Goal: Task Accomplishment & Management: Manage account settings

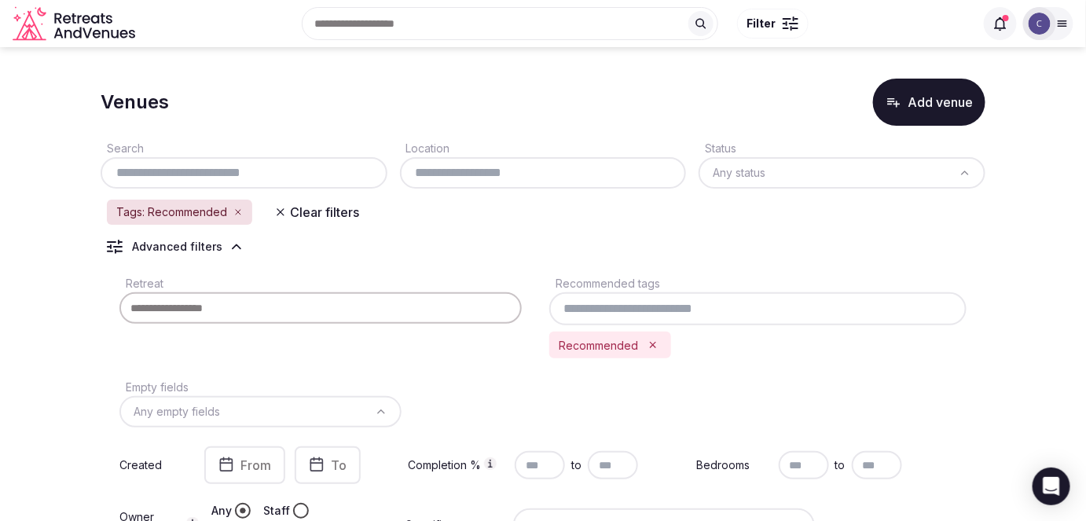
click at [655, 342] on icon "Remove Recommended" at bounding box center [652, 344] width 11 height 11
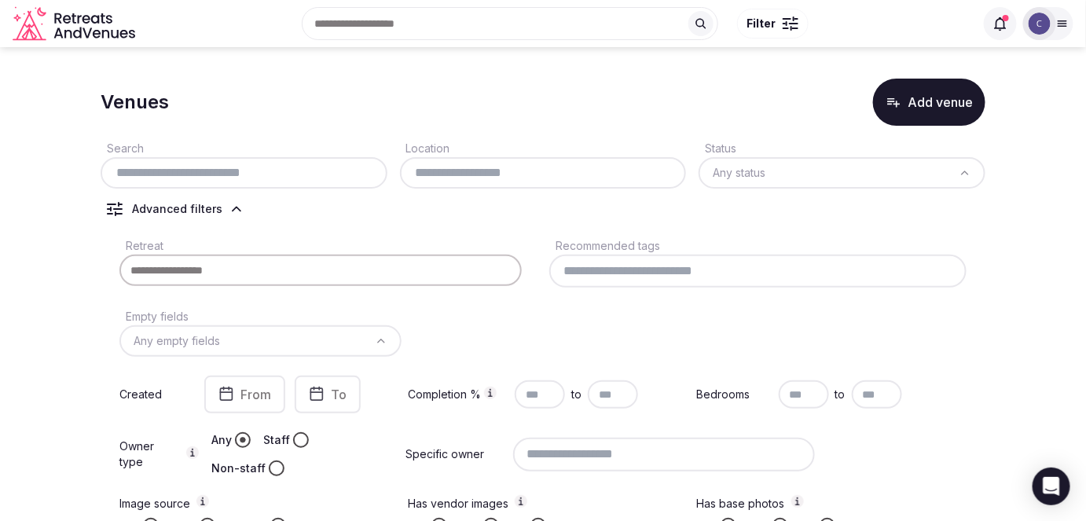
click at [316, 164] on input "text" at bounding box center [244, 172] width 274 height 19
paste input "**********"
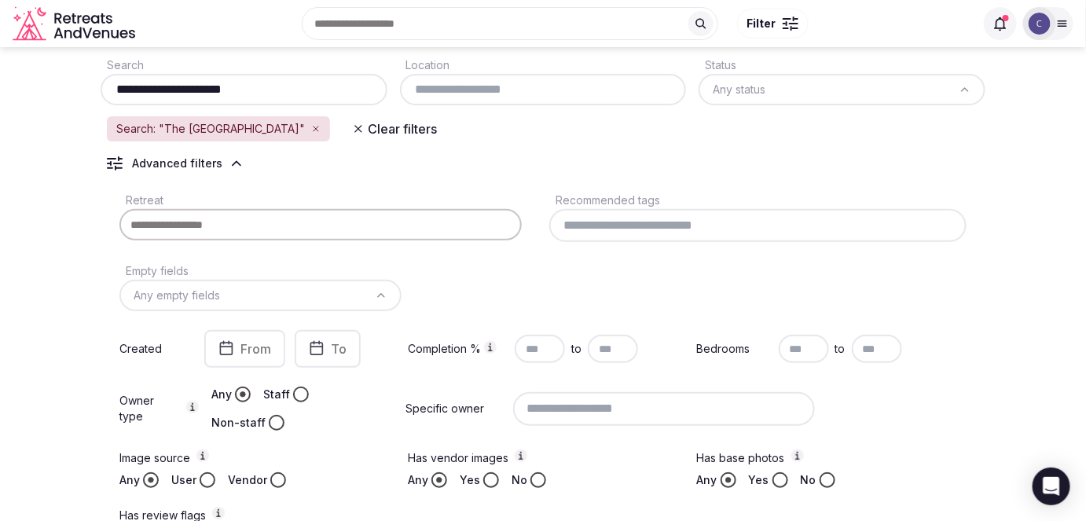
scroll to position [77, 0]
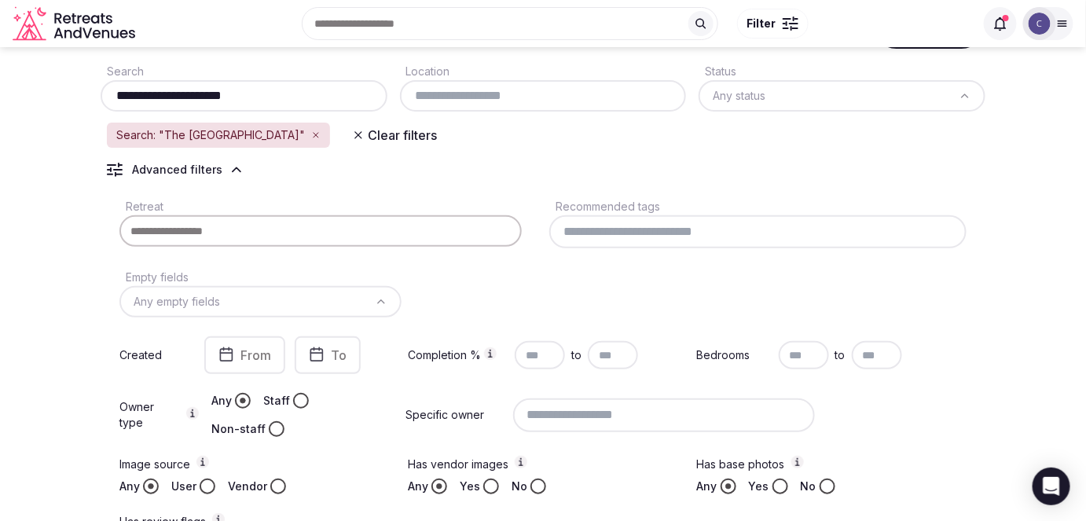
type input "**********"
click at [229, 168] on icon at bounding box center [237, 170] width 16 height 16
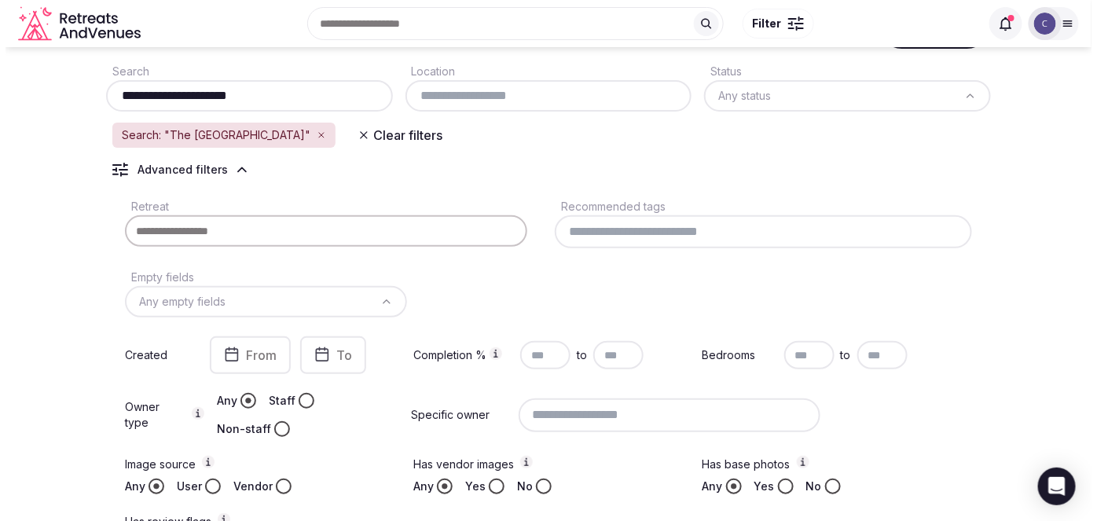
scroll to position [0, 0]
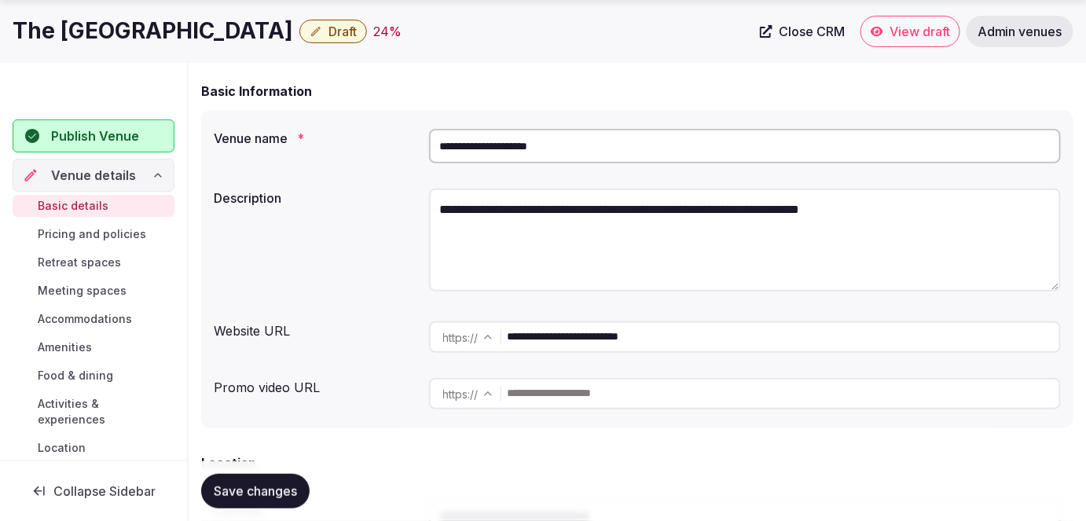
scroll to position [142, 0]
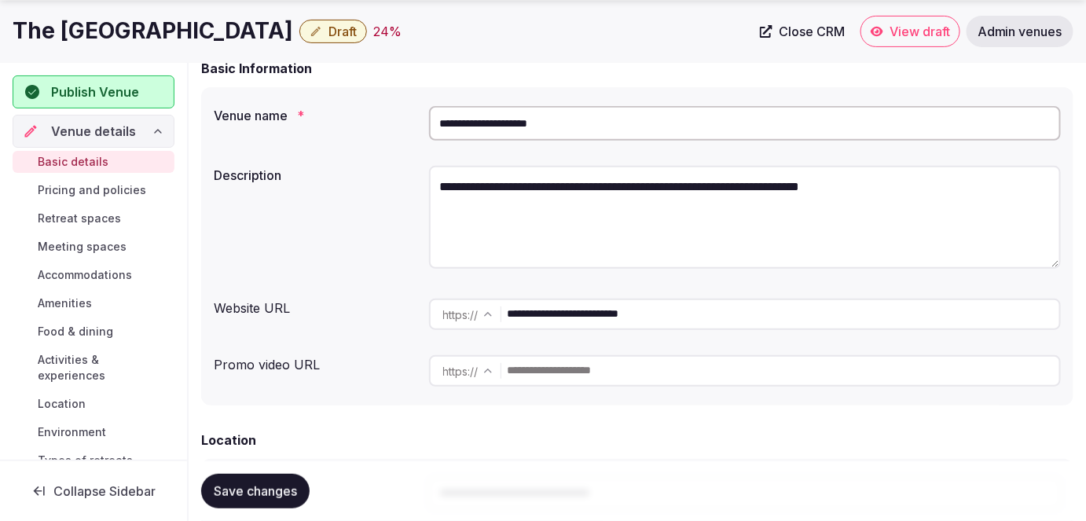
click at [573, 123] on input "**********" at bounding box center [745, 123] width 632 height 35
click at [628, 262] on textarea "**********" at bounding box center [745, 217] width 632 height 103
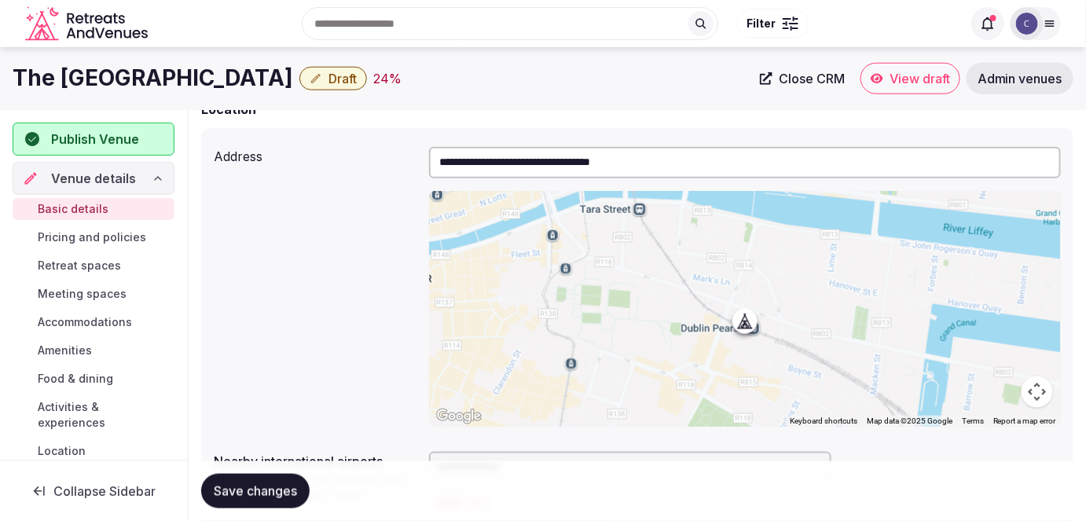
scroll to position [329, 0]
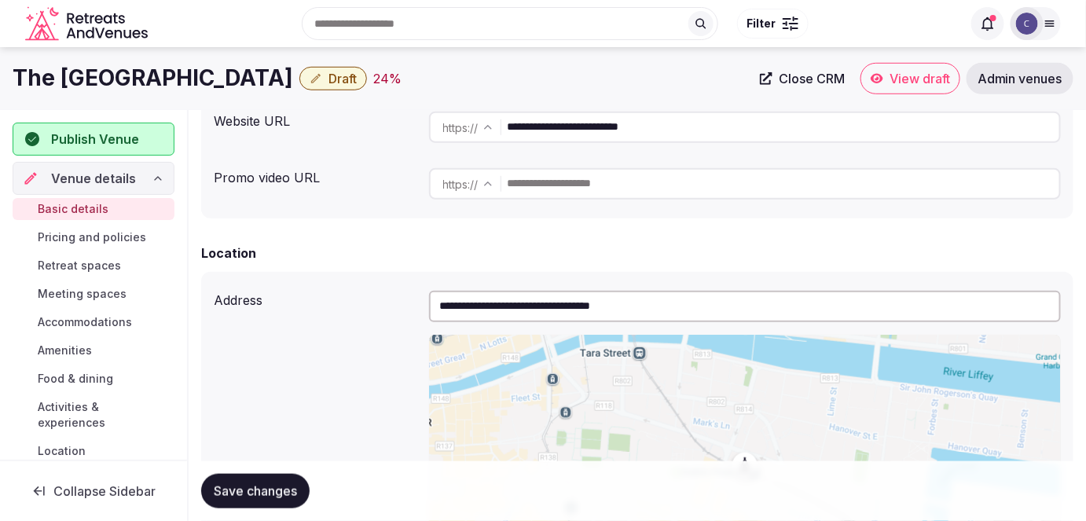
click at [669, 122] on input "**********" at bounding box center [784, 127] width 552 height 31
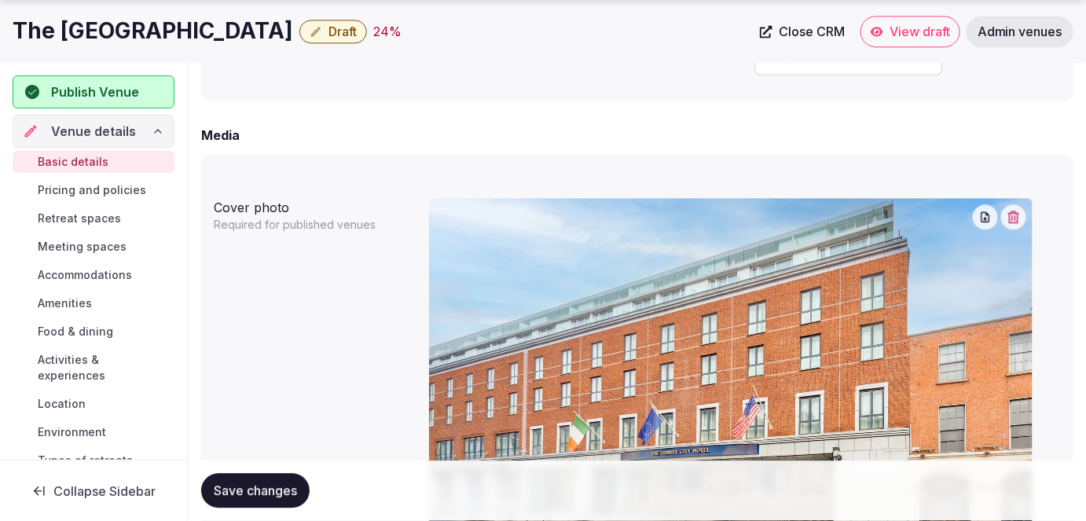
scroll to position [1258, 0]
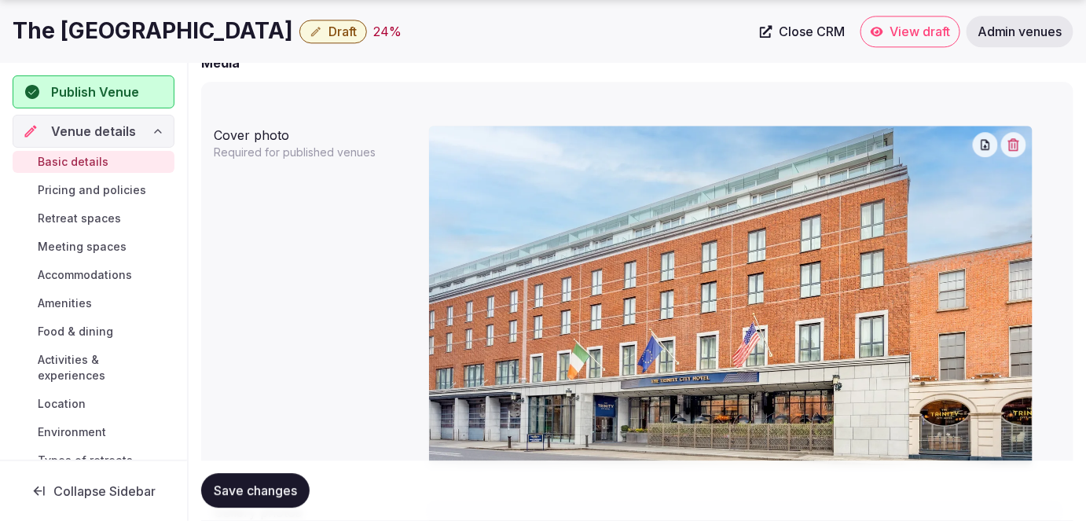
click at [102, 30] on h1 "The [GEOGRAPHIC_DATA]" at bounding box center [153, 31] width 280 height 31
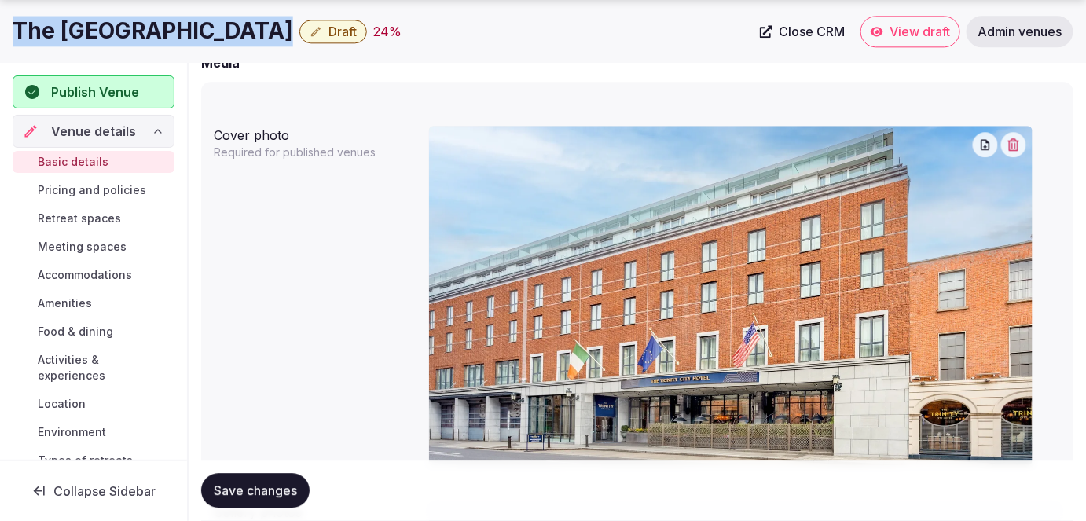
click at [102, 30] on h1 "The [GEOGRAPHIC_DATA]" at bounding box center [153, 31] width 280 height 31
copy div "The [GEOGRAPHIC_DATA]"
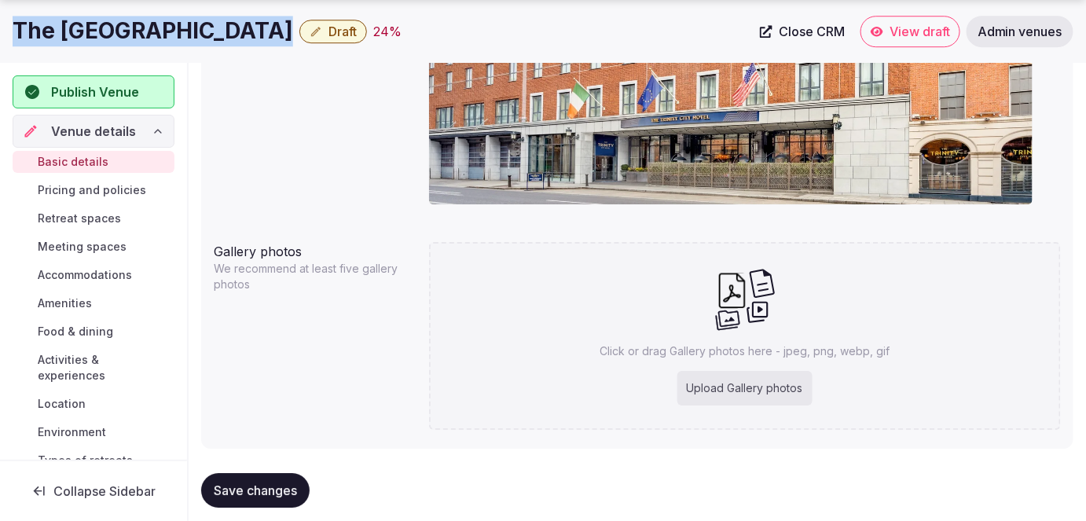
scroll to position [1544, 0]
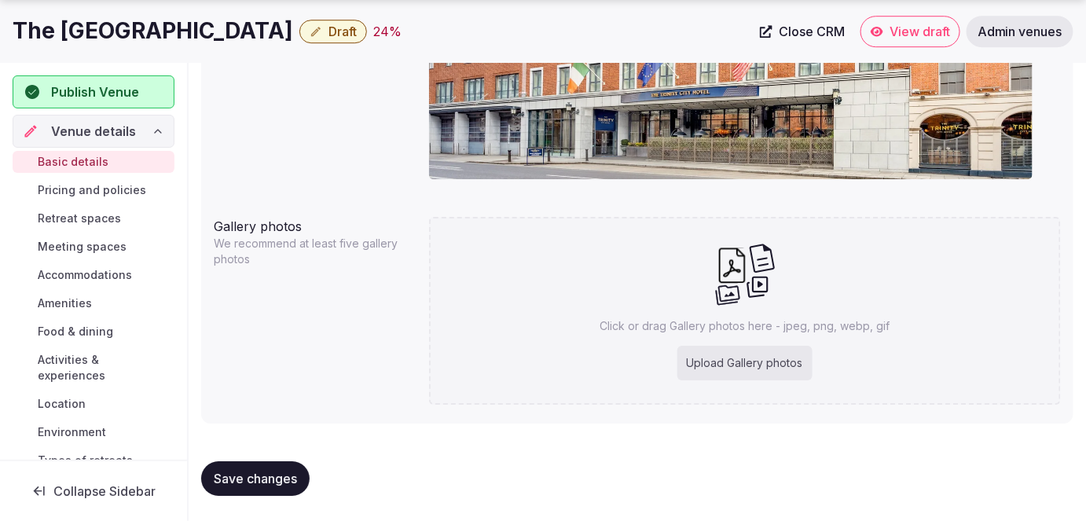
click at [647, 334] on div "Click or drag Gallery photos here - jpeg, png, webp, gif Upload Gallery photos" at bounding box center [745, 311] width 632 height 188
type input "**********"
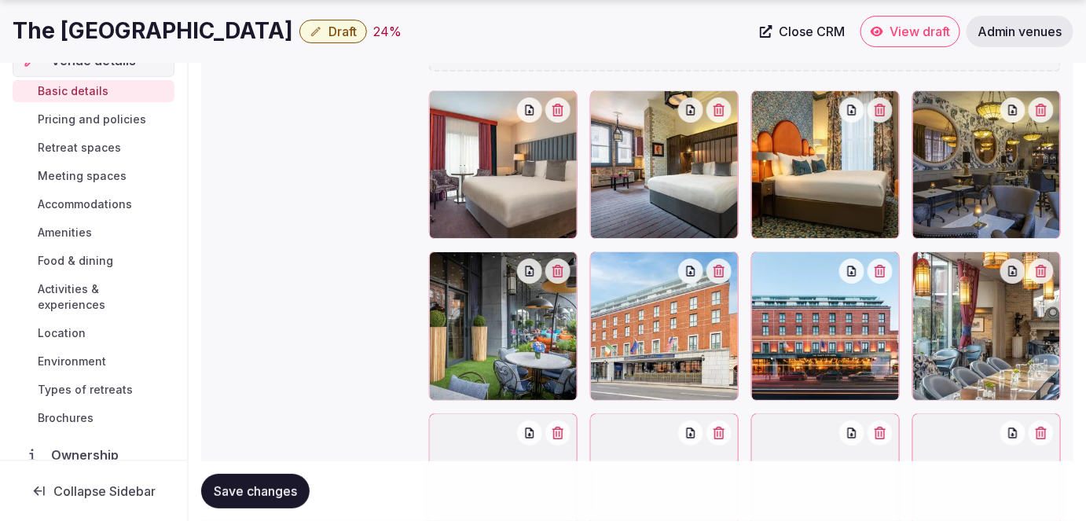
scroll to position [1972, 0]
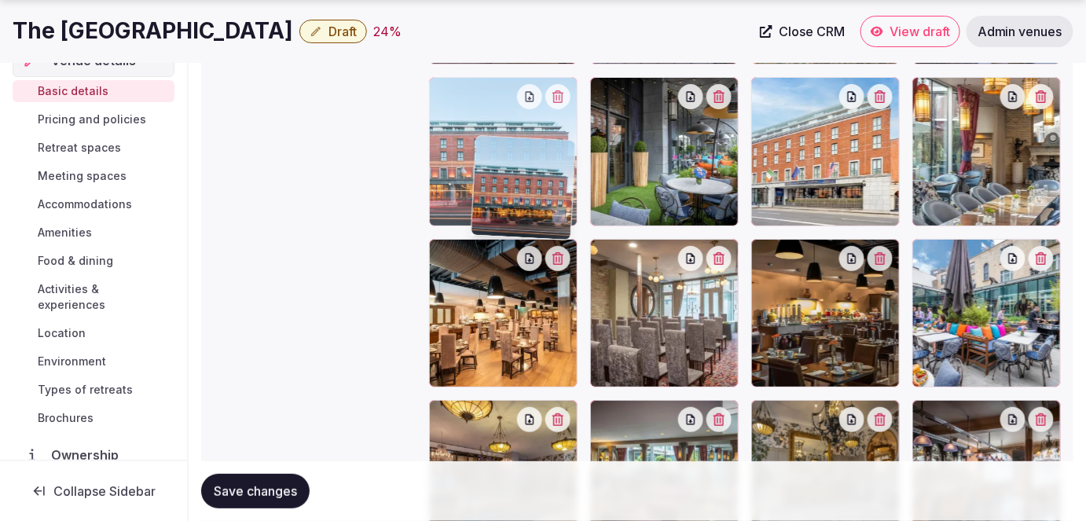
drag, startPoint x: 798, startPoint y: 204, endPoint x: 516, endPoint y: 255, distance: 286.6
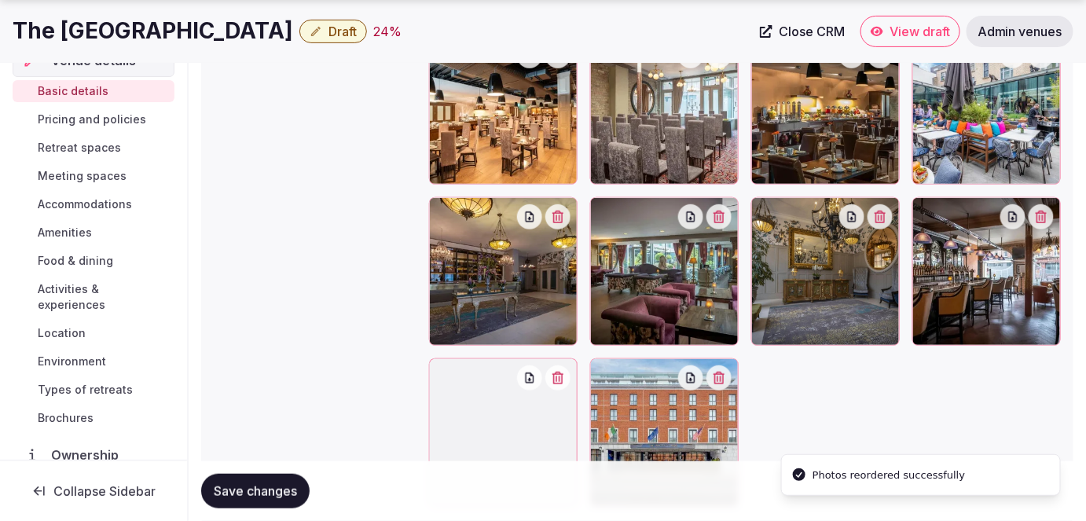
scroll to position [2276, 0]
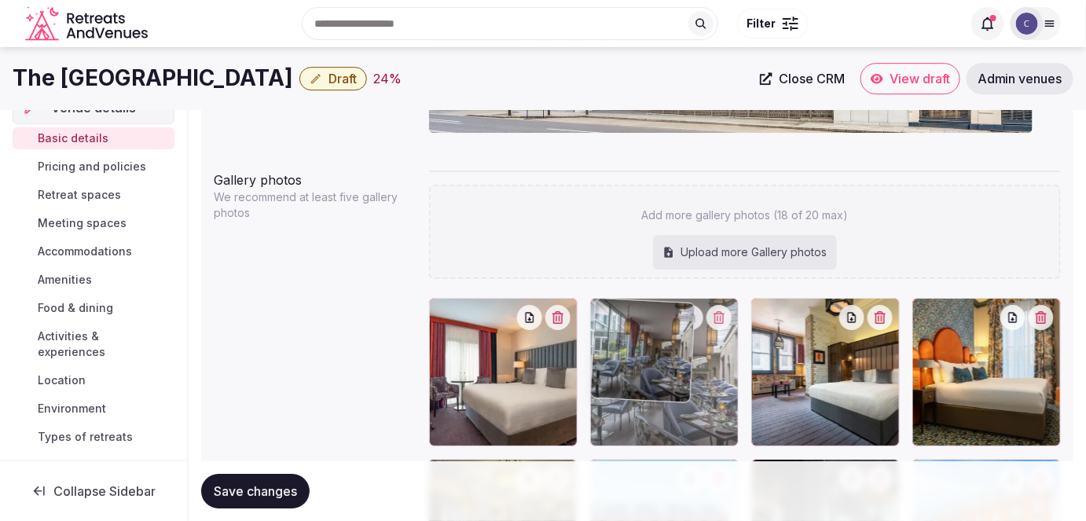
drag, startPoint x: 521, startPoint y: 325, endPoint x: 676, endPoint y: 310, distance: 156.3
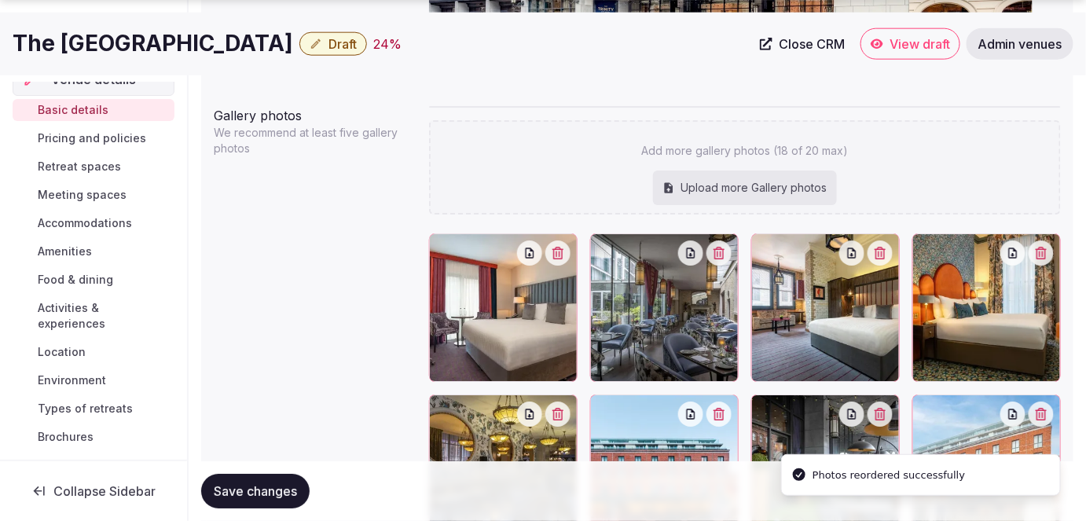
scroll to position [1732, 0]
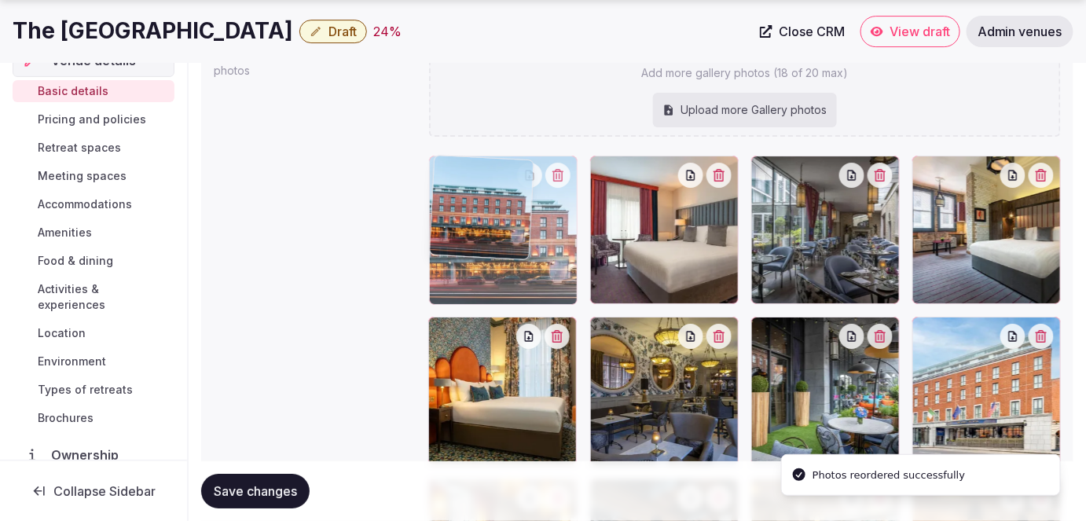
drag, startPoint x: 624, startPoint y: 376, endPoint x: 624, endPoint y: 233, distance: 143.0
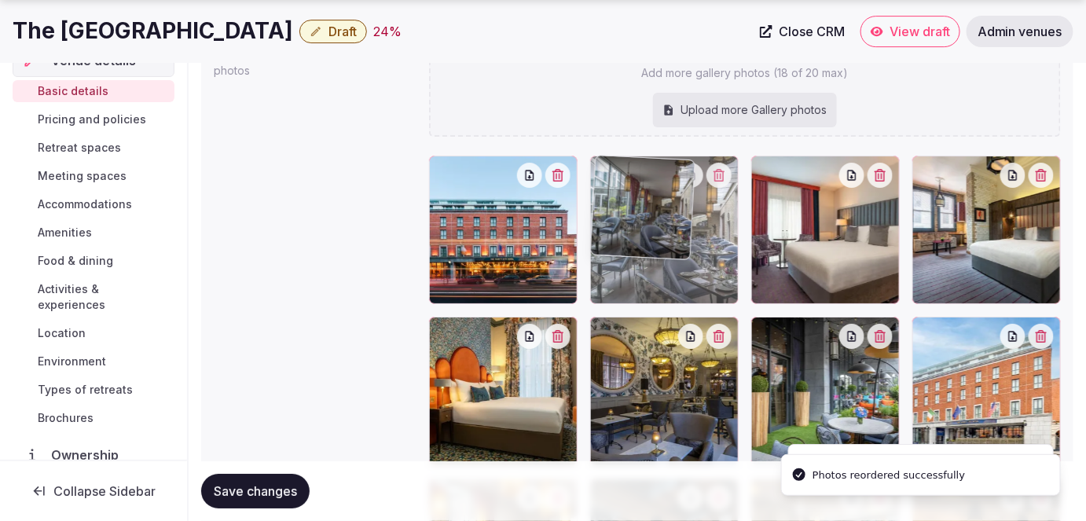
drag, startPoint x: 842, startPoint y: 239, endPoint x: 674, endPoint y: 203, distance: 171.8
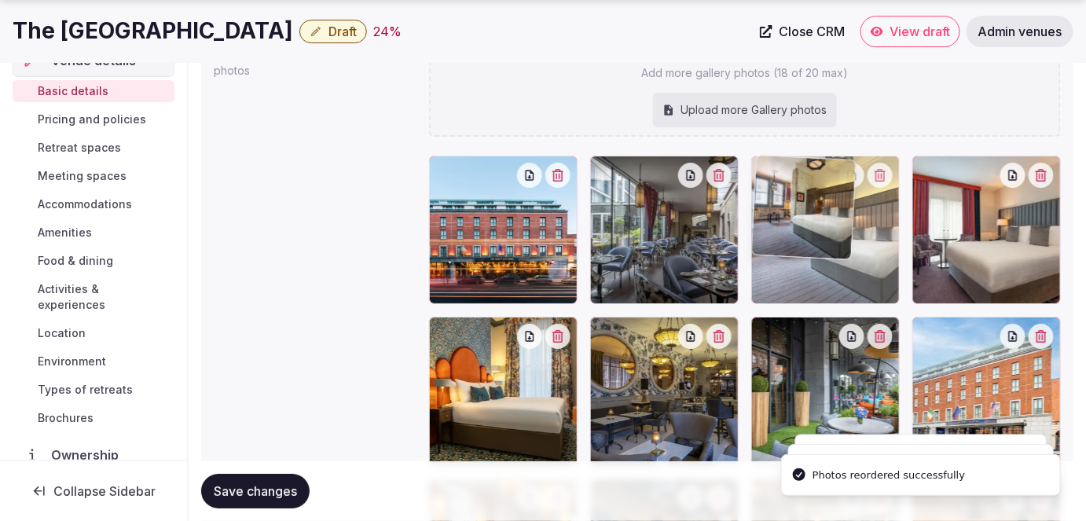
drag, startPoint x: 980, startPoint y: 250, endPoint x: 821, endPoint y: 248, distance: 159.5
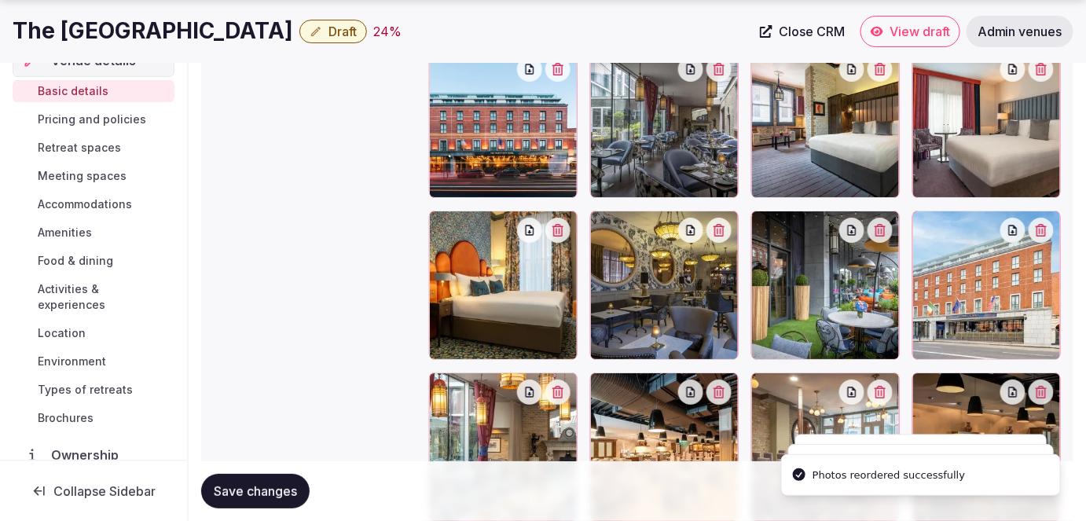
scroll to position [1875, 0]
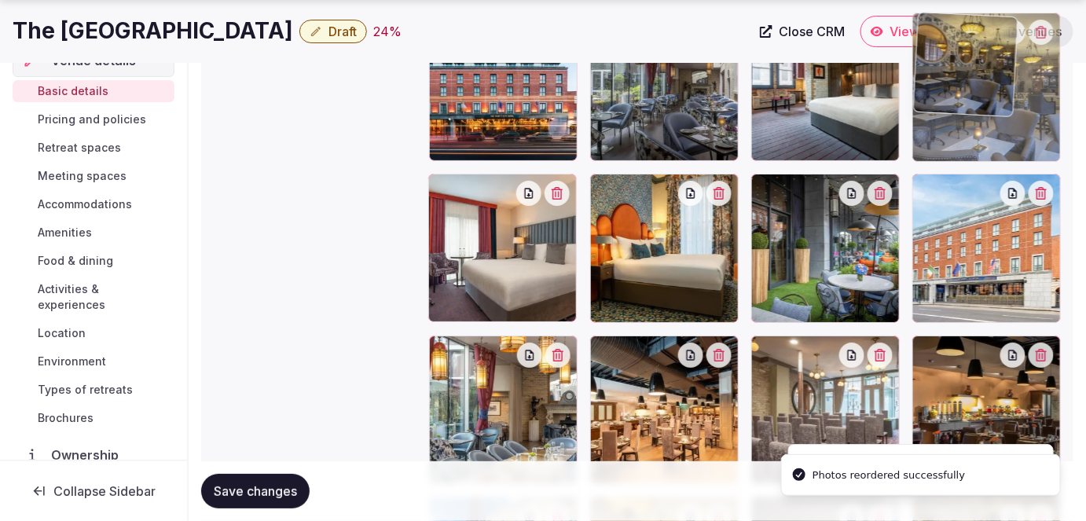
drag, startPoint x: 704, startPoint y: 272, endPoint x: 1003, endPoint y: 159, distance: 319.7
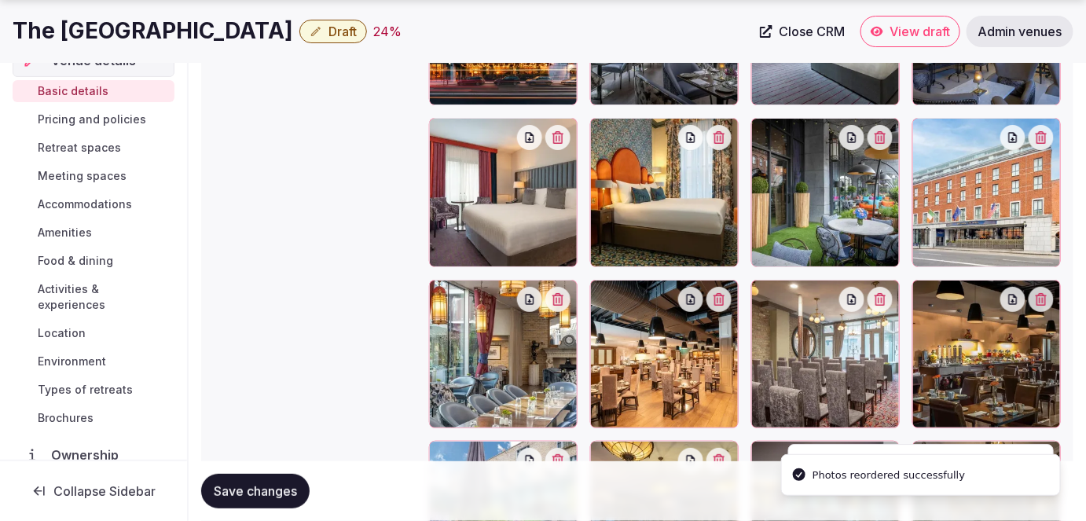
scroll to position [1947, 0]
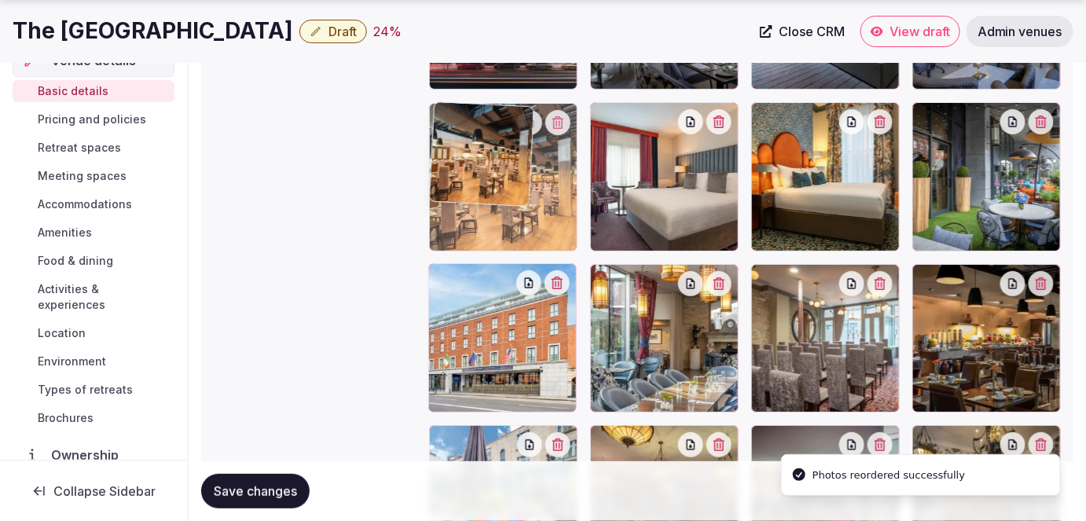
drag, startPoint x: 633, startPoint y: 355, endPoint x: 566, endPoint y: 299, distance: 87.6
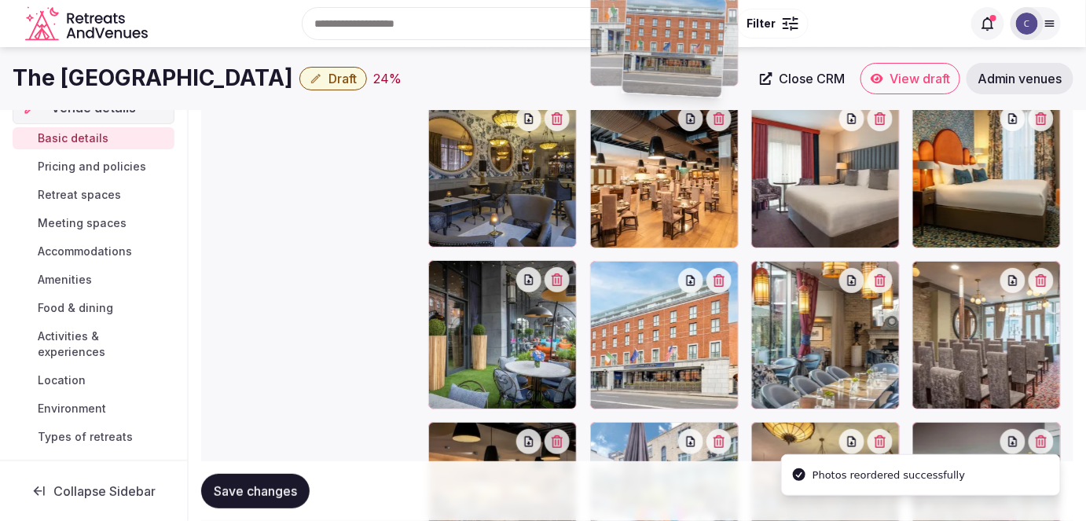
scroll to position [1950, 0]
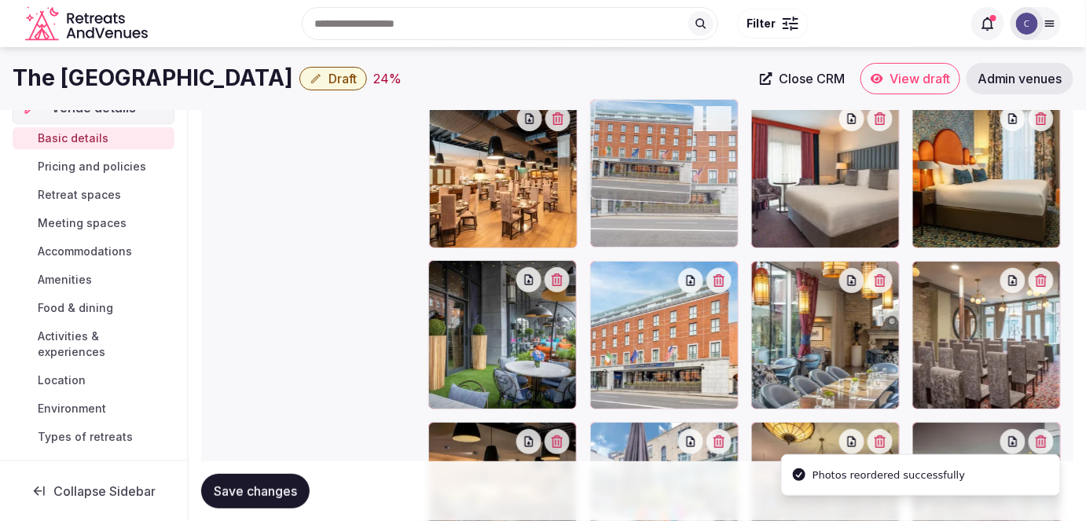
drag, startPoint x: 636, startPoint y: 398, endPoint x: 679, endPoint y: 191, distance: 210.9
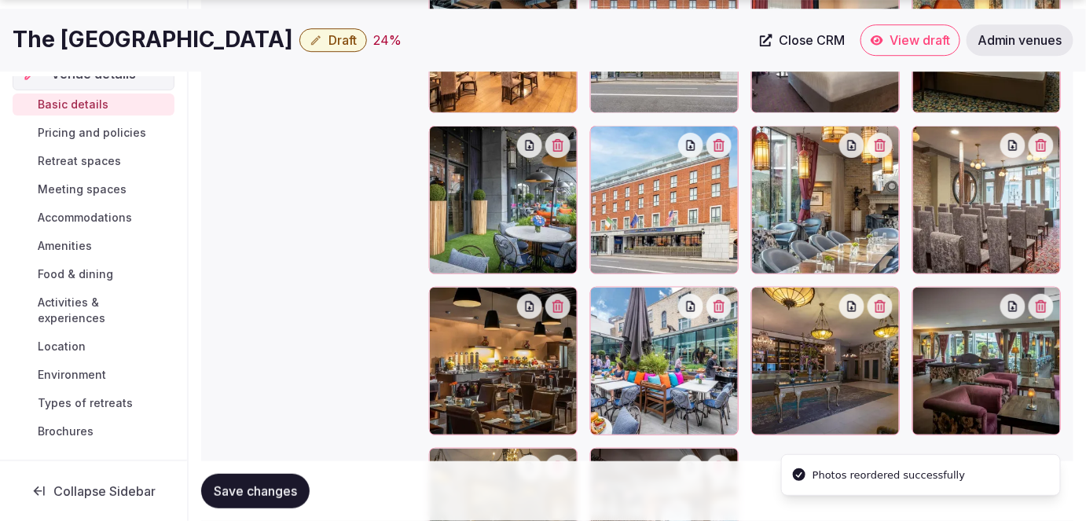
scroll to position [2093, 0]
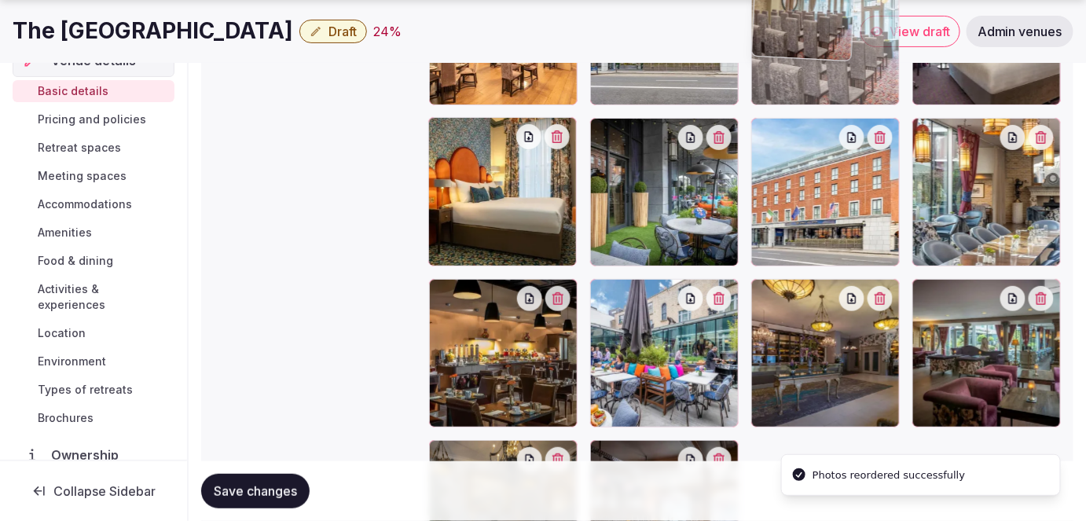
drag, startPoint x: 977, startPoint y: 218, endPoint x: 827, endPoint y: 115, distance: 181.8
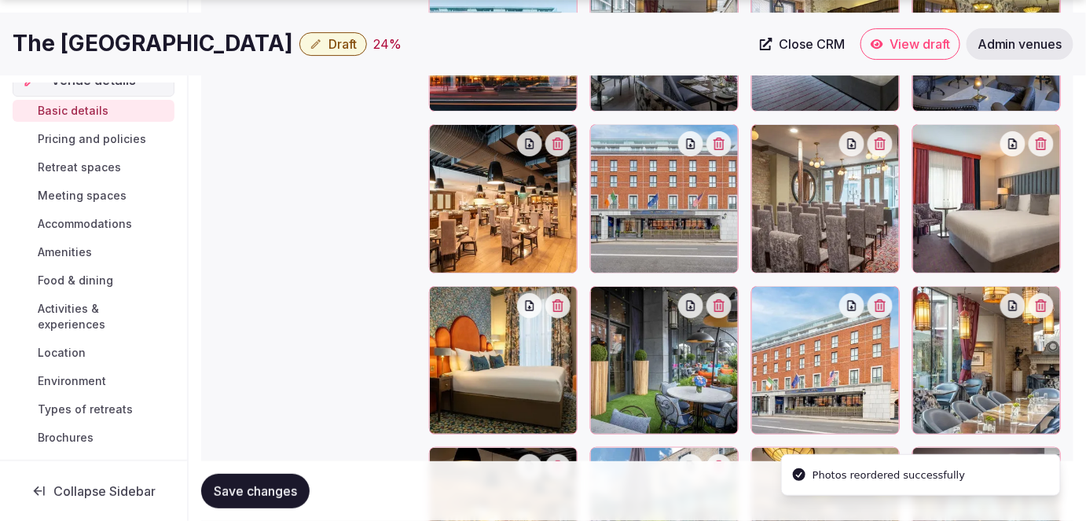
scroll to position [1950, 0]
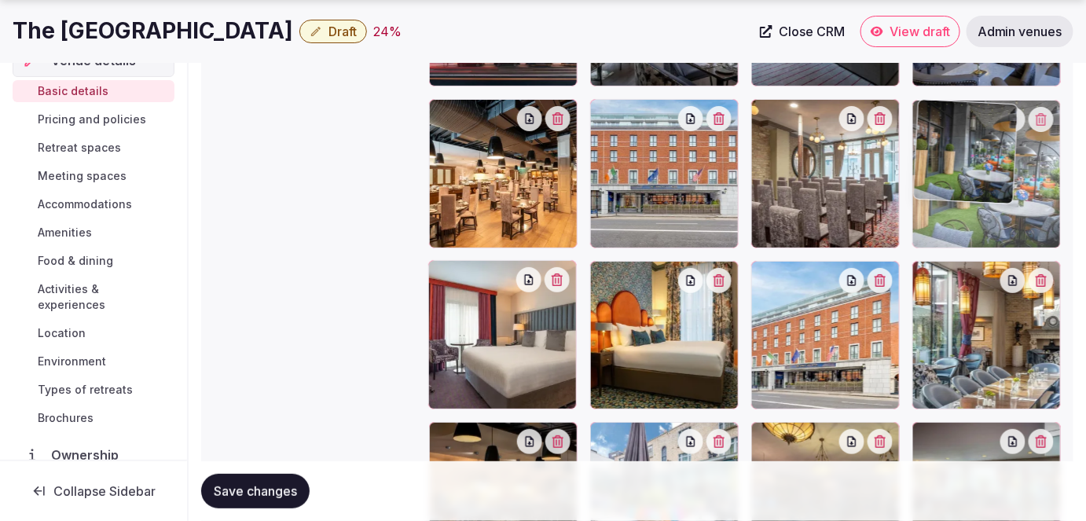
drag, startPoint x: 647, startPoint y: 349, endPoint x: 1061, endPoint y: 204, distance: 437.8
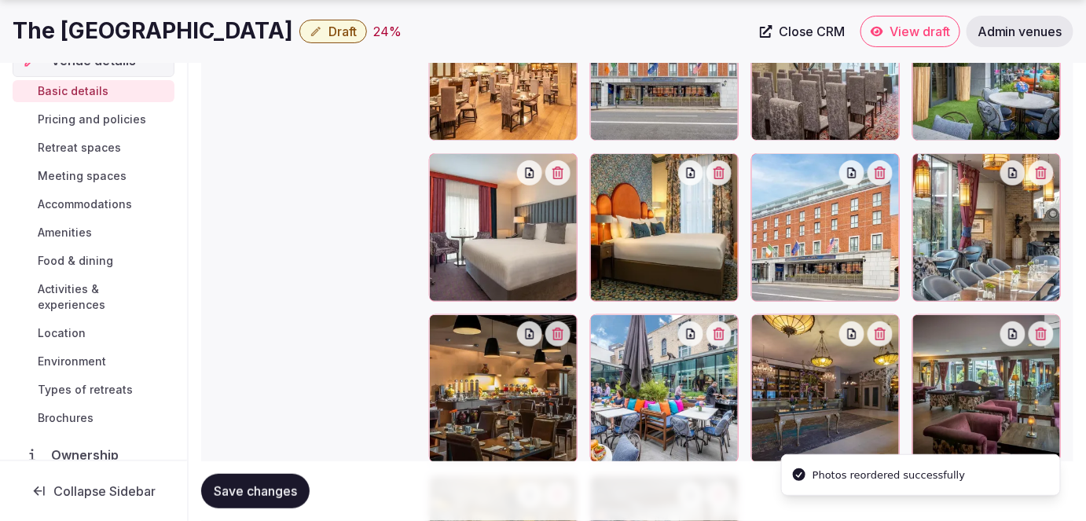
scroll to position [2164, 0]
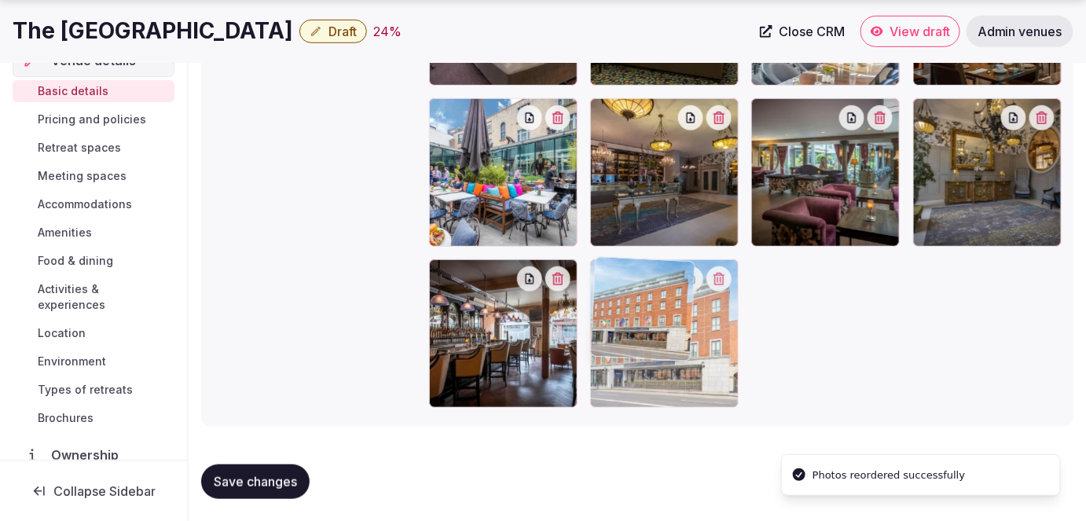
drag, startPoint x: 841, startPoint y: 168, endPoint x: 648, endPoint y: 465, distance: 354.3
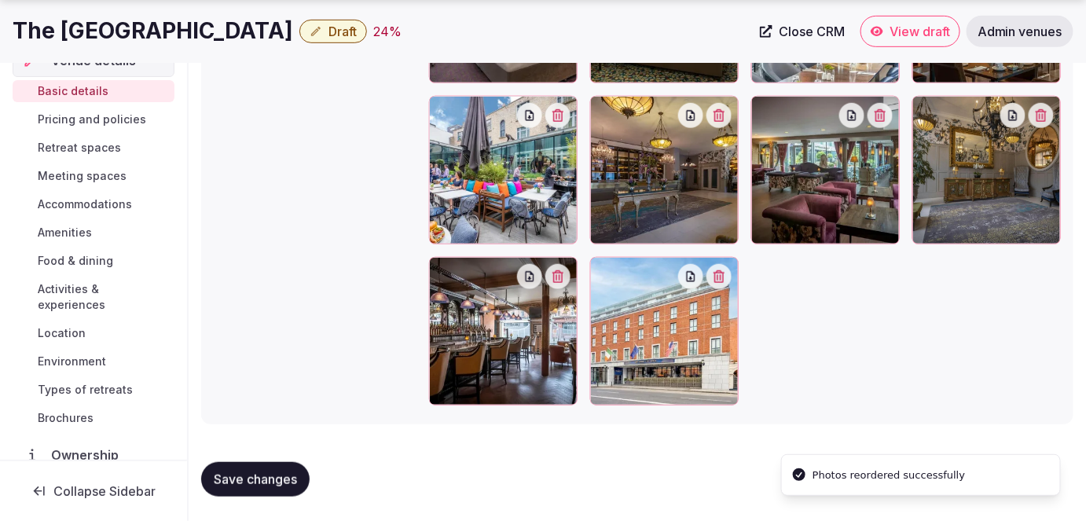
click at [252, 476] on span "Save changes" at bounding box center [255, 479] width 83 height 16
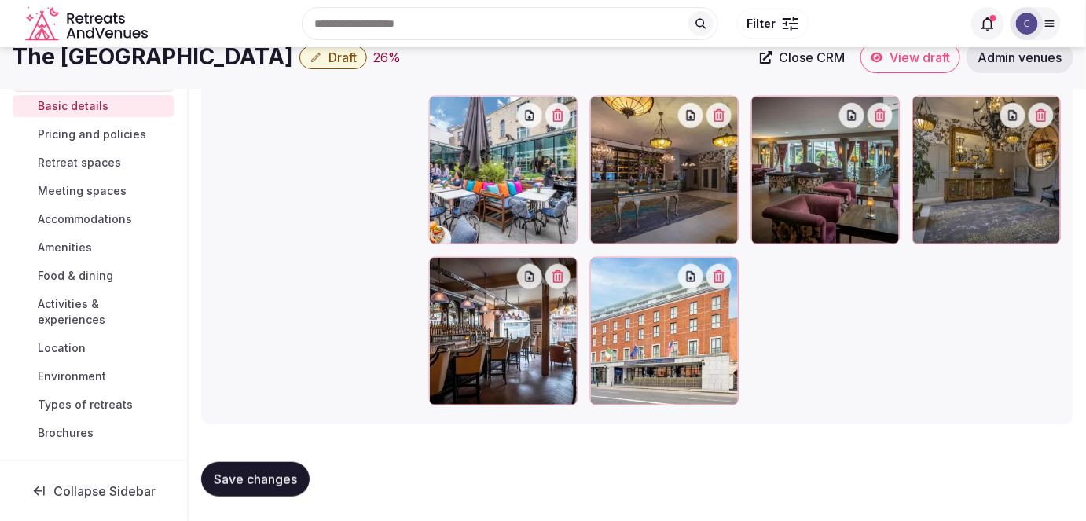
scroll to position [2204, 0]
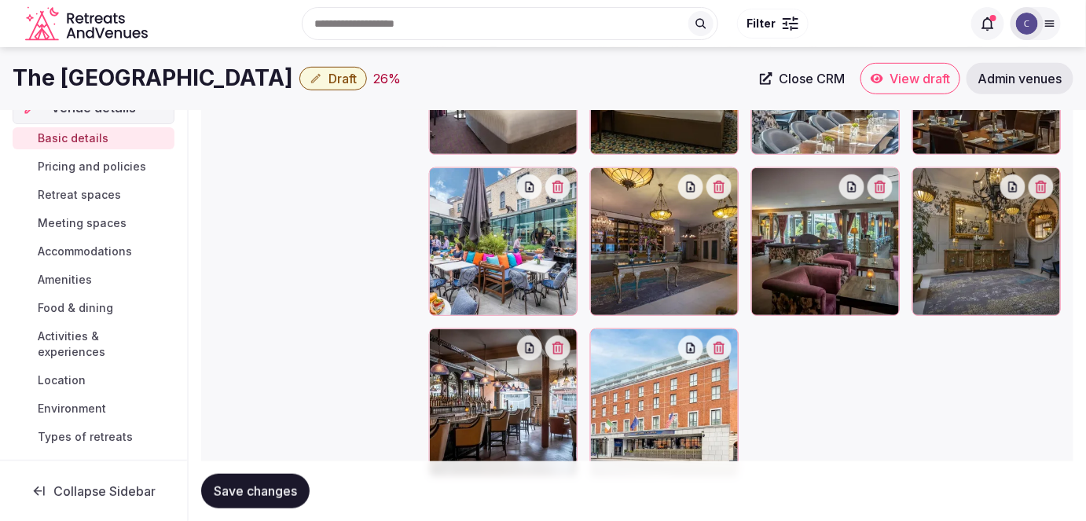
click at [122, 159] on span "Pricing and policies" at bounding box center [92, 167] width 108 height 16
click at [178, 72] on h1 "The [GEOGRAPHIC_DATA]" at bounding box center [153, 78] width 280 height 31
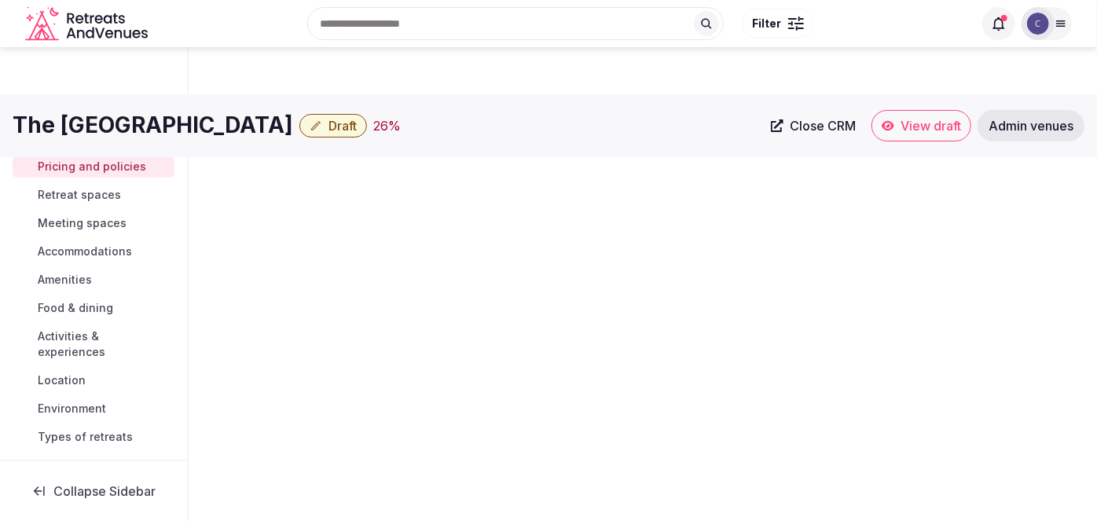
click at [178, 72] on div "The Trinity City Hotel Draft 26 % Close CRM View draft Admin venues Publish Ven…" at bounding box center [548, 279] width 1097 height 464
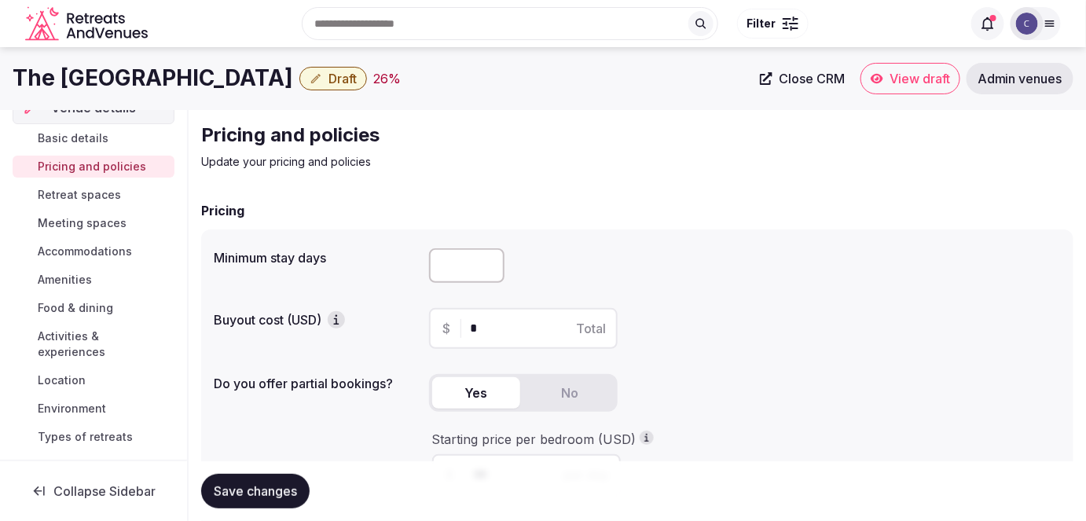
click at [178, 71] on h1 "The [GEOGRAPHIC_DATA]" at bounding box center [153, 78] width 280 height 31
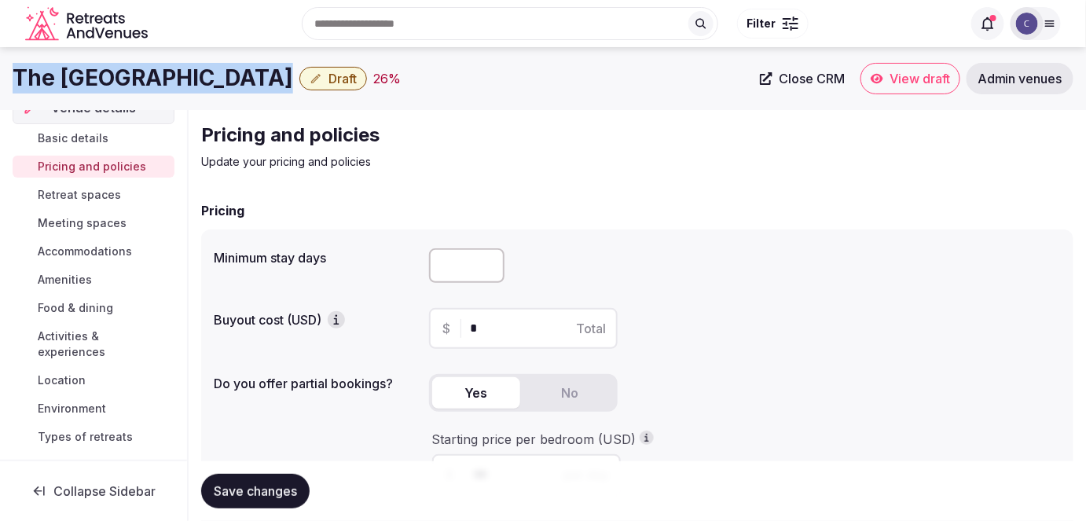
click at [178, 71] on h1 "The [GEOGRAPHIC_DATA]" at bounding box center [153, 78] width 280 height 31
copy div "The [GEOGRAPHIC_DATA]"
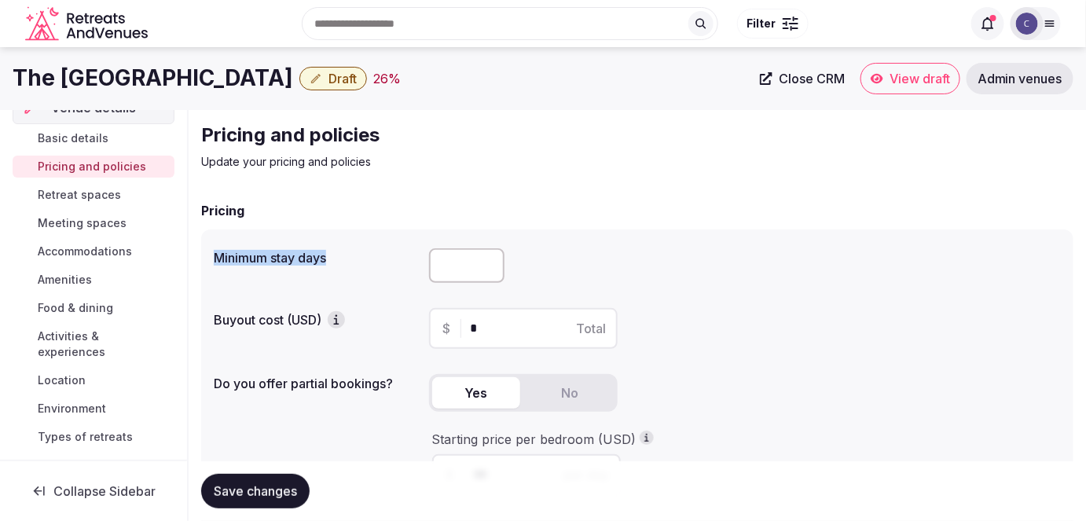
drag, startPoint x: 206, startPoint y: 262, endPoint x: 353, endPoint y: 262, distance: 146.9
click at [354, 262] on div "Minimum stay days Buyout cost (USD) $ * Total Do you offer partial bookings? Ye…" at bounding box center [637, 412] width 872 height 366
copy label "Minimum stay days"
click at [464, 270] on input "number" at bounding box center [466, 265] width 75 height 35
type input "*"
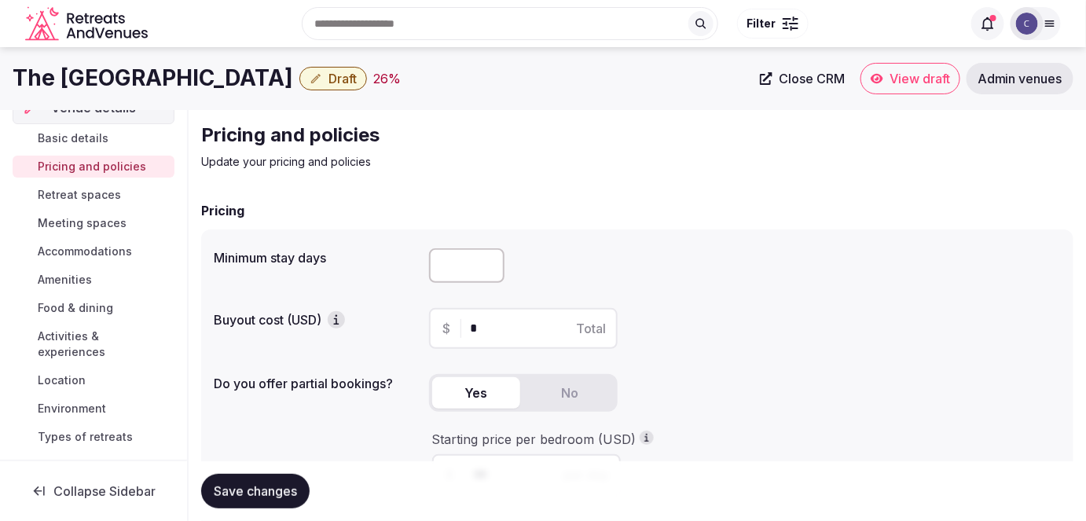
click at [279, 486] on span "Save changes" at bounding box center [255, 491] width 83 height 16
click at [280, 487] on span "Save changes" at bounding box center [255, 491] width 83 height 16
click at [93, 189] on span "Retreat spaces" at bounding box center [79, 195] width 83 height 16
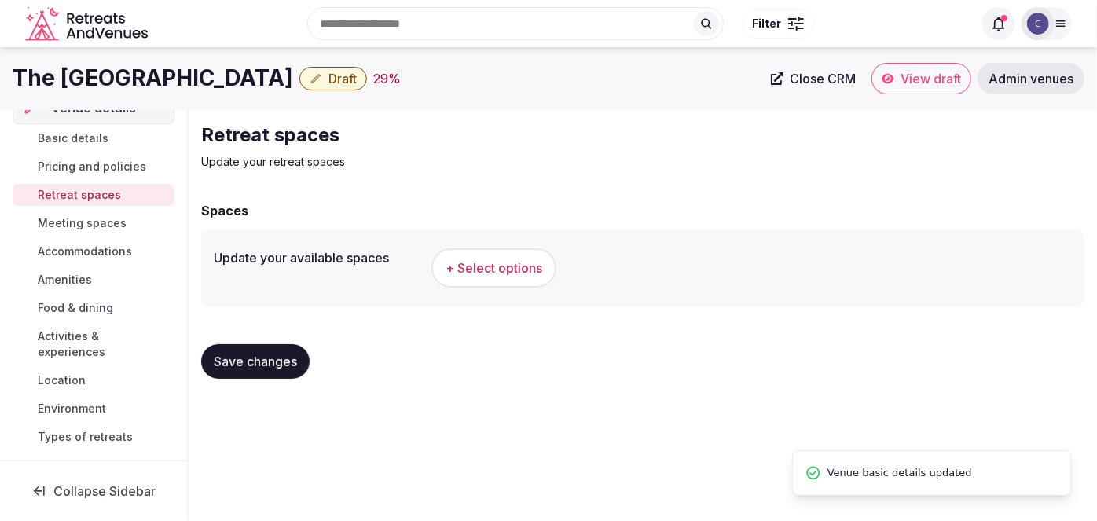
click at [168, 90] on h1 "The [GEOGRAPHIC_DATA]" at bounding box center [153, 78] width 280 height 31
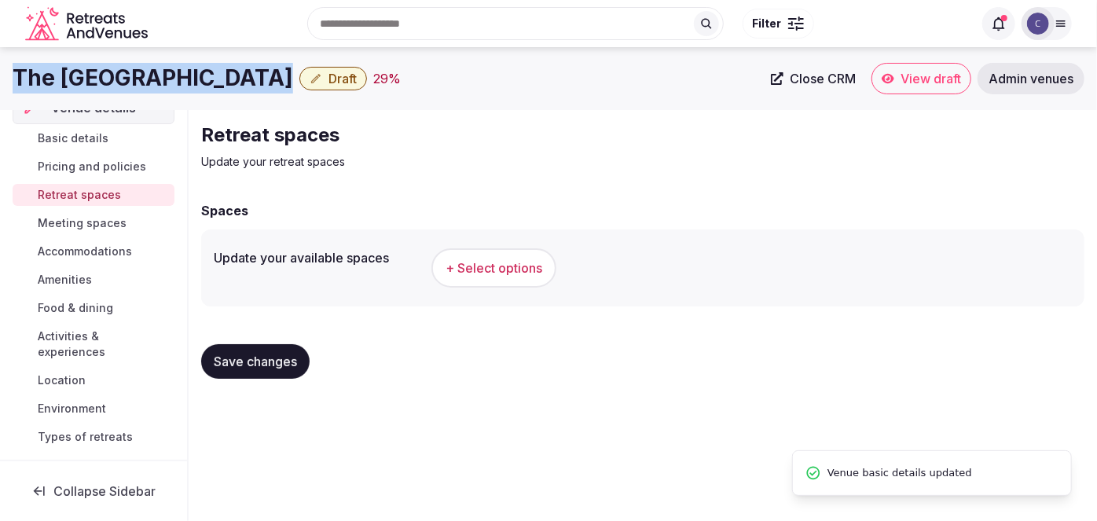
click at [168, 91] on h1 "The [GEOGRAPHIC_DATA]" at bounding box center [153, 78] width 280 height 31
copy div "The [GEOGRAPHIC_DATA]"
click at [473, 263] on span "+ Select options" at bounding box center [493, 267] width 97 height 17
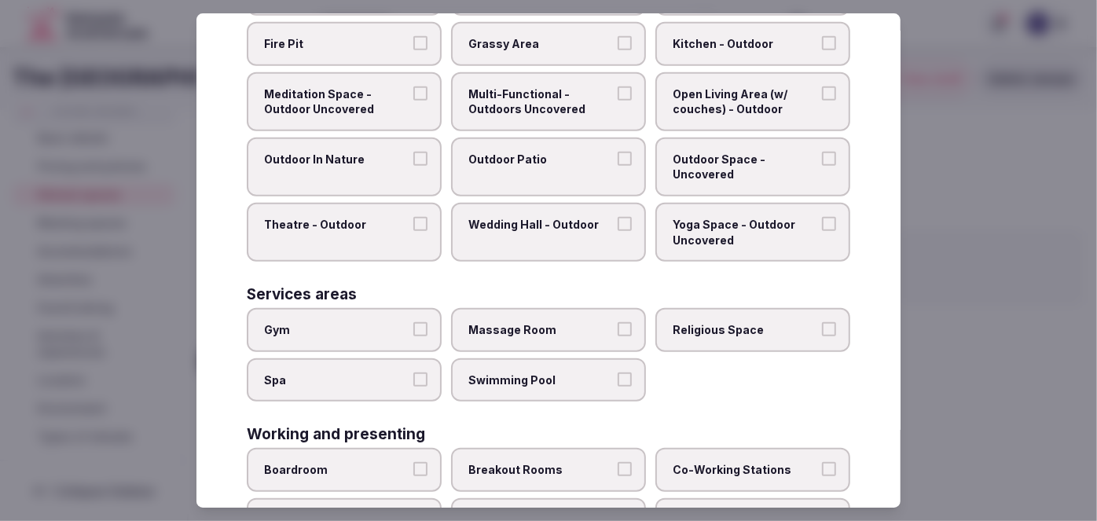
scroll to position [705, 0]
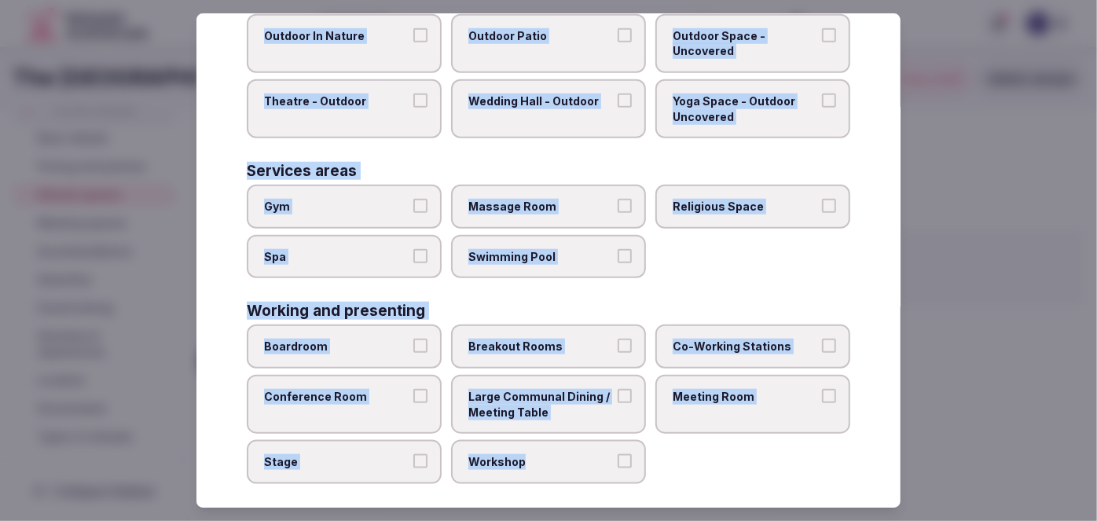
drag, startPoint x: 247, startPoint y: 105, endPoint x: 660, endPoint y: 471, distance: 552.1
click at [660, 471] on div "Select your retreat spaces Choose all applicable retreat spaces offered. Covere…" at bounding box center [548, 260] width 704 height 495
copy div "Choose all applicable retreat spaces offered. Covered outdoor spaces Meditation…"
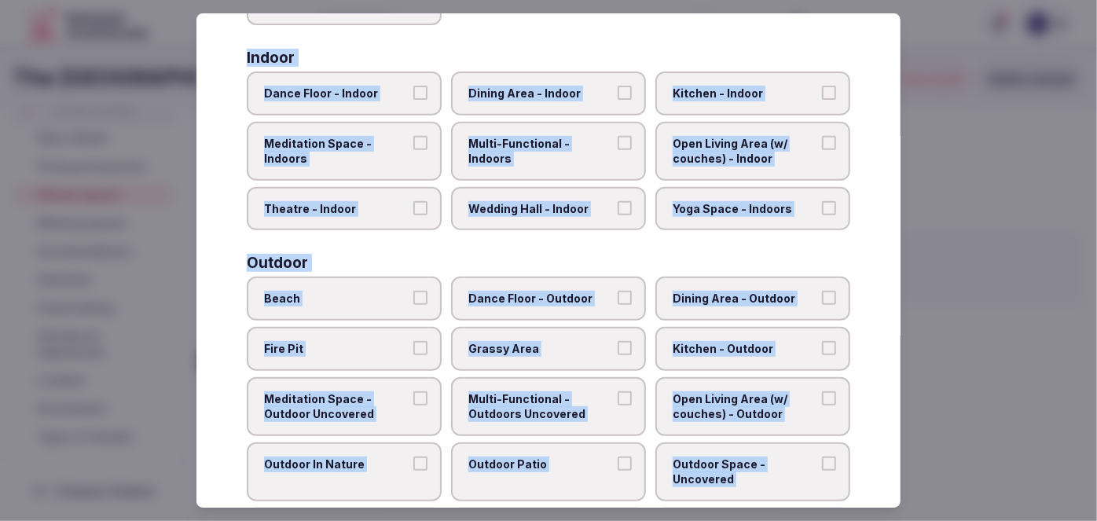
scroll to position [134, 0]
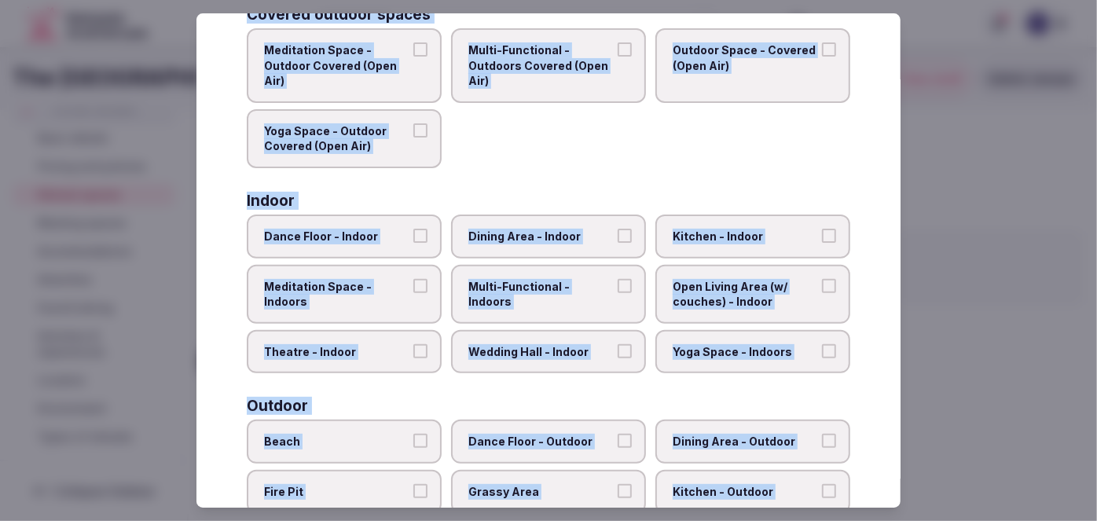
click at [522, 291] on label "Multi-Functional - Indoors" at bounding box center [548, 294] width 195 height 59
click at [617, 291] on button "Multi-Functional - Indoors" at bounding box center [624, 286] width 14 height 14
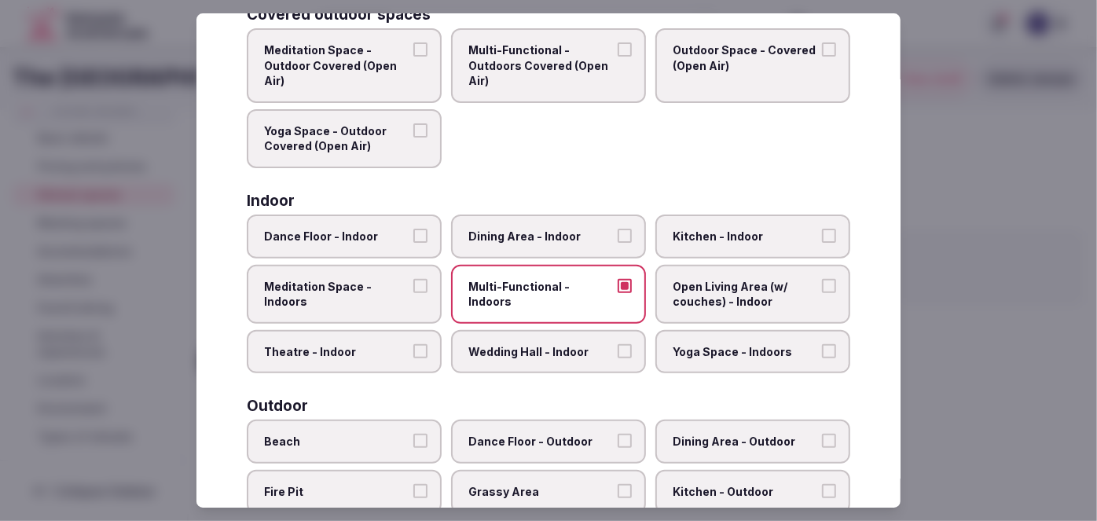
click at [548, 229] on span "Dining Area - Indoor" at bounding box center [540, 237] width 145 height 16
click at [617, 229] on button "Dining Area - Indoor" at bounding box center [624, 236] width 14 height 14
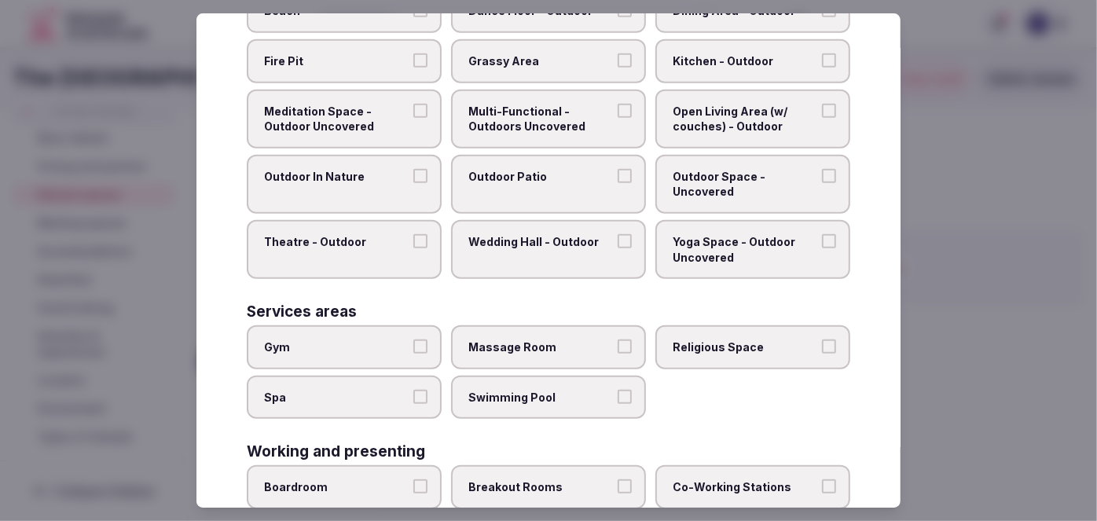
scroll to position [705, 0]
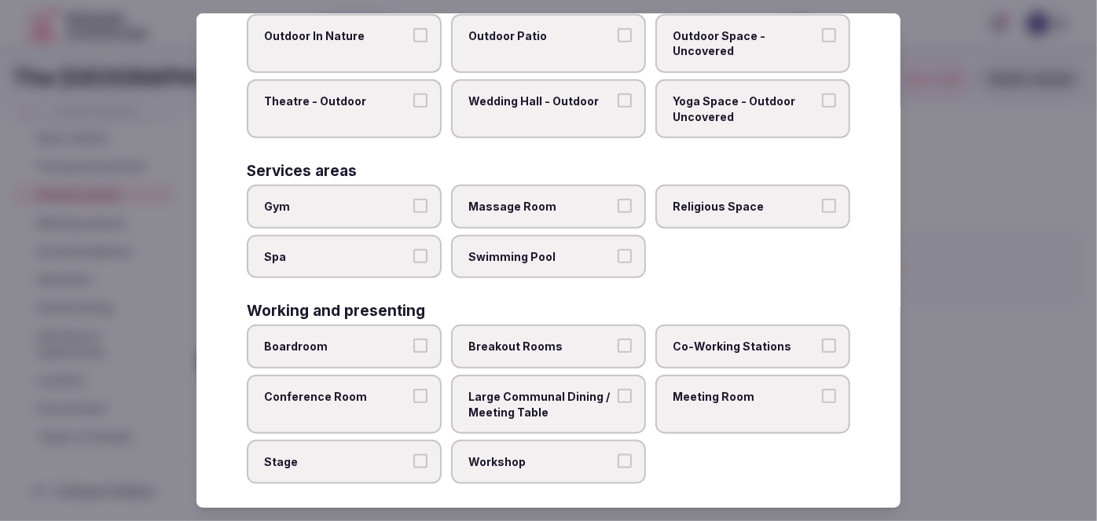
click at [718, 393] on label "Meeting Room" at bounding box center [752, 404] width 195 height 59
click at [822, 393] on button "Meeting Room" at bounding box center [829, 396] width 14 height 14
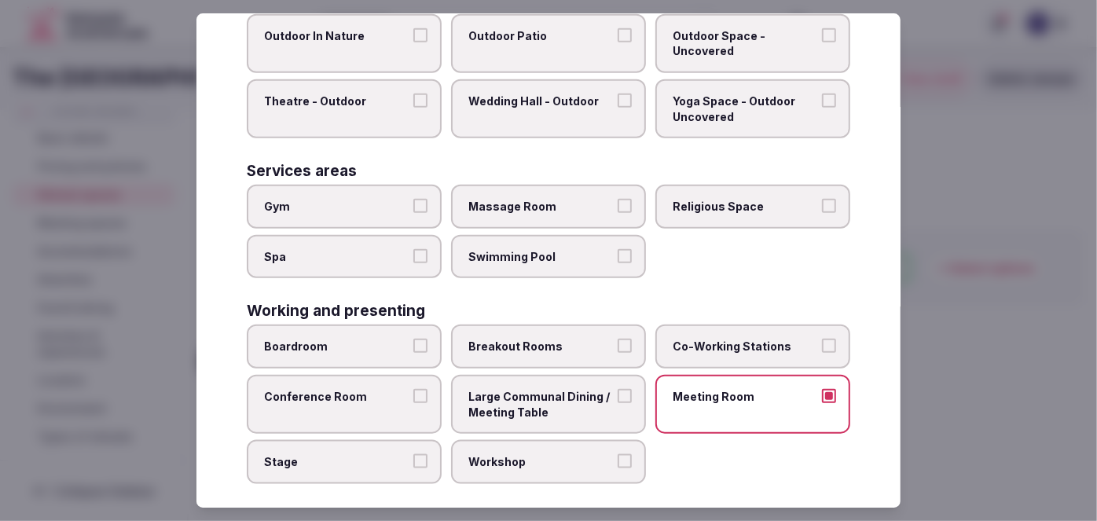
click at [359, 341] on span "Boardroom" at bounding box center [336, 347] width 145 height 16
click at [413, 341] on button "Boardroom" at bounding box center [420, 346] width 14 height 14
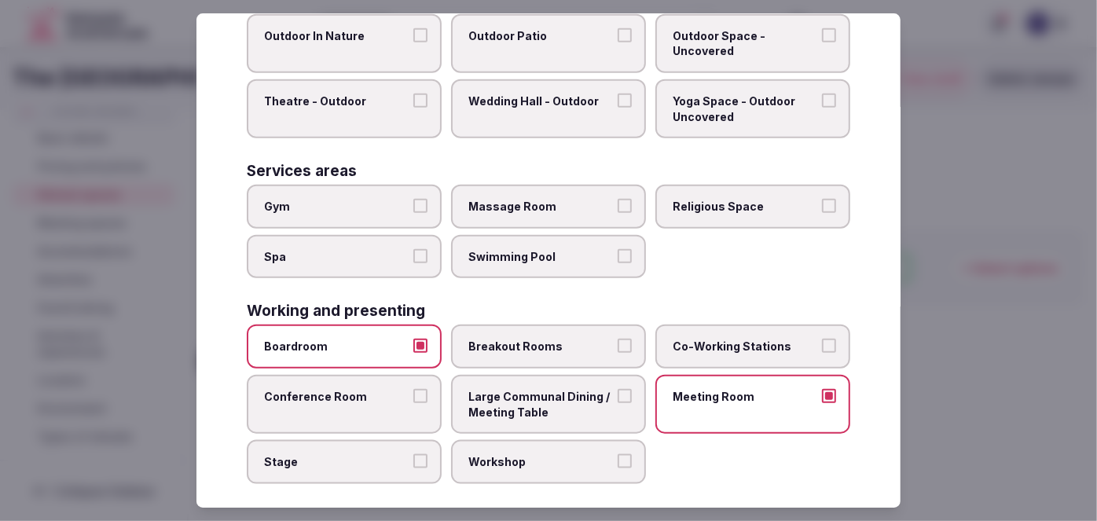
click at [357, 393] on label "Conference Room" at bounding box center [344, 404] width 195 height 59
click at [413, 393] on button "Conference Room" at bounding box center [420, 396] width 14 height 14
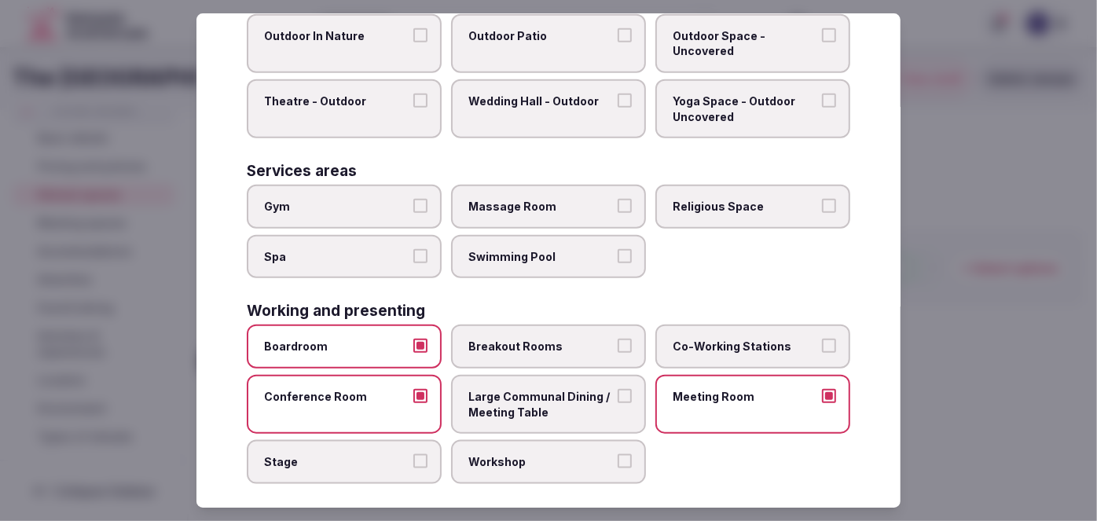
click at [376, 199] on span "Gym" at bounding box center [336, 207] width 145 height 16
click at [413, 199] on button "Gym" at bounding box center [420, 206] width 14 height 14
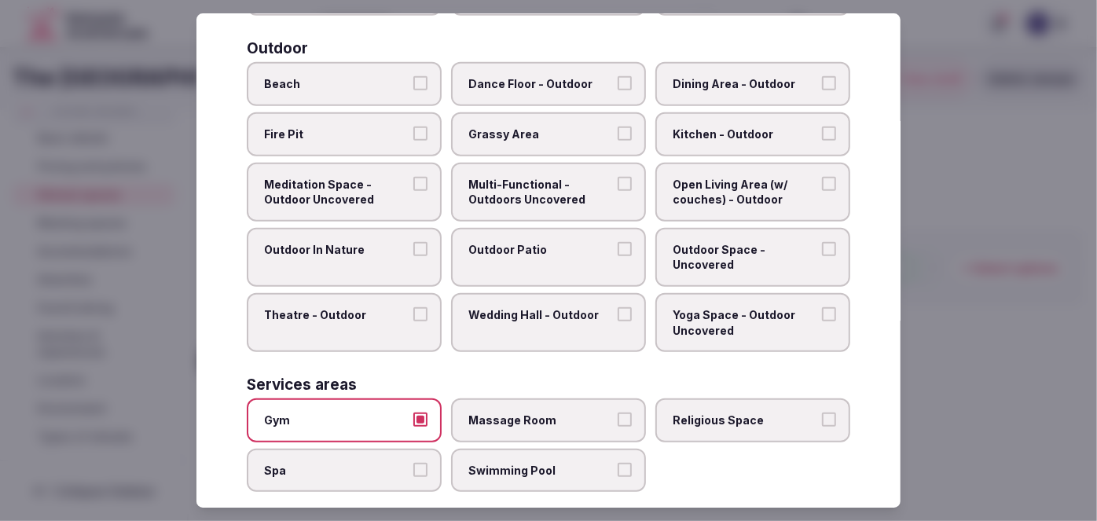
click at [513, 251] on label "Outdoor Patio" at bounding box center [548, 257] width 195 height 59
click at [617, 251] on button "Outdoor Patio" at bounding box center [624, 249] width 14 height 14
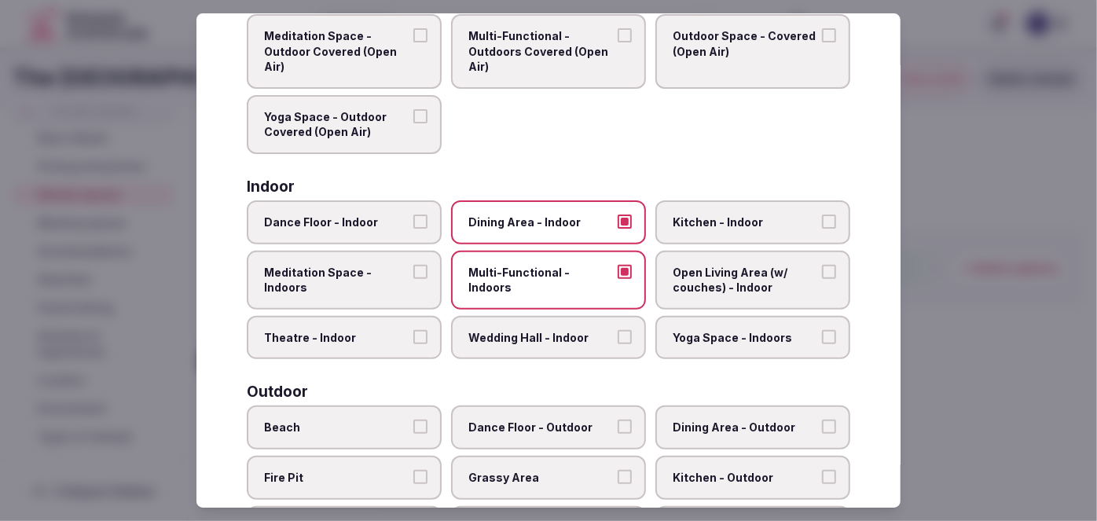
scroll to position [0, 0]
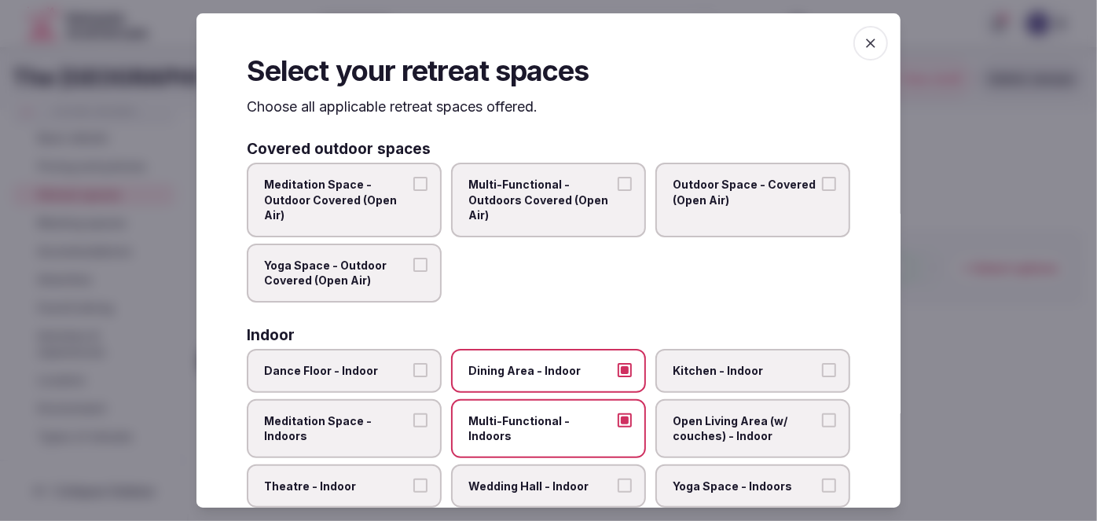
click at [866, 43] on icon "button" at bounding box center [870, 42] width 9 height 9
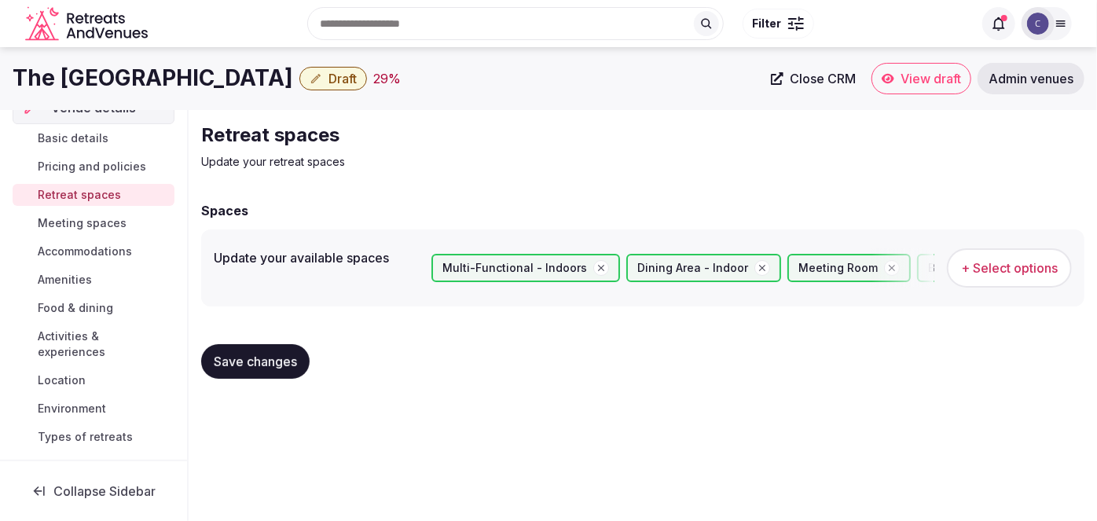
click at [258, 361] on span "Save changes" at bounding box center [255, 362] width 83 height 16
click at [96, 222] on span "Meeting spaces" at bounding box center [82, 223] width 89 height 16
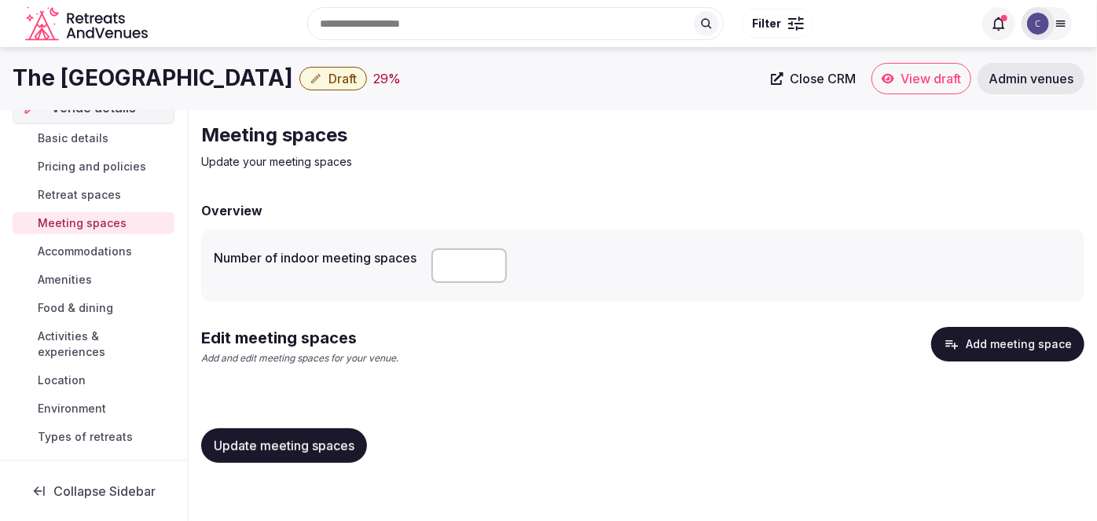
click at [102, 74] on h1 "The [GEOGRAPHIC_DATA]" at bounding box center [153, 78] width 280 height 31
click at [102, 75] on h1 "The [GEOGRAPHIC_DATA]" at bounding box center [153, 78] width 280 height 31
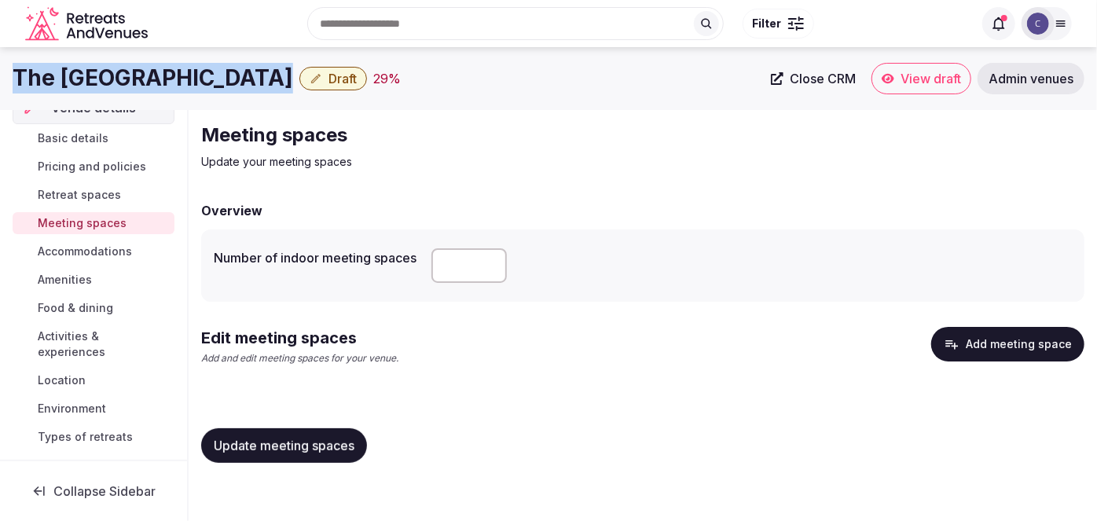
click at [103, 75] on h1 "The [GEOGRAPHIC_DATA]" at bounding box center [153, 78] width 280 height 31
copy div "The [GEOGRAPHIC_DATA]"
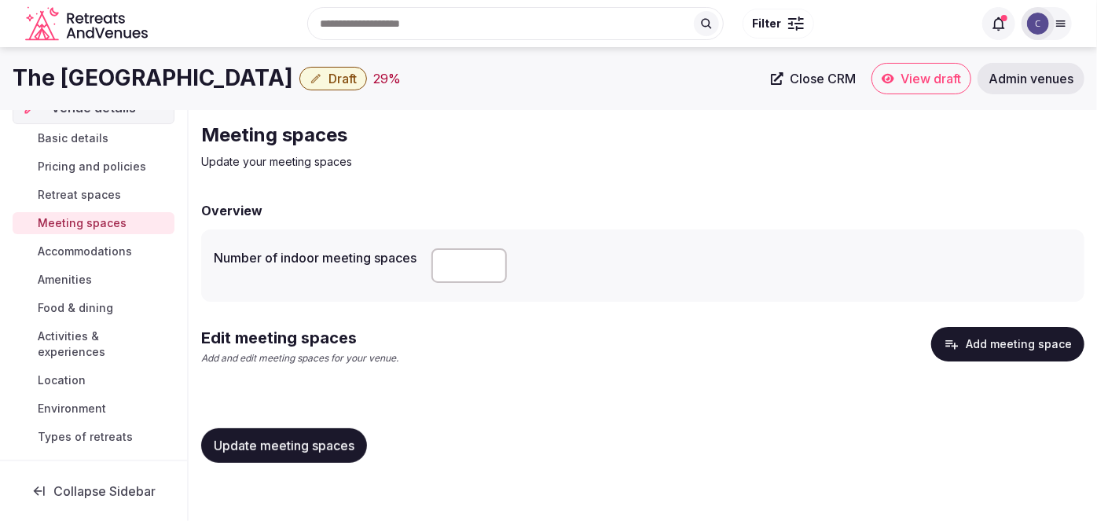
click at [290, 263] on label "Number of indoor meeting spaces" at bounding box center [316, 257] width 205 height 13
click at [290, 249] on div "Number of indoor meeting spaces" at bounding box center [316, 253] width 205 height 22
drag, startPoint x: 210, startPoint y: 260, endPoint x: 434, endPoint y: 279, distance: 225.5
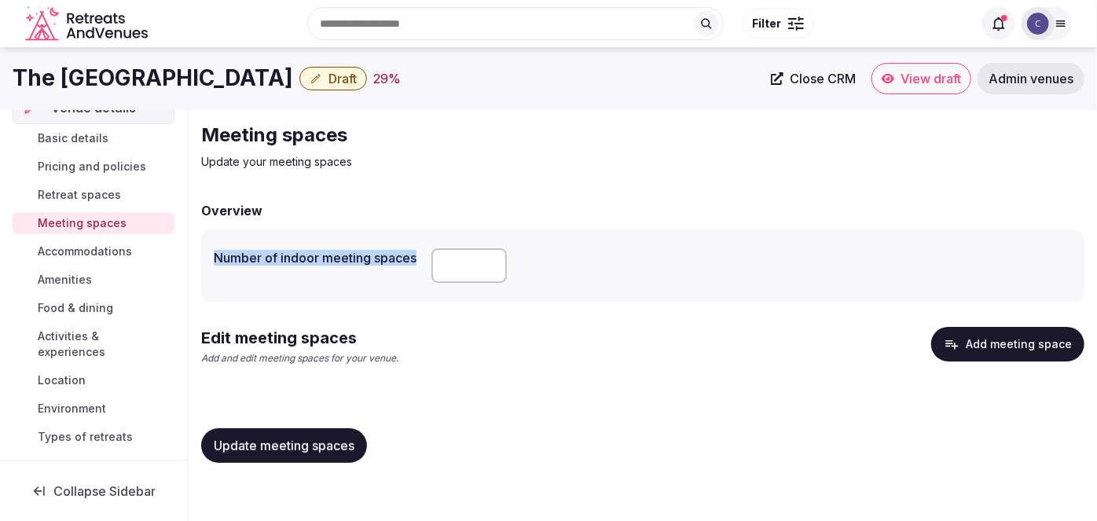
click at [434, 279] on div "Number of indoor meeting spaces *" at bounding box center [642, 265] width 883 height 72
copy label "Number of indoor meeting spaces"
drag, startPoint x: 463, startPoint y: 264, endPoint x: 396, endPoint y: 229, distance: 75.2
click at [398, 232] on div "Number of indoor meeting spaces *" at bounding box center [642, 265] width 883 height 72
type input "*"
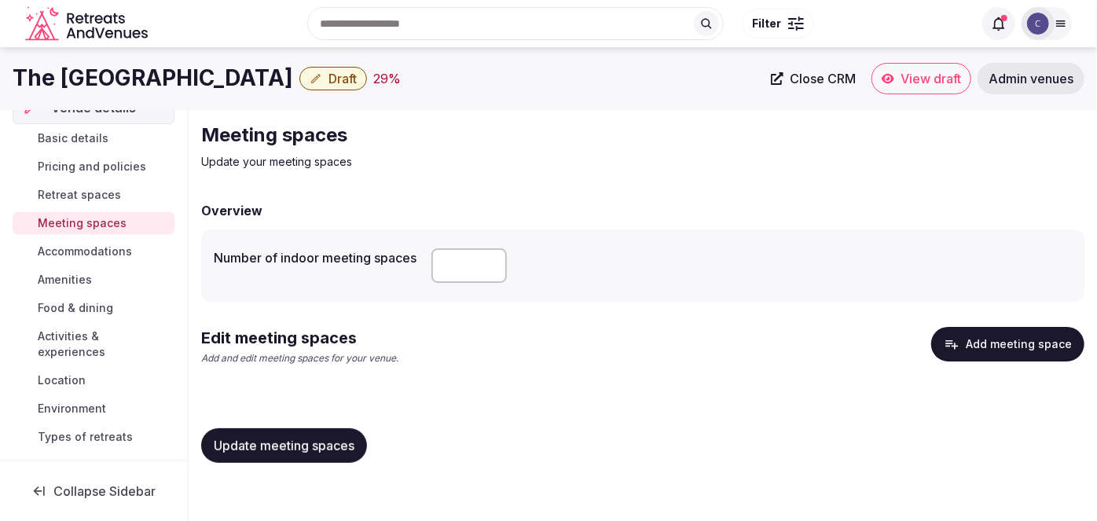
click at [329, 427] on div "Update meeting spaces" at bounding box center [642, 446] width 883 height 60
click at [326, 442] on span "Update meeting spaces" at bounding box center [284, 446] width 141 height 16
click at [1035, 354] on button "Add meeting space" at bounding box center [1007, 344] width 153 height 35
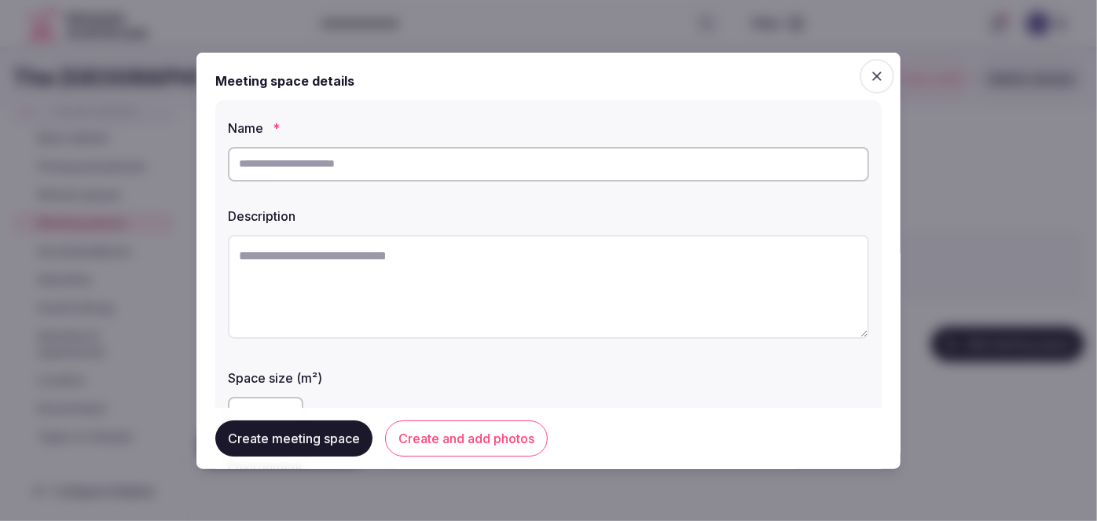
click at [481, 170] on input "text" at bounding box center [548, 163] width 641 height 35
type input "*********"
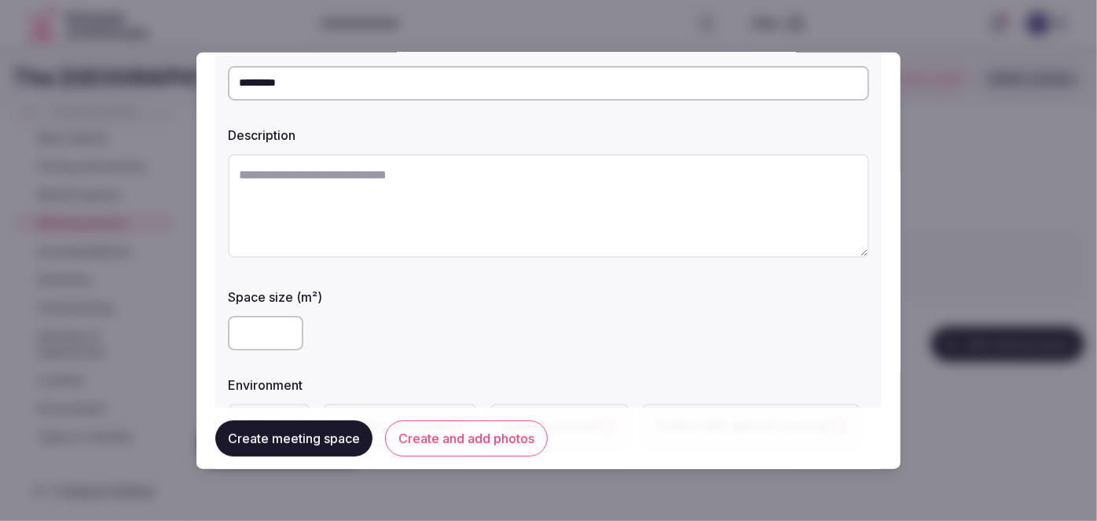
scroll to position [142, 0]
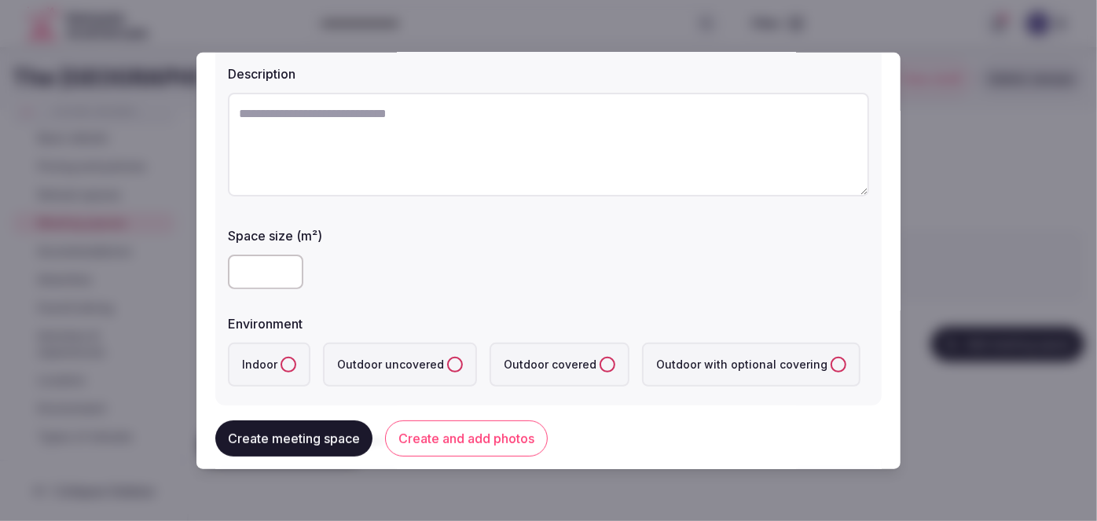
click at [284, 357] on button "Indoor" at bounding box center [288, 364] width 16 height 16
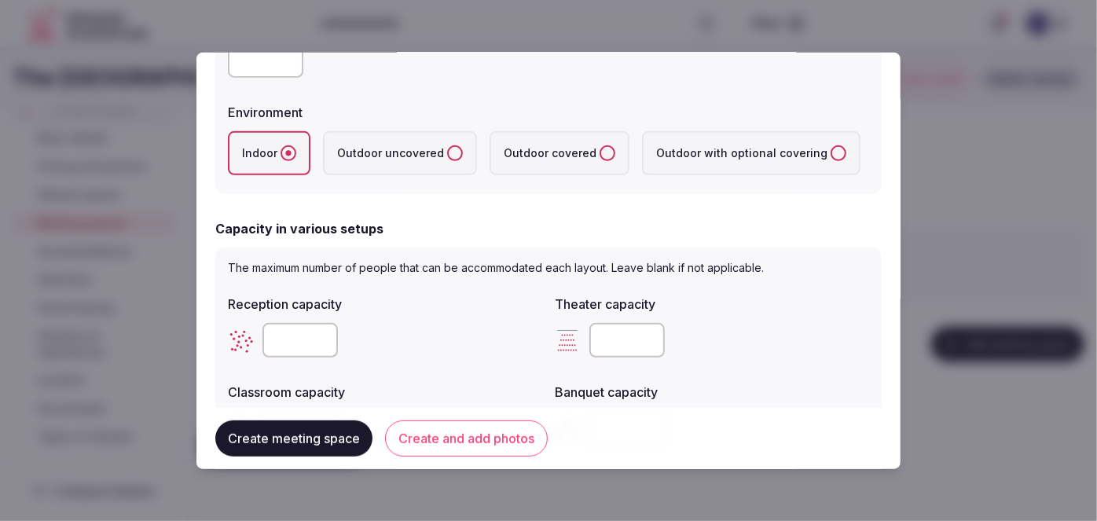
scroll to position [357, 0]
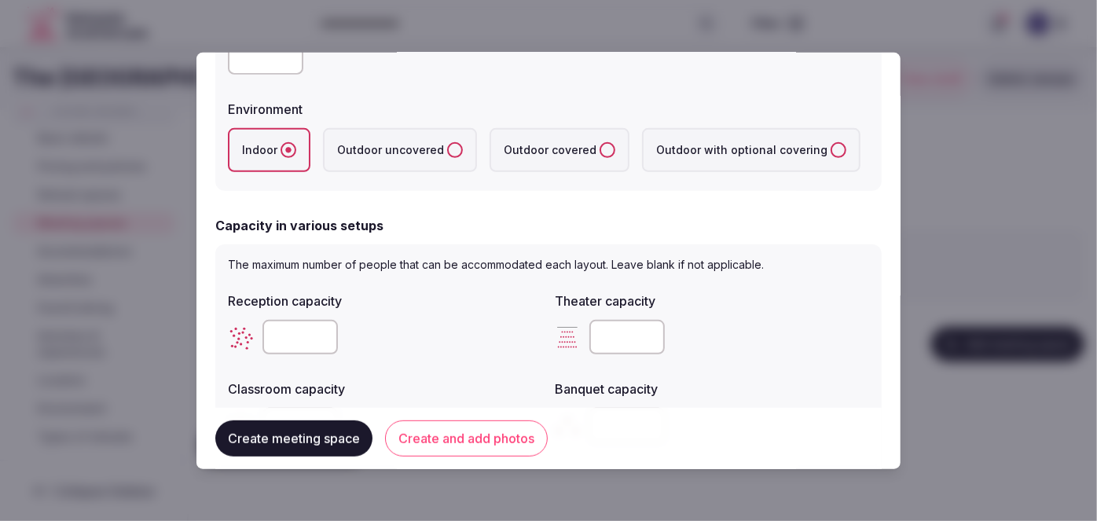
click at [609, 332] on input "number" at bounding box center [626, 336] width 75 height 35
type input "**"
click at [683, 337] on div "**" at bounding box center [712, 336] width 314 height 35
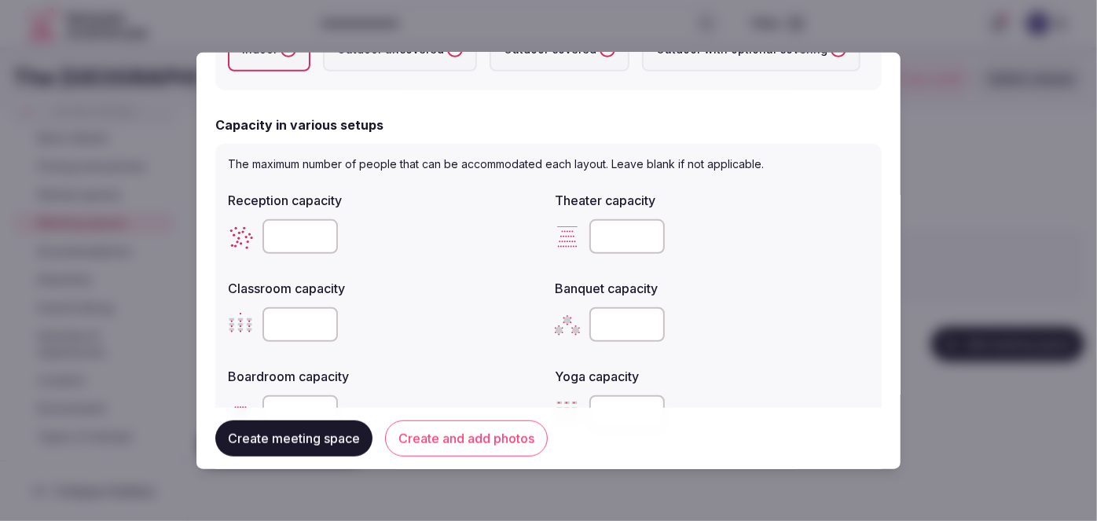
scroll to position [500, 0]
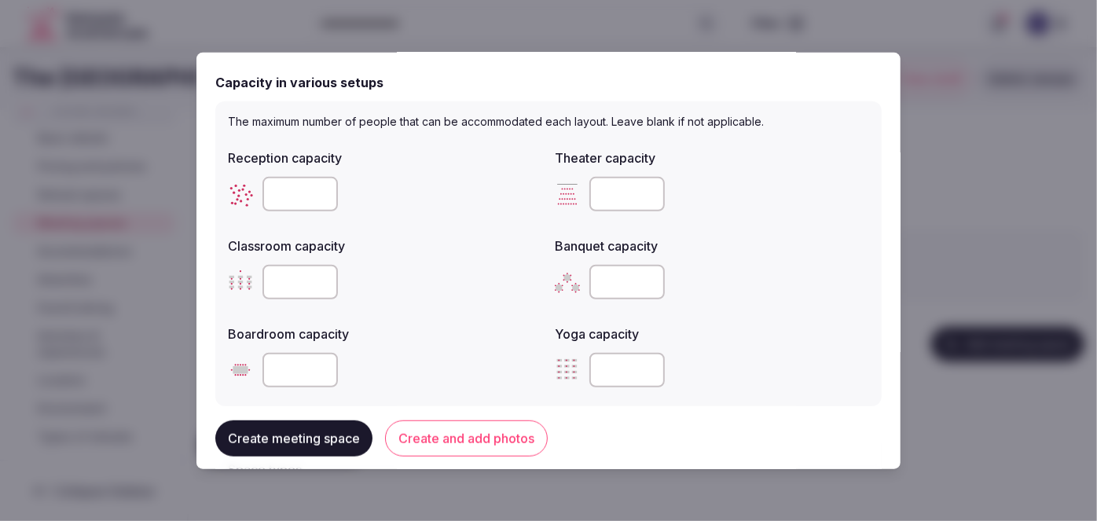
click at [580, 267] on div at bounding box center [712, 281] width 314 height 35
click at [606, 288] on input "number" at bounding box center [626, 281] width 75 height 35
type input "**"
click at [715, 289] on div "**" at bounding box center [712, 281] width 314 height 35
click at [284, 284] on input "number" at bounding box center [299, 281] width 75 height 35
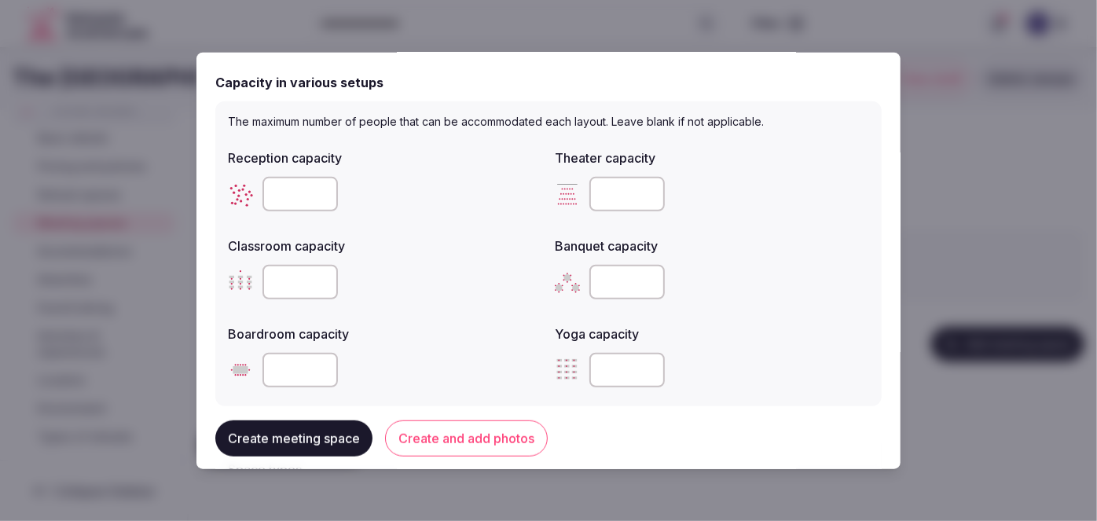
type input "**"
click at [272, 376] on input "number" at bounding box center [299, 369] width 75 height 35
type input "**"
click at [471, 339] on div "Boardroom capacity **" at bounding box center [385, 354] width 314 height 75
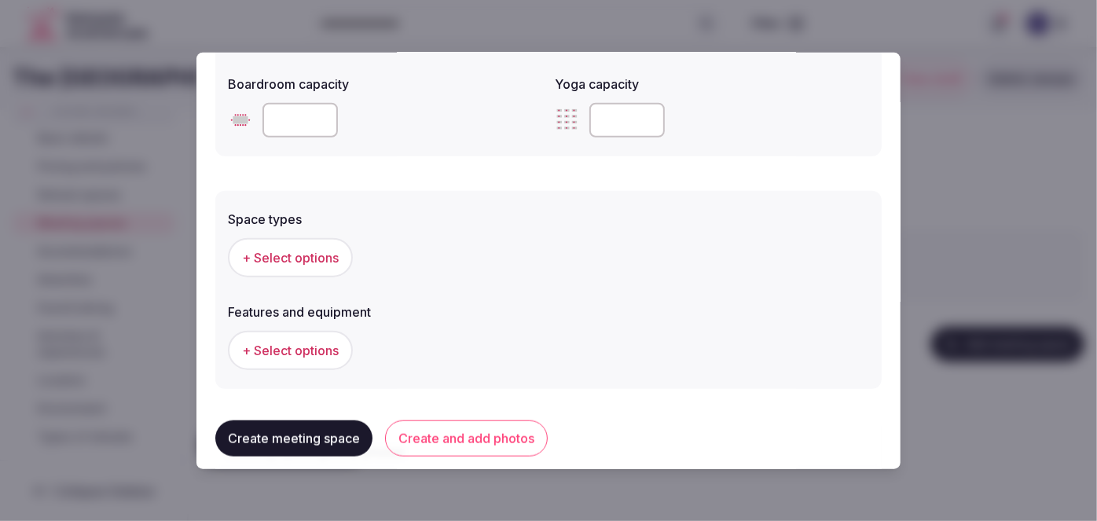
scroll to position [786, 0]
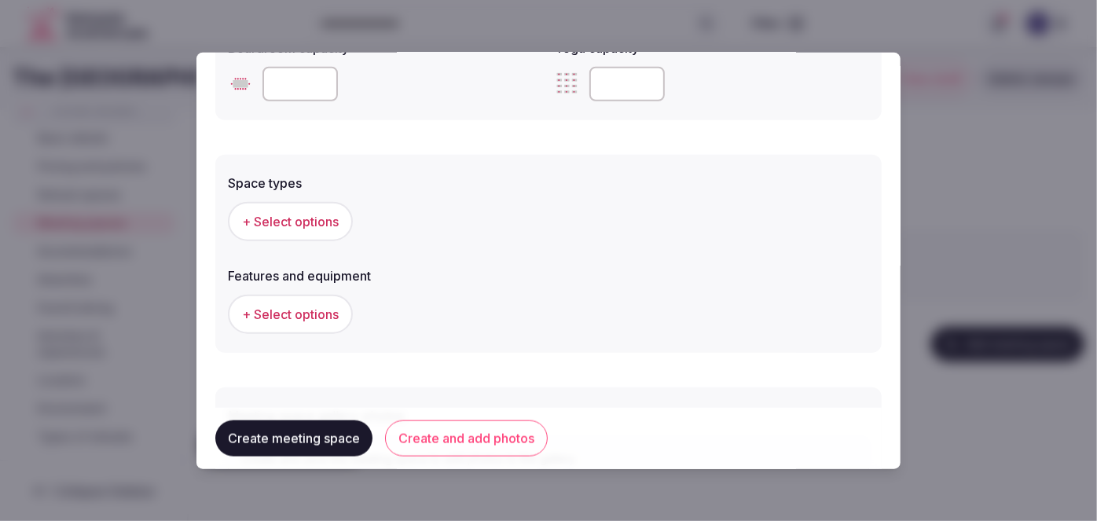
click at [310, 214] on span "+ Select options" at bounding box center [290, 220] width 97 height 17
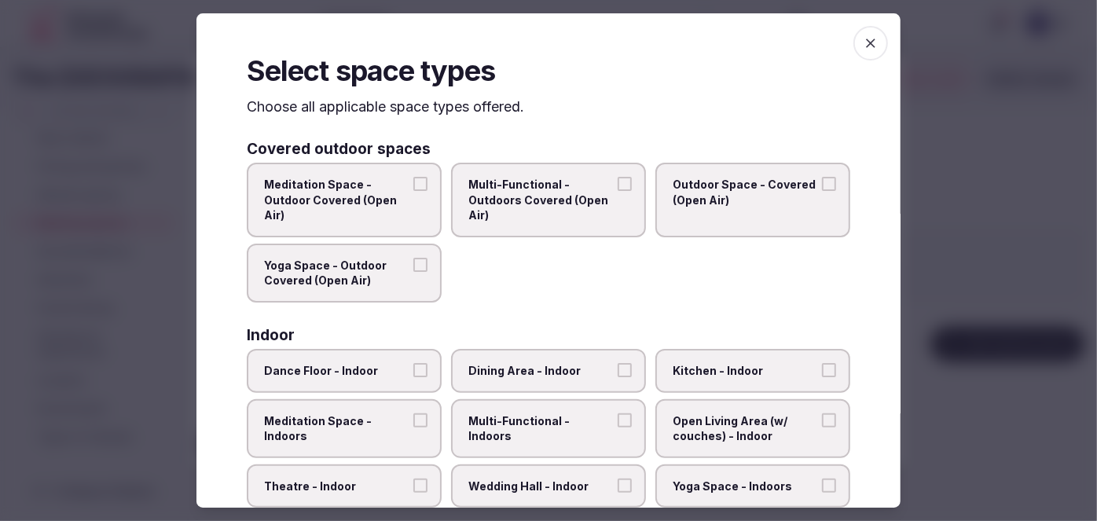
click at [591, 427] on label "Multi-Functional - Indoors" at bounding box center [548, 428] width 195 height 59
click at [617, 427] on button "Multi-Functional - Indoors" at bounding box center [624, 420] width 14 height 14
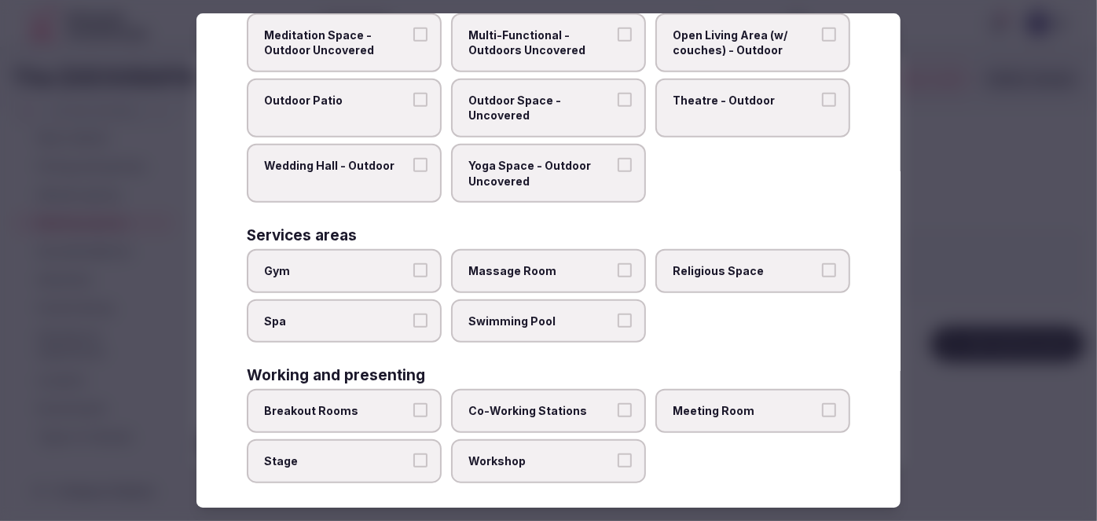
click at [702, 410] on label "Meeting Room" at bounding box center [752, 411] width 195 height 44
click at [822, 410] on button "Meeting Room" at bounding box center [829, 410] width 14 height 14
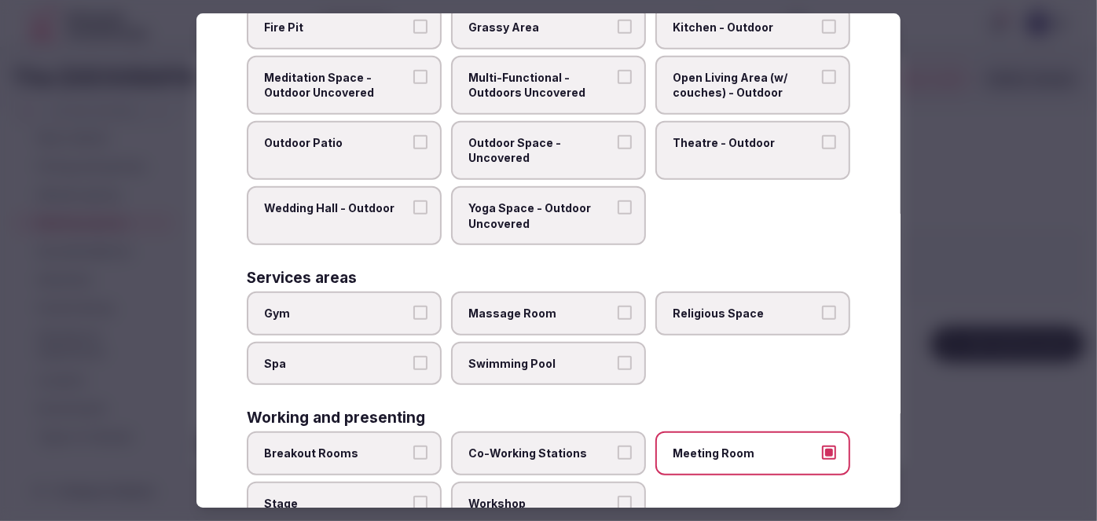
scroll to position [641, 0]
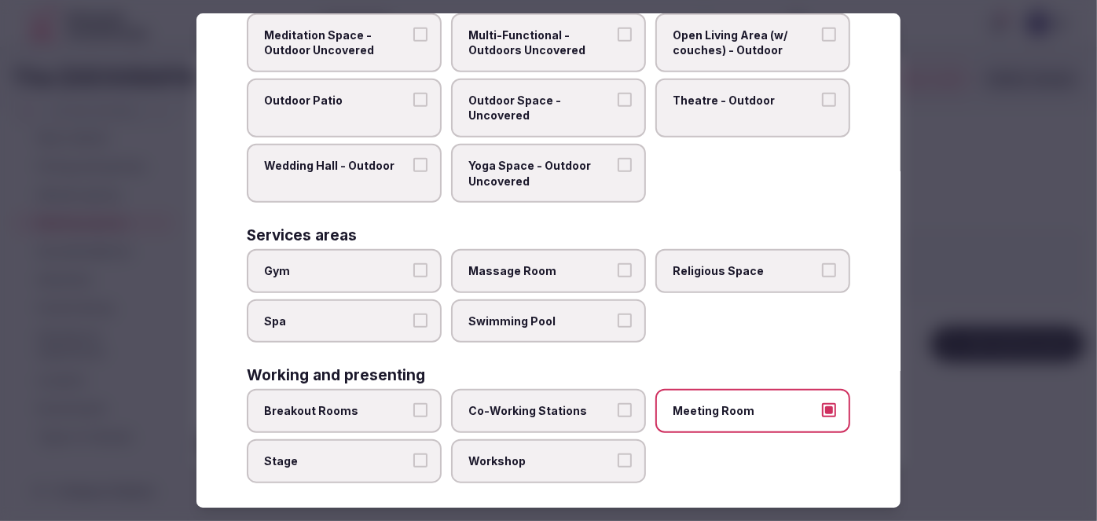
click at [405, 403] on span "Breakout Rooms" at bounding box center [336, 411] width 145 height 16
click at [413, 403] on button "Breakout Rooms" at bounding box center [420, 410] width 14 height 14
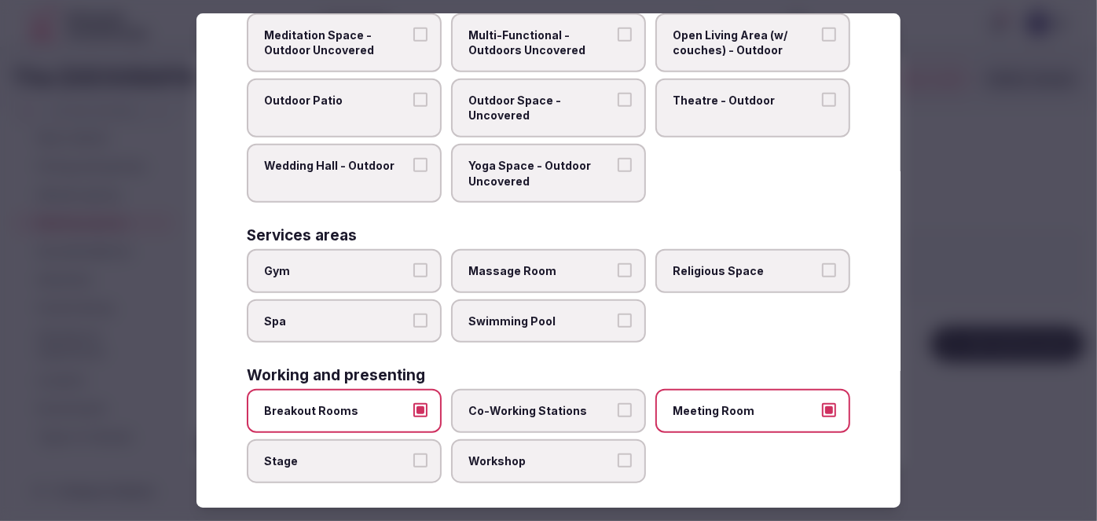
click at [462, 422] on div "Breakout Rooms Co-Working Stations Meeting Room Stage Workshop" at bounding box center [548, 435] width 603 height 93
click at [467, 439] on label "Workshop" at bounding box center [548, 461] width 195 height 44
click at [617, 453] on button "Workshop" at bounding box center [624, 460] width 14 height 14
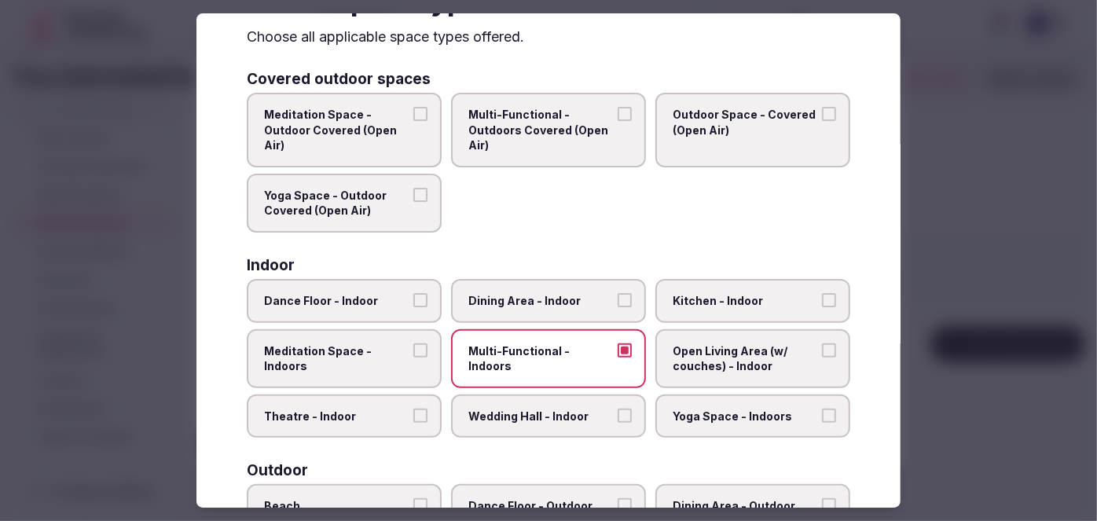
scroll to position [0, 0]
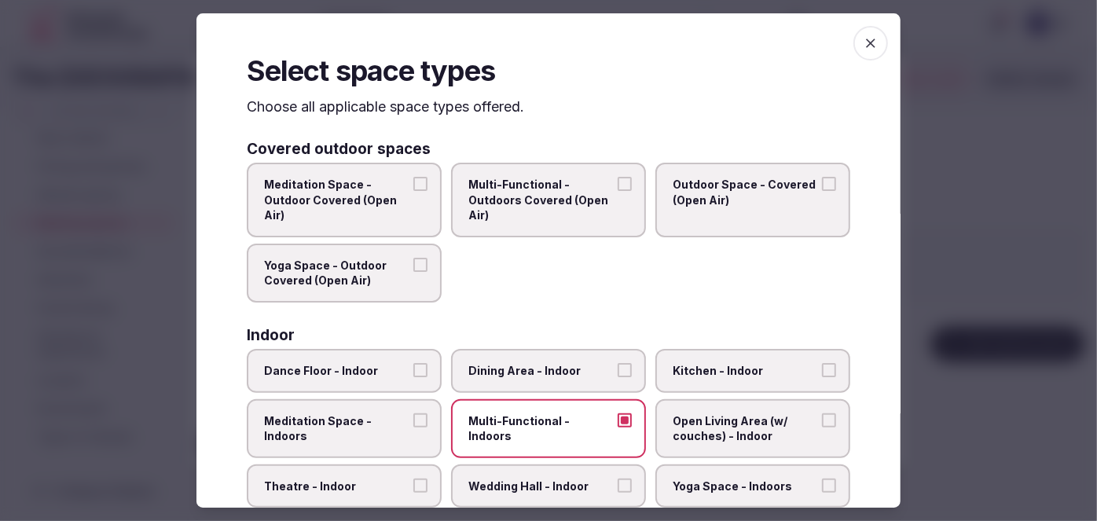
drag, startPoint x: 861, startPoint y: 41, endPoint x: 624, endPoint y: 218, distance: 295.9
click at [866, 41] on icon "button" at bounding box center [870, 42] width 9 height 9
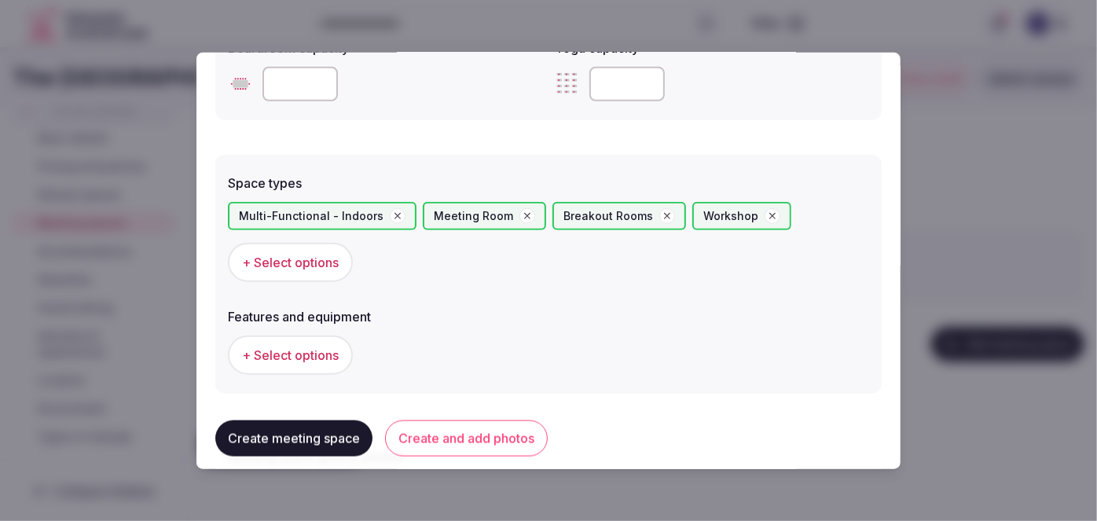
scroll to position [944, 0]
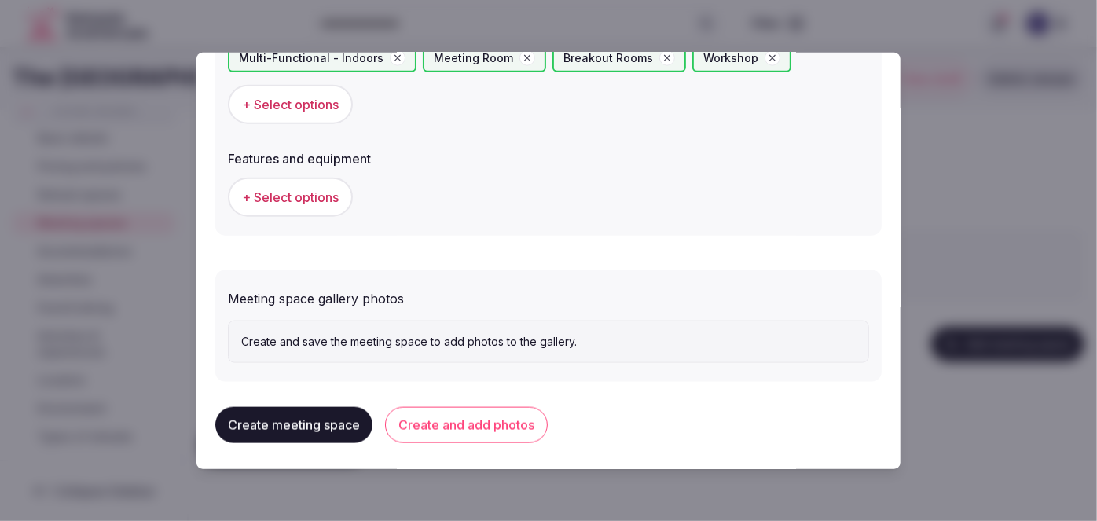
click at [321, 201] on span "+ Select options" at bounding box center [290, 197] width 97 height 17
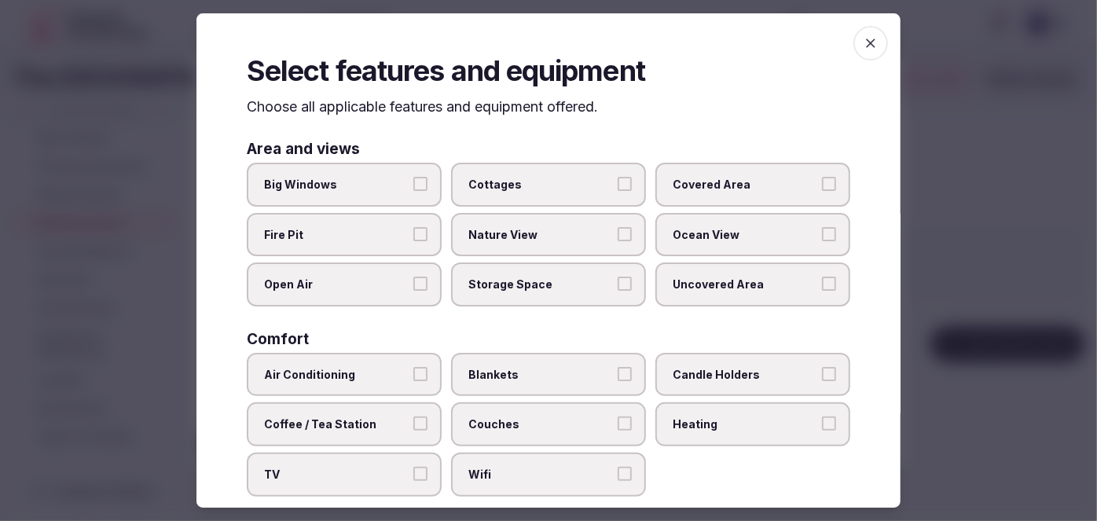
drag, startPoint x: 573, startPoint y: 470, endPoint x: 586, endPoint y: 465, distance: 13.4
click at [574, 469] on span "Wifi" at bounding box center [540, 475] width 145 height 16
click at [617, 469] on button "Wifi" at bounding box center [624, 474] width 14 height 14
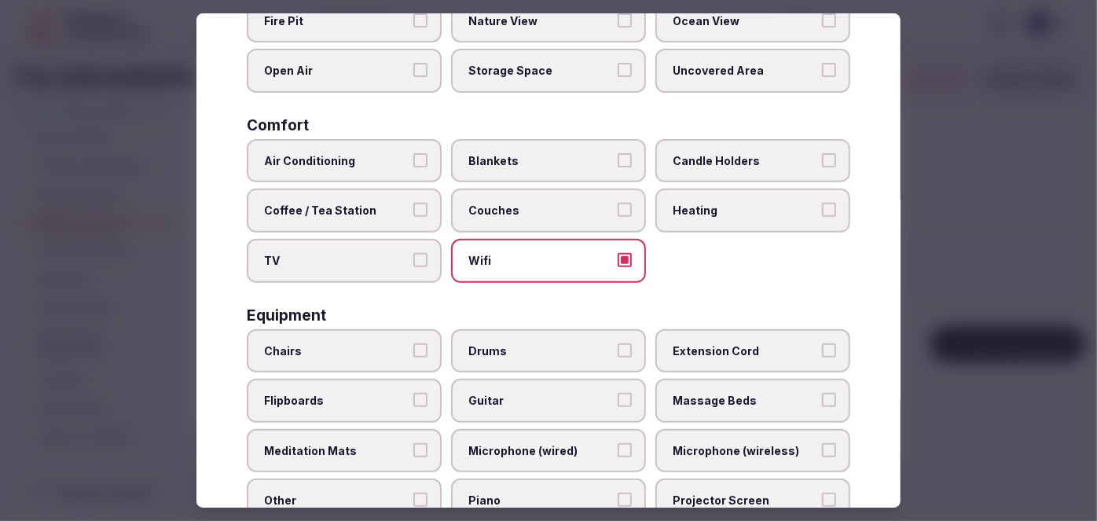
scroll to position [357, 0]
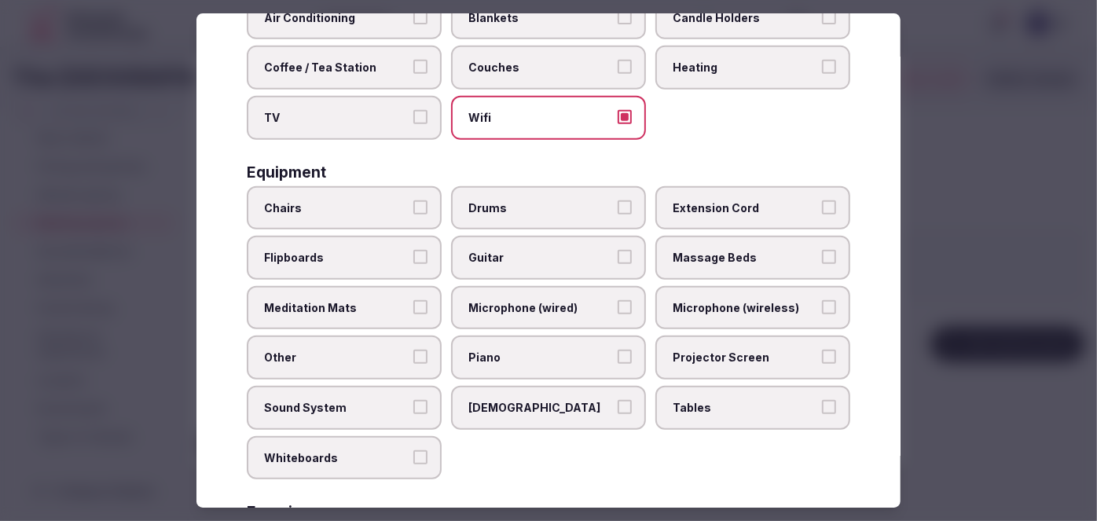
click at [706, 409] on label "Tables" at bounding box center [752, 408] width 195 height 44
click at [822, 409] on button "Tables" at bounding box center [829, 407] width 14 height 14
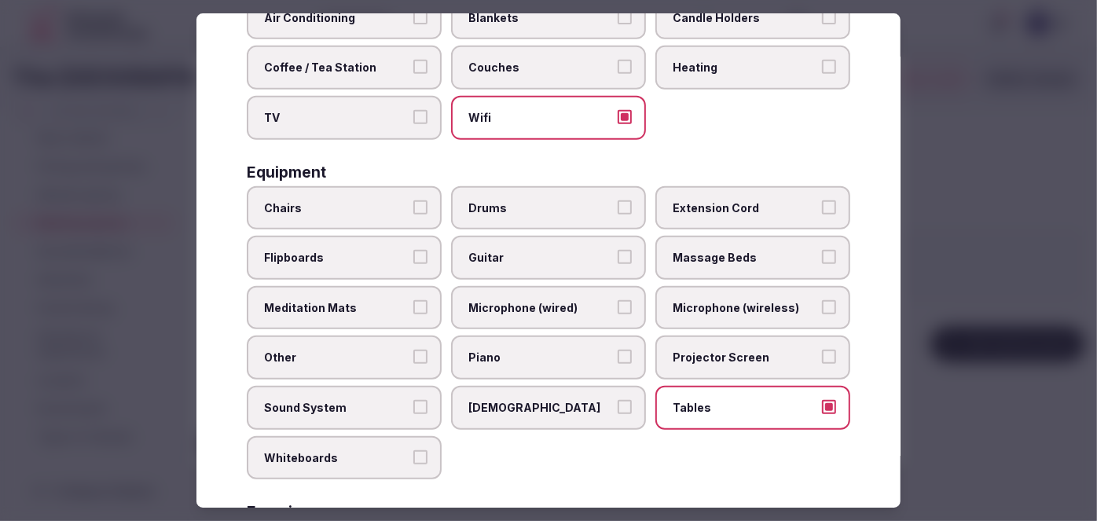
click at [331, 191] on label "Chairs" at bounding box center [344, 208] width 195 height 44
click at [413, 200] on button "Chairs" at bounding box center [420, 207] width 14 height 14
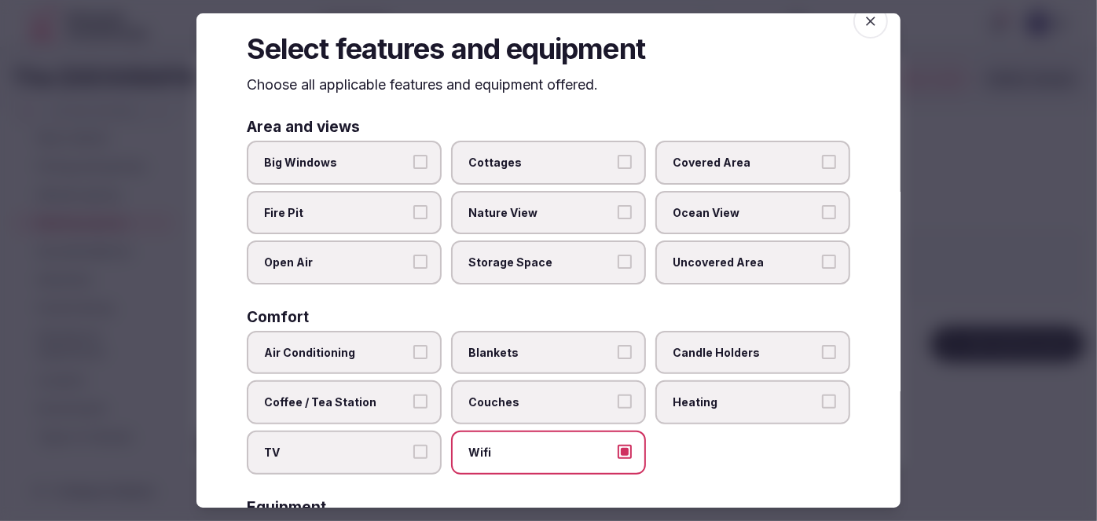
scroll to position [0, 0]
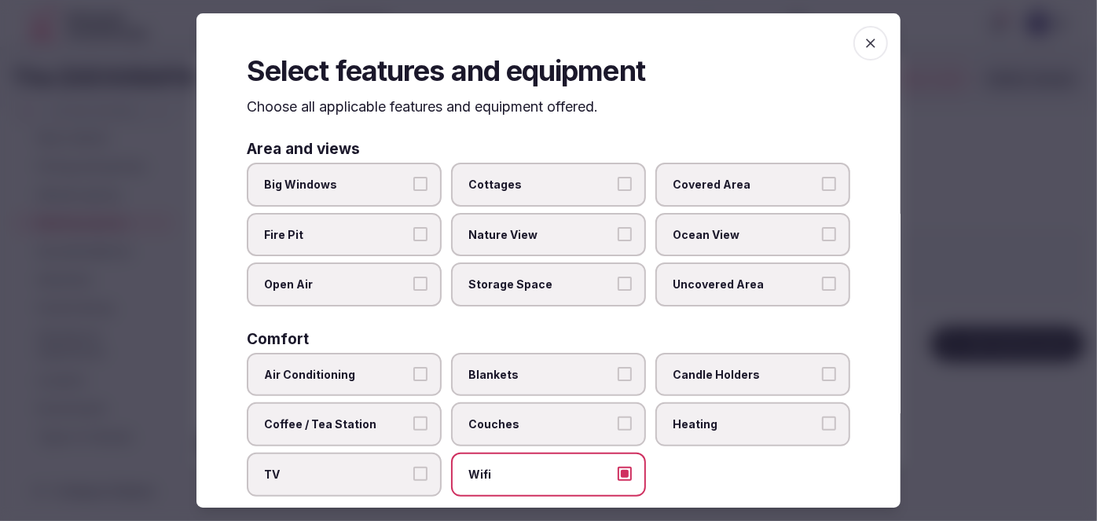
click at [873, 44] on span "button" at bounding box center [870, 43] width 35 height 35
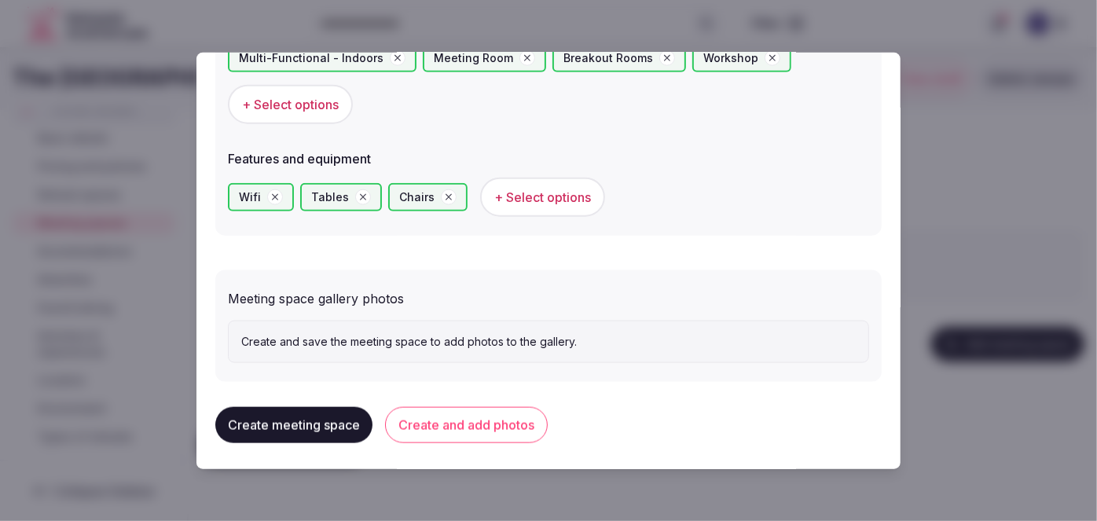
click at [501, 427] on button "Create and add photos" at bounding box center [466, 425] width 163 height 36
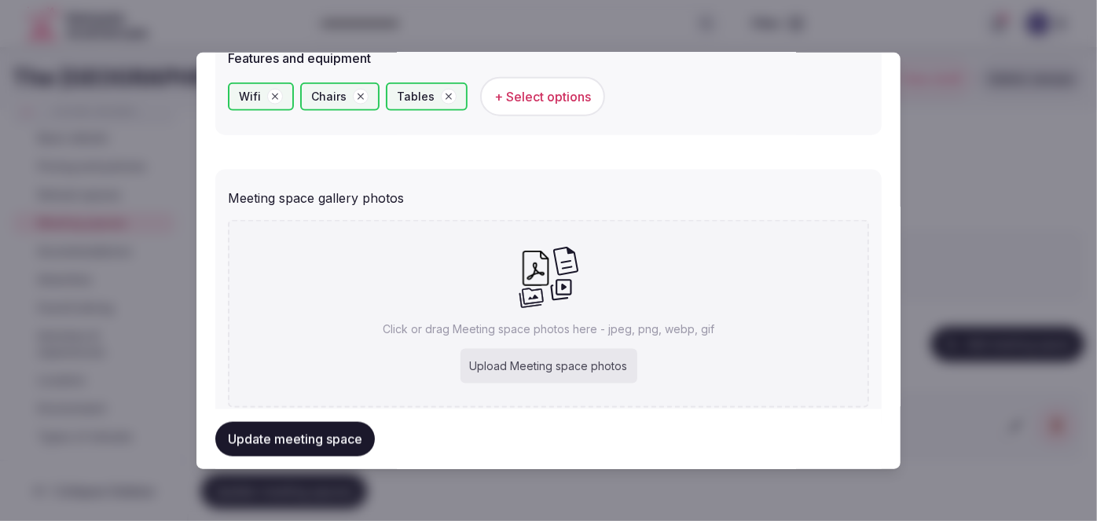
scroll to position [1089, 0]
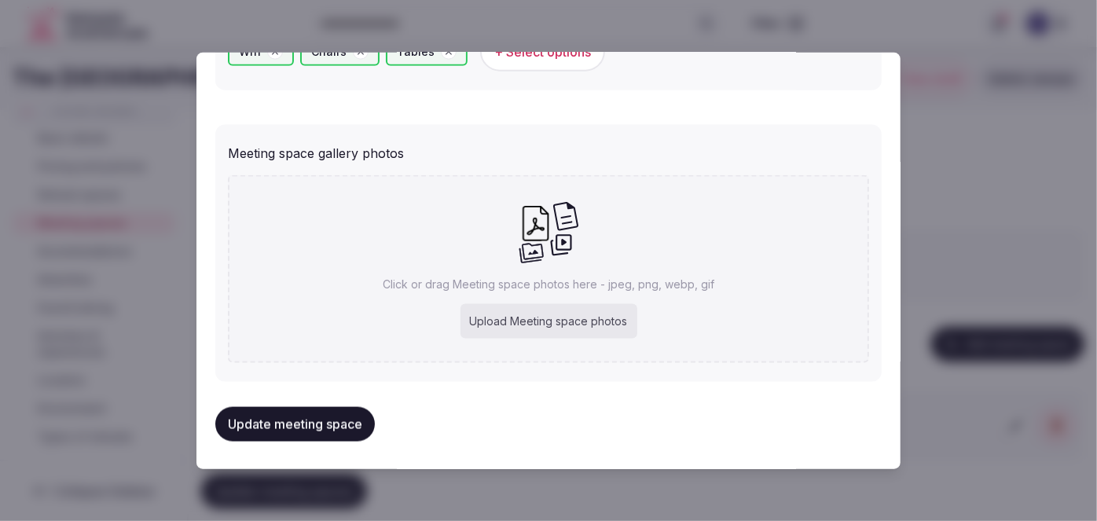
click at [546, 325] on div "Upload Meeting space photos" at bounding box center [548, 321] width 177 height 35
type input "**********"
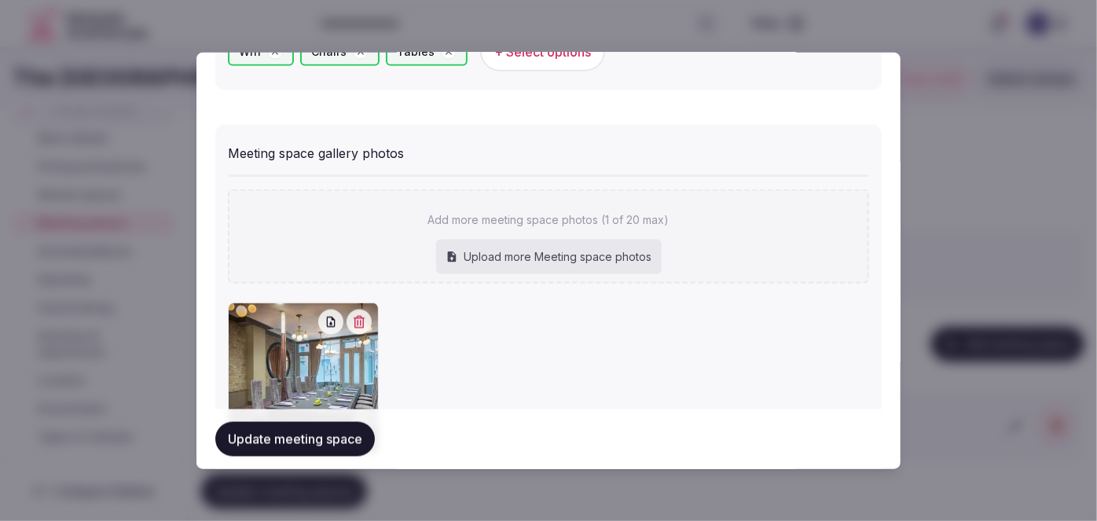
drag, startPoint x: 348, startPoint y: 445, endPoint x: 365, endPoint y: 442, distance: 16.7
click at [348, 445] on button "Update meeting space" at bounding box center [294, 439] width 159 height 35
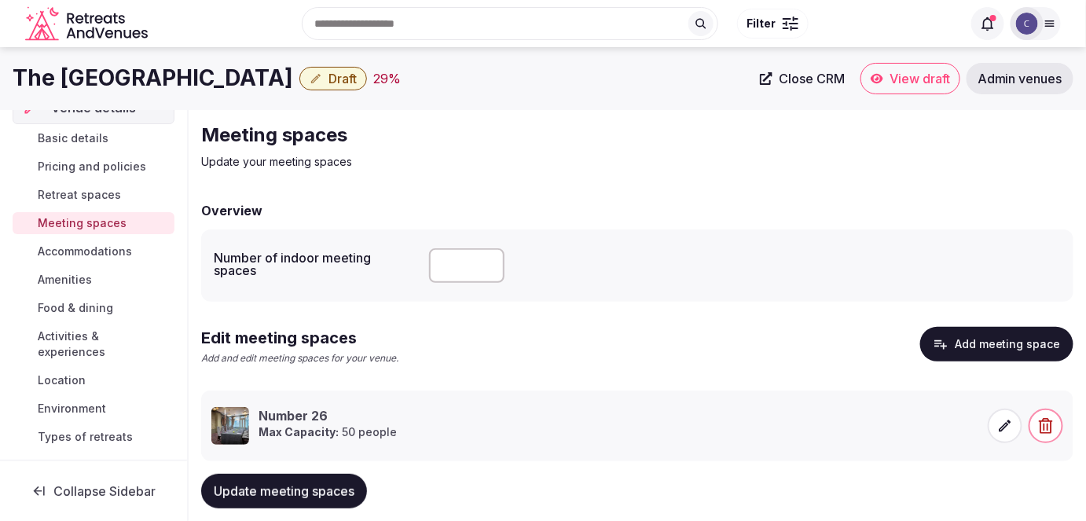
click at [316, 497] on span "Update meeting spaces" at bounding box center [284, 491] width 141 height 16
click at [90, 249] on span "Accommodations" at bounding box center [85, 252] width 94 height 16
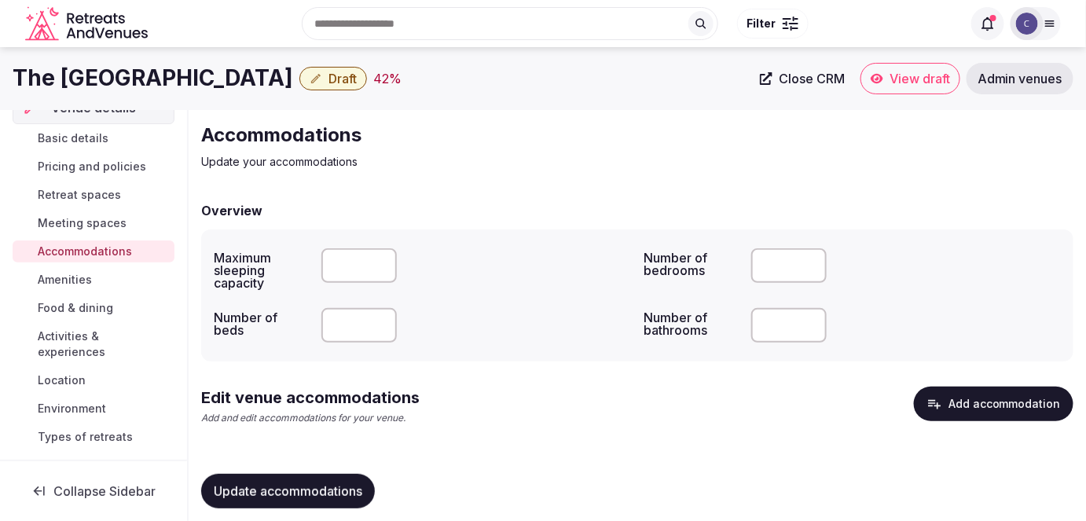
click at [960, 407] on button "Add accommodation" at bounding box center [993, 404] width 159 height 35
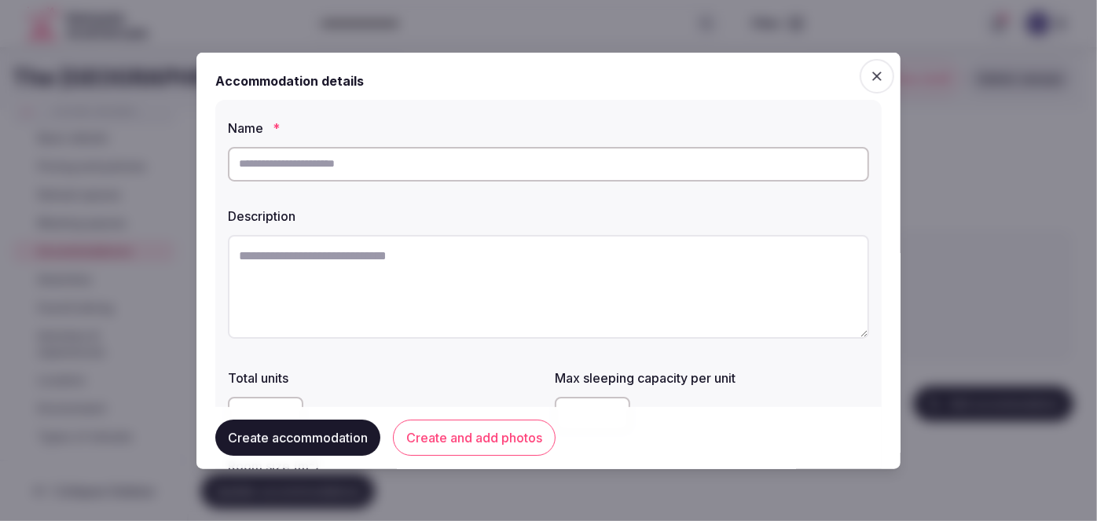
click at [486, 168] on input "text" at bounding box center [548, 163] width 641 height 35
type input "**********"
click at [473, 290] on textarea at bounding box center [548, 286] width 641 height 104
paste textarea "**********"
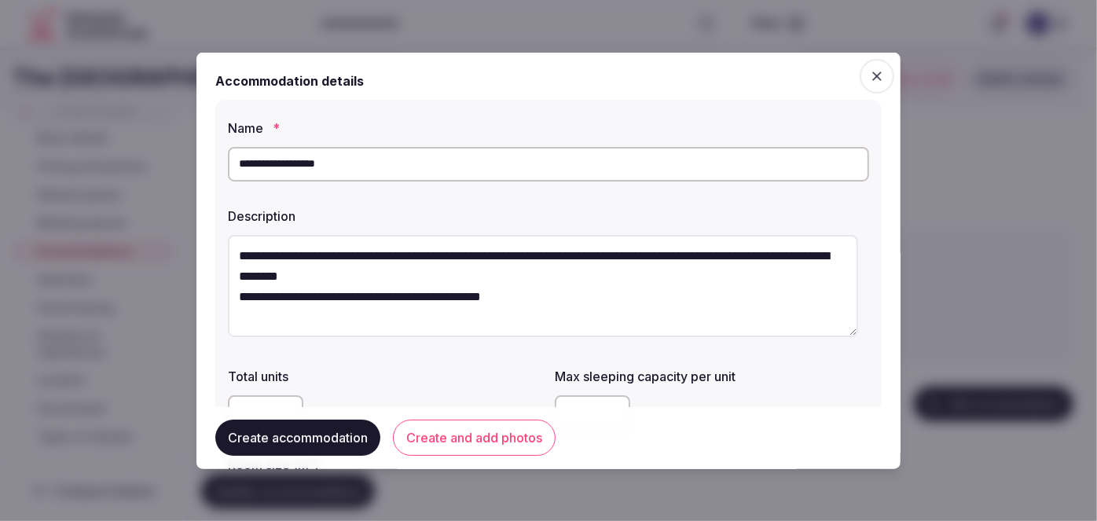
click at [242, 296] on textarea "**********" at bounding box center [543, 285] width 630 height 103
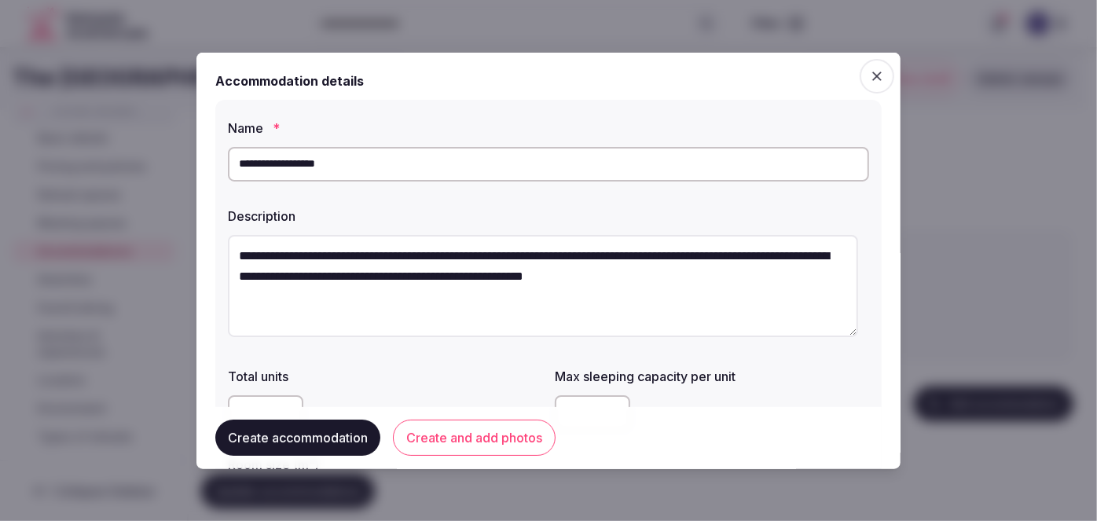
type textarea "**********"
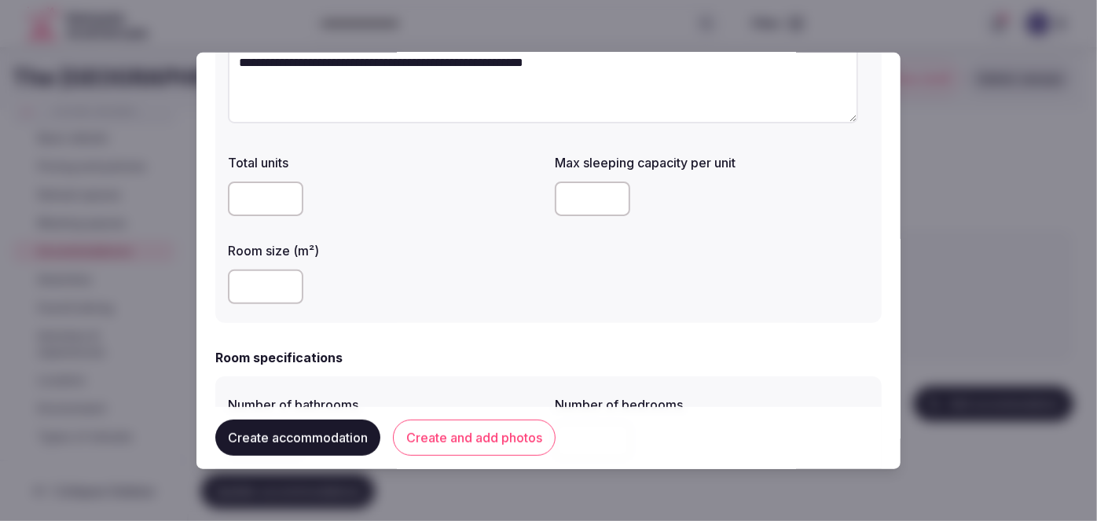
click at [241, 273] on input "number" at bounding box center [265, 286] width 75 height 35
type input "**"
click at [566, 194] on input "number" at bounding box center [592, 198] width 75 height 35
type input "*"
click at [519, 322] on div "**********" at bounding box center [548, 104] width 666 height 438
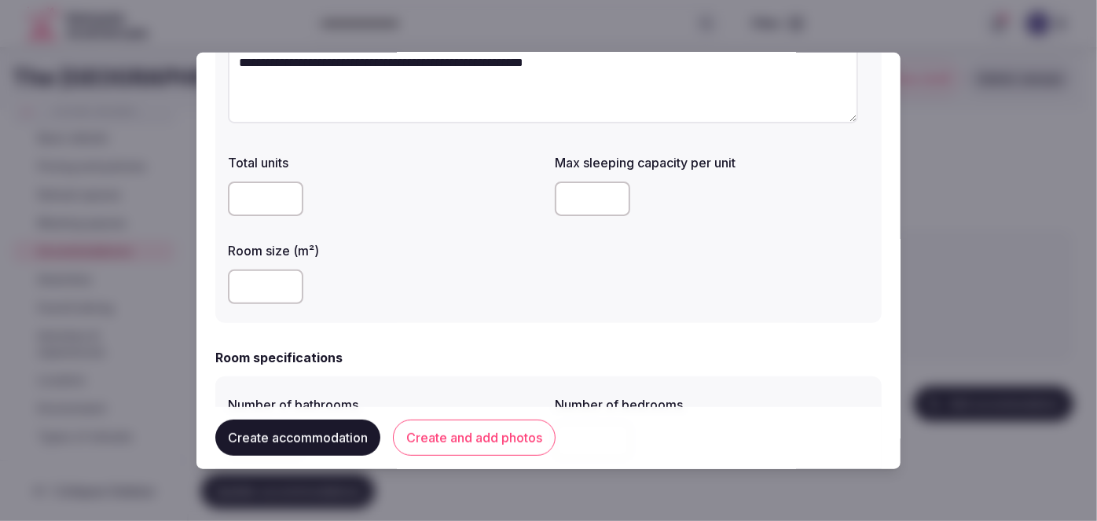
click at [497, 308] on div "**" at bounding box center [385, 286] width 314 height 47
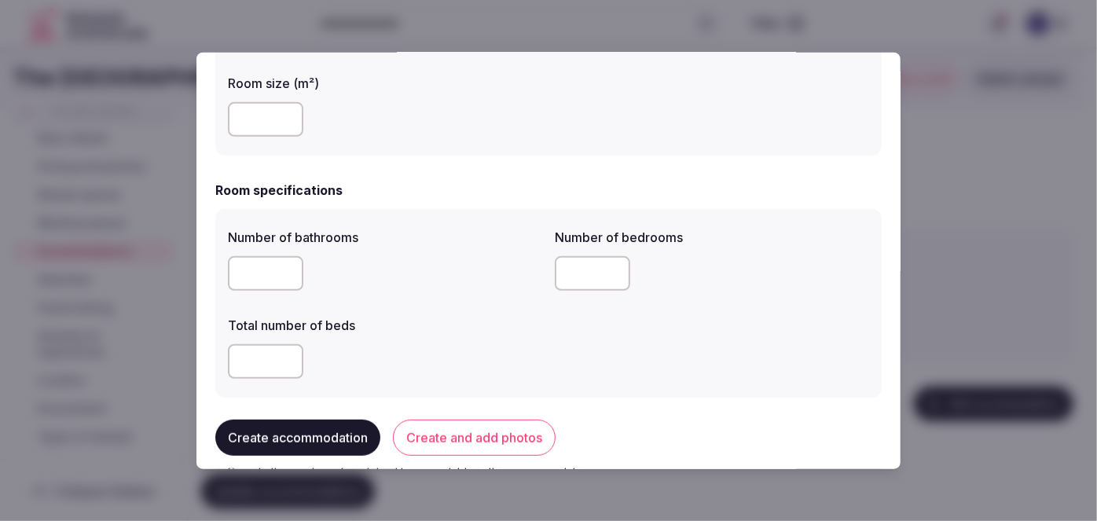
scroll to position [428, 0]
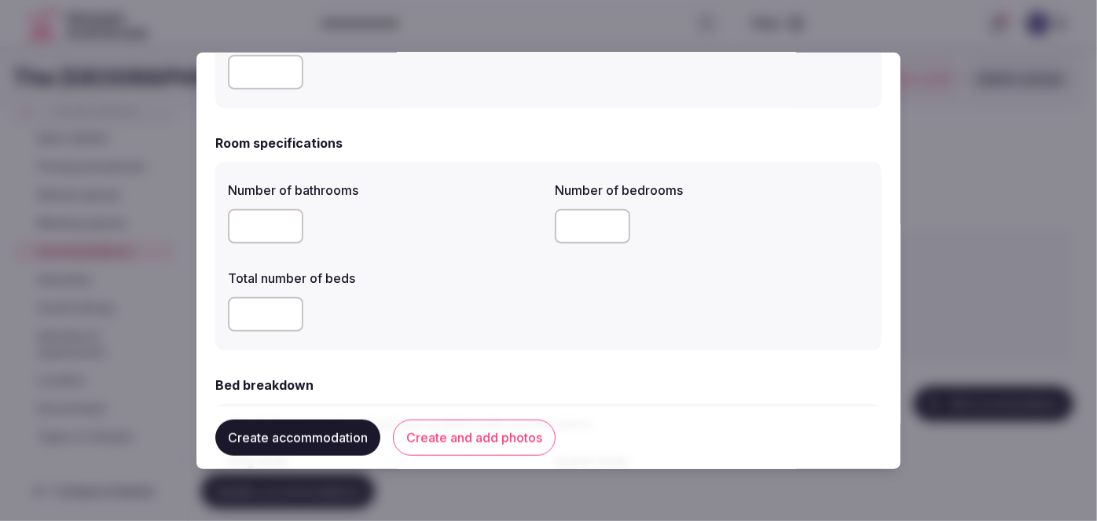
click at [253, 229] on input "number" at bounding box center [265, 226] width 75 height 35
type input "*"
click at [564, 227] on input "number" at bounding box center [592, 226] width 75 height 35
type input "*"
click at [263, 307] on input "number" at bounding box center [265, 314] width 75 height 35
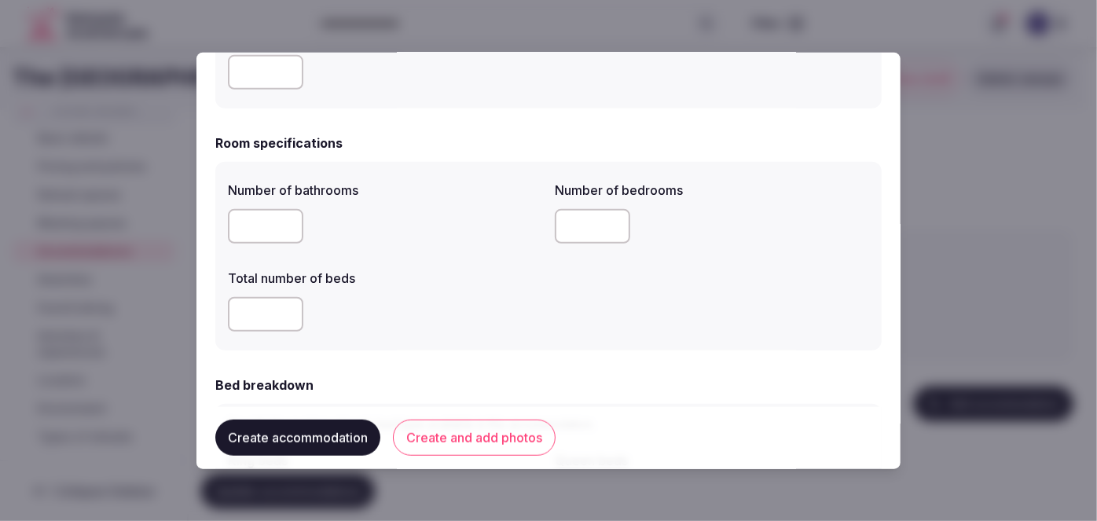
type input "*"
click at [439, 318] on div "*" at bounding box center [385, 314] width 314 height 35
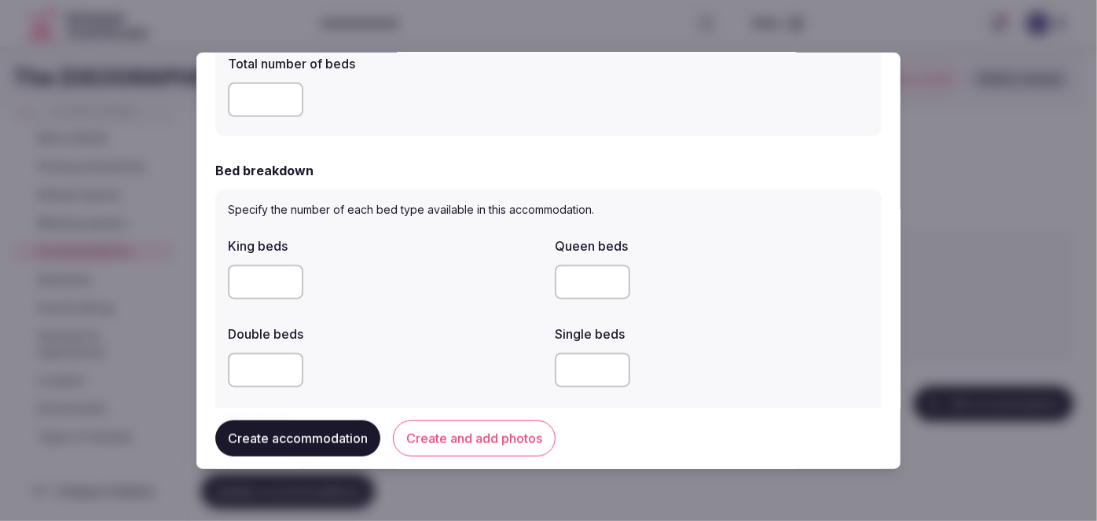
click at [564, 289] on input "number" at bounding box center [592, 282] width 75 height 35
type input "*"
click at [508, 364] on div at bounding box center [385, 370] width 314 height 35
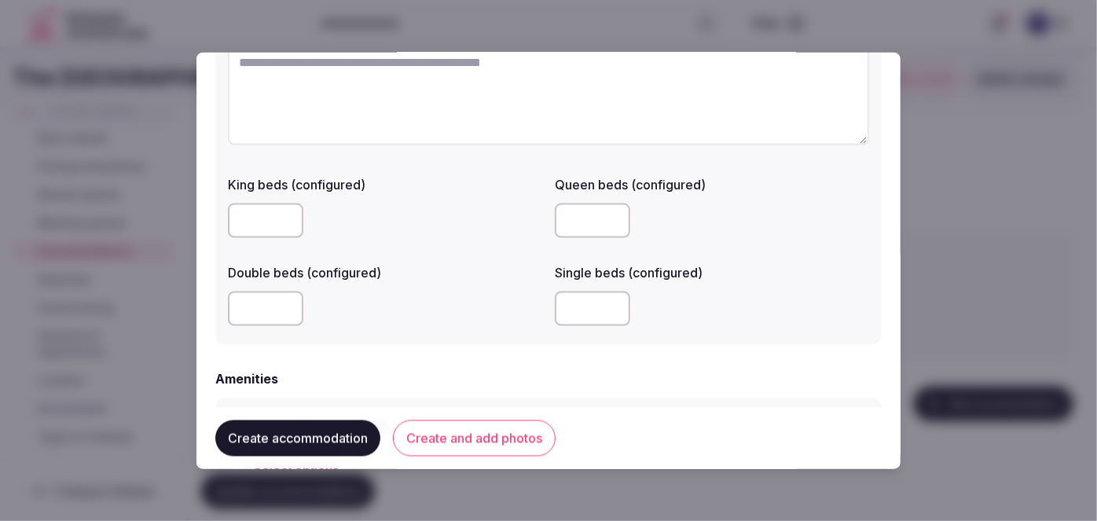
scroll to position [1214, 0]
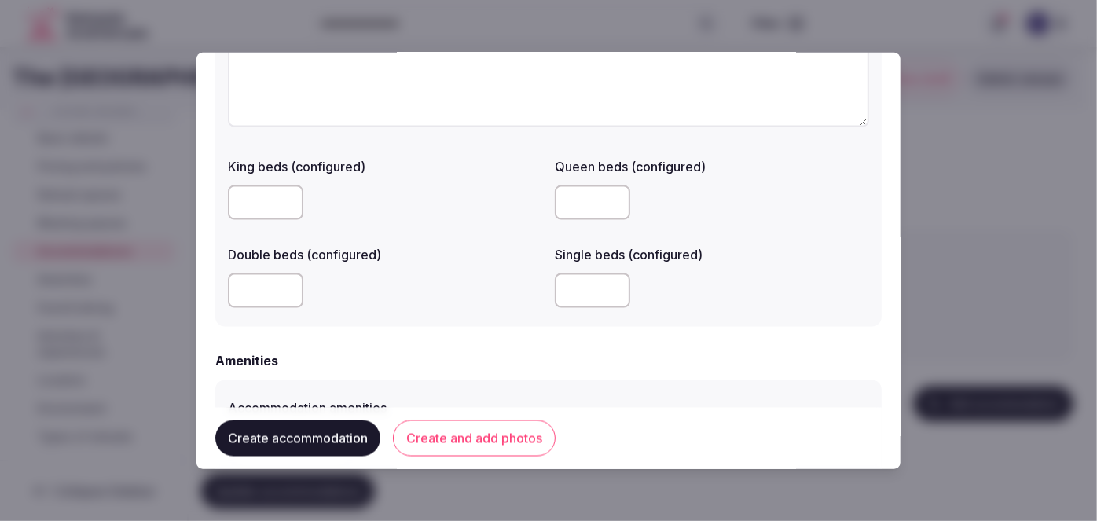
click at [578, 293] on input "number" at bounding box center [592, 290] width 75 height 35
type input "*"
click at [483, 325] on div "Configurations description King beds (configured) Queen beds (configured) Doubl…" at bounding box center [548, 151] width 666 height 350
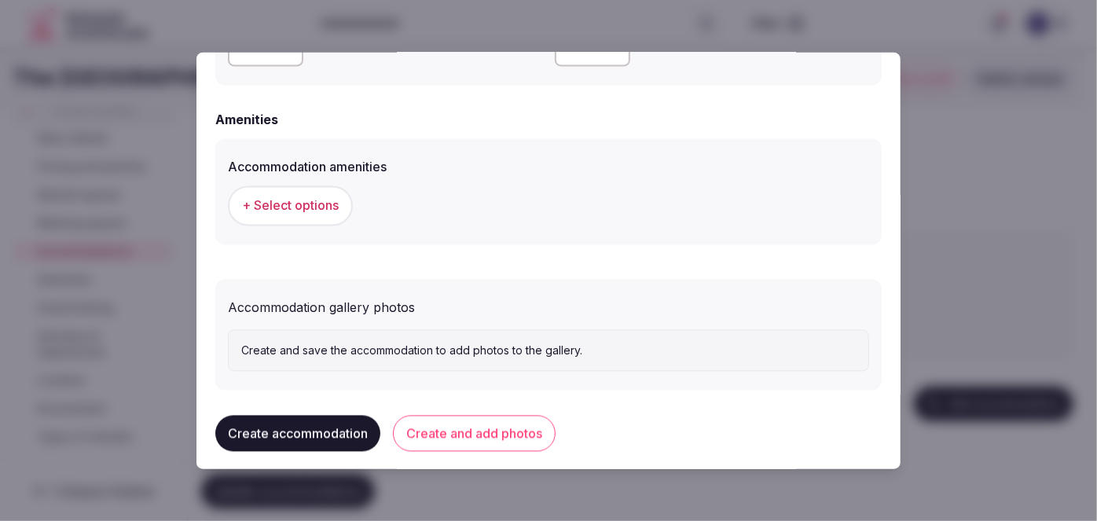
scroll to position [1467, 0]
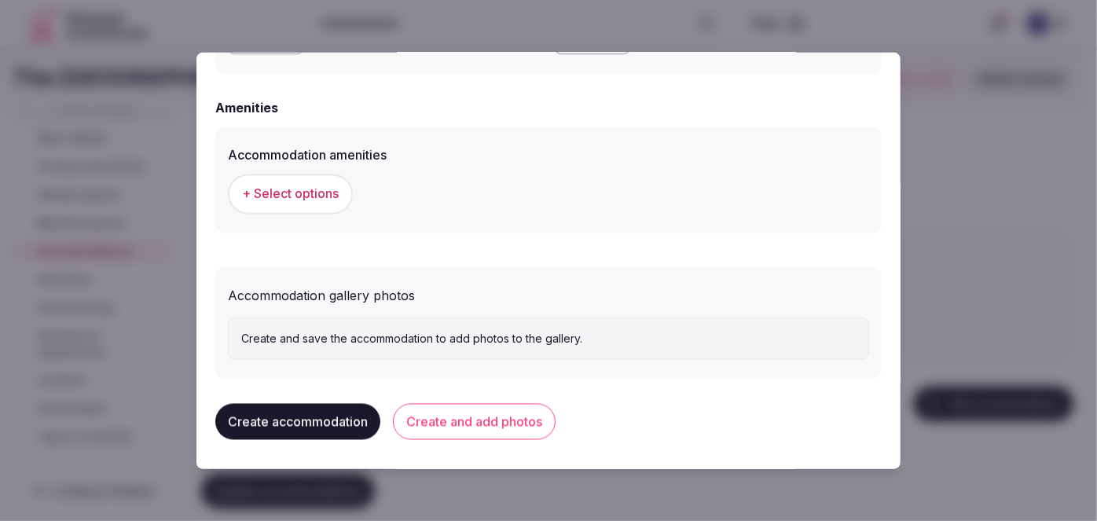
click at [322, 197] on span "+ Select options" at bounding box center [290, 193] width 97 height 17
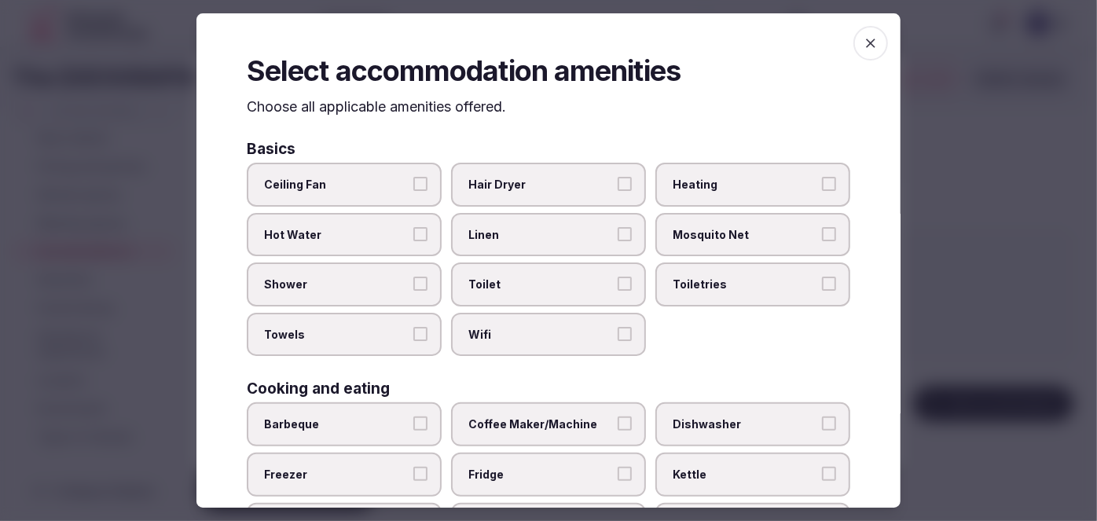
click at [554, 339] on label "Wifi" at bounding box center [548, 335] width 195 height 44
click at [617, 339] on button "Wifi" at bounding box center [624, 334] width 14 height 14
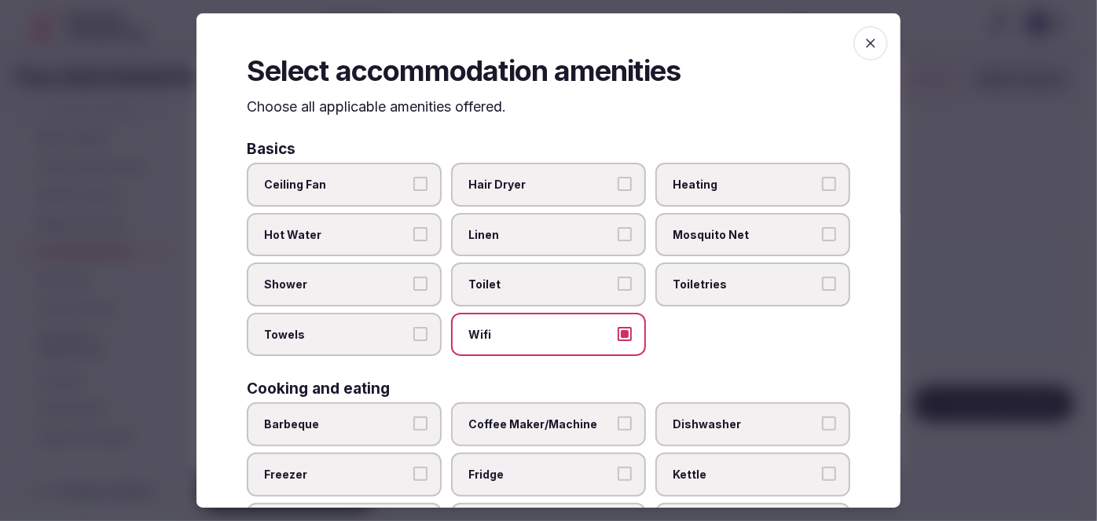
click at [672, 290] on label "Toiletries" at bounding box center [752, 284] width 195 height 44
click at [822, 290] on button "Toiletries" at bounding box center [829, 284] width 14 height 14
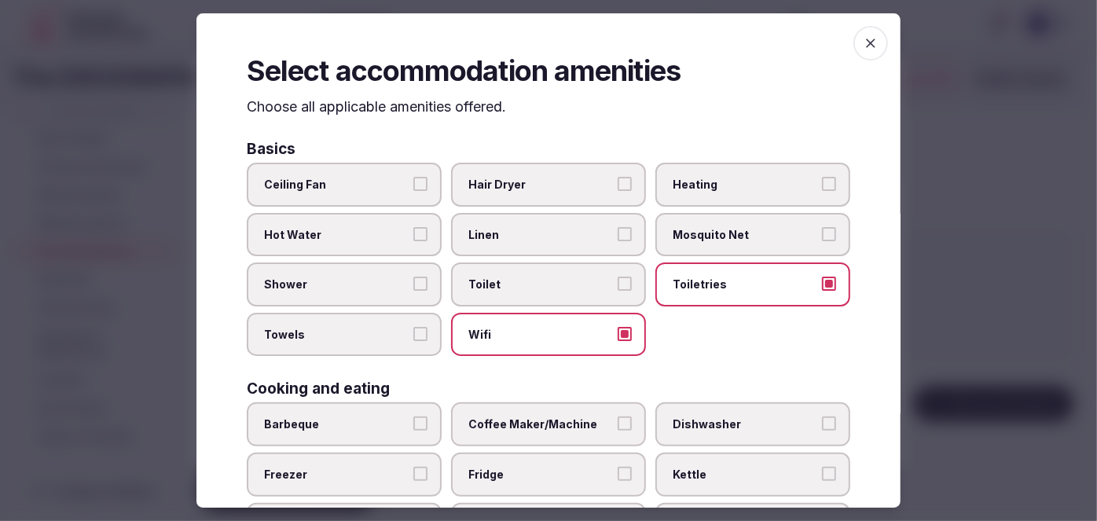
click at [544, 191] on span "Hair Dryer" at bounding box center [540, 185] width 145 height 16
click at [617, 191] on button "Hair Dryer" at bounding box center [624, 184] width 14 height 14
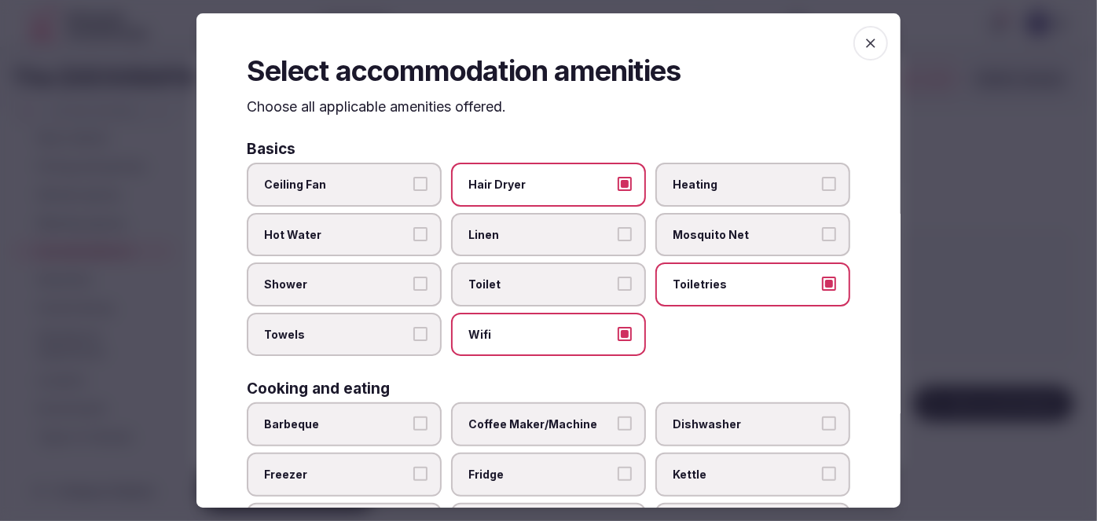
click at [341, 288] on span "Shower" at bounding box center [336, 285] width 145 height 16
click at [413, 288] on button "Shower" at bounding box center [420, 284] width 14 height 14
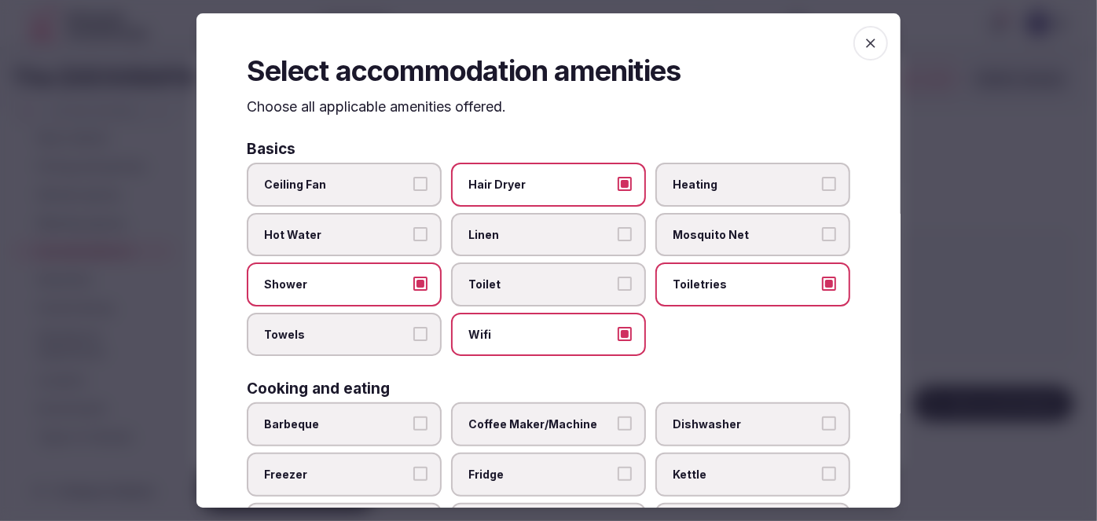
click at [324, 329] on span "Towels" at bounding box center [336, 335] width 145 height 16
click at [413, 329] on button "Towels" at bounding box center [420, 334] width 14 height 14
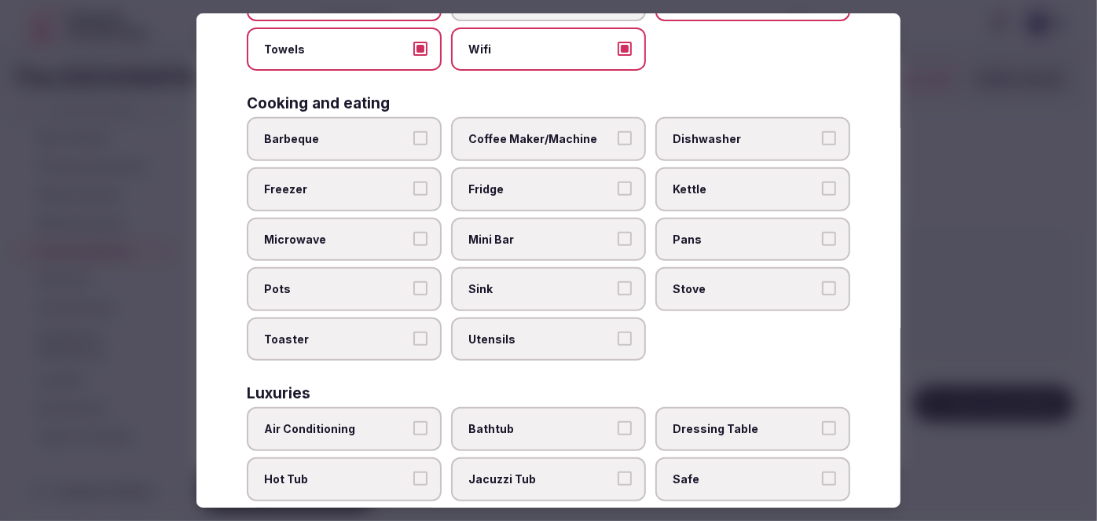
scroll to position [500, 0]
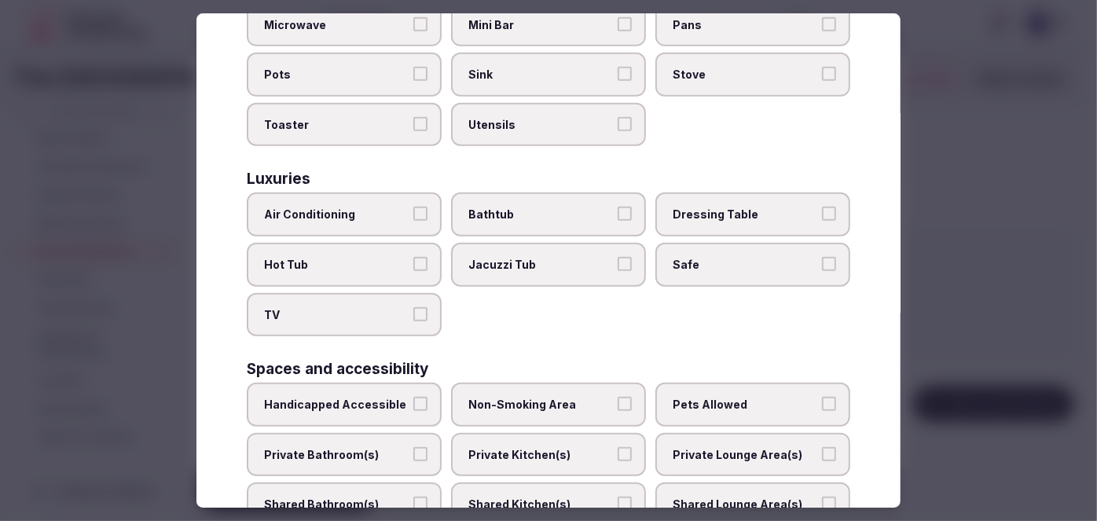
click at [394, 207] on span "Air Conditioning" at bounding box center [336, 215] width 145 height 16
click at [413, 207] on button "Air Conditioning" at bounding box center [420, 214] width 14 height 14
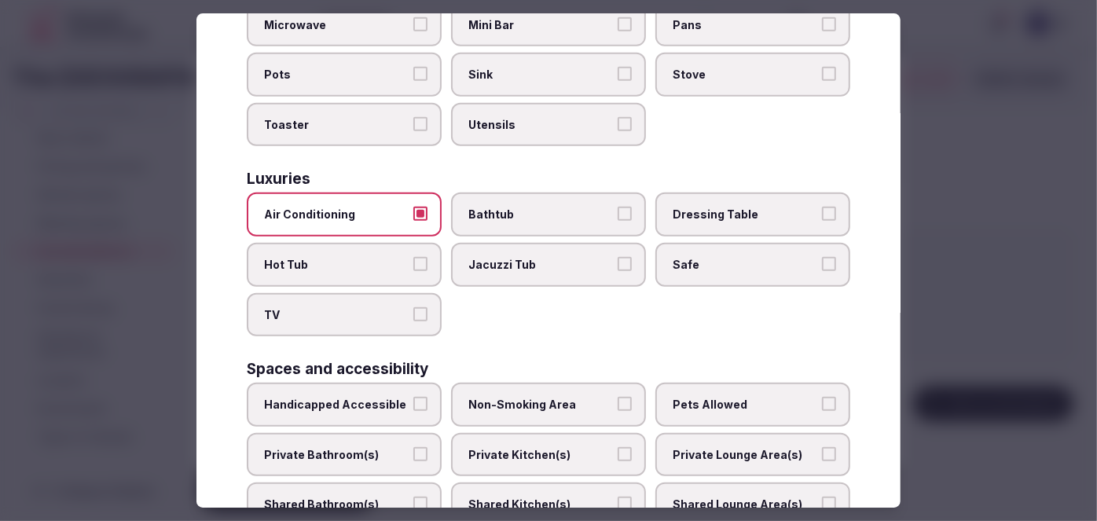
click at [366, 319] on label "TV" at bounding box center [344, 315] width 195 height 44
click at [413, 319] on button "TV" at bounding box center [420, 314] width 14 height 14
drag, startPoint x: 674, startPoint y: 266, endPoint x: 504, endPoint y: 402, distance: 217.4
click at [674, 266] on label "Safe" at bounding box center [752, 265] width 195 height 44
click at [822, 266] on button "Safe" at bounding box center [829, 264] width 14 height 14
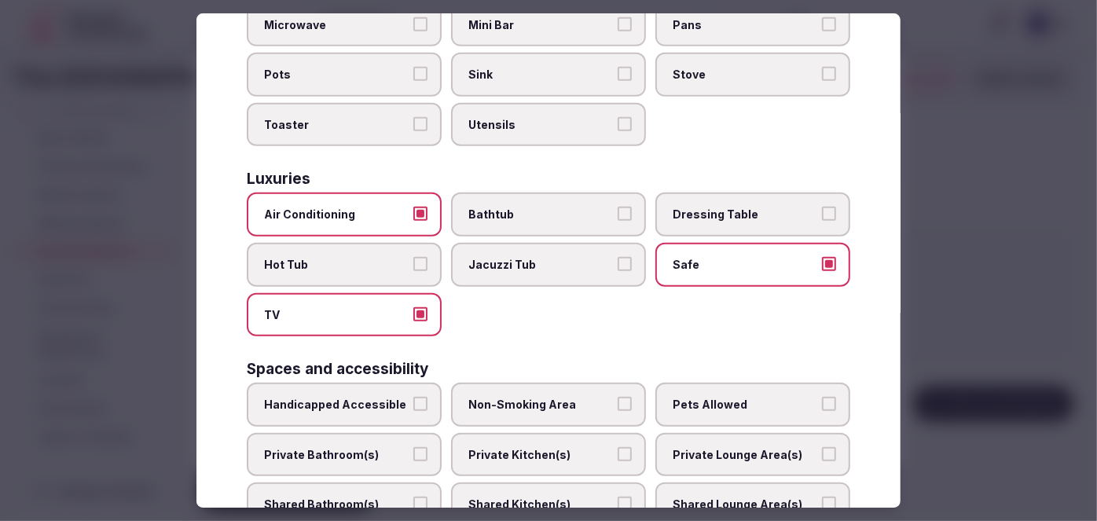
click at [365, 447] on span "Private Bathroom(s)" at bounding box center [336, 455] width 145 height 16
click at [413, 447] on button "Private Bathroom(s)" at bounding box center [420, 454] width 14 height 14
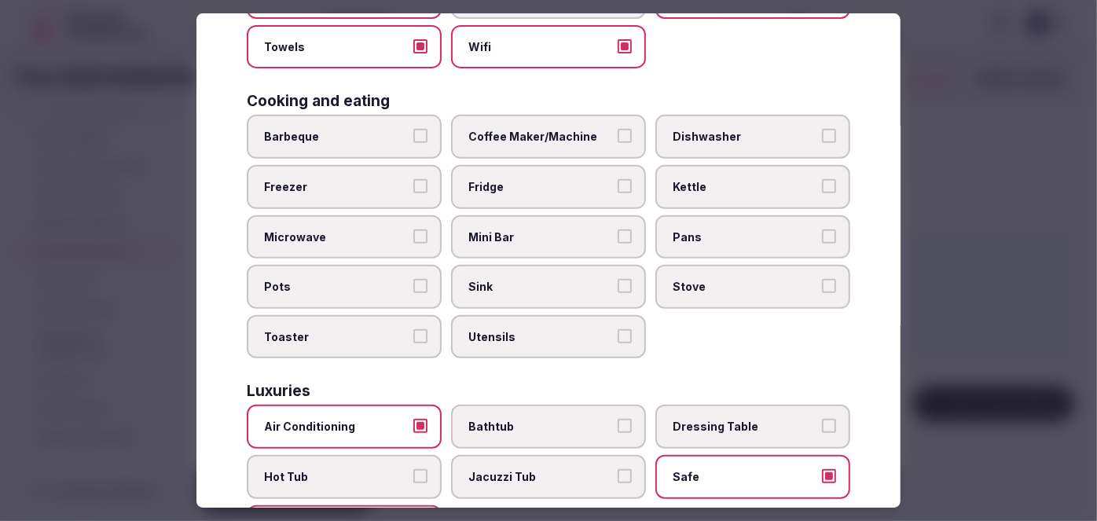
scroll to position [285, 0]
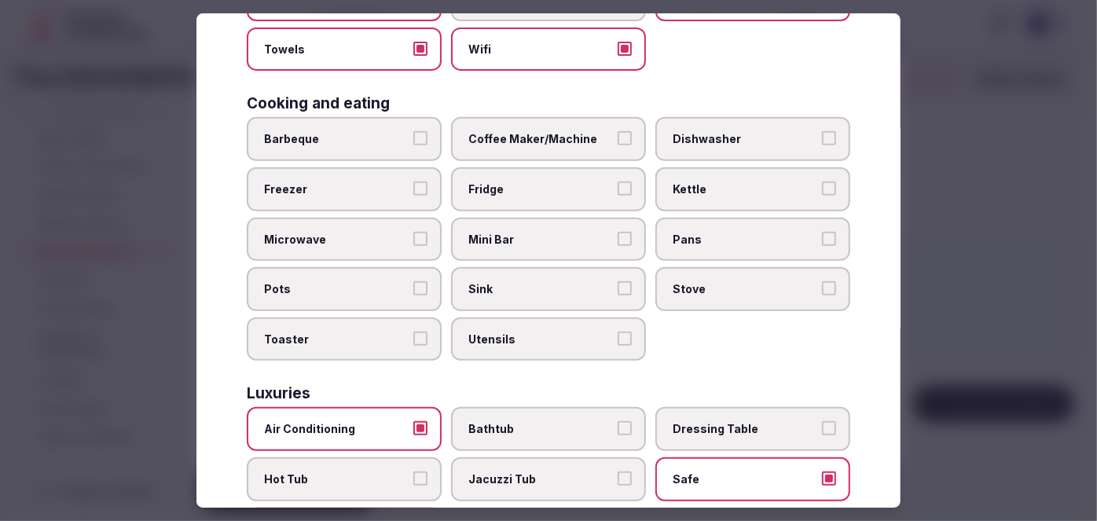
click at [533, 137] on span "Coffee Maker/Machine" at bounding box center [540, 140] width 145 height 16
click at [617, 137] on button "Coffee Maker/Machine" at bounding box center [624, 139] width 14 height 14
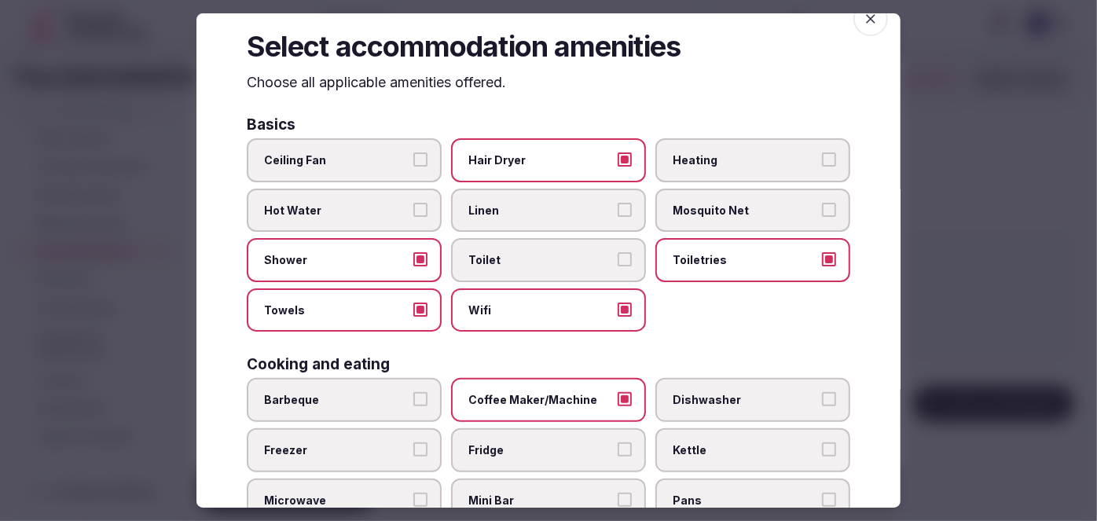
scroll to position [0, 0]
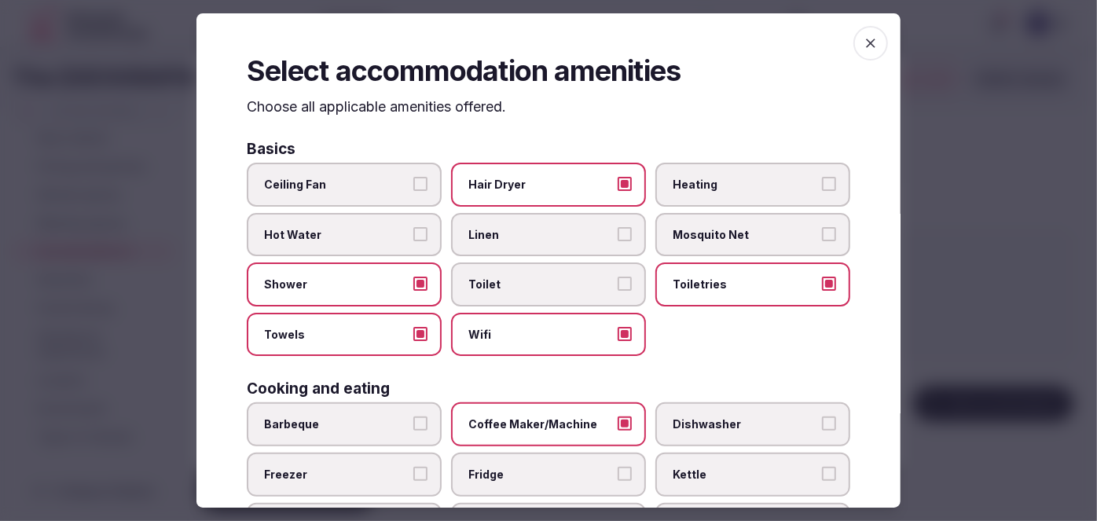
click at [868, 44] on span "button" at bounding box center [870, 43] width 35 height 35
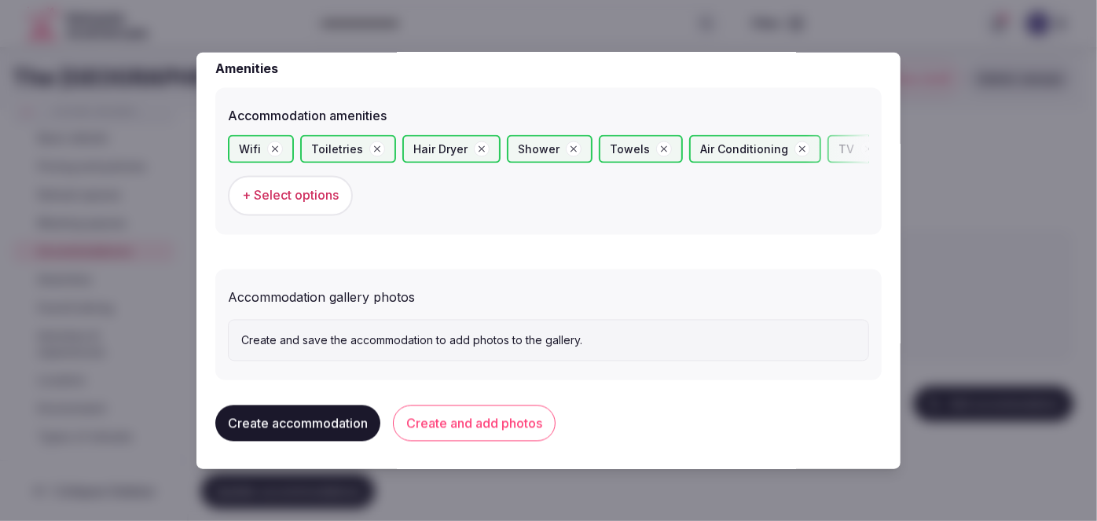
scroll to position [1507, 0]
click at [487, 416] on button "Create and add photos" at bounding box center [474, 423] width 163 height 36
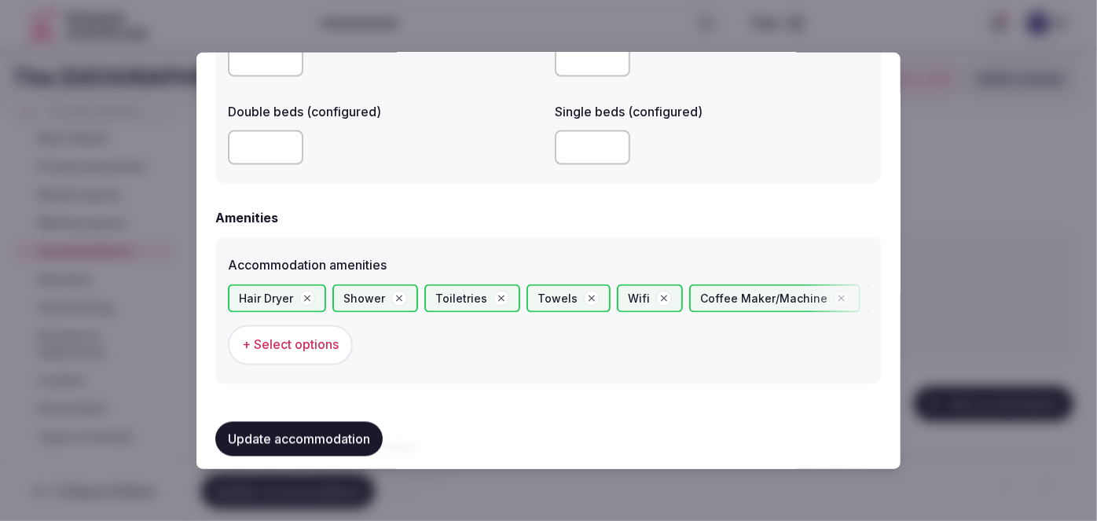
scroll to position [1500, 0]
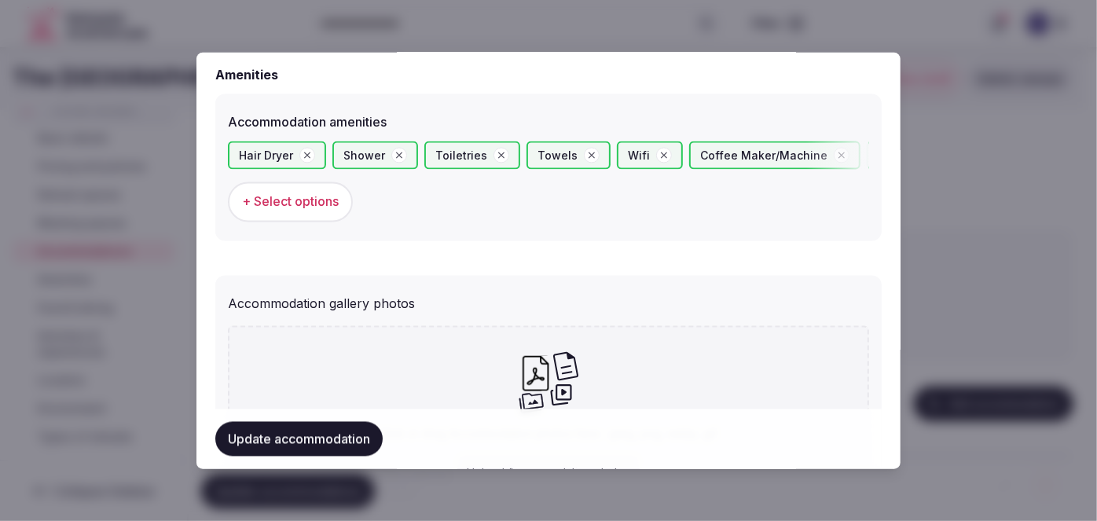
click at [551, 354] on icon at bounding box center [548, 382] width 61 height 64
type input "**********"
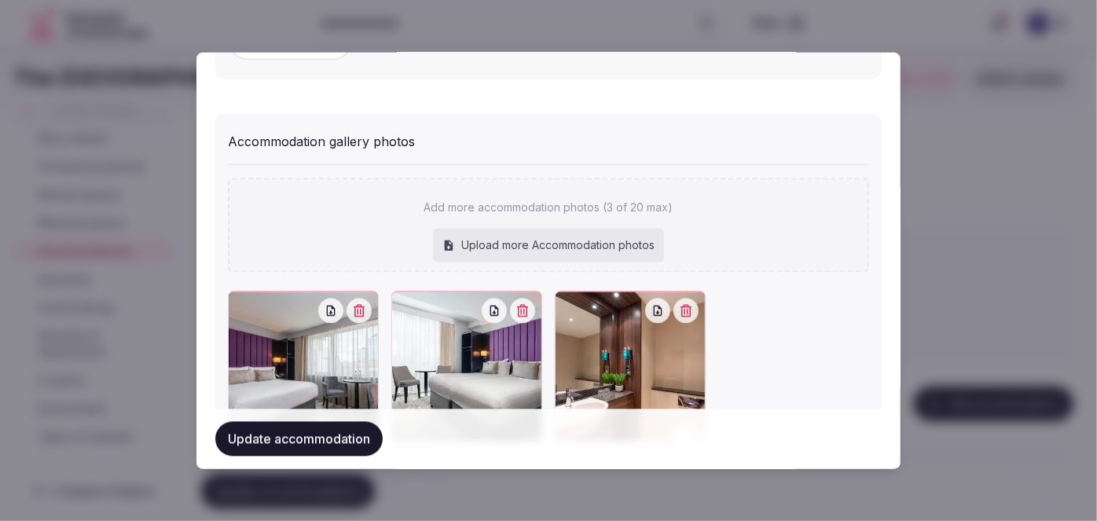
scroll to position [1739, 0]
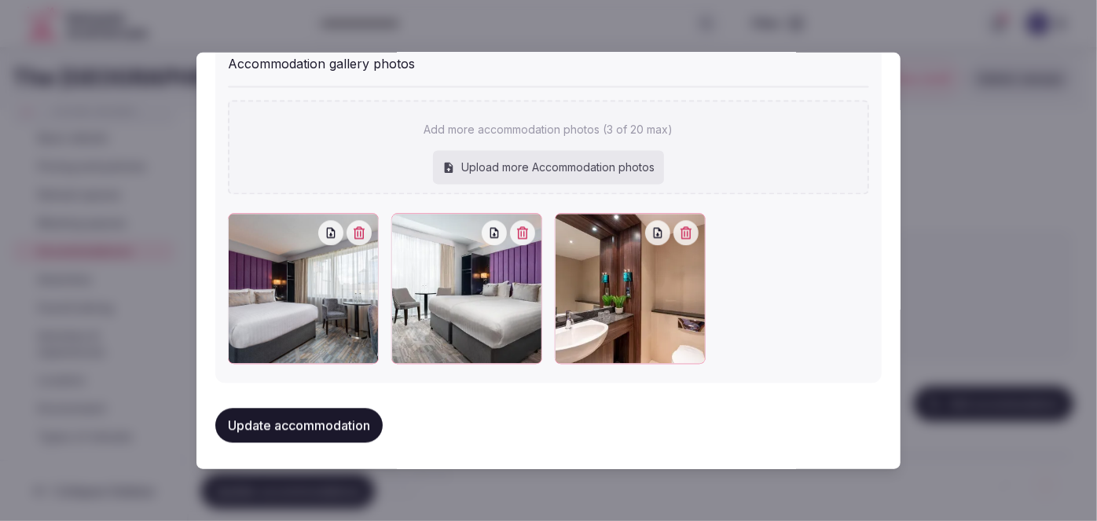
click at [332, 409] on button "Update accommodation" at bounding box center [298, 426] width 167 height 35
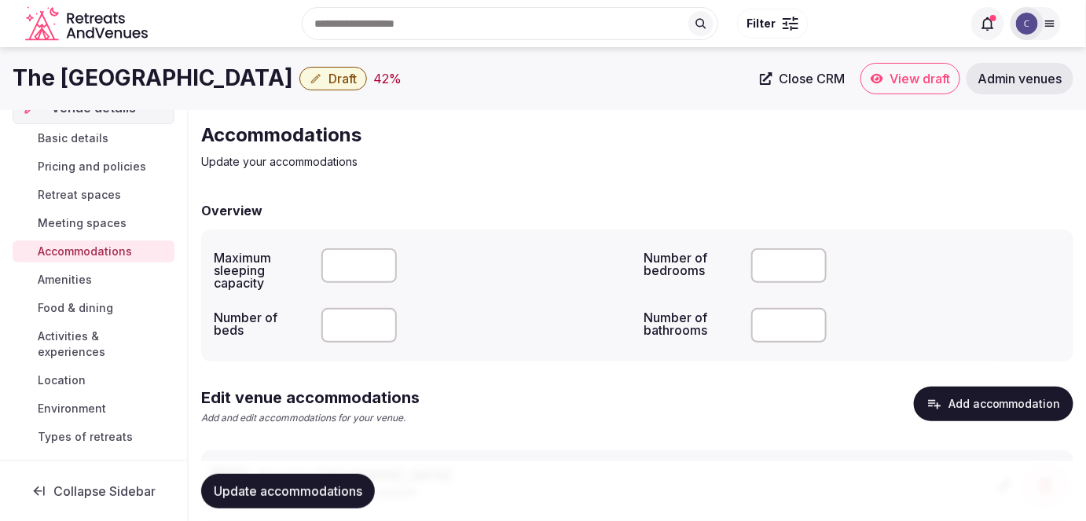
click at [322, 481] on button "Update accommodations" at bounding box center [288, 491] width 174 height 35
click at [58, 280] on span "Amenities" at bounding box center [65, 280] width 54 height 16
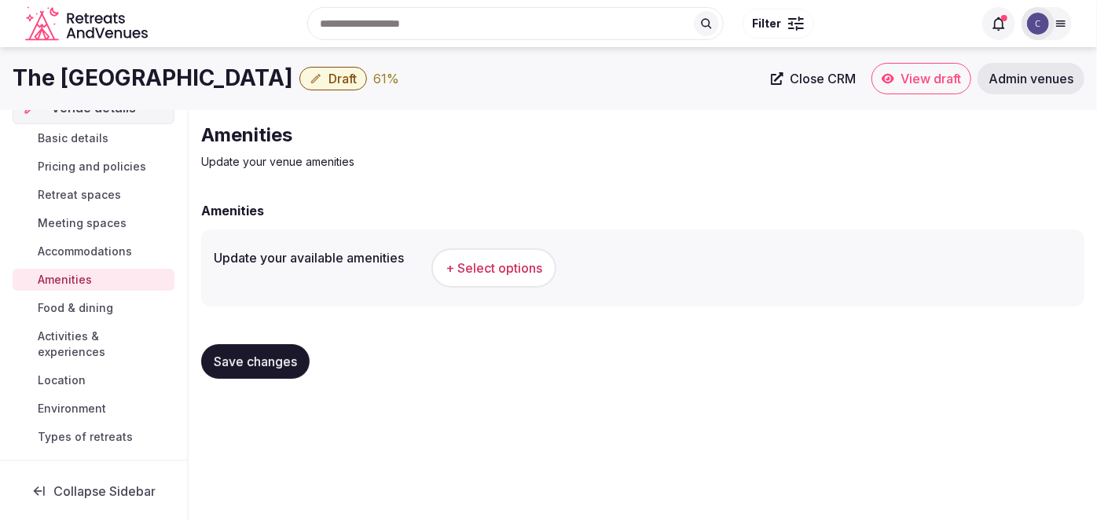
click at [509, 264] on span "+ Select options" at bounding box center [493, 267] width 97 height 17
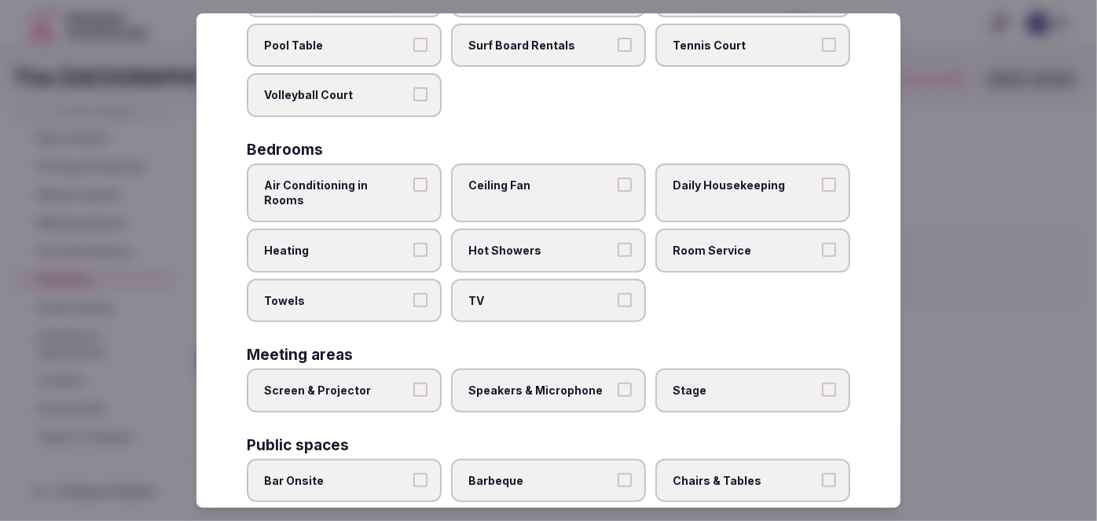
scroll to position [779, 0]
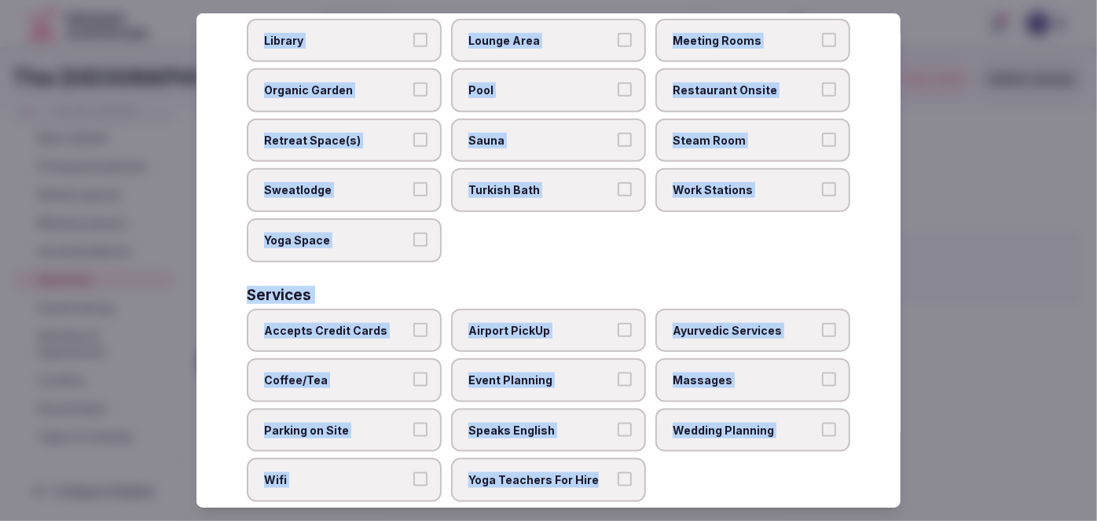
drag, startPoint x: 240, startPoint y: 102, endPoint x: 636, endPoint y: 460, distance: 533.4
click at [644, 468] on div "Select your venue amenities Choose all applicable amenities offered. Activities…" at bounding box center [548, 260] width 704 height 495
copy div "Choose all applicable amenities offered. Activities Bicycles Camping Allowed On…"
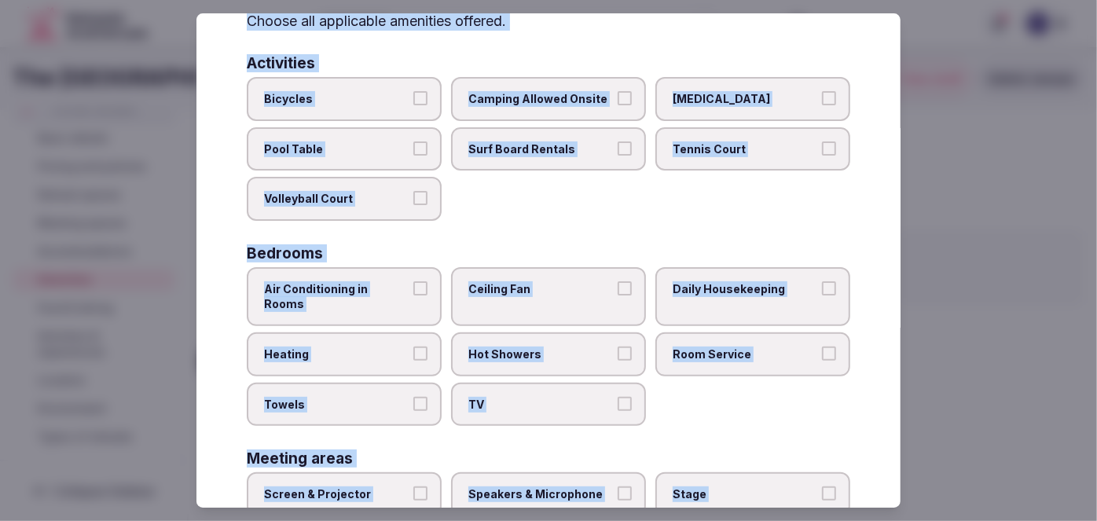
scroll to position [142, 0]
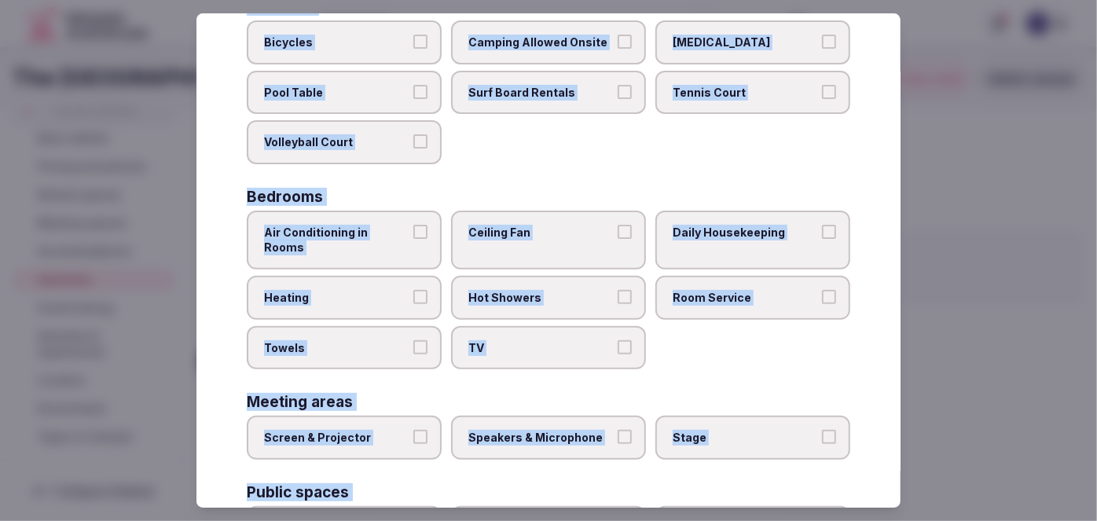
drag, startPoint x: 363, startPoint y: 235, endPoint x: 353, endPoint y: 262, distance: 28.6
click at [363, 234] on span "Air Conditioning in Rooms" at bounding box center [336, 240] width 145 height 31
click at [413, 234] on button "Air Conditioning in Rooms" at bounding box center [420, 232] width 14 height 14
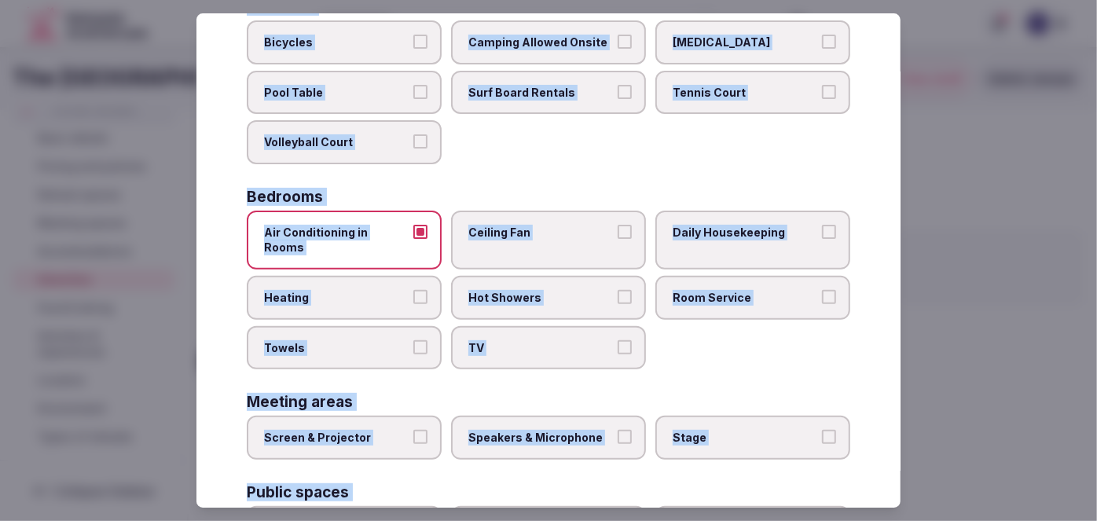
click at [350, 290] on span "Heating" at bounding box center [336, 298] width 145 height 16
click at [413, 290] on button "Heating" at bounding box center [420, 297] width 14 height 14
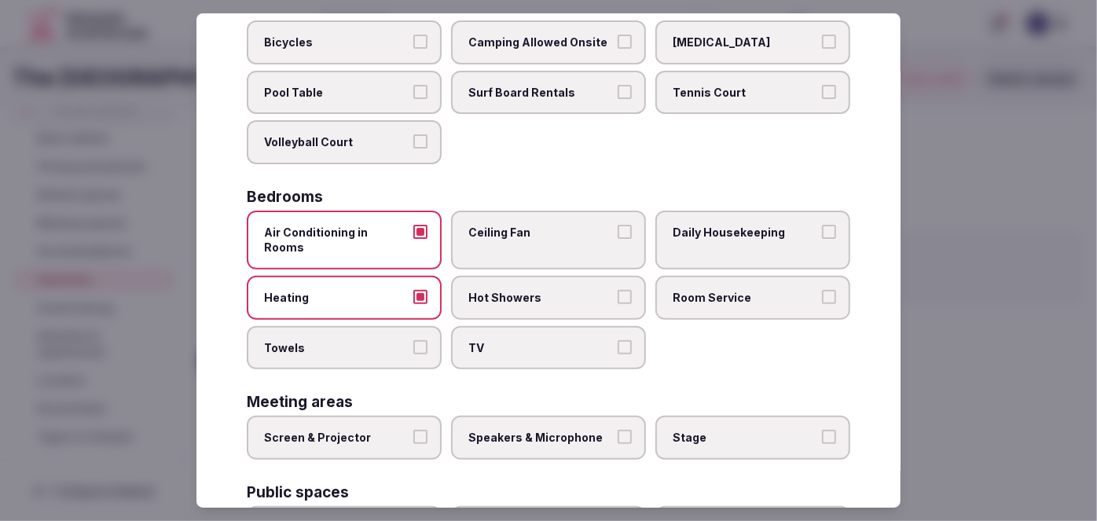
click at [339, 326] on label "Towels" at bounding box center [344, 348] width 195 height 44
click at [413, 340] on button "Towels" at bounding box center [420, 347] width 14 height 14
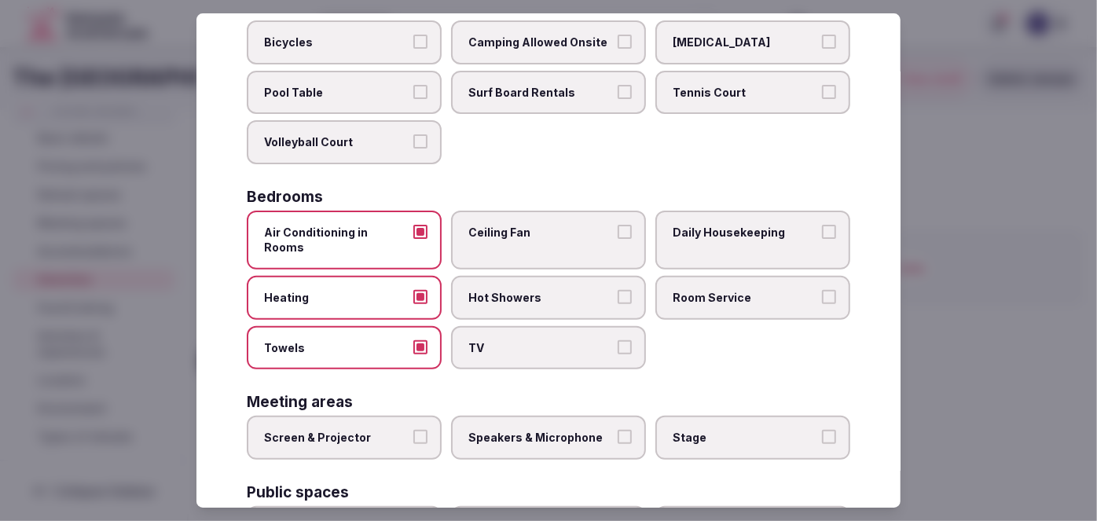
click at [499, 326] on label "TV" at bounding box center [548, 348] width 195 height 44
click at [617, 340] on button "TV" at bounding box center [624, 347] width 14 height 14
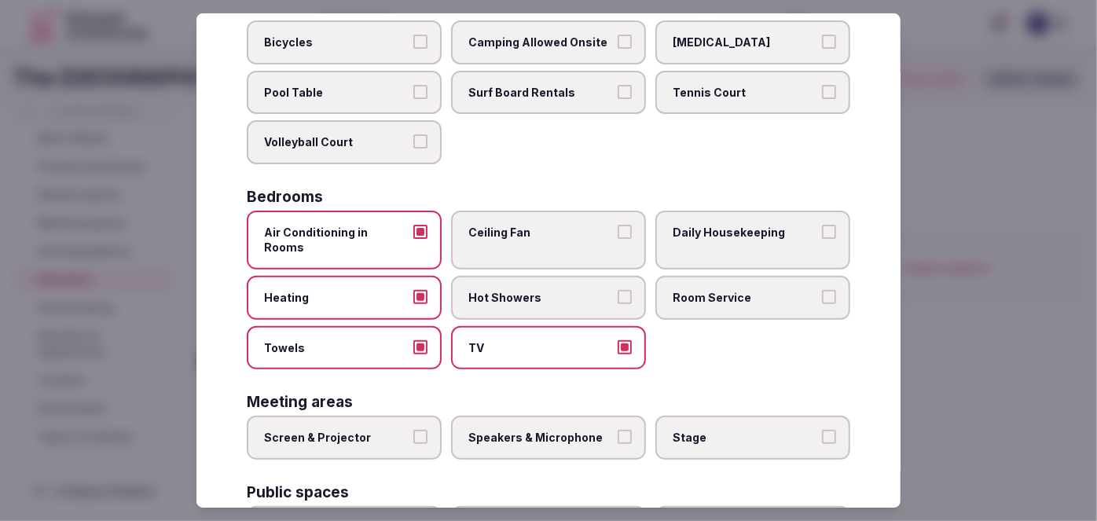
click at [522, 290] on span "Hot Showers" at bounding box center [540, 298] width 145 height 16
click at [617, 290] on button "Hot Showers" at bounding box center [624, 297] width 14 height 14
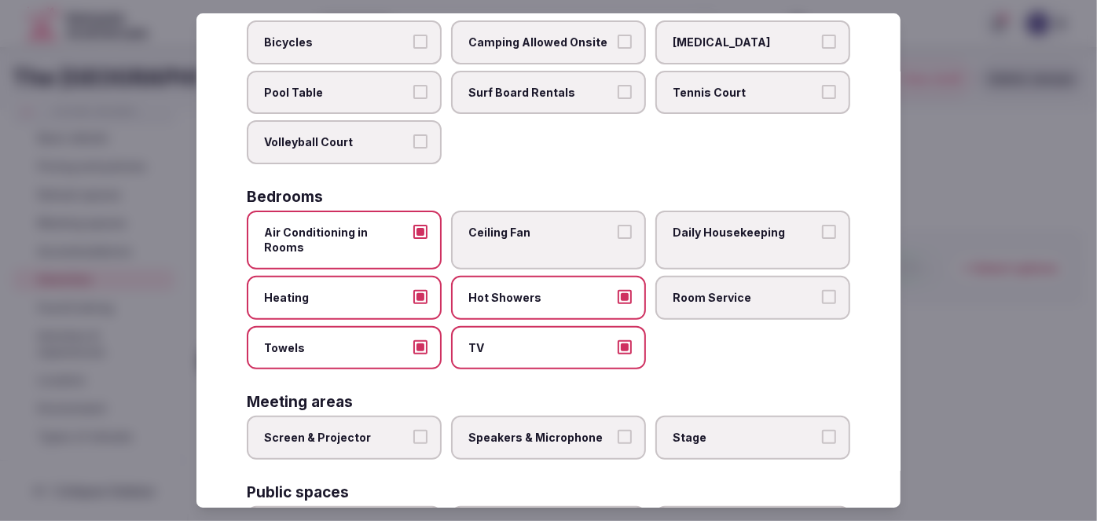
drag, startPoint x: 699, startPoint y: 273, endPoint x: 712, endPoint y: 244, distance: 31.7
click at [699, 290] on span "Room Service" at bounding box center [744, 298] width 145 height 16
click at [822, 290] on button "Room Service" at bounding box center [829, 297] width 14 height 14
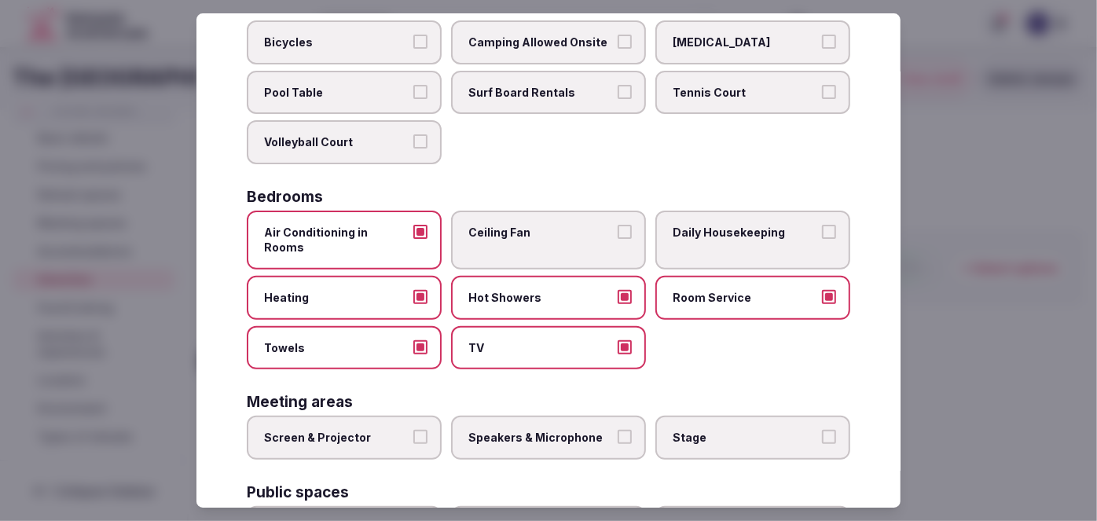
click at [713, 233] on span "Daily Housekeeping" at bounding box center [744, 233] width 145 height 16
click at [822, 233] on button "Daily Housekeeping" at bounding box center [829, 232] width 14 height 14
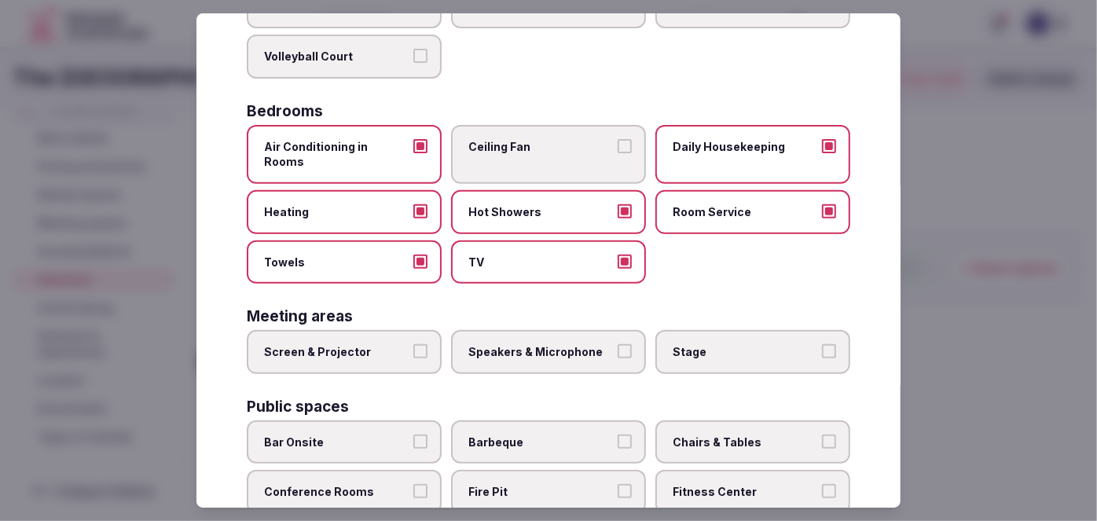
scroll to position [285, 0]
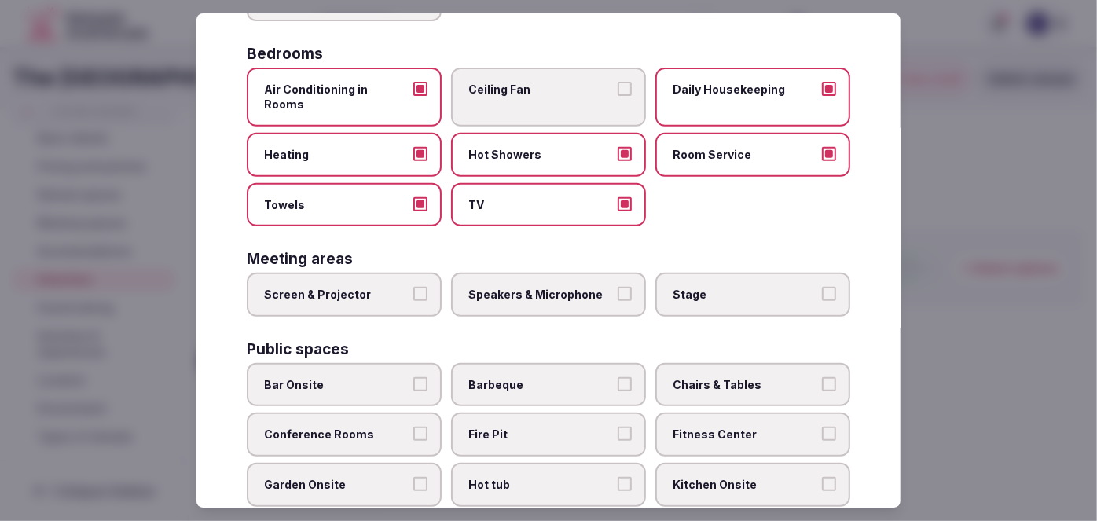
drag, startPoint x: 354, startPoint y: 284, endPoint x: 482, endPoint y: 275, distance: 127.6
click at [354, 284] on label "Screen & Projector" at bounding box center [344, 295] width 195 height 44
click at [413, 287] on button "Screen & Projector" at bounding box center [420, 294] width 14 height 14
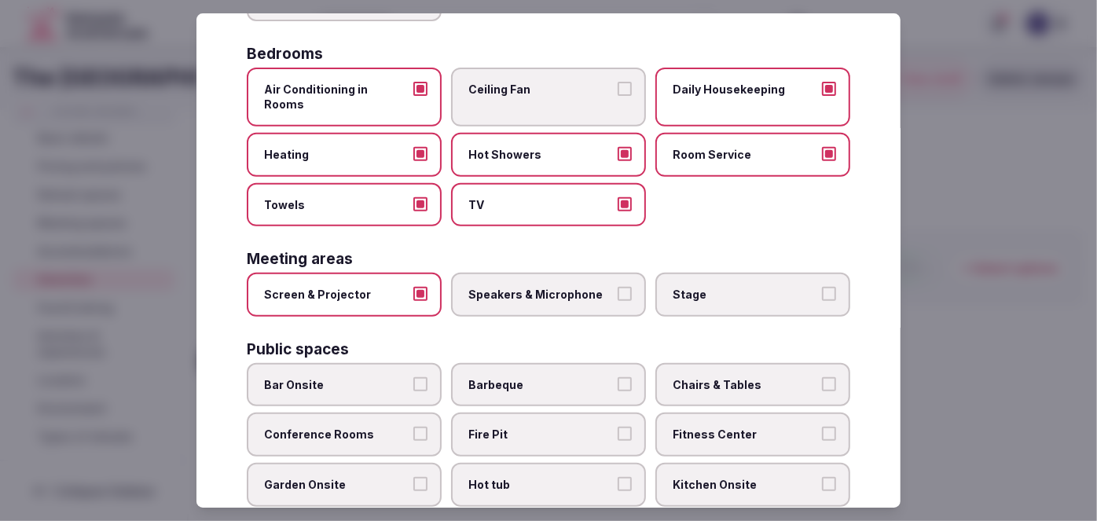
click at [506, 287] on span "Speakers & Microphone" at bounding box center [540, 295] width 145 height 16
click at [617, 287] on button "Speakers & Microphone" at bounding box center [624, 294] width 14 height 14
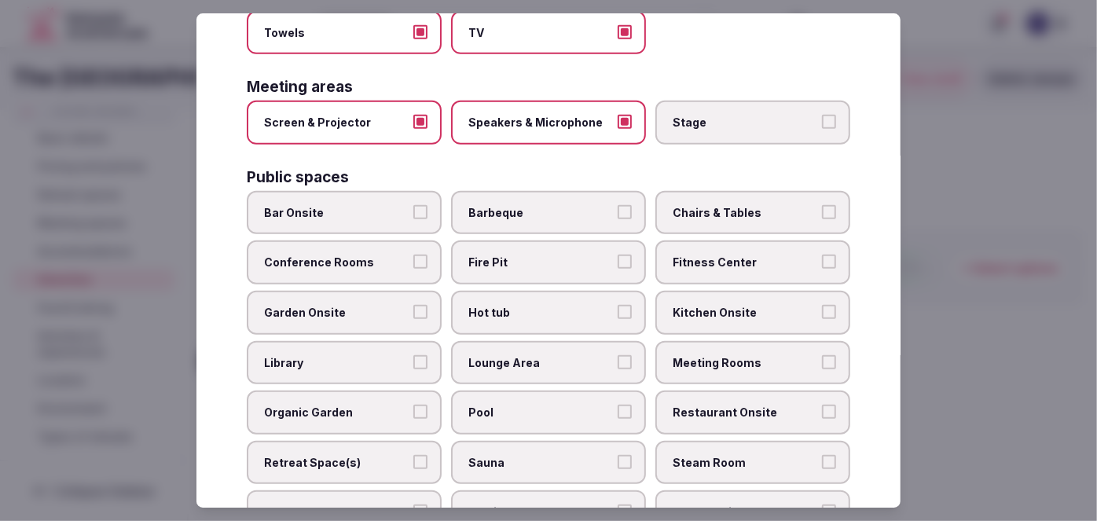
scroll to position [500, 0]
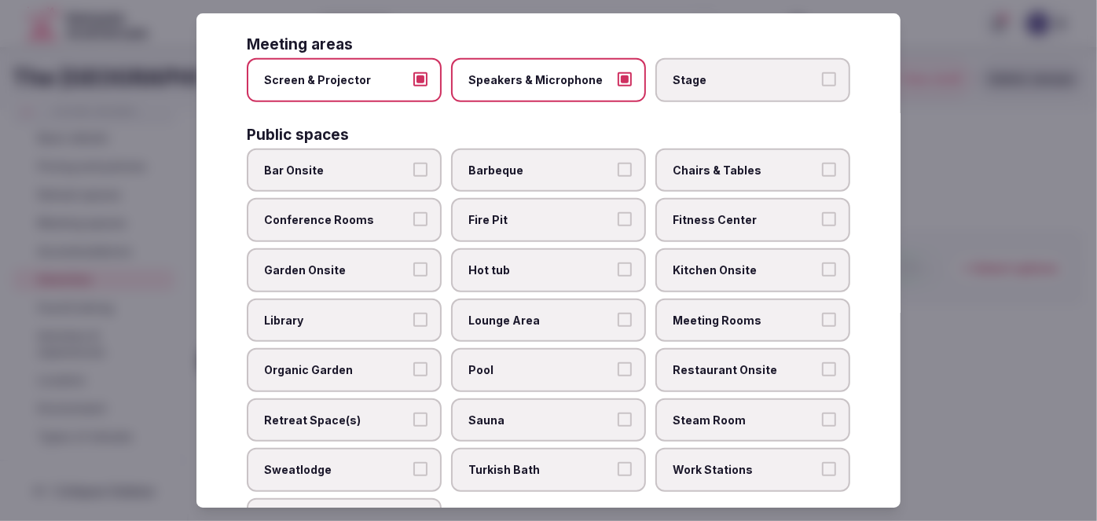
click at [361, 163] on span "Bar Onsite" at bounding box center [336, 171] width 145 height 16
click at [413, 163] on button "Bar Onsite" at bounding box center [420, 170] width 14 height 14
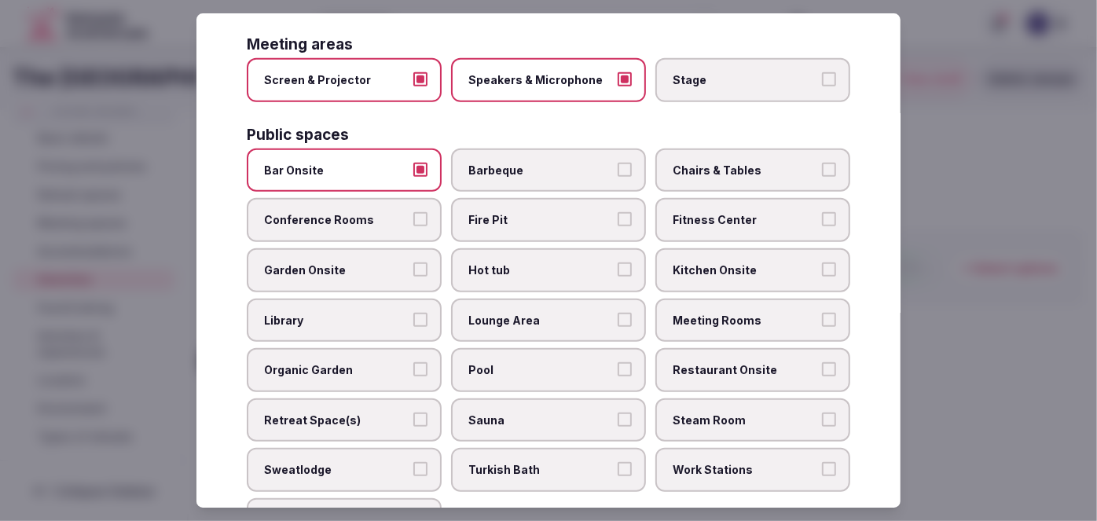
drag, startPoint x: 352, startPoint y: 201, endPoint x: 555, endPoint y: 187, distance: 204.0
click at [352, 213] on span "Conference Rooms" at bounding box center [336, 221] width 145 height 16
click at [413, 213] on button "Conference Rooms" at bounding box center [420, 220] width 14 height 14
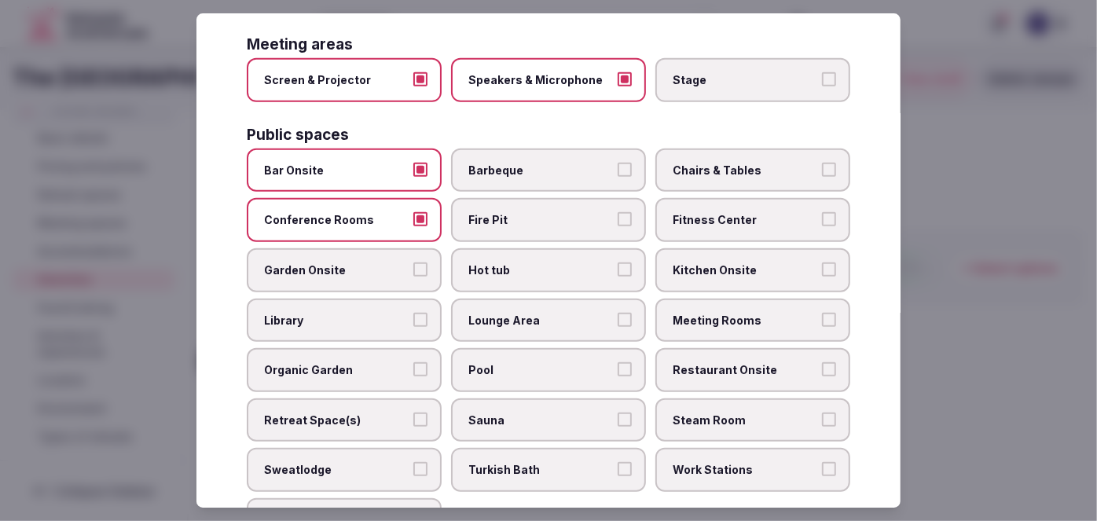
click at [720, 163] on span "Chairs & Tables" at bounding box center [744, 171] width 145 height 16
click at [822, 163] on button "Chairs & Tables" at bounding box center [829, 170] width 14 height 14
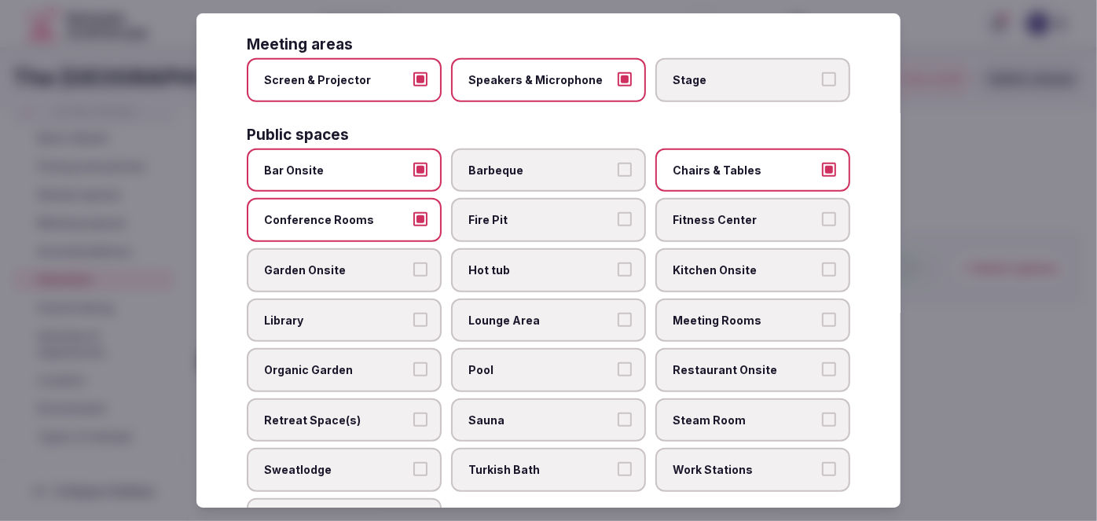
click at [696, 313] on span "Meeting Rooms" at bounding box center [744, 321] width 145 height 16
click at [822, 313] on button "Meeting Rooms" at bounding box center [829, 320] width 14 height 14
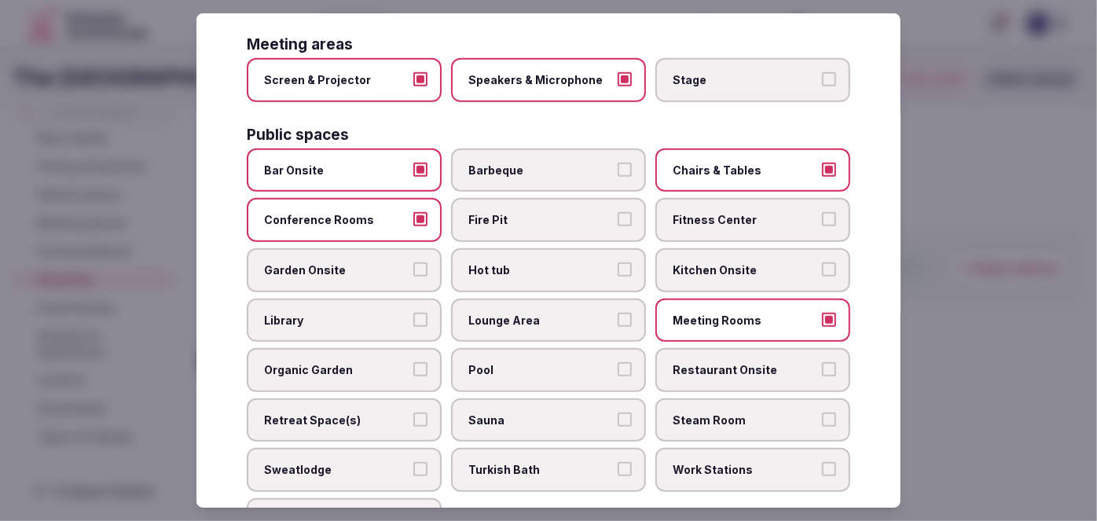
click at [685, 362] on span "Restaurant Onsite" at bounding box center [744, 370] width 145 height 16
click at [822, 362] on button "Restaurant Onsite" at bounding box center [829, 369] width 14 height 14
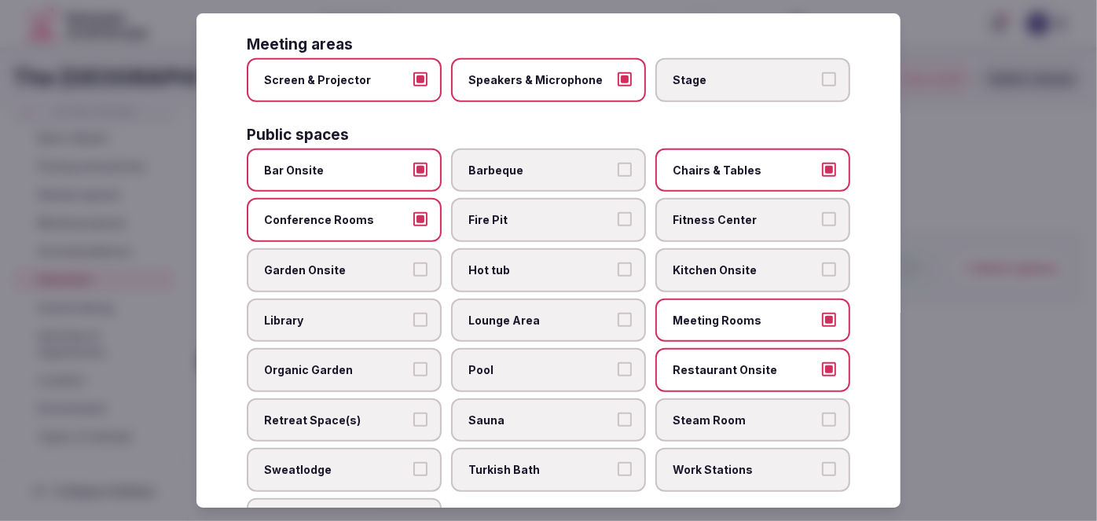
click at [580, 313] on span "Lounge Area" at bounding box center [540, 321] width 145 height 16
click at [617, 313] on button "Lounge Area" at bounding box center [624, 320] width 14 height 14
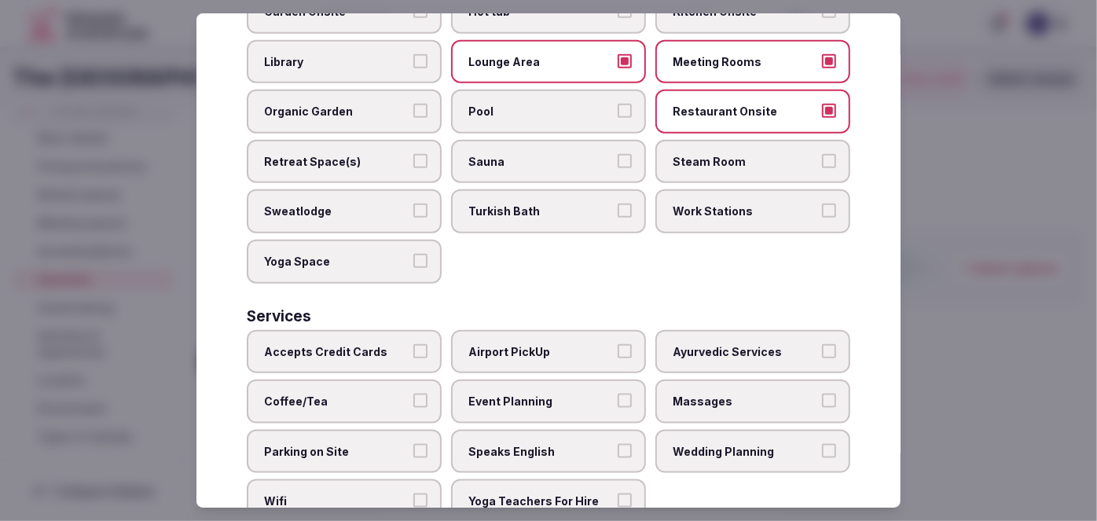
scroll to position [779, 0]
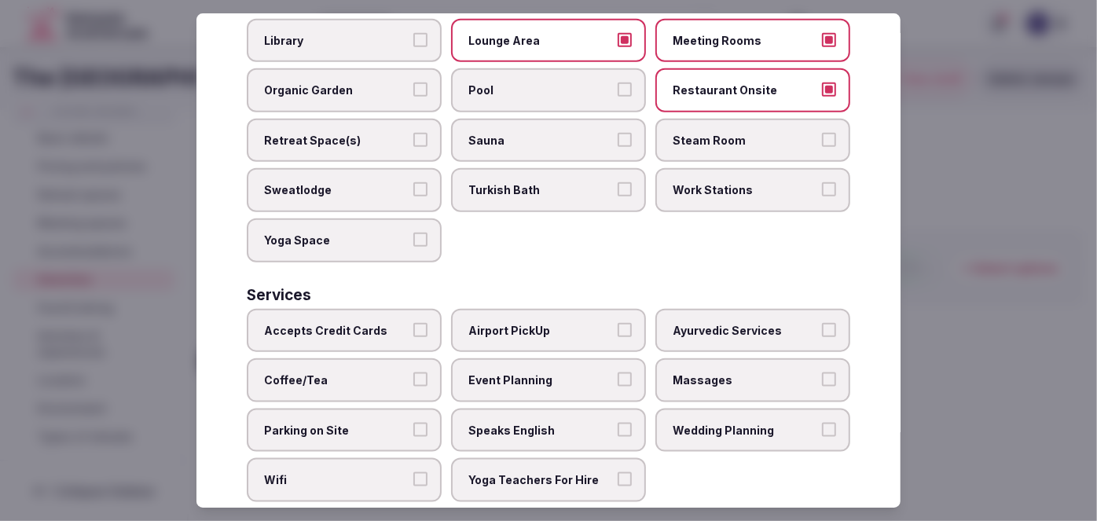
click at [349, 323] on span "Accepts Credit Cards" at bounding box center [336, 331] width 145 height 16
click at [413, 323] on button "Accepts Credit Cards" at bounding box center [420, 330] width 14 height 14
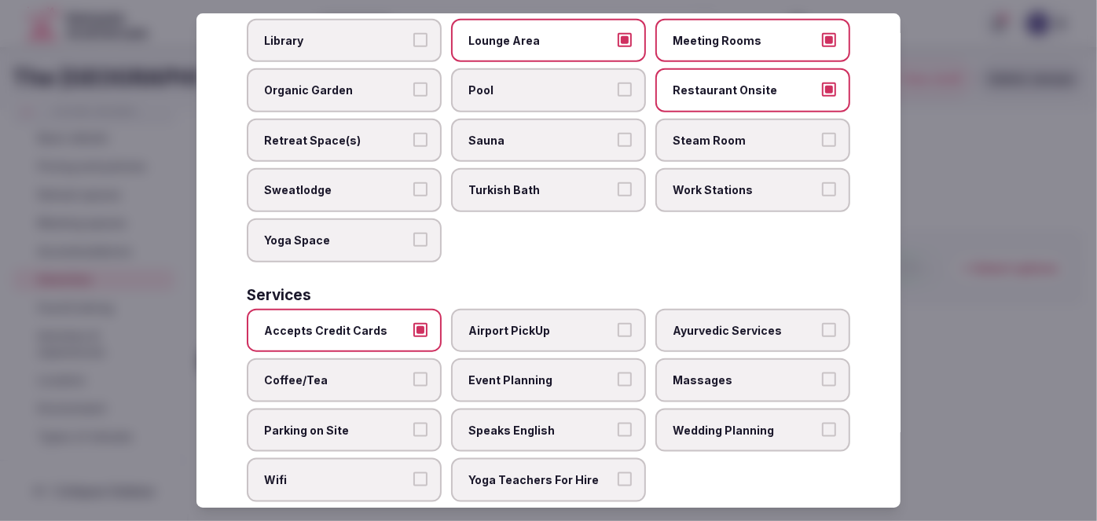
drag, startPoint x: 351, startPoint y: 319, endPoint x: 350, endPoint y: 344, distance: 25.2
click at [351, 321] on label "Accepts Credit Cards" at bounding box center [344, 331] width 195 height 44
click at [413, 323] on button "Accepts Credit Cards" at bounding box center [420, 330] width 14 height 14
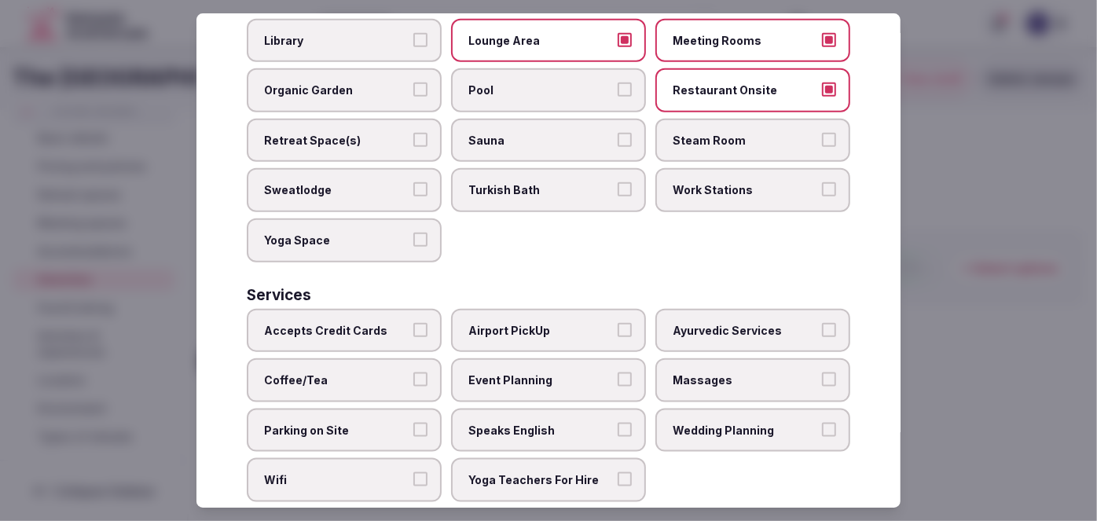
drag, startPoint x: 345, startPoint y: 352, endPoint x: 350, endPoint y: 325, distance: 27.1
click at [345, 372] on span "Coffee/Tea" at bounding box center [336, 380] width 145 height 16
click at [413, 372] on button "Coffee/Tea" at bounding box center [420, 379] width 14 height 14
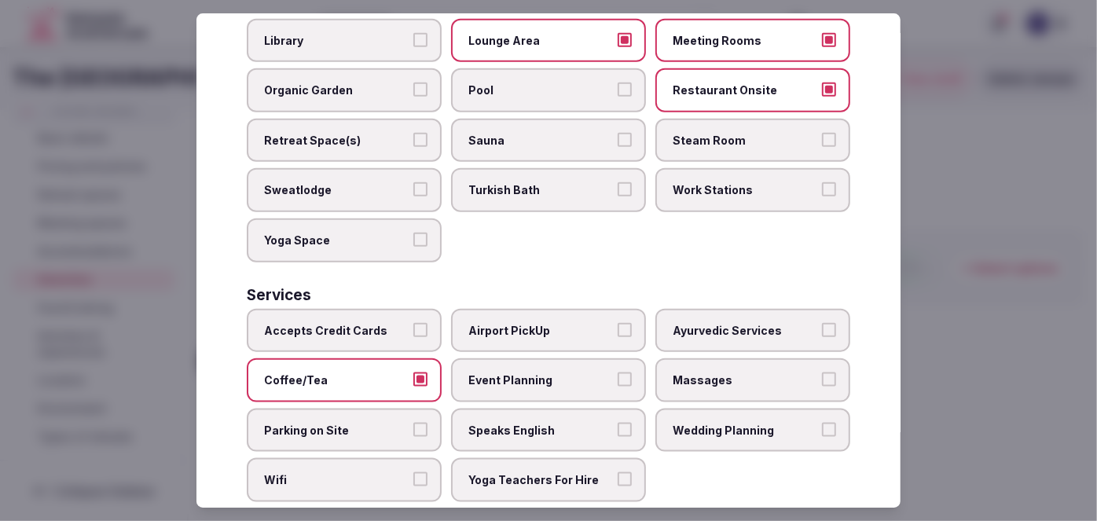
click at [357, 323] on span "Accepts Credit Cards" at bounding box center [336, 331] width 145 height 16
click at [413, 323] on button "Accepts Credit Cards" at bounding box center [420, 330] width 14 height 14
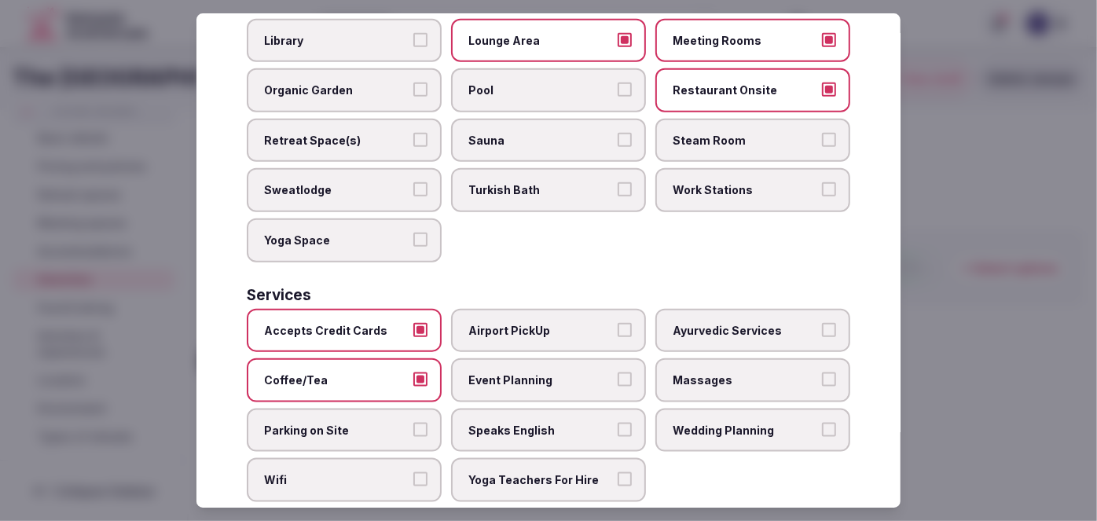
click at [345, 460] on label "Wifi" at bounding box center [344, 480] width 195 height 44
click at [413, 472] on button "Wifi" at bounding box center [420, 479] width 14 height 14
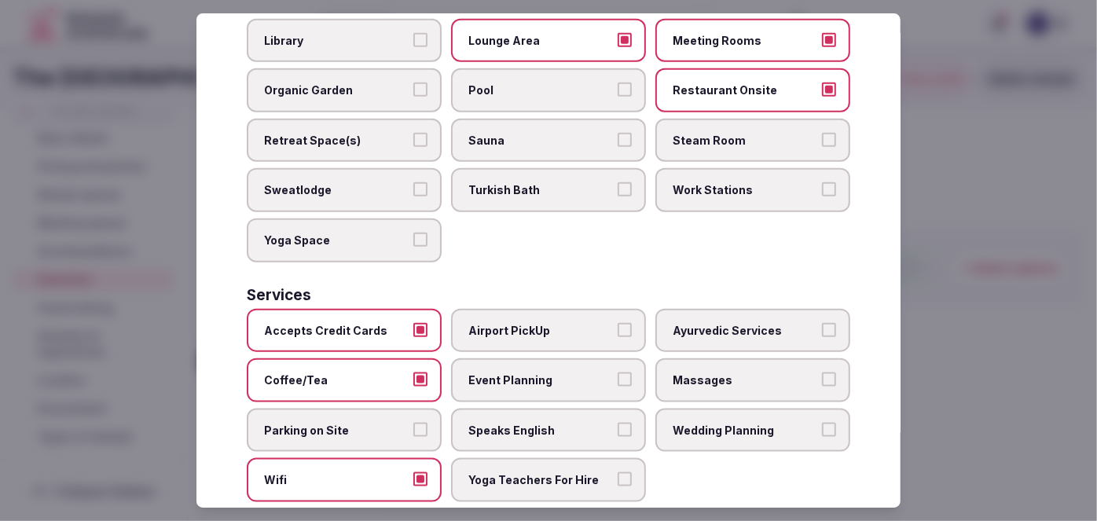
drag, startPoint x: 572, startPoint y: 390, endPoint x: 546, endPoint y: 390, distance: 25.9
click at [572, 409] on label "Speaks English" at bounding box center [548, 431] width 195 height 44
click at [617, 423] on button "Speaks English" at bounding box center [624, 430] width 14 height 14
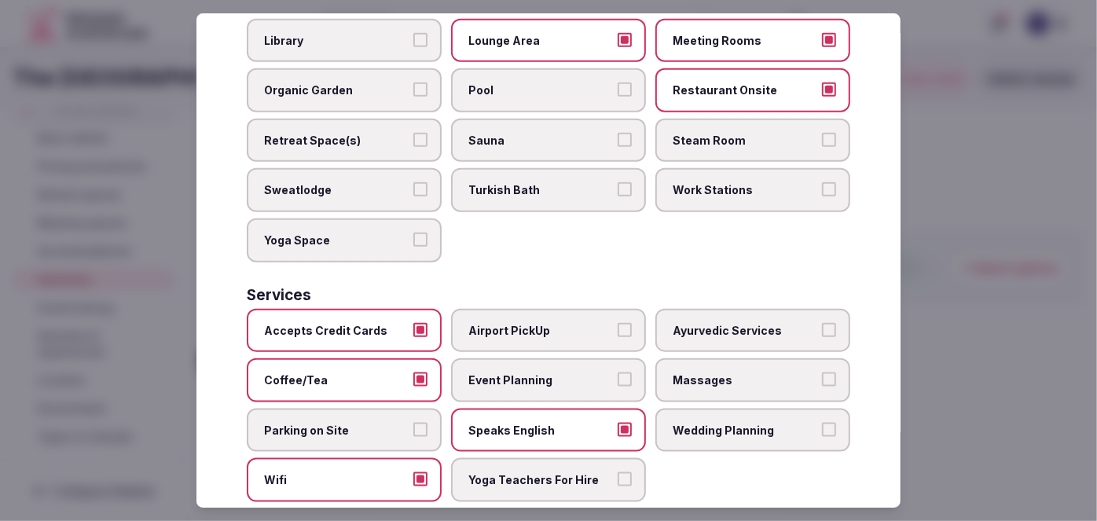
click at [412, 409] on label "Parking on Site" at bounding box center [344, 431] width 195 height 44
click at [413, 423] on button "Parking on Site" at bounding box center [420, 430] width 14 height 14
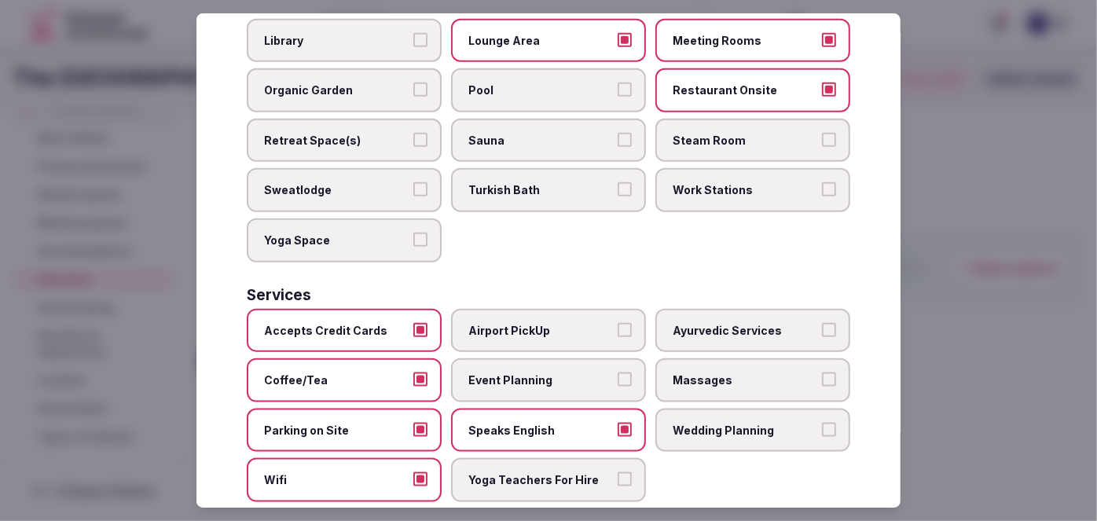
click at [534, 372] on span "Event Planning" at bounding box center [540, 380] width 145 height 16
click at [617, 372] on button "Event Planning" at bounding box center [624, 379] width 14 height 14
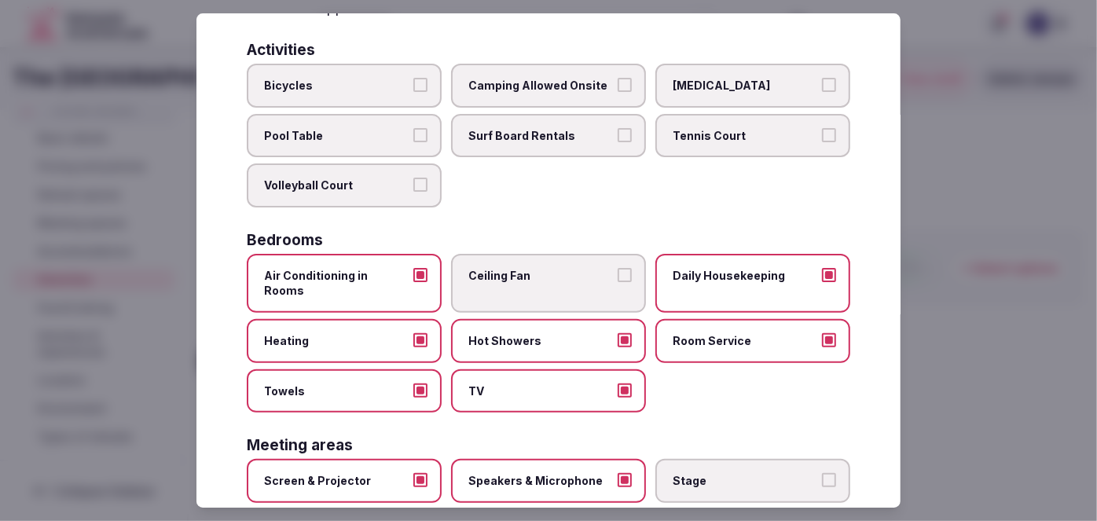
scroll to position [0, 0]
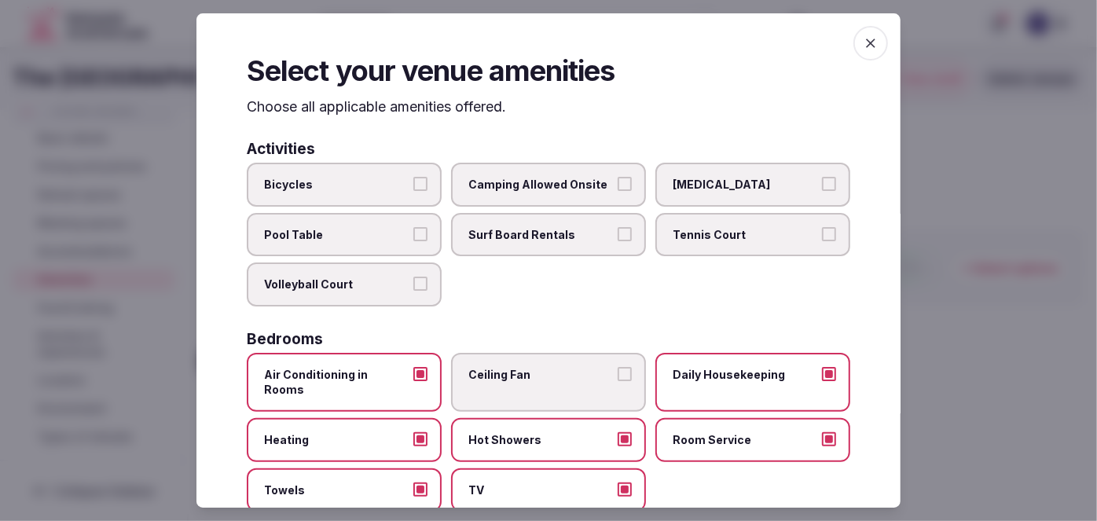
click at [863, 53] on span "button" at bounding box center [870, 43] width 35 height 35
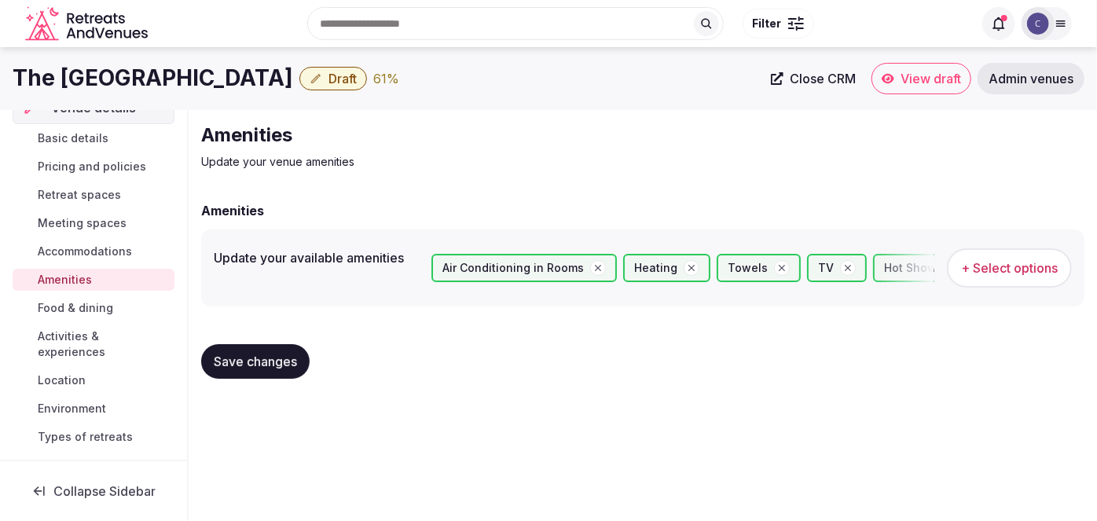
click at [265, 375] on button "Save changes" at bounding box center [255, 361] width 108 height 35
drag, startPoint x: 93, startPoint y: 309, endPoint x: 101, endPoint y: 314, distance: 9.6
click at [93, 308] on span "Food & dining" at bounding box center [75, 308] width 75 height 16
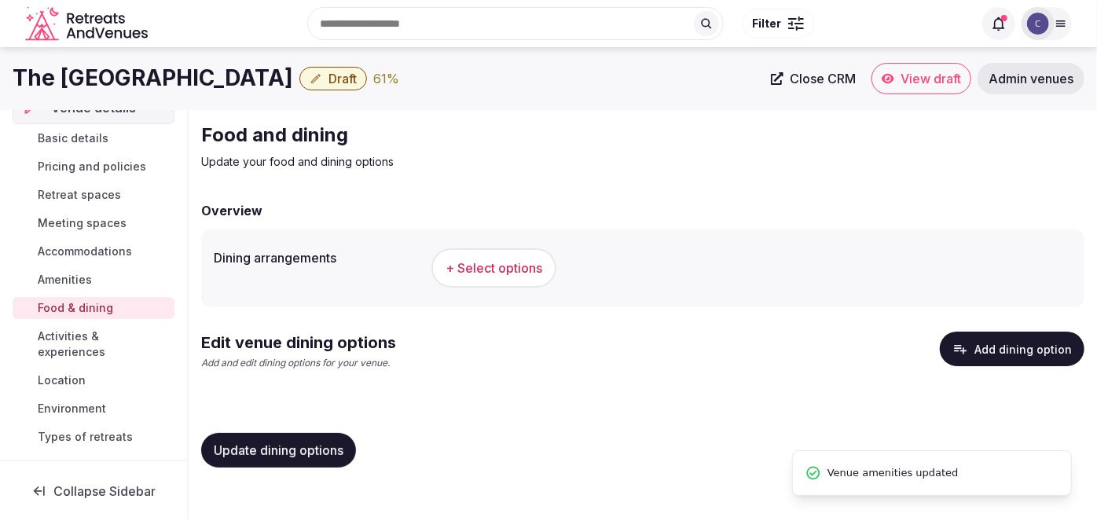
click at [488, 280] on button "+ Select options" at bounding box center [493, 267] width 125 height 39
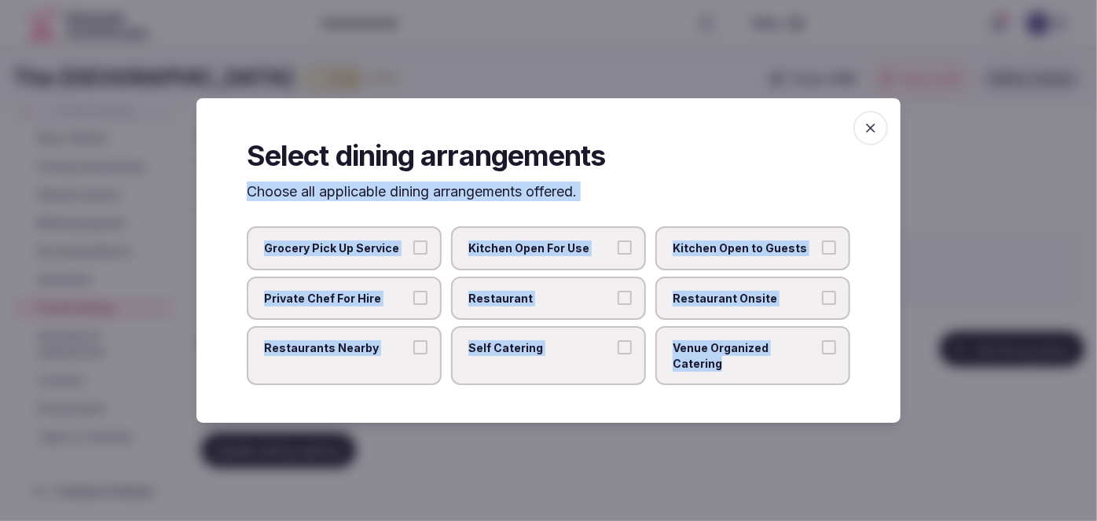
drag, startPoint x: 228, startPoint y: 206, endPoint x: 823, endPoint y: 373, distance: 618.6
click at [824, 374] on div "Select dining arrangements Choose all applicable dining arrangements offered. G…" at bounding box center [548, 260] width 704 height 325
copy div "Choose all applicable dining arrangements offered. Grocery Pick Up Service Kitc…"
click at [584, 306] on span "Restaurant" at bounding box center [540, 299] width 145 height 16
click at [617, 305] on button "Restaurant" at bounding box center [624, 298] width 14 height 14
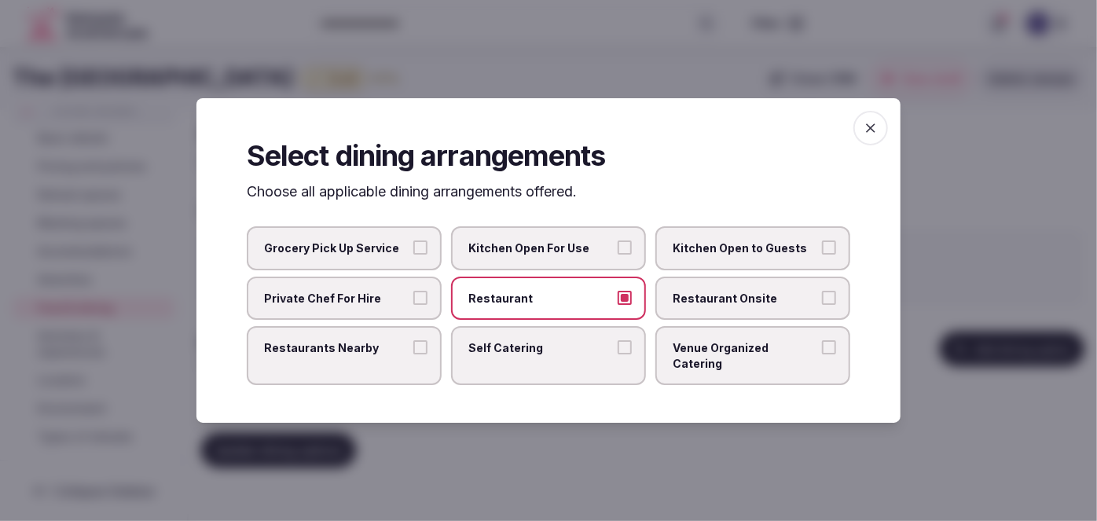
click at [704, 320] on label "Restaurant Onsite" at bounding box center [752, 299] width 195 height 44
click at [822, 305] on button "Restaurant Onsite" at bounding box center [829, 298] width 14 height 14
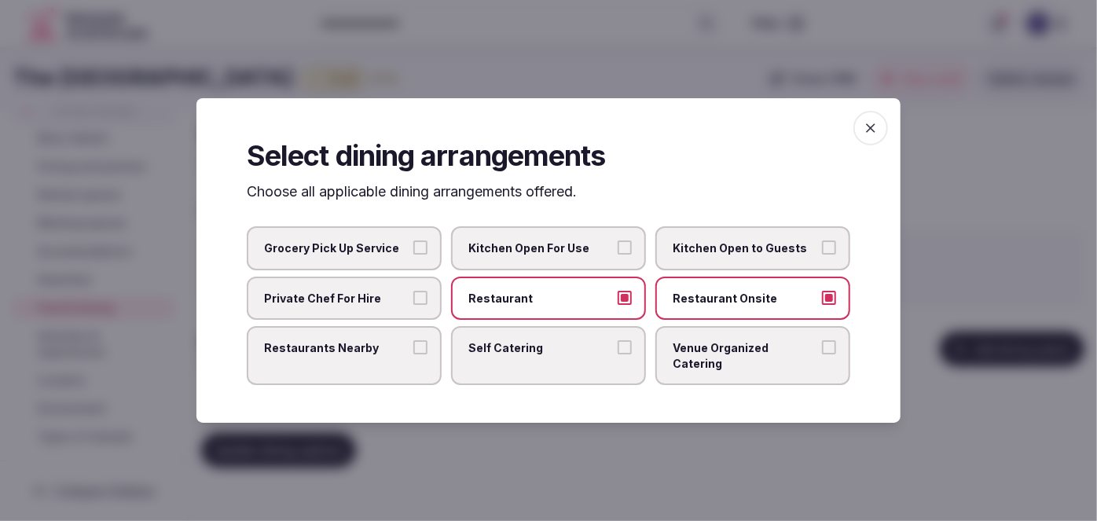
click at [712, 358] on span "Venue Organized Catering" at bounding box center [744, 355] width 145 height 31
click at [822, 354] on button "Venue Organized Catering" at bounding box center [829, 347] width 14 height 14
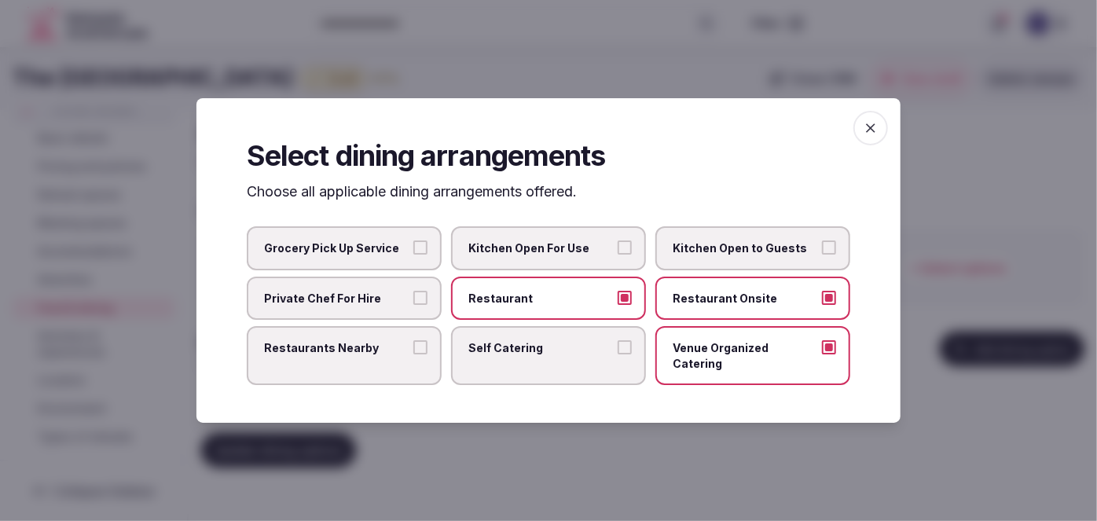
click at [377, 379] on div "Select dining arrangements Choose all applicable dining arrangements offered. G…" at bounding box center [548, 260] width 704 height 325
click at [374, 370] on label "Restaurants Nearby" at bounding box center [344, 355] width 195 height 59
click at [413, 354] on button "Restaurants Nearby" at bounding box center [420, 347] width 14 height 14
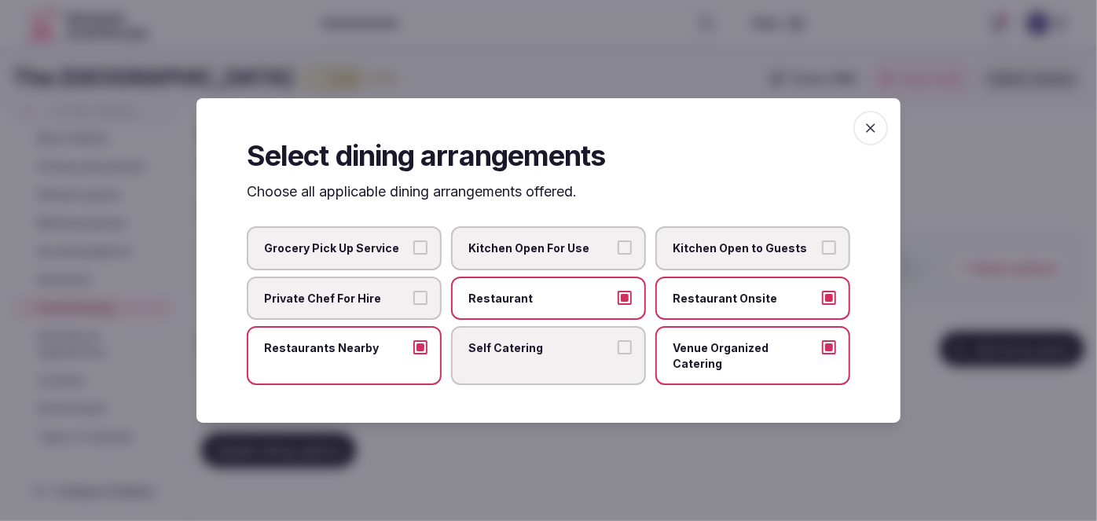
click at [865, 132] on icon "button" at bounding box center [871, 128] width 16 height 16
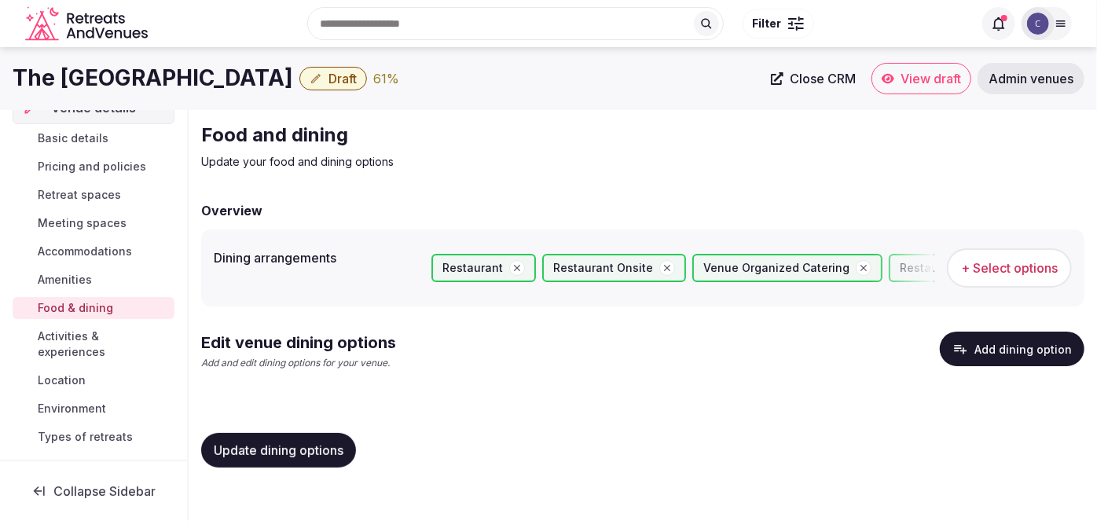
click at [316, 455] on span "Update dining options" at bounding box center [279, 450] width 130 height 16
click at [1041, 368] on div "Edit venue dining options Add and edit dining options for your venue. Add dinin…" at bounding box center [642, 357] width 883 height 51
click at [1052, 339] on button "Add dining option" at bounding box center [1012, 349] width 145 height 35
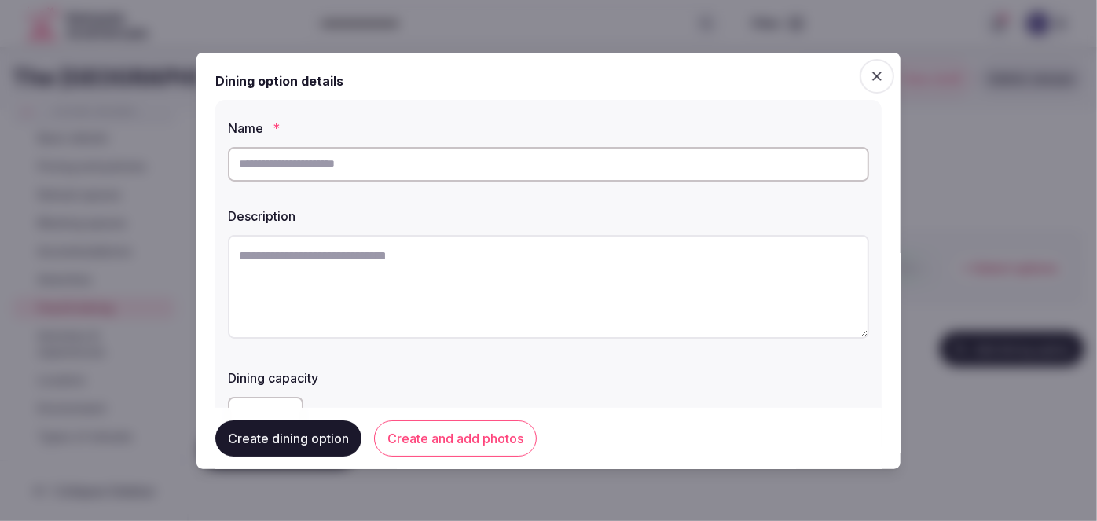
click at [488, 178] on input "text" at bounding box center [548, 163] width 641 height 35
paste input "**********"
type input "**********"
click at [572, 283] on textarea at bounding box center [548, 286] width 641 height 104
paste textarea "**********"
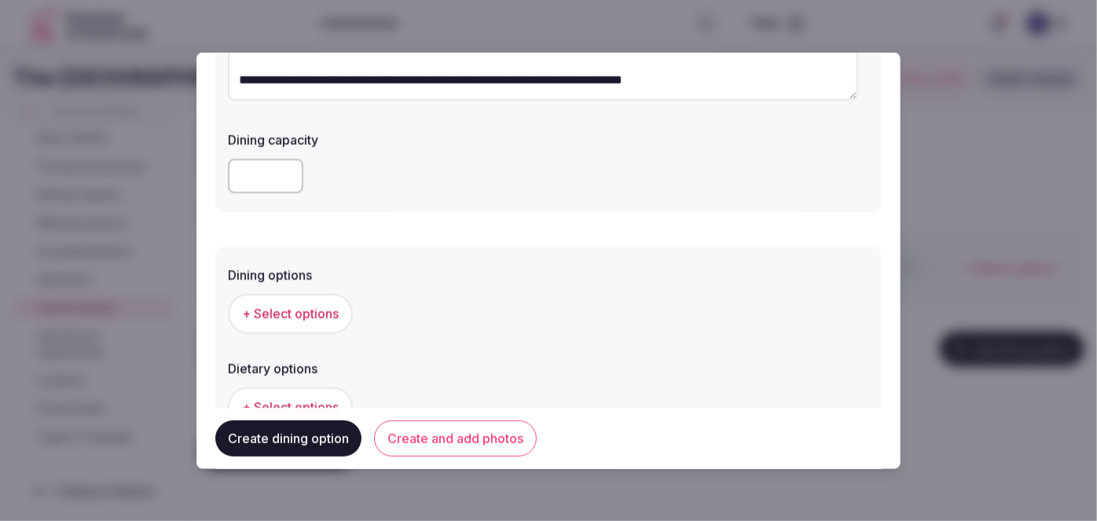
scroll to position [285, 0]
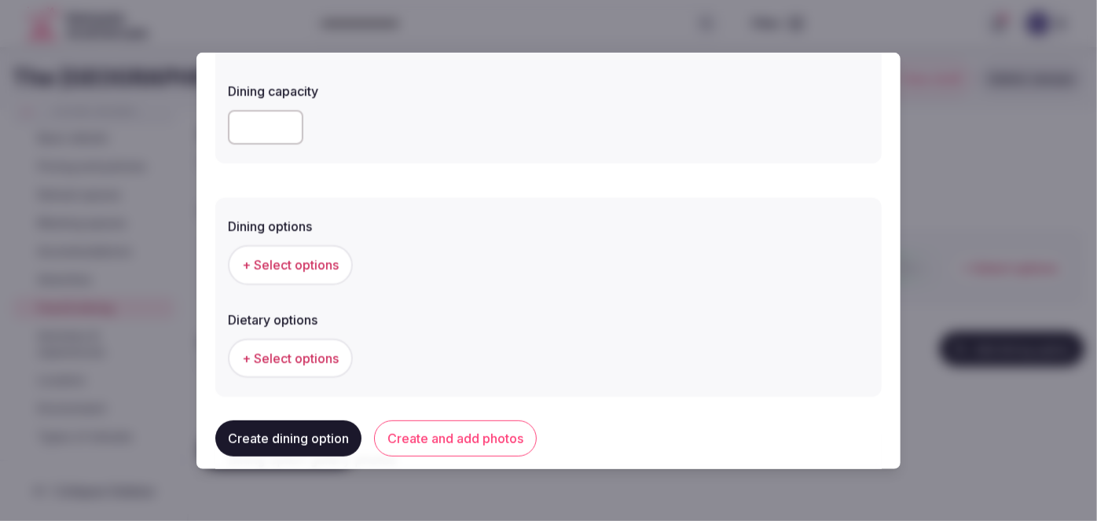
type textarea "**********"
click at [332, 266] on span "+ Select options" at bounding box center [290, 264] width 97 height 17
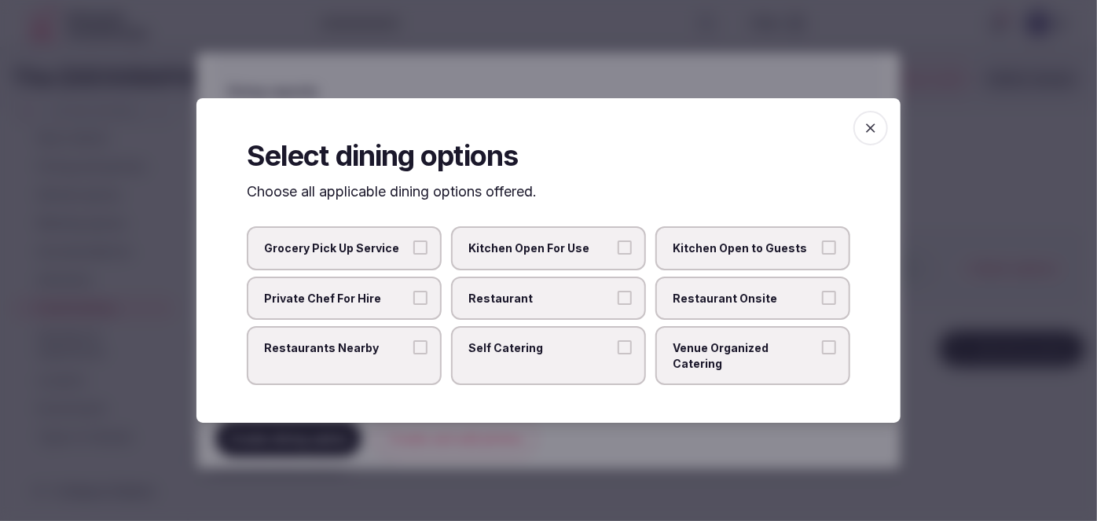
click at [764, 306] on span "Restaurant Onsite" at bounding box center [744, 299] width 145 height 16
click at [822, 305] on button "Restaurant Onsite" at bounding box center [829, 298] width 14 height 14
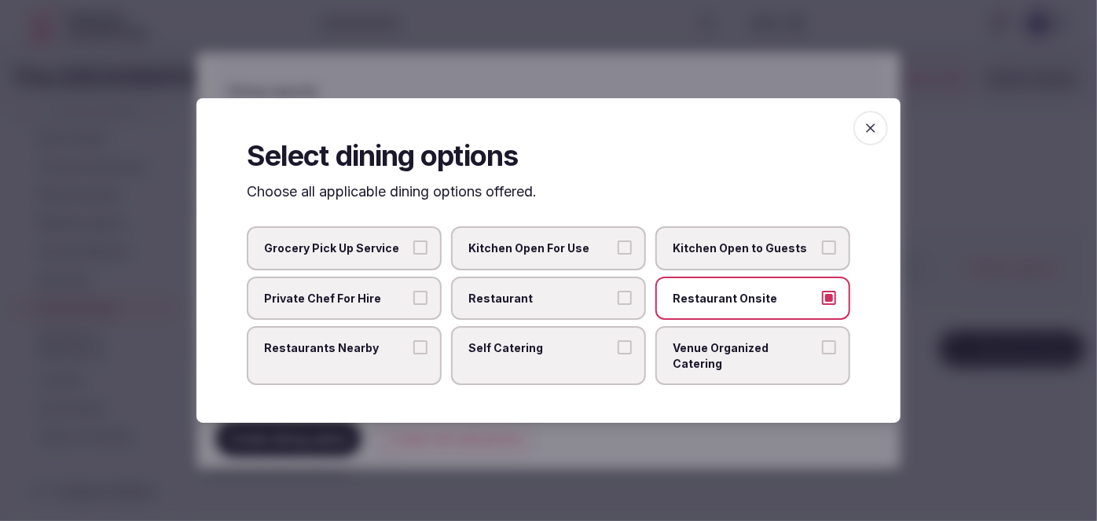
click at [874, 129] on icon "button" at bounding box center [871, 128] width 16 height 16
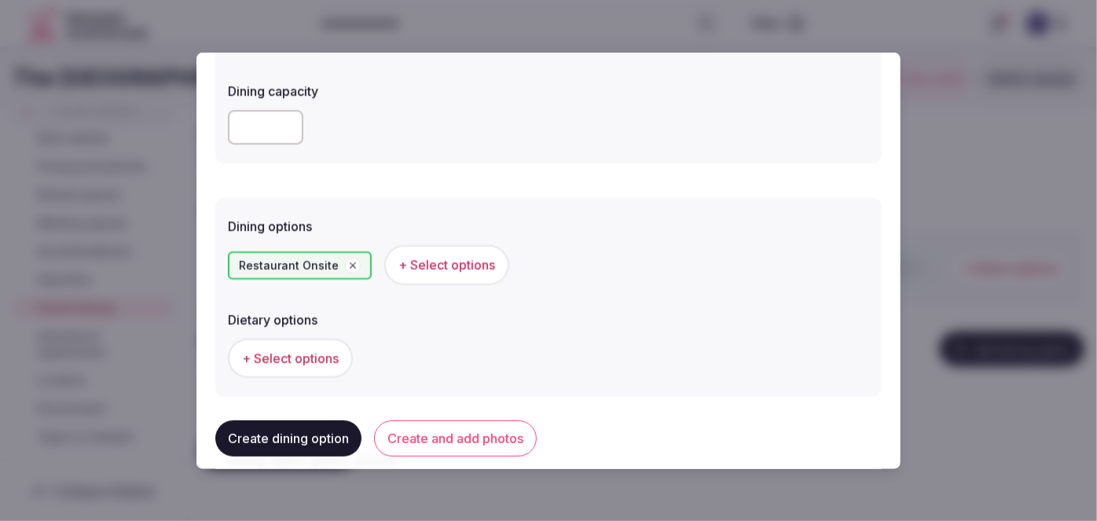
click at [474, 432] on button "Create and add photos" at bounding box center [455, 438] width 163 height 36
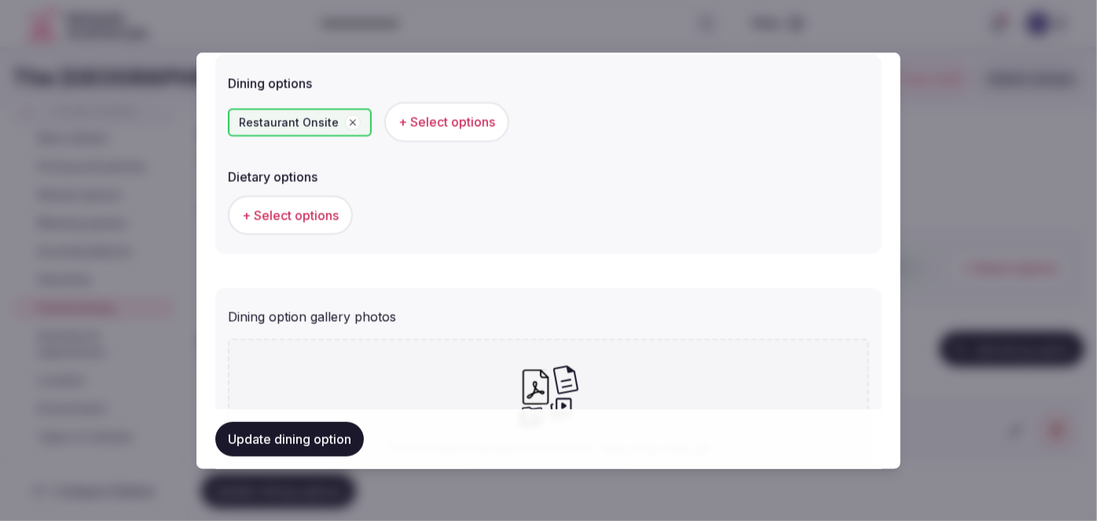
scroll to position [594, 0]
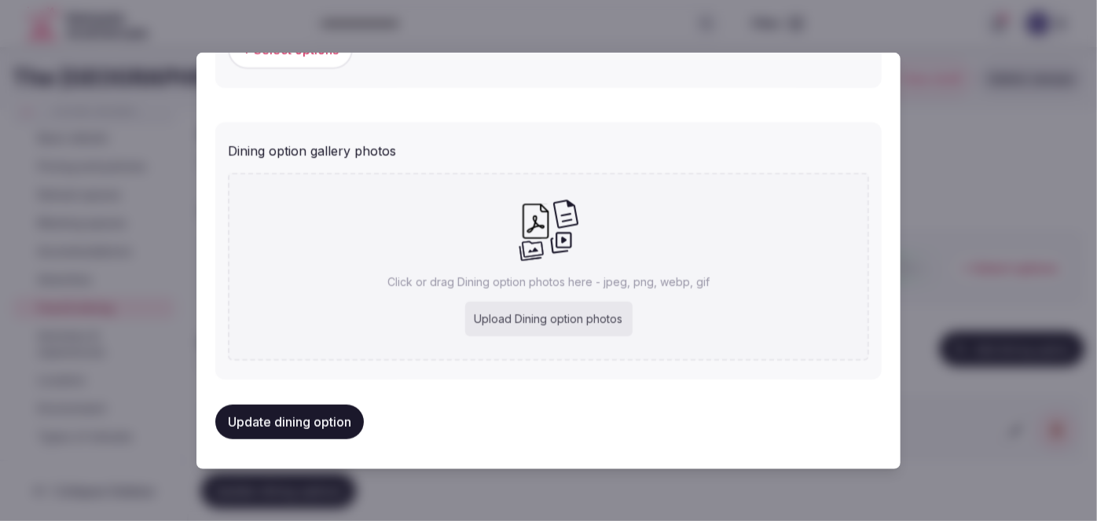
click at [548, 335] on div "Click or drag Dining option photos here - jpeg, png, webp, gif Upload Dining op…" at bounding box center [548, 267] width 641 height 188
type input "**********"
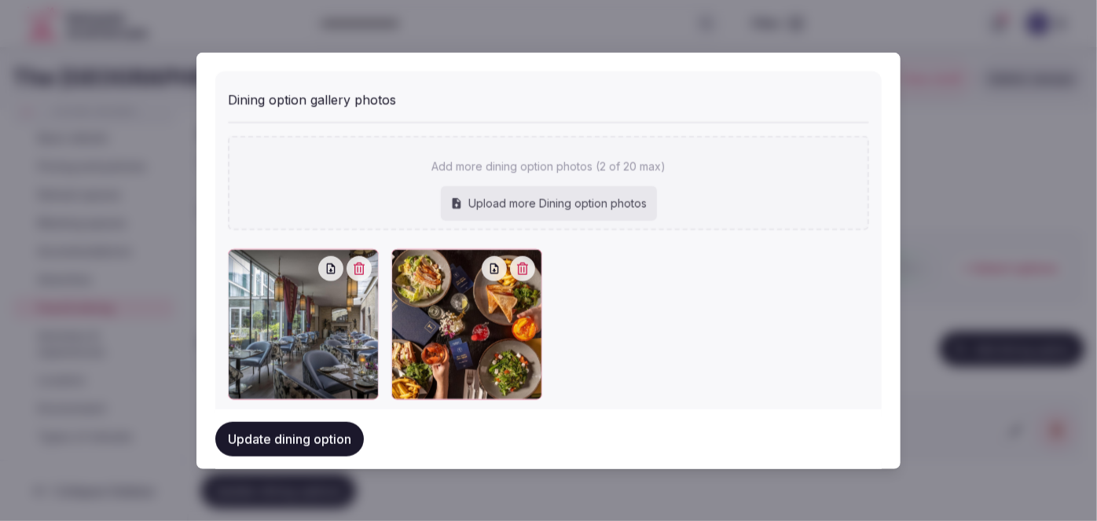
scroll to position [680, 0]
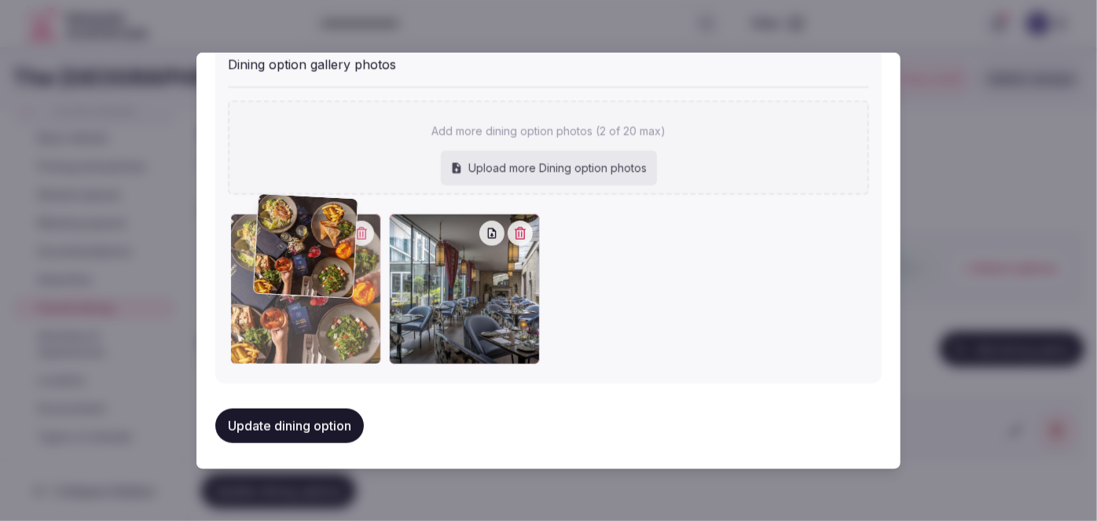
drag, startPoint x: 456, startPoint y: 308, endPoint x: 341, endPoint y: 324, distance: 116.5
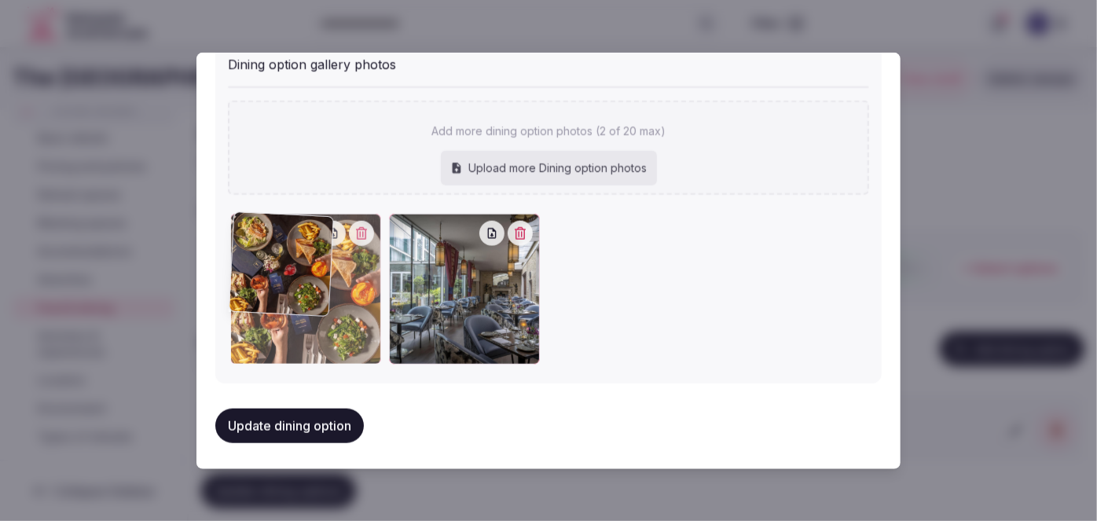
click at [322, 291] on div at bounding box center [305, 289] width 151 height 151
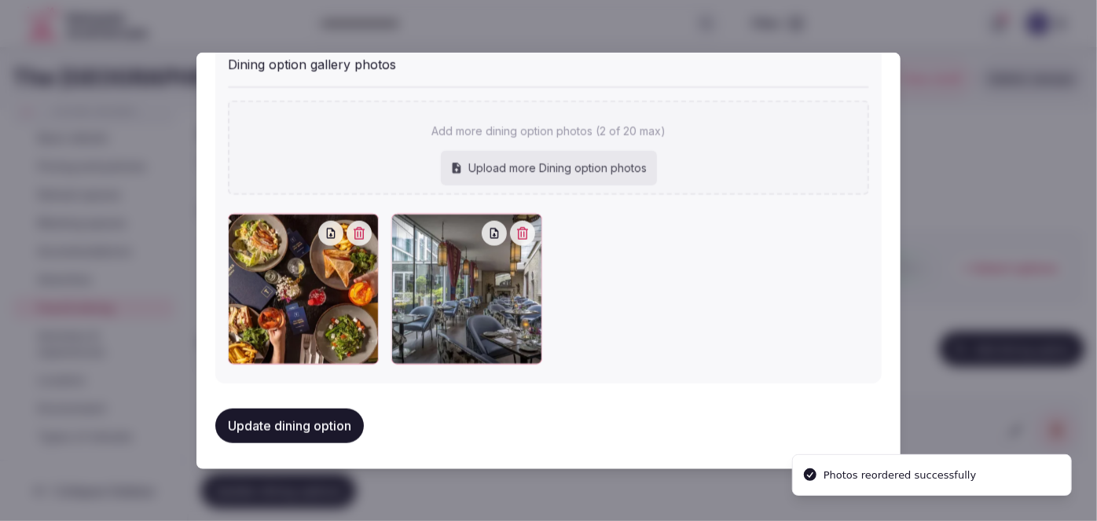
click at [116, 273] on div at bounding box center [548, 260] width 1097 height 521
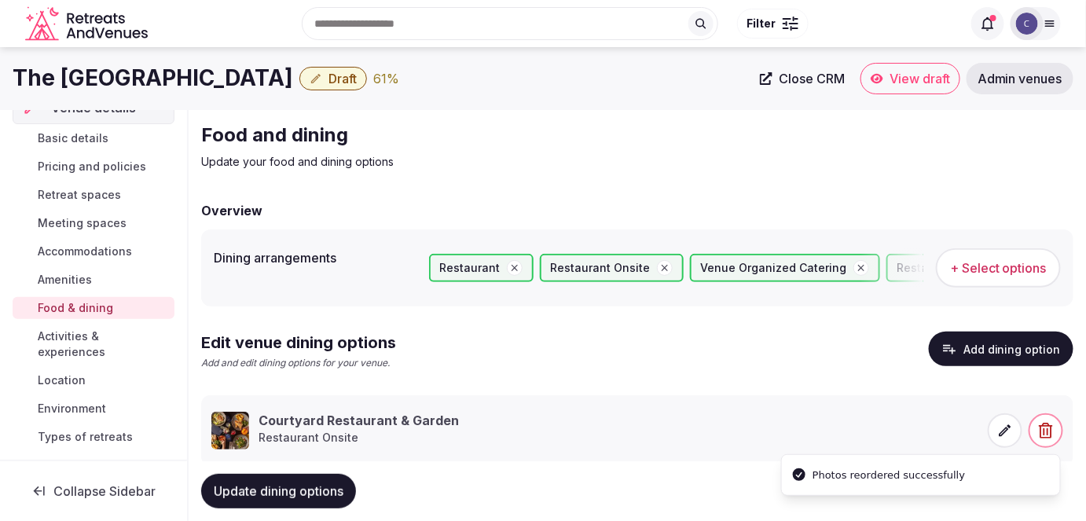
click at [327, 490] on span "Update dining options" at bounding box center [279, 491] width 130 height 16
click at [96, 342] on span "Activities & experiences" at bounding box center [103, 343] width 130 height 31
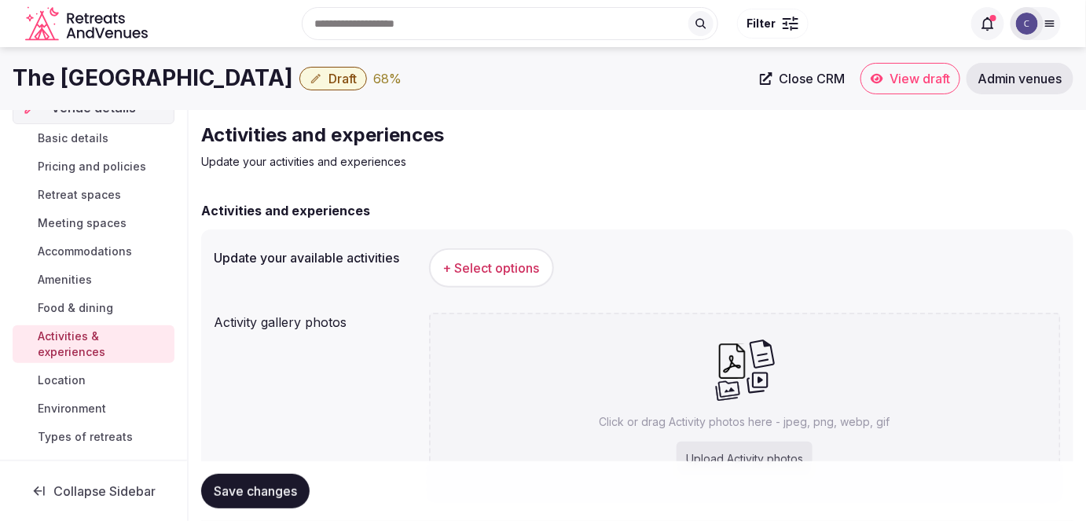
click at [508, 277] on button "+ Select options" at bounding box center [491, 267] width 125 height 39
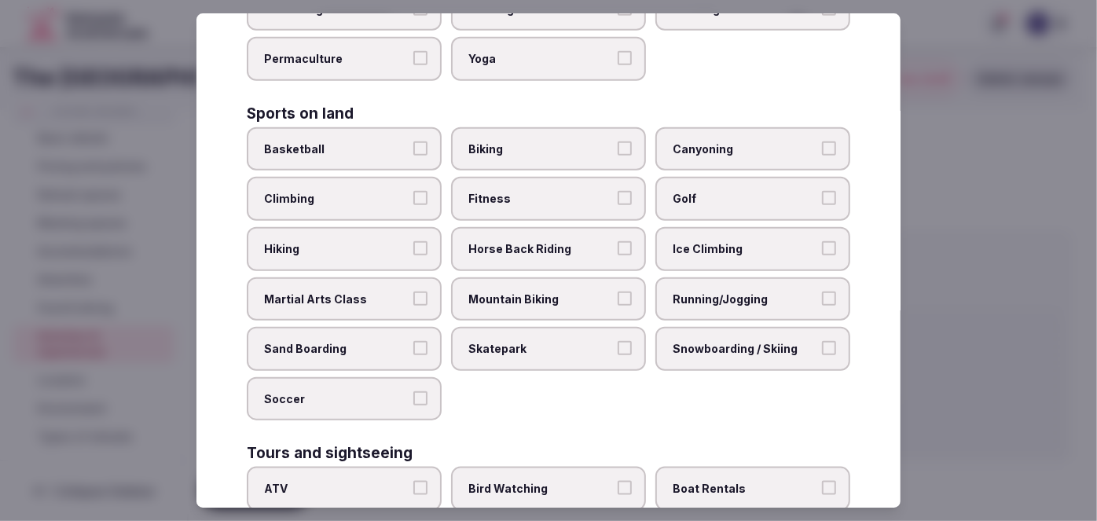
scroll to position [1175, 0]
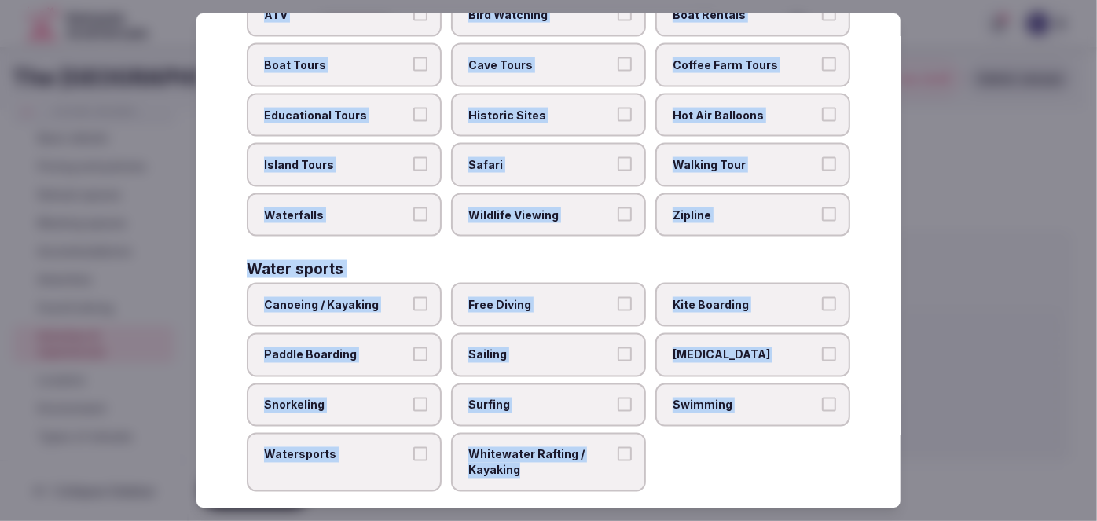
drag, startPoint x: 249, startPoint y: 105, endPoint x: 656, endPoint y: 461, distance: 540.6
click at [656, 461] on div "Select your activities Choose all applicable activities offered. Culture Dancin…" at bounding box center [548, 260] width 704 height 495
copy div "Choose all applicable activities offered. Culture Dancing Food and Culinary Cla…"
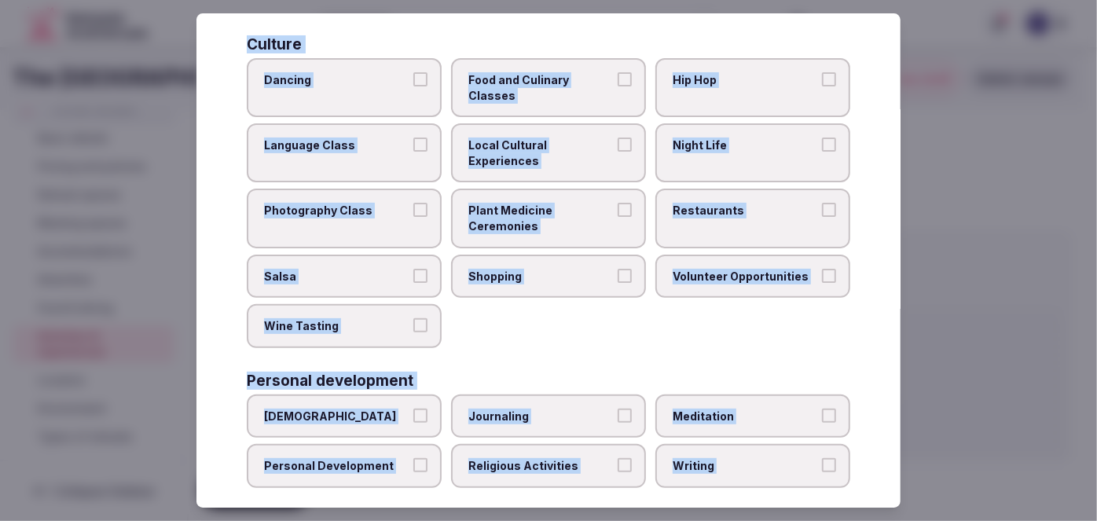
scroll to position [0, 0]
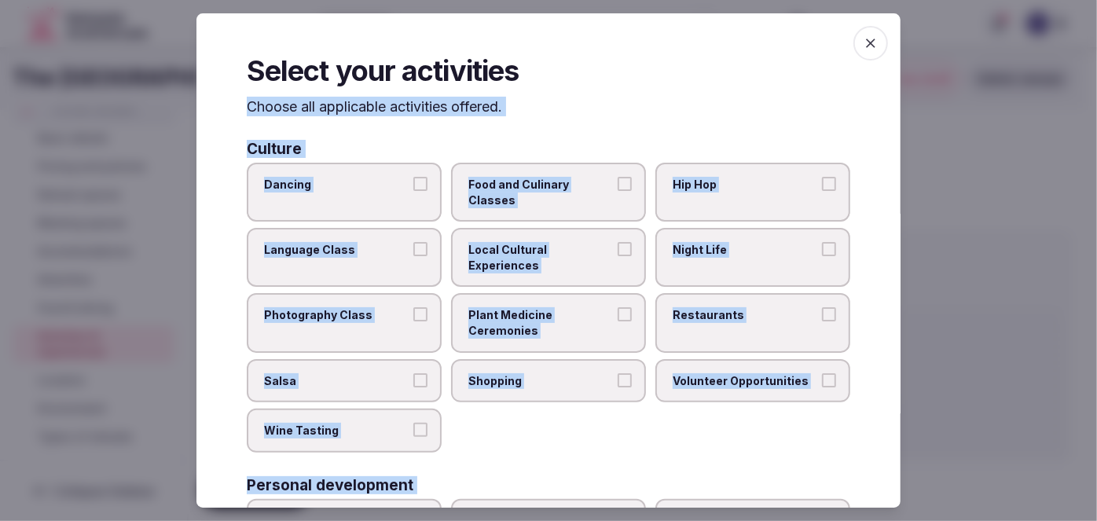
click at [561, 249] on span "Local Cultural Experiences" at bounding box center [540, 257] width 145 height 31
click at [617, 249] on button "Local Cultural Experiences" at bounding box center [624, 249] width 14 height 14
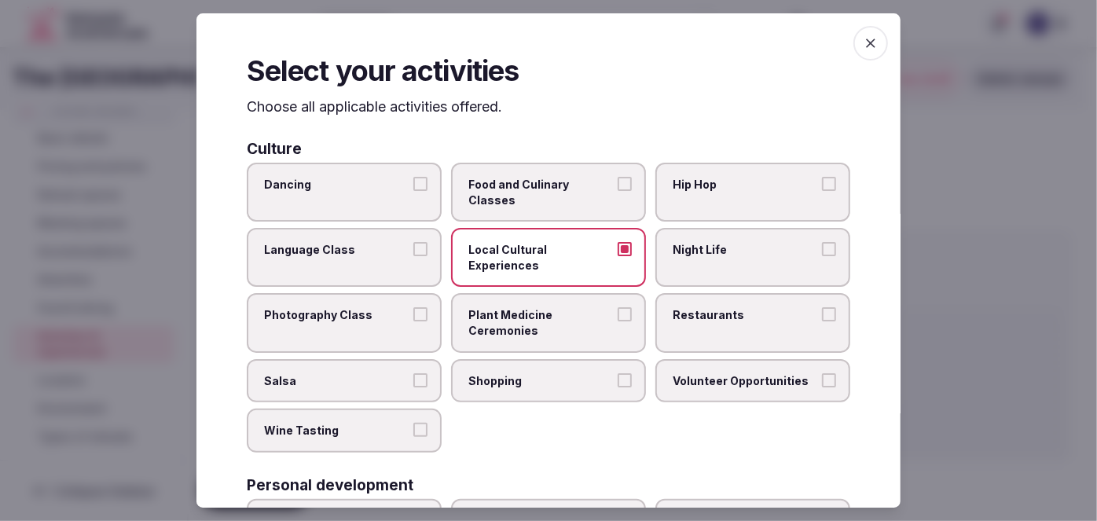
drag, startPoint x: 683, startPoint y: 264, endPoint x: 683, endPoint y: 295, distance: 31.4
click at [683, 264] on label "Night Life" at bounding box center [752, 257] width 195 height 59
click at [822, 256] on button "Night Life" at bounding box center [829, 249] width 14 height 14
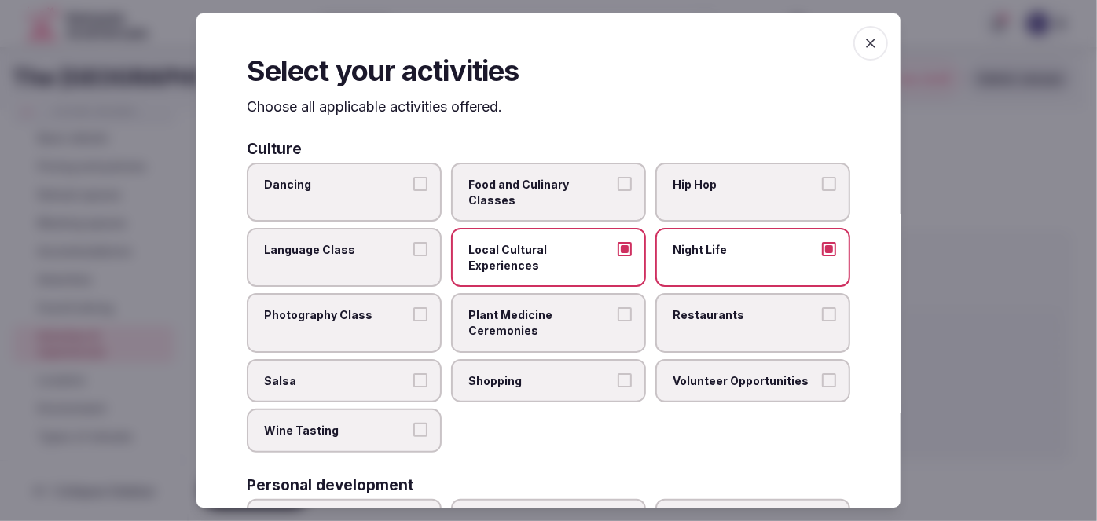
click at [686, 315] on span "Restaurants" at bounding box center [744, 316] width 145 height 16
click at [599, 380] on span "Shopping" at bounding box center [540, 381] width 145 height 16
click at [617, 380] on button "Shopping" at bounding box center [624, 380] width 14 height 14
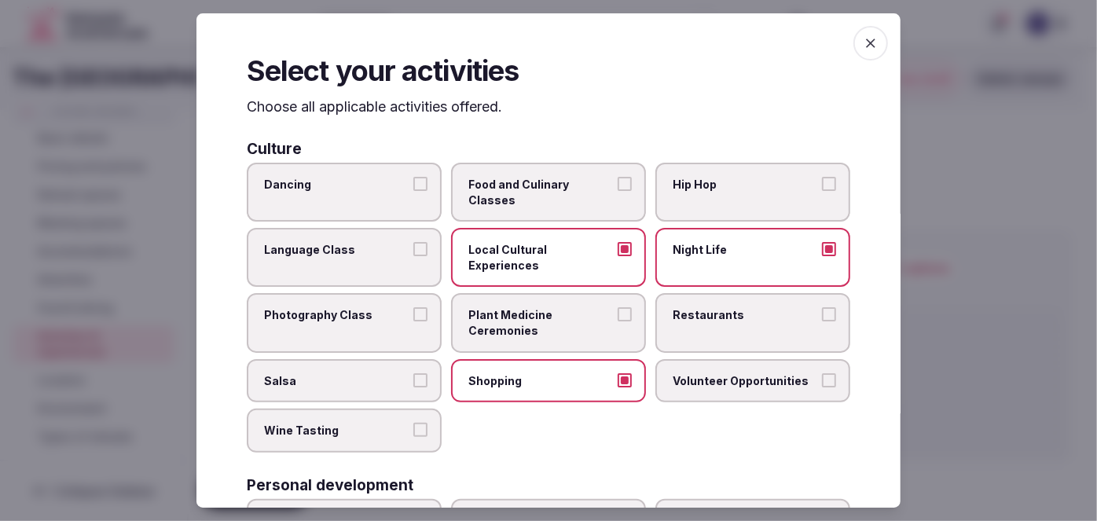
click at [695, 337] on label "Restaurants" at bounding box center [752, 323] width 195 height 59
click at [822, 322] on button "Restaurants" at bounding box center [829, 315] width 14 height 14
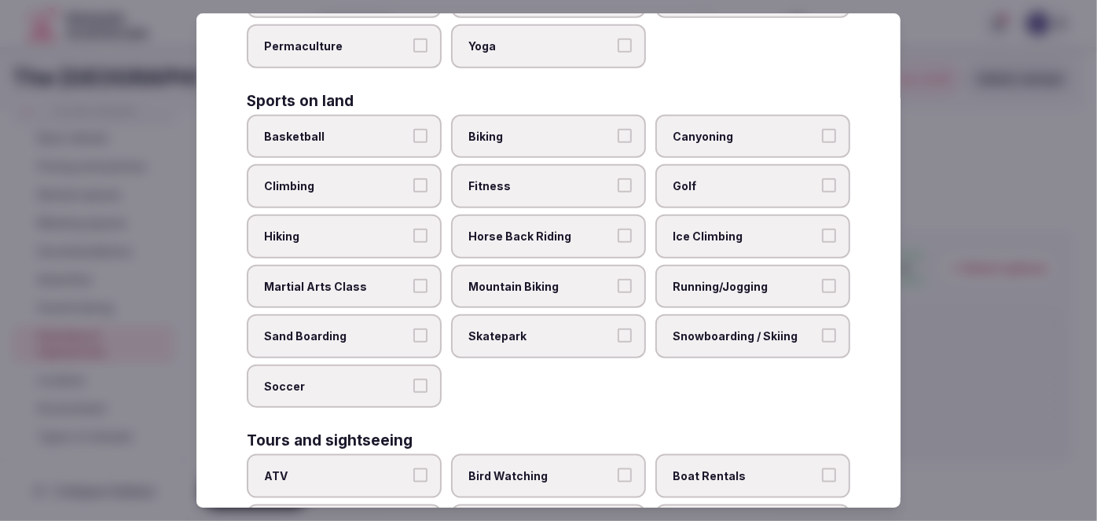
scroll to position [1071, 0]
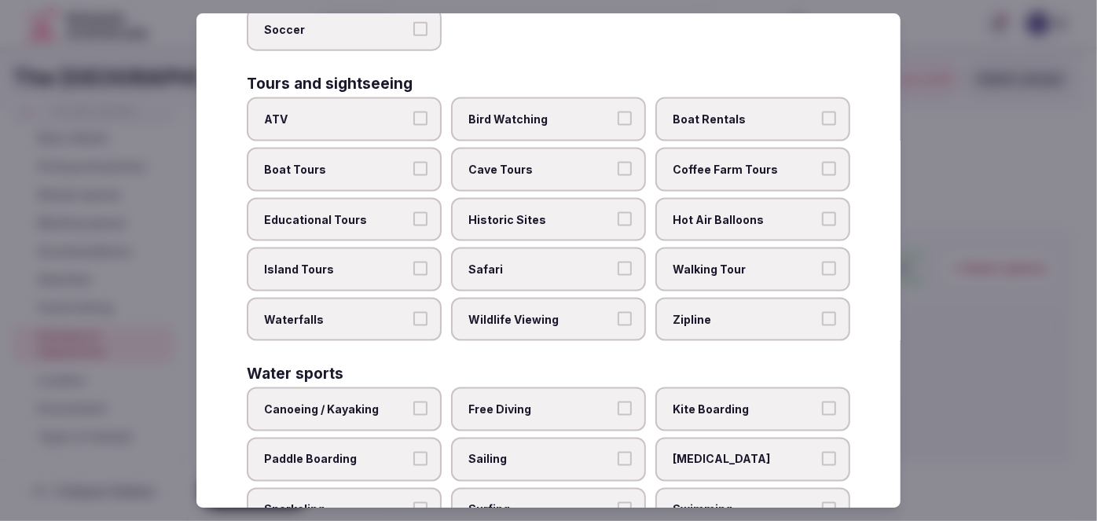
click at [598, 212] on span "Historic Sites" at bounding box center [540, 220] width 145 height 16
click at [617, 212] on button "Historic Sites" at bounding box center [624, 219] width 14 height 14
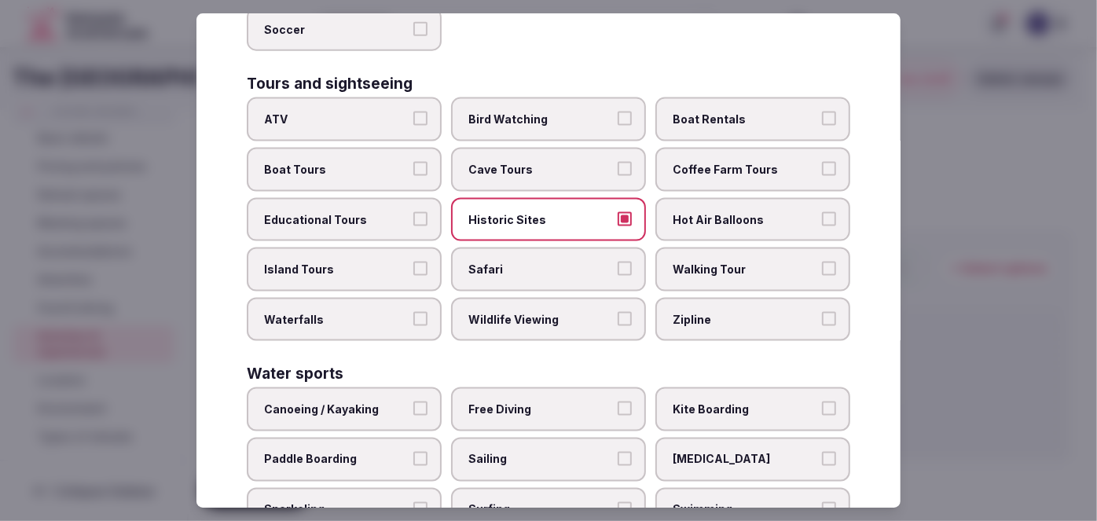
click at [691, 262] on span "Walking Tour" at bounding box center [744, 270] width 145 height 16
click at [822, 262] on button "Walking Tour" at bounding box center [829, 269] width 14 height 14
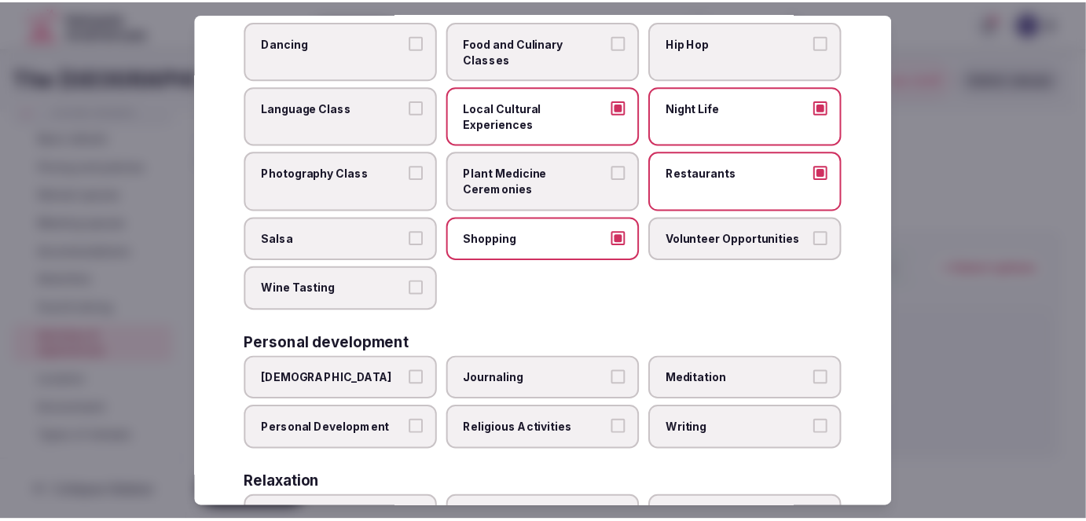
scroll to position [0, 0]
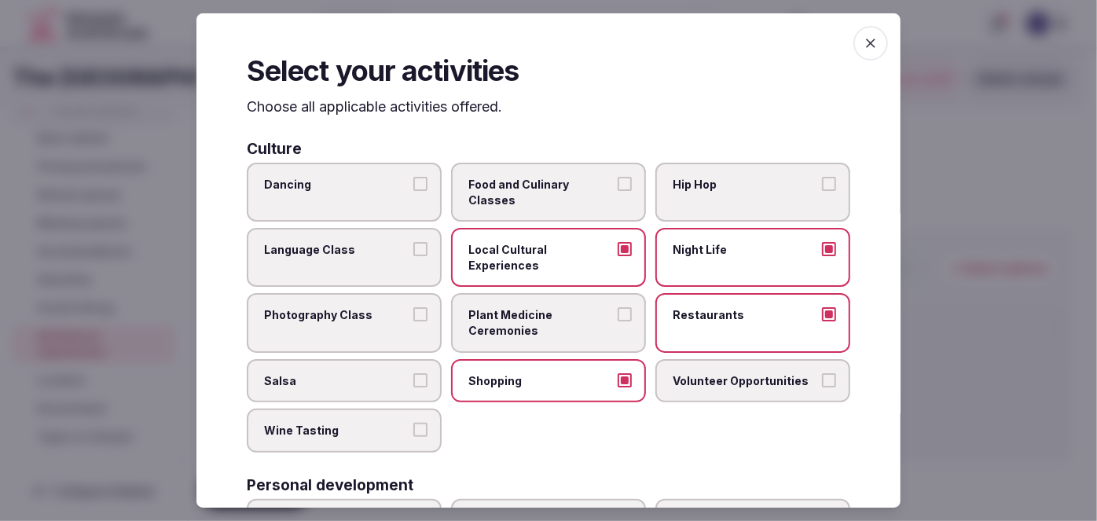
click at [863, 43] on icon "button" at bounding box center [871, 43] width 16 height 16
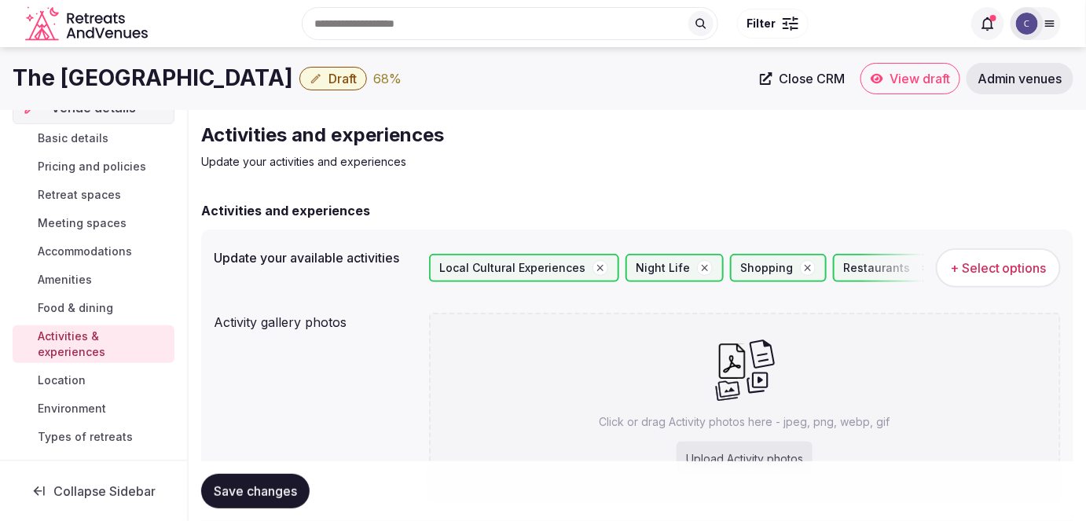
click at [676, 411] on div "Click or drag Activity photos here - jpeg, png, webp, gif Upload Activity photos" at bounding box center [745, 407] width 632 height 188
type input "**********"
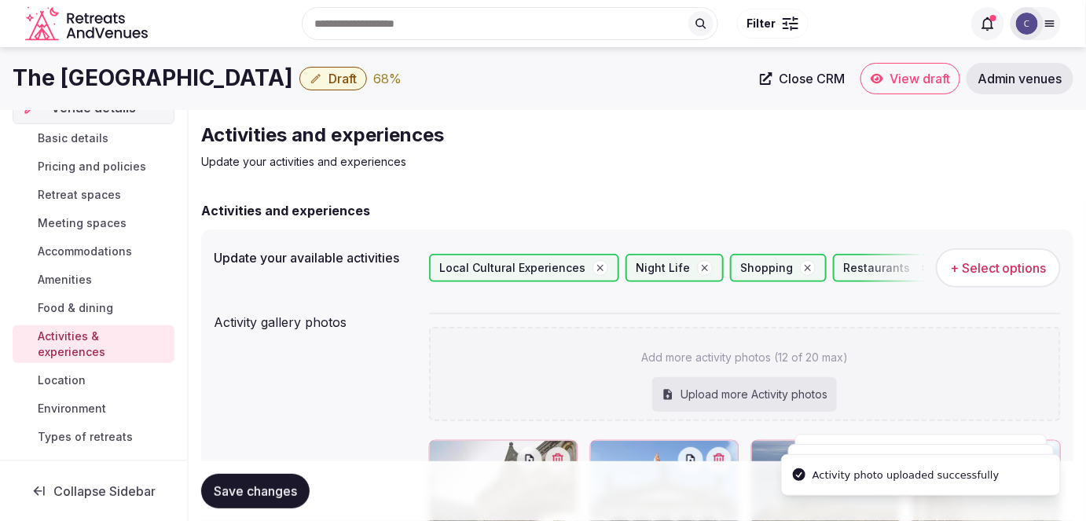
drag, startPoint x: 806, startPoint y: 434, endPoint x: 326, endPoint y: 404, distance: 480.9
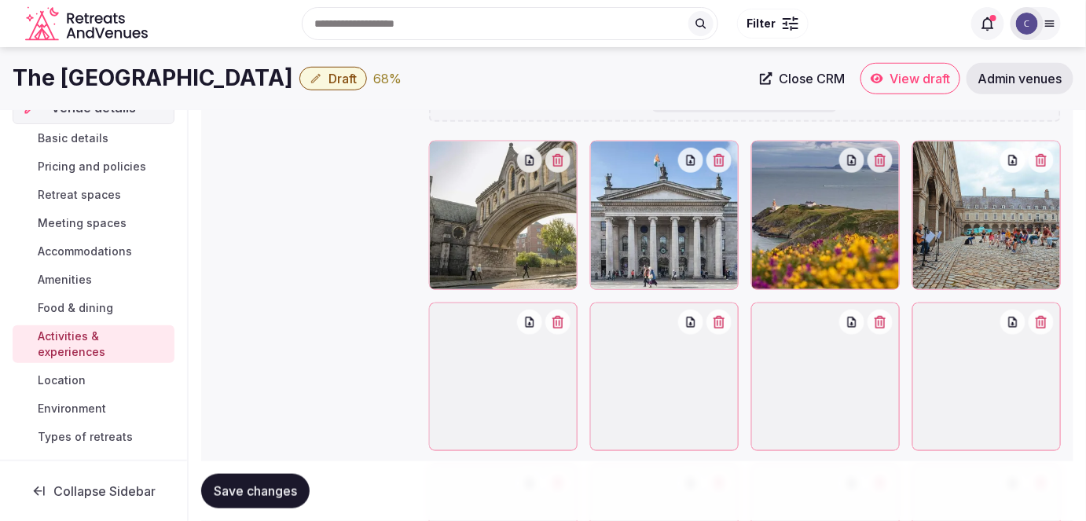
scroll to position [280, 0]
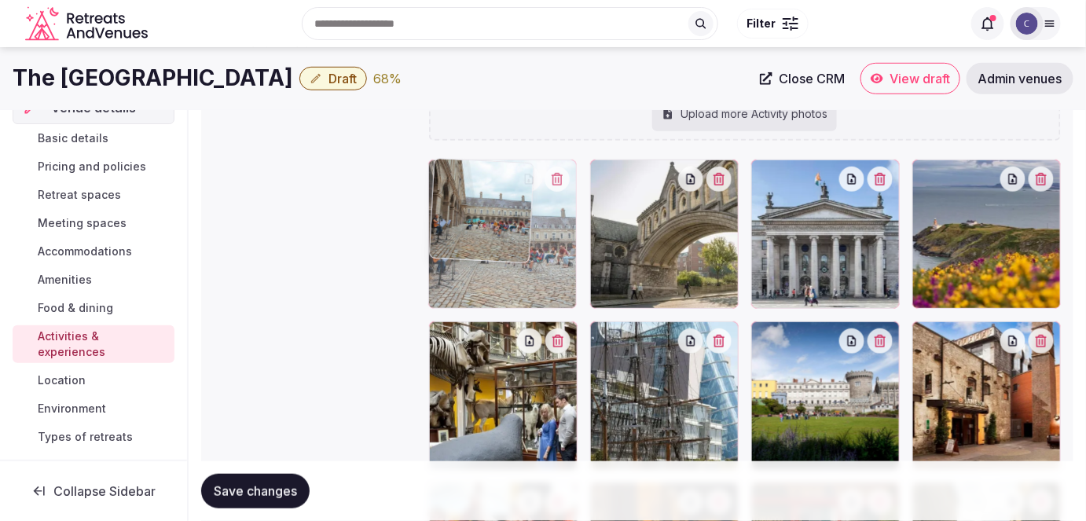
drag, startPoint x: 1017, startPoint y: 260, endPoint x: 724, endPoint y: 275, distance: 293.4
click at [585, 283] on body "Search Popular Destinations Toscana, Italy Riviera Maya, Mexico Indonesia, Bali…" at bounding box center [543, 300] width 1086 height 1161
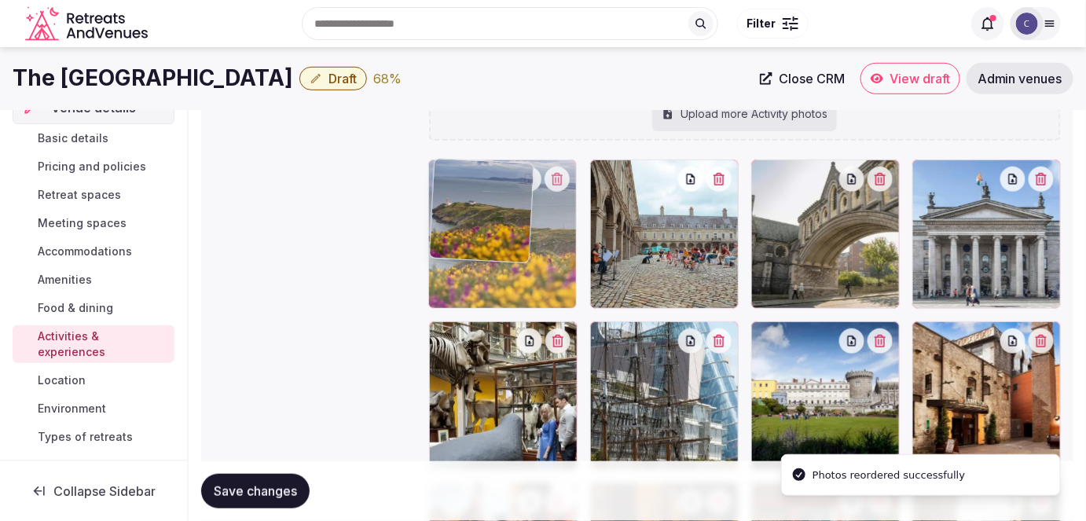
drag, startPoint x: 837, startPoint y: 288, endPoint x: 431, endPoint y: 286, distance: 407.0
click at [432, 287] on body "Search Popular Destinations Toscana, Italy Riviera Maya, Mexico Indonesia, Bali…" at bounding box center [543, 300] width 1086 height 1161
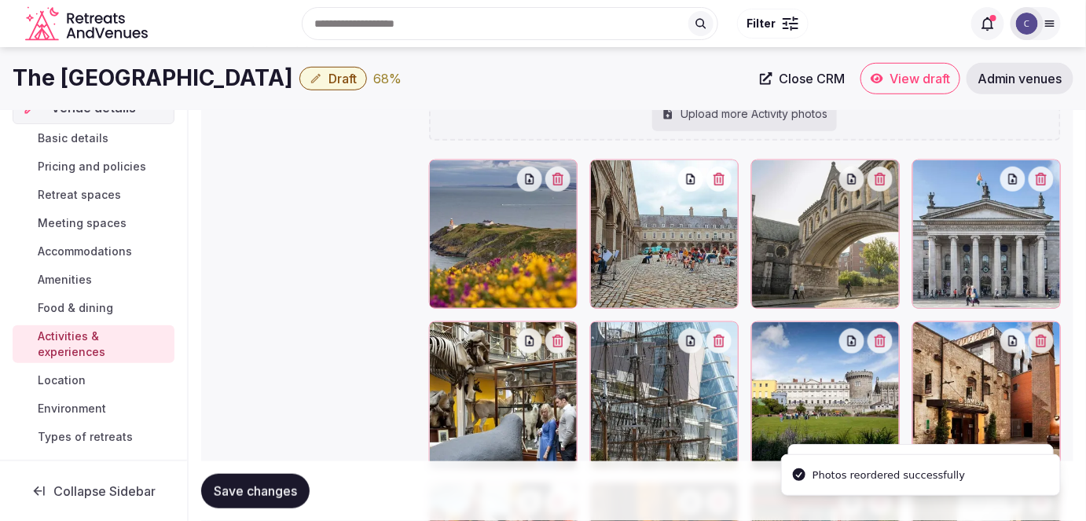
click at [271, 489] on span "Save changes" at bounding box center [255, 491] width 83 height 16
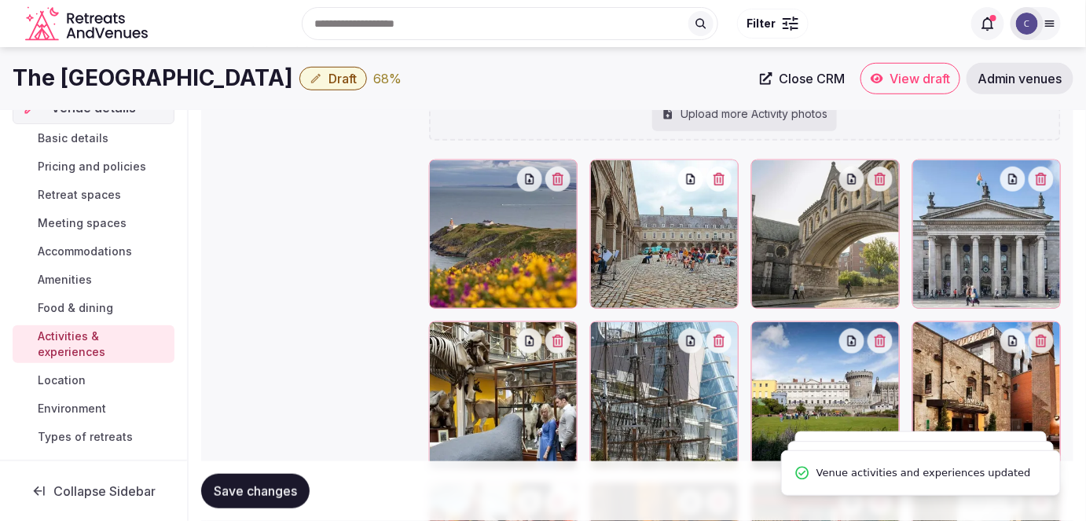
click at [68, 404] on span "Environment" at bounding box center [72, 409] width 68 height 16
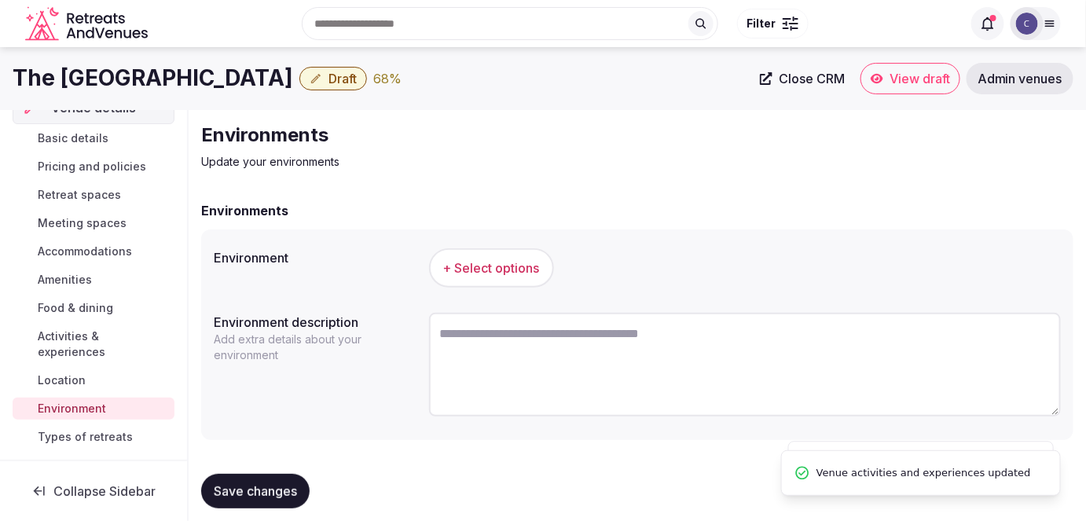
click at [508, 275] on span "+ Select options" at bounding box center [491, 267] width 97 height 17
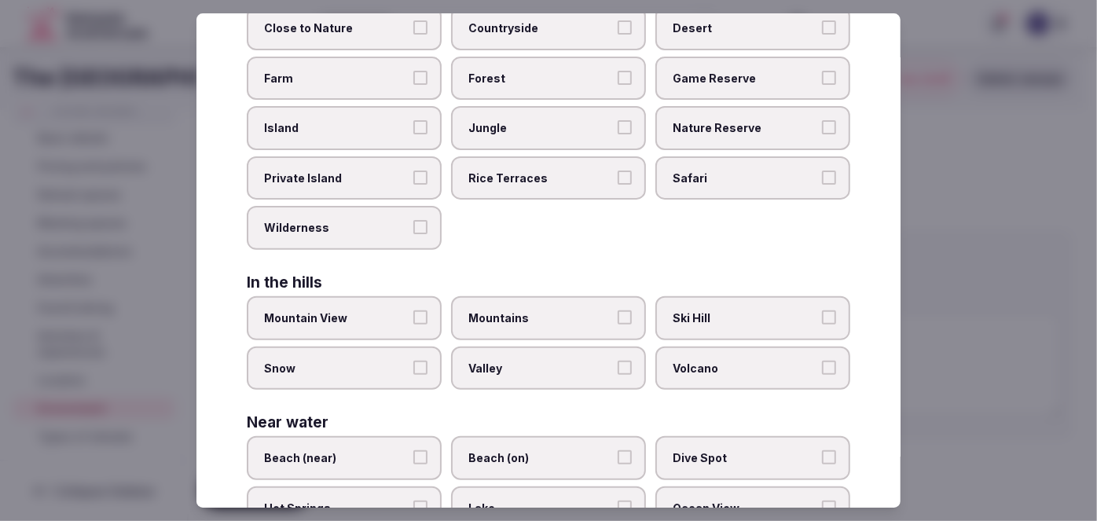
scroll to position [396, 0]
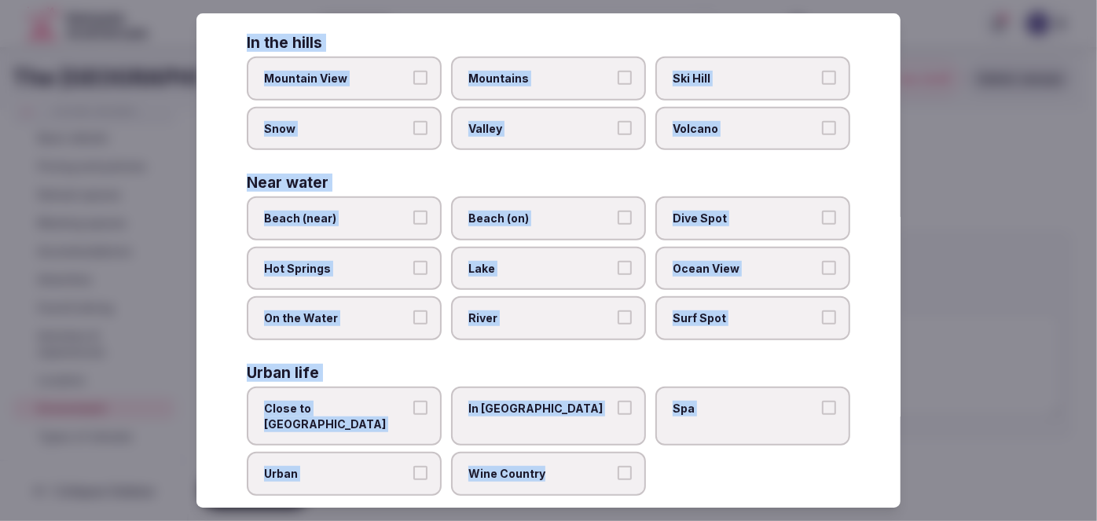
drag, startPoint x: 239, startPoint y: 109, endPoint x: 664, endPoint y: 472, distance: 558.9
click at [664, 472] on div "Select your environment Choose all applicable environments offered. In nature C…" at bounding box center [548, 260] width 704 height 495
click at [356, 408] on label "Close to City Center" at bounding box center [344, 416] width 195 height 59
click at [413, 408] on button "Close to City Center" at bounding box center [420, 408] width 14 height 14
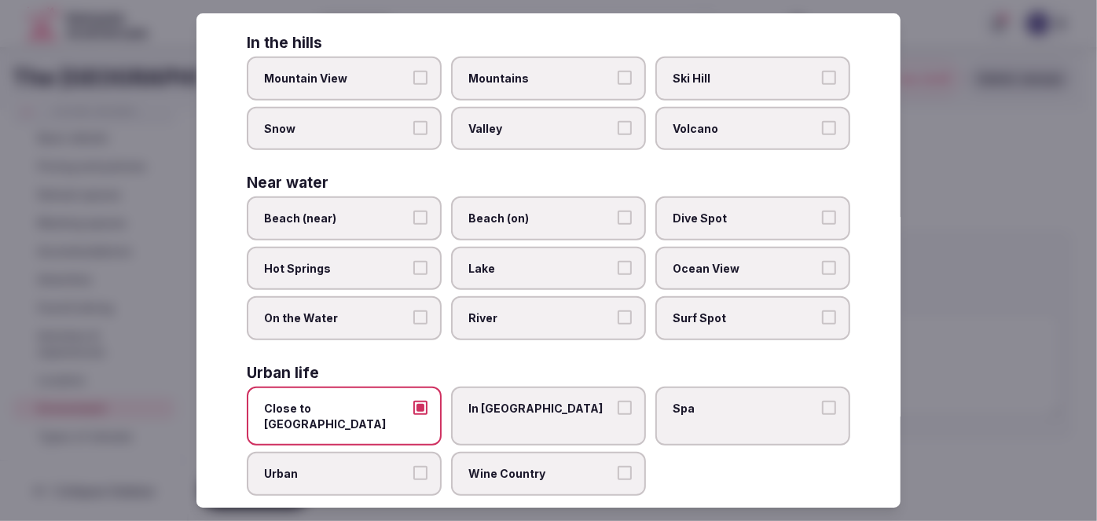
click at [339, 466] on span "Urban" at bounding box center [336, 474] width 145 height 16
click at [413, 466] on button "Urban" at bounding box center [420, 473] width 14 height 14
click at [499, 407] on span "In City Center" at bounding box center [540, 409] width 145 height 16
click at [617, 407] on button "In City Center" at bounding box center [624, 408] width 14 height 14
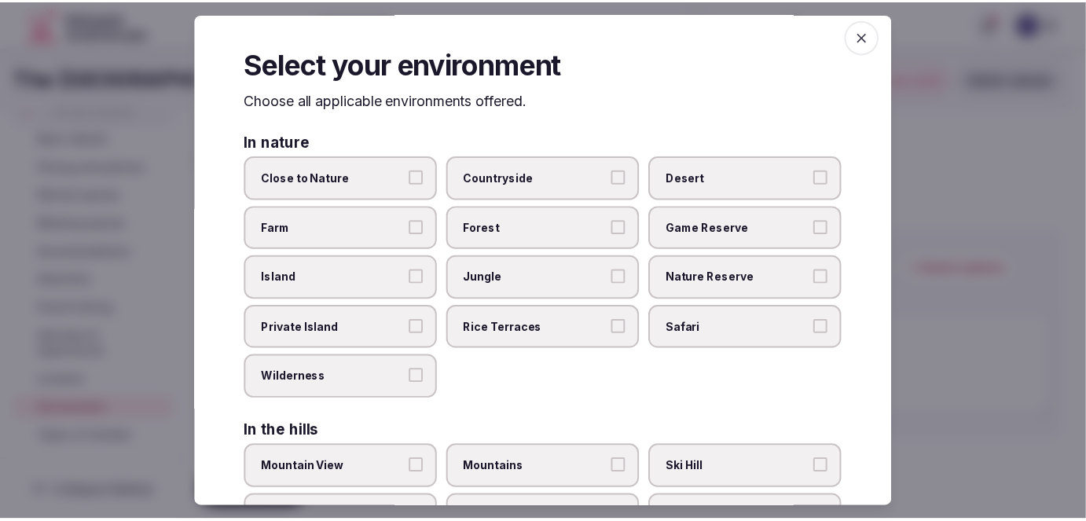
scroll to position [0, 0]
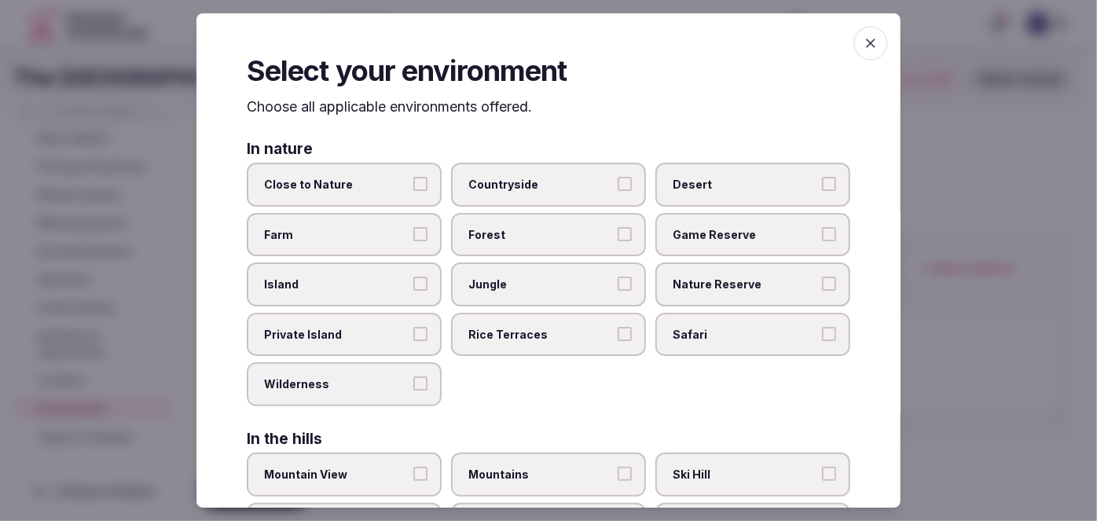
click at [863, 40] on icon "button" at bounding box center [871, 43] width 16 height 16
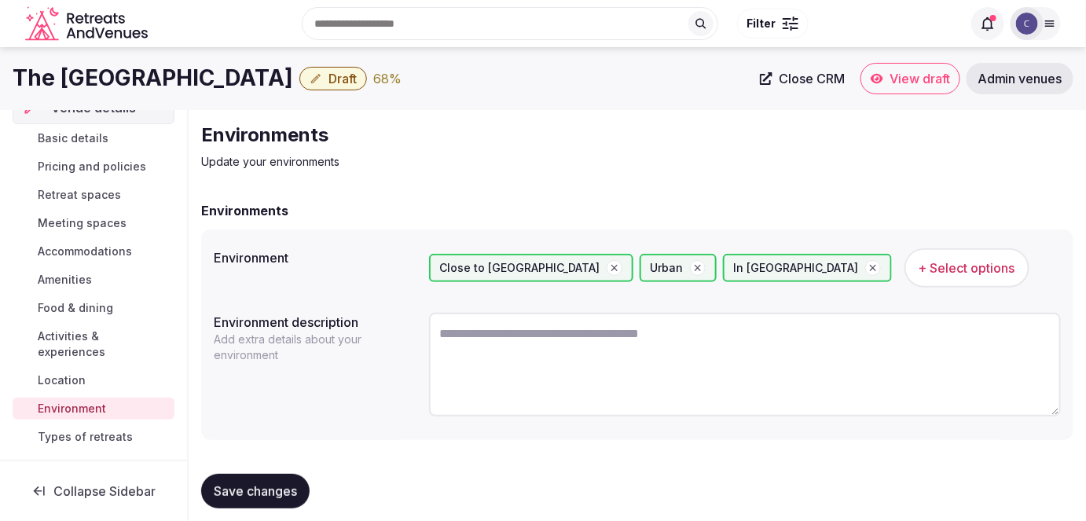
click at [548, 338] on textarea at bounding box center [745, 365] width 632 height 104
paste textarea "**********"
type textarea "**********"
click at [288, 496] on span "Save changes" at bounding box center [255, 491] width 83 height 16
click at [260, 487] on span "Save changes" at bounding box center [255, 491] width 83 height 16
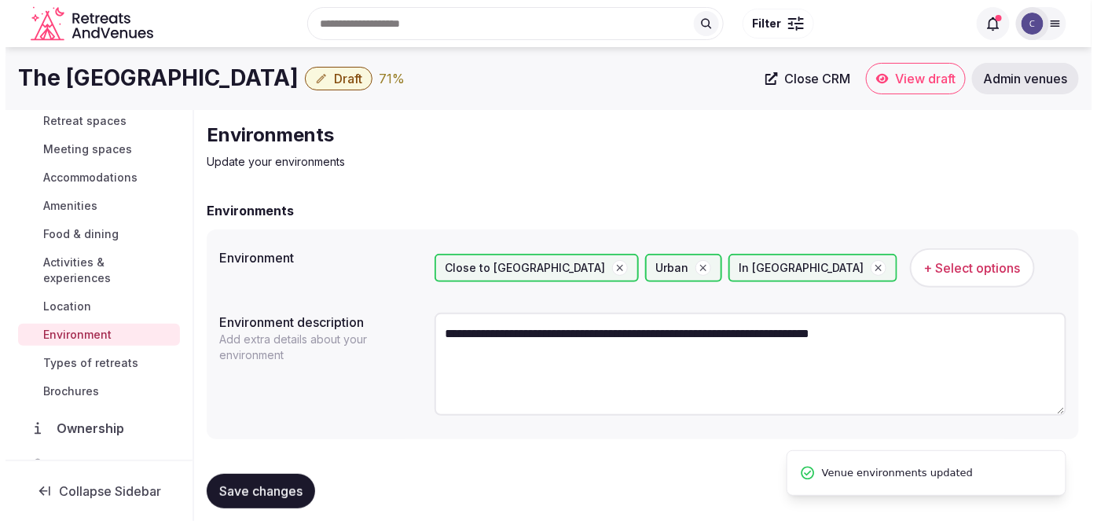
scroll to position [214, 0]
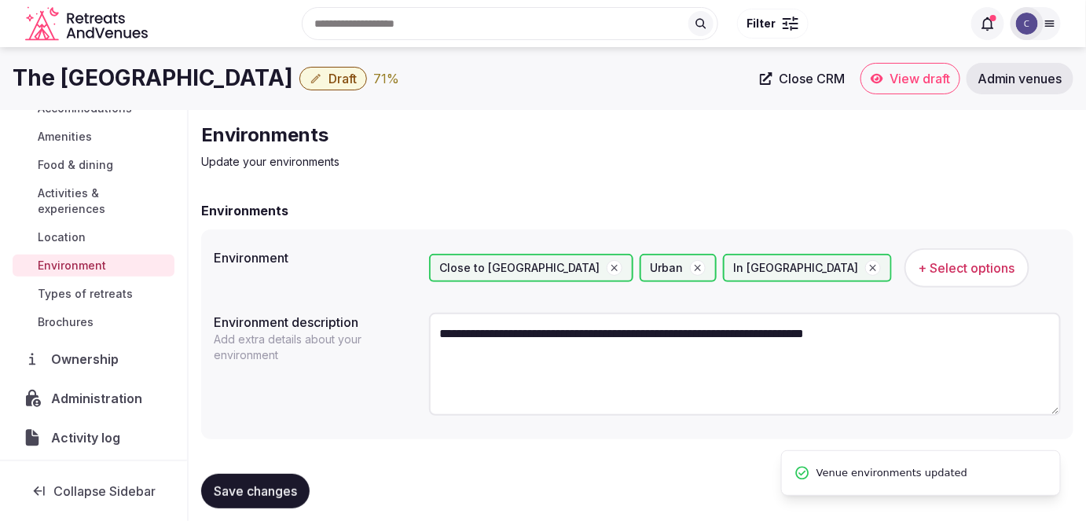
click at [95, 291] on span "Types of retreats" at bounding box center [85, 294] width 95 height 16
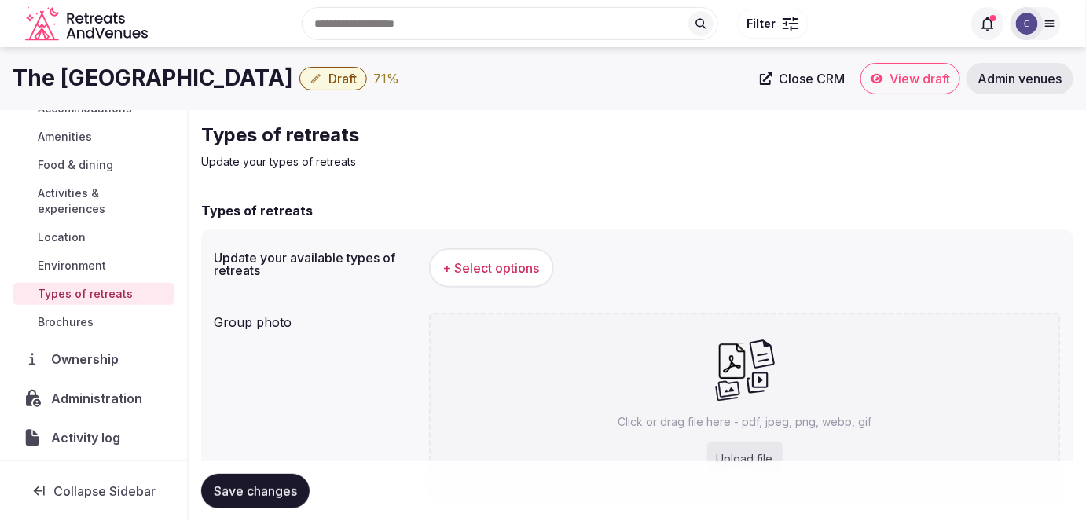
click at [511, 273] on span "+ Select options" at bounding box center [491, 267] width 97 height 17
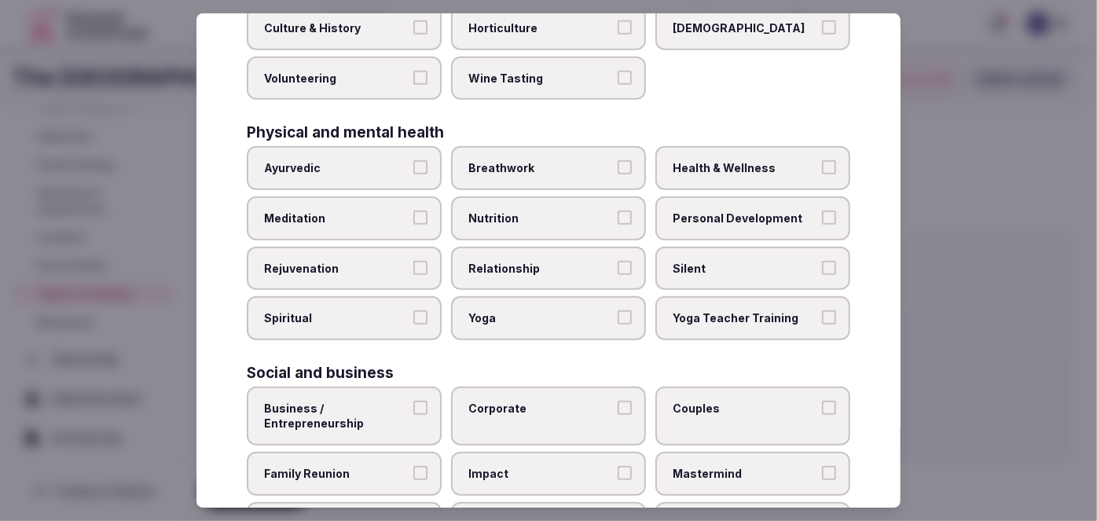
scroll to position [647, 0]
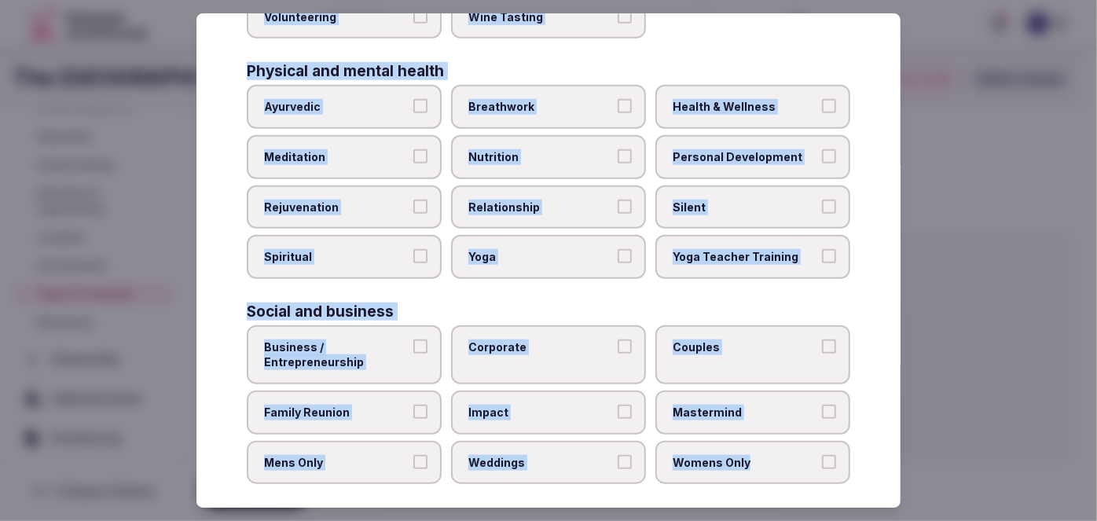
drag, startPoint x: 244, startPoint y: 105, endPoint x: 867, endPoint y: 449, distance: 712.0
click at [869, 447] on div "Select your types of retreats Choose all applicable types of retreats offered. …" at bounding box center [548, 260] width 704 height 495
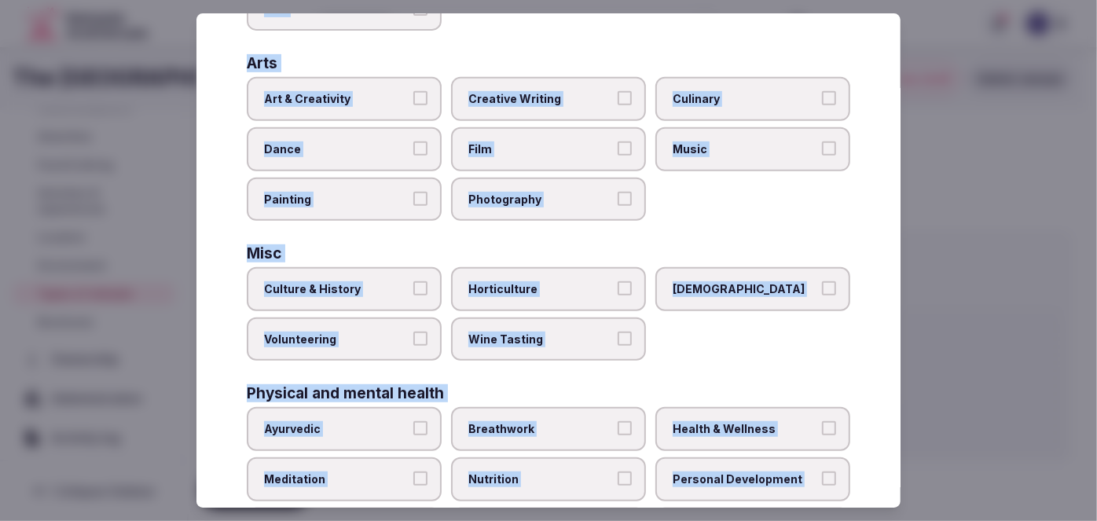
scroll to position [291, 0]
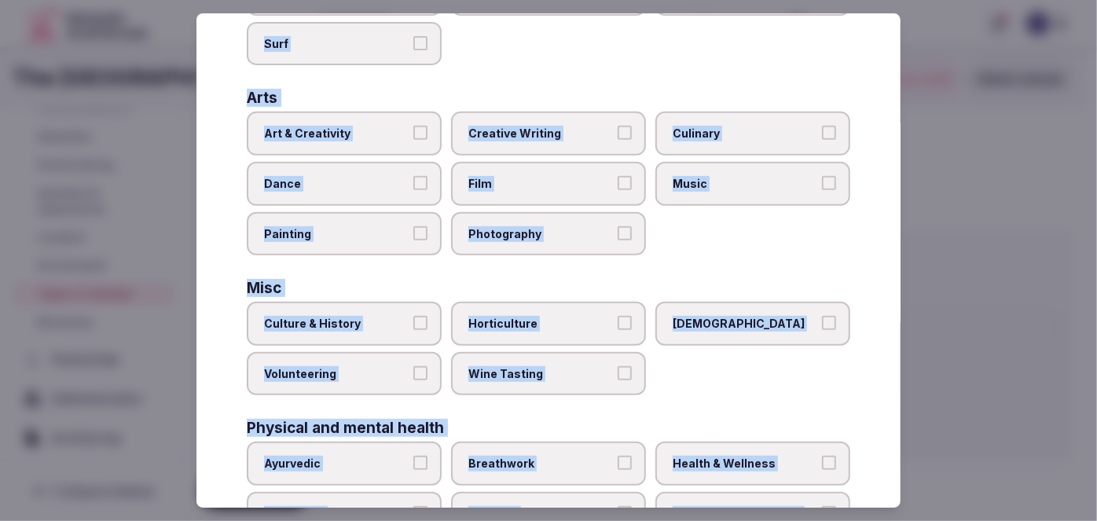
click at [363, 331] on label "Culture & History" at bounding box center [344, 324] width 195 height 44
click at [413, 330] on button "Culture & History" at bounding box center [420, 323] width 14 height 14
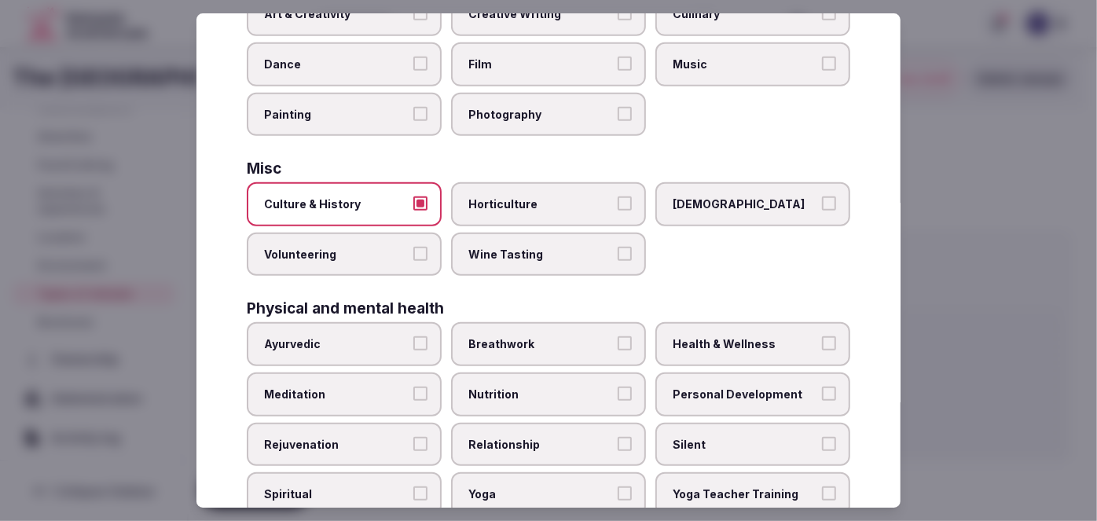
scroll to position [434, 0]
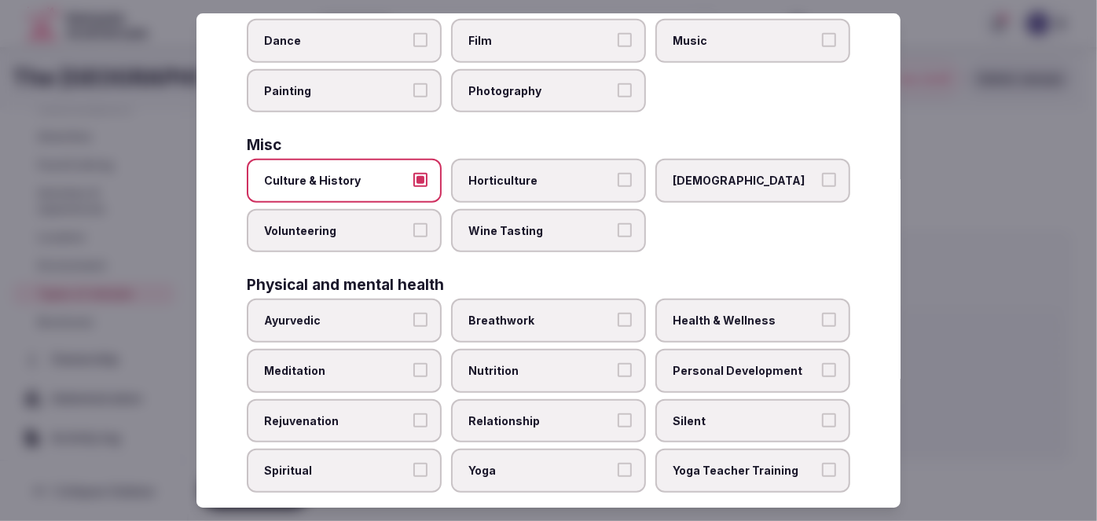
drag, startPoint x: 713, startPoint y: 321, endPoint x: 708, endPoint y: 348, distance: 28.0
click at [713, 320] on label "Health & Wellness" at bounding box center [752, 321] width 195 height 44
click at [822, 320] on button "Health & Wellness" at bounding box center [829, 320] width 14 height 14
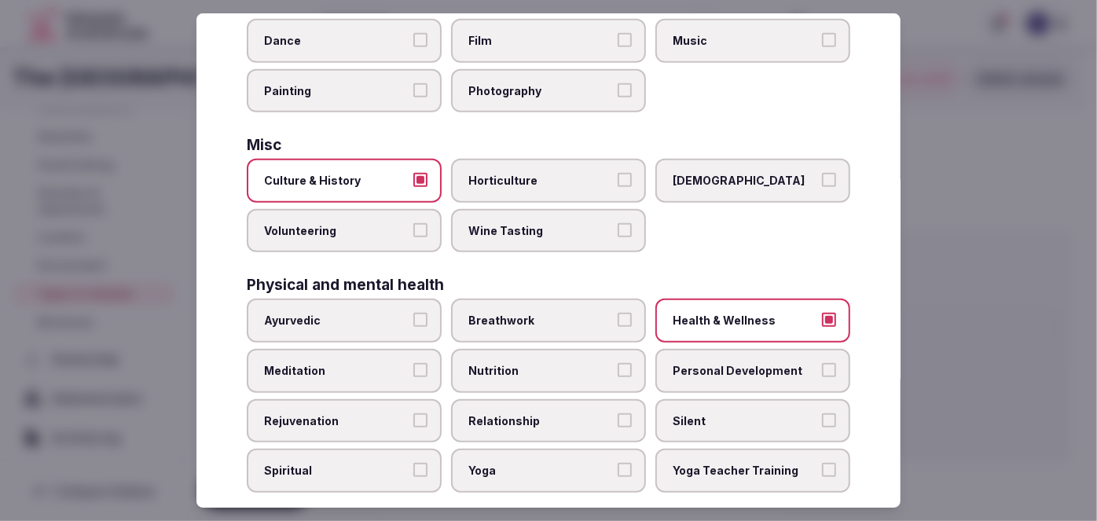
click at [706, 367] on span "Personal Development" at bounding box center [744, 371] width 145 height 16
click at [822, 367] on button "Personal Development" at bounding box center [829, 370] width 14 height 14
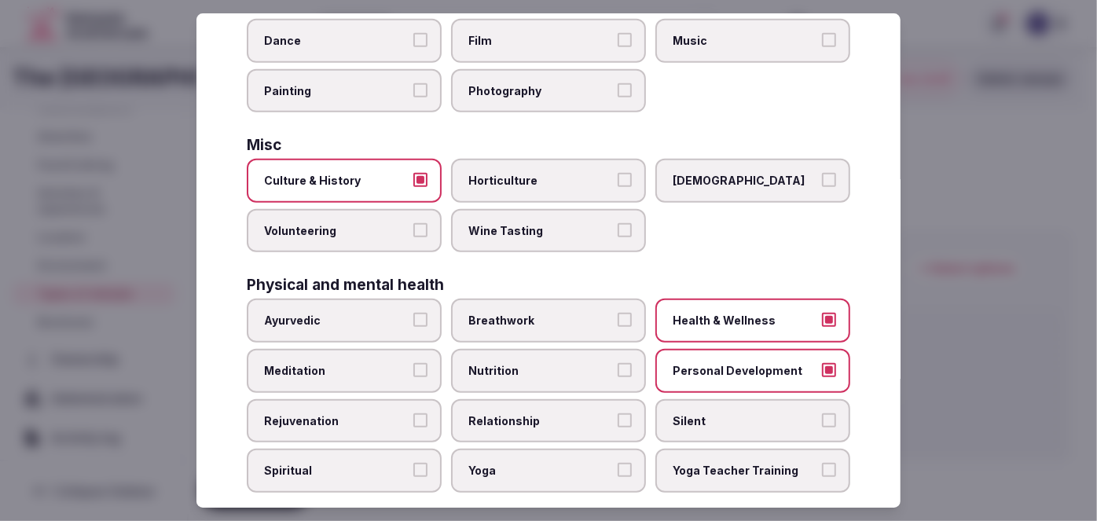
click at [357, 363] on span "Meditation" at bounding box center [336, 371] width 145 height 16
click at [413, 363] on button "Meditation" at bounding box center [420, 370] width 14 height 14
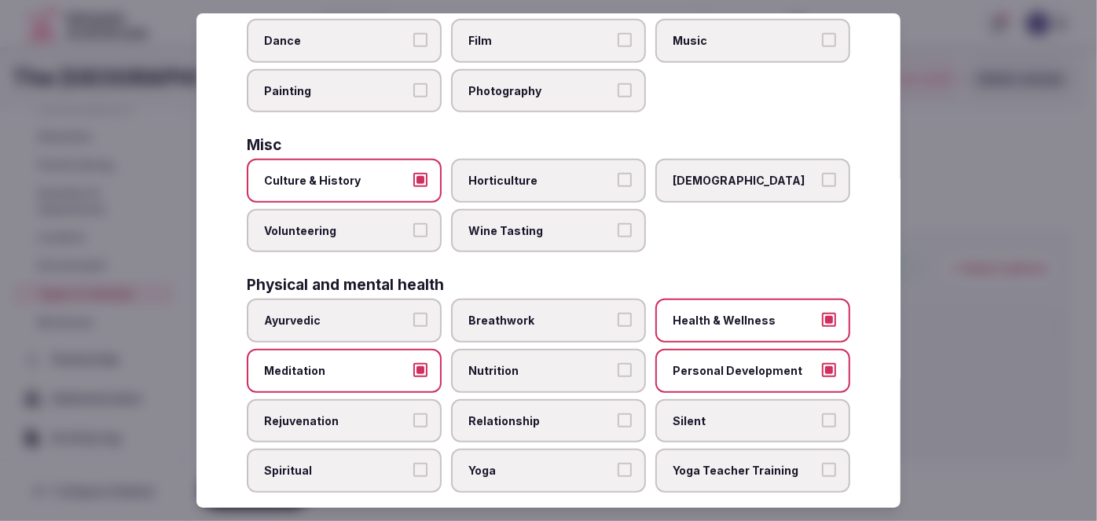
click at [352, 413] on span "Rejuvenation" at bounding box center [336, 421] width 145 height 16
click at [413, 413] on button "Rejuvenation" at bounding box center [420, 420] width 14 height 14
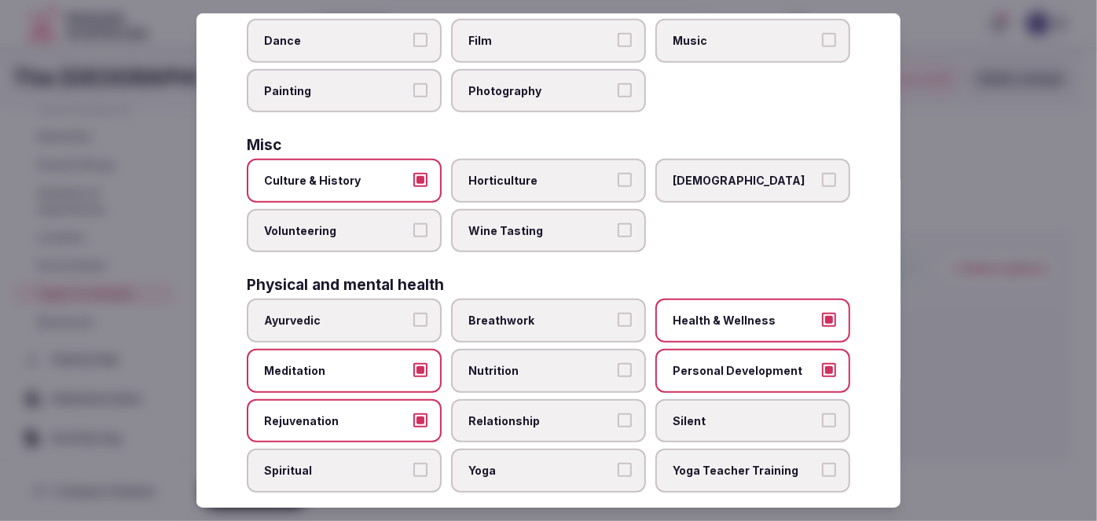
click at [504, 465] on span "Yoga" at bounding box center [540, 471] width 145 height 16
click at [617, 465] on button "Yoga" at bounding box center [624, 470] width 14 height 14
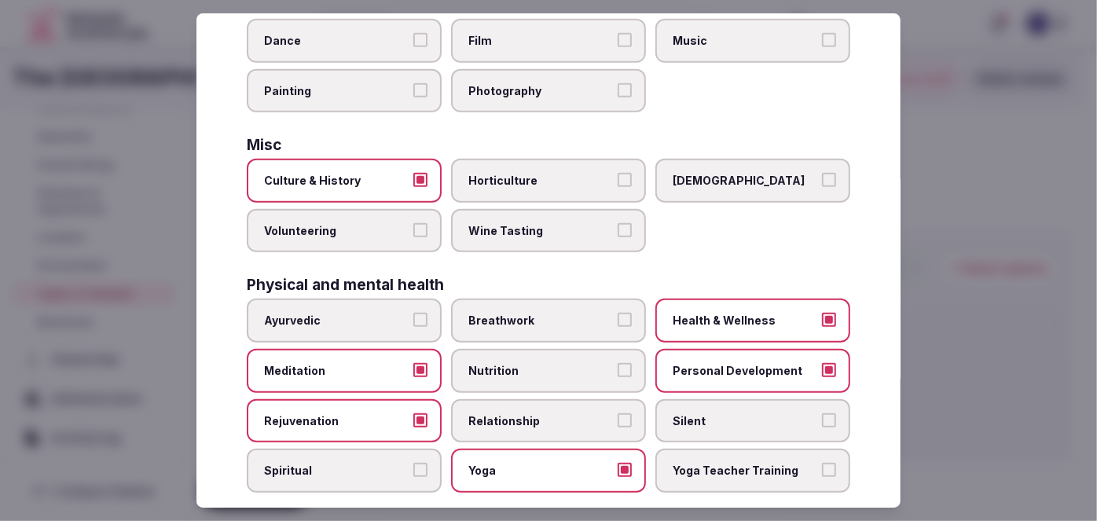
click at [367, 370] on label "Meditation" at bounding box center [344, 371] width 195 height 44
click at [413, 370] on button "Meditation" at bounding box center [420, 370] width 14 height 14
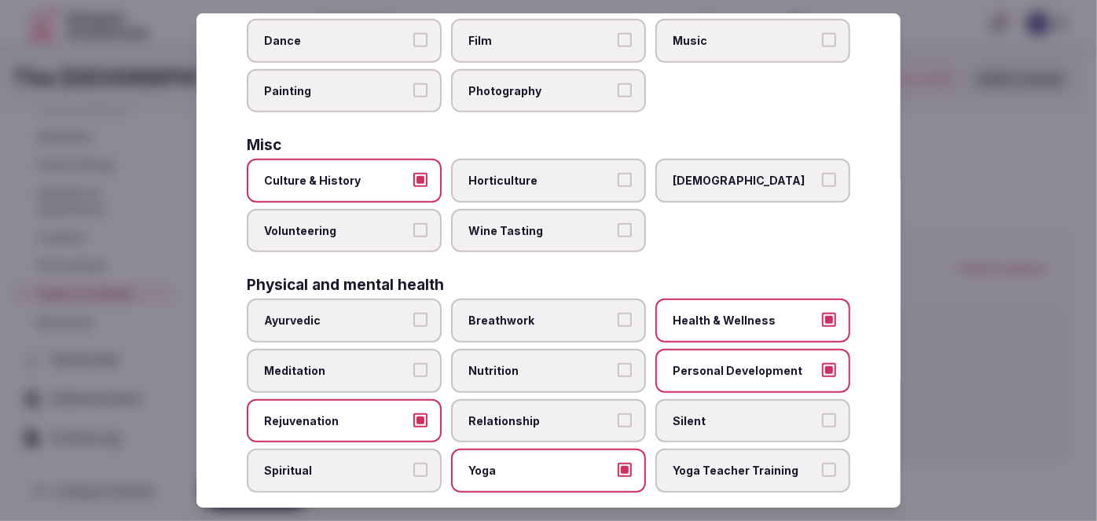
click at [500, 471] on label "Yoga" at bounding box center [548, 471] width 195 height 44
click at [617, 471] on button "Yoga" at bounding box center [624, 470] width 14 height 14
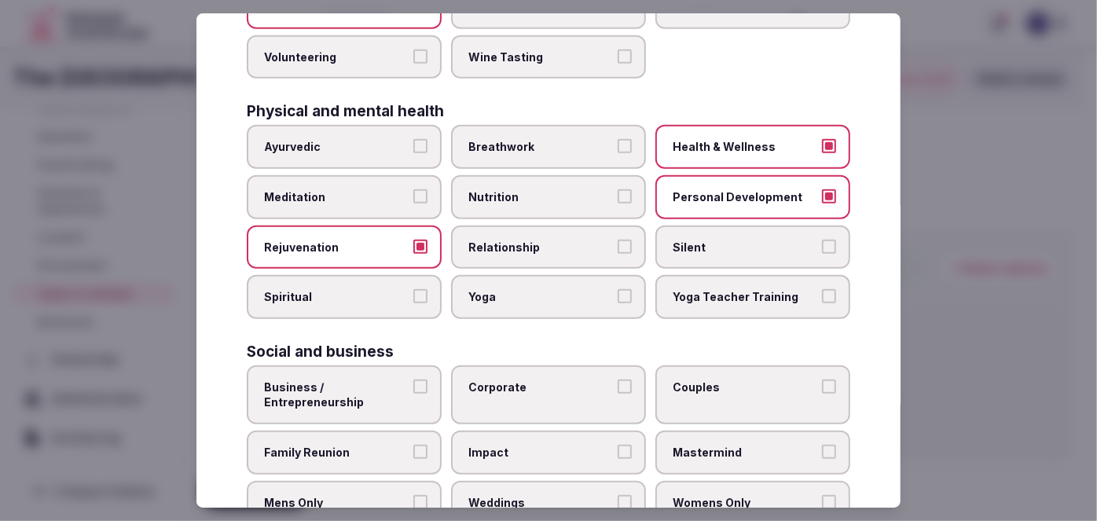
scroll to position [647, 0]
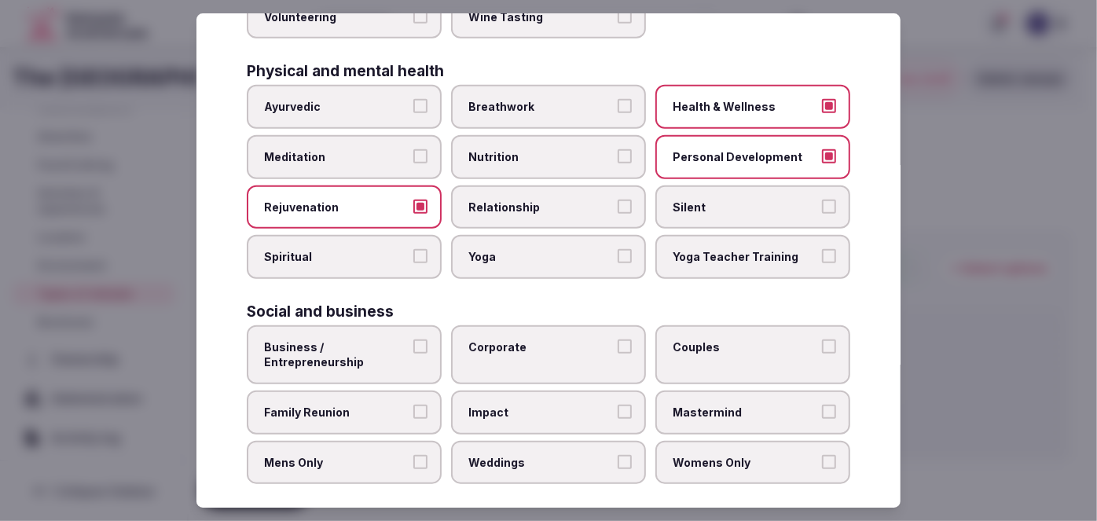
click at [397, 345] on span "Business / Entrepreneurship" at bounding box center [336, 354] width 145 height 31
click at [413, 345] on button "Business / Entrepreneurship" at bounding box center [420, 346] width 14 height 14
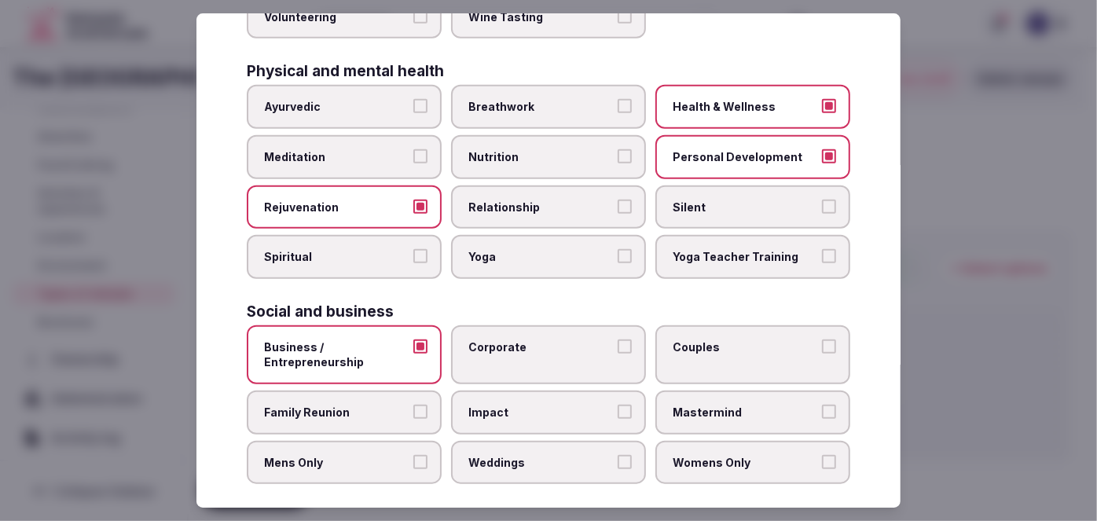
click at [517, 350] on label "Corporate" at bounding box center [548, 354] width 195 height 59
click at [617, 350] on button "Corporate" at bounding box center [624, 346] width 14 height 14
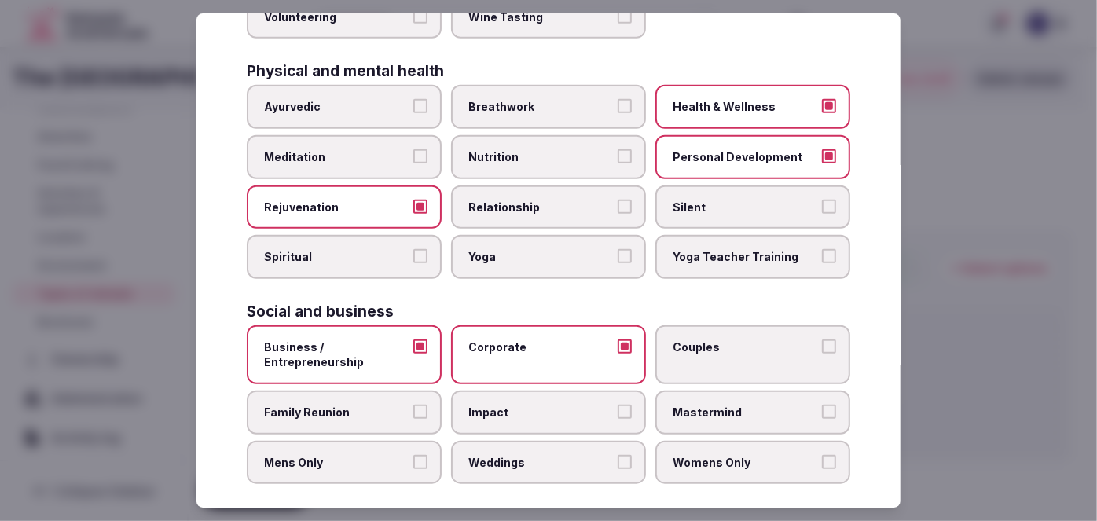
click at [520, 455] on span "Weddings" at bounding box center [540, 463] width 145 height 16
click at [617, 455] on button "Weddings" at bounding box center [624, 462] width 14 height 14
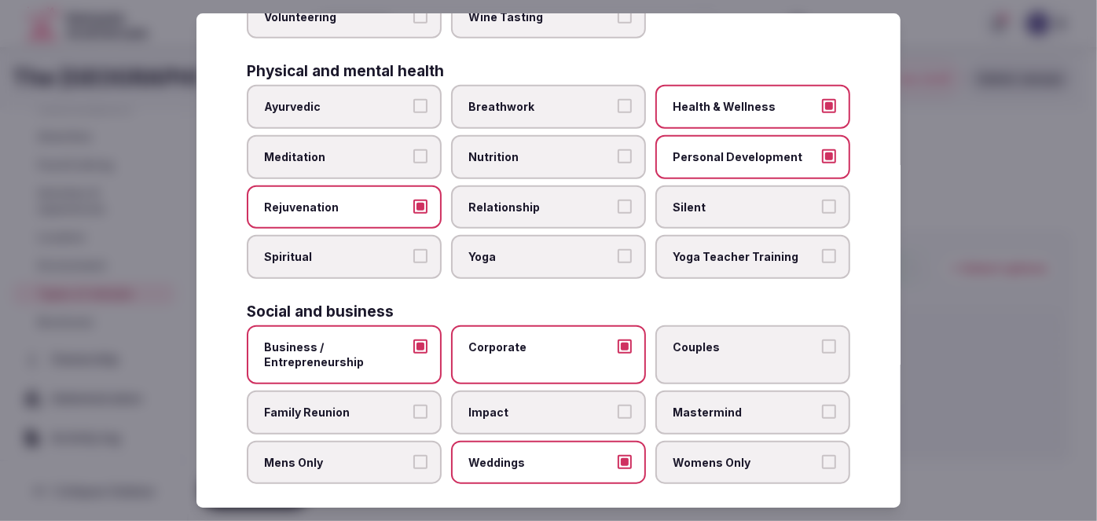
click at [687, 359] on label "Couples" at bounding box center [752, 354] width 195 height 59
click at [822, 354] on button "Couples" at bounding box center [829, 346] width 14 height 14
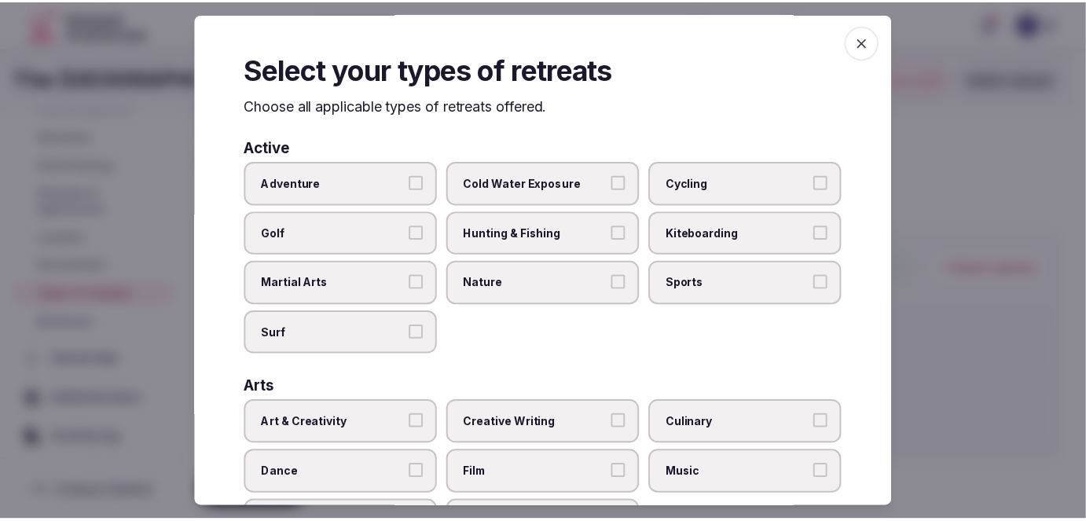
scroll to position [0, 0]
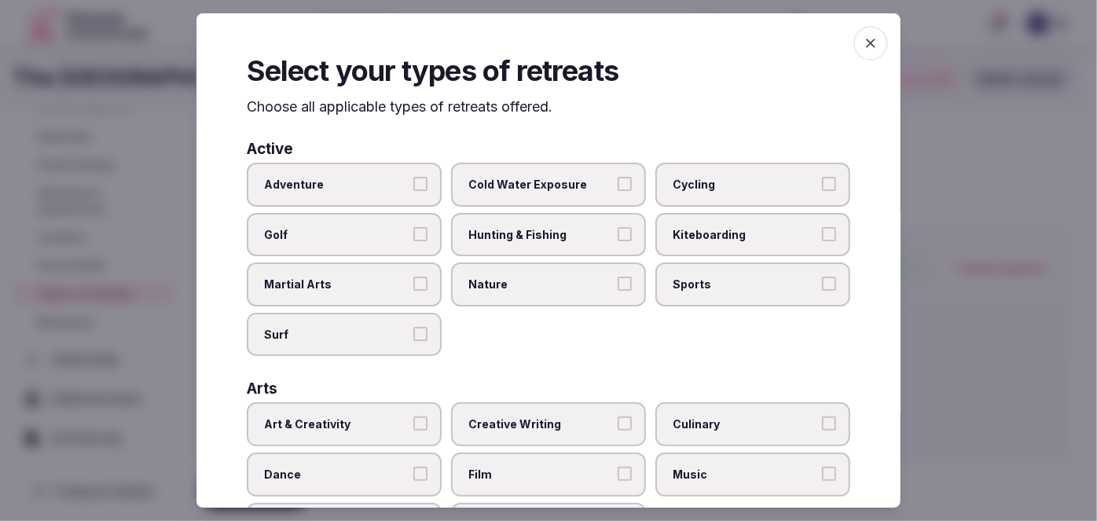
click at [866, 39] on icon "button" at bounding box center [870, 42] width 9 height 9
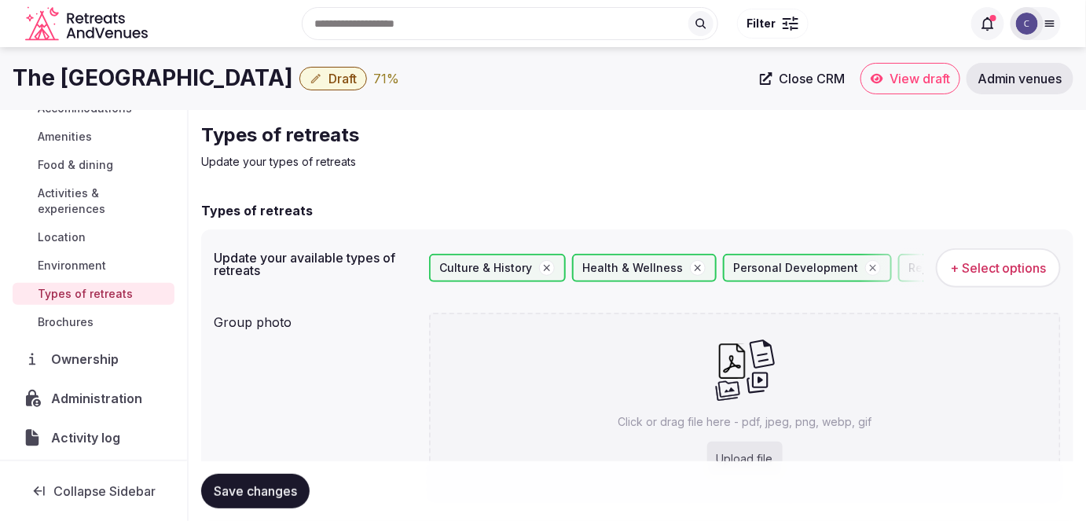
click at [280, 481] on button "Save changes" at bounding box center [255, 491] width 108 height 35
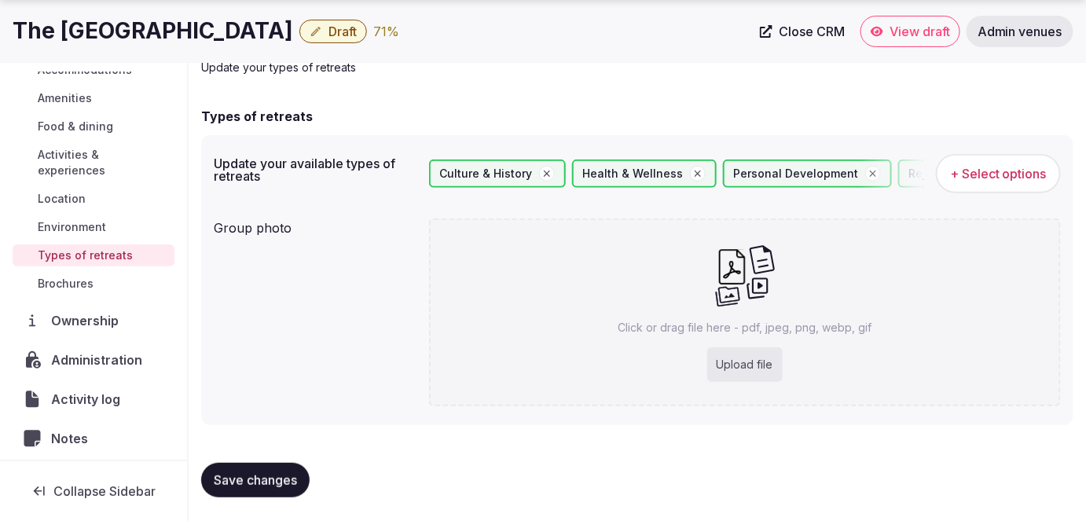
scroll to position [94, 0]
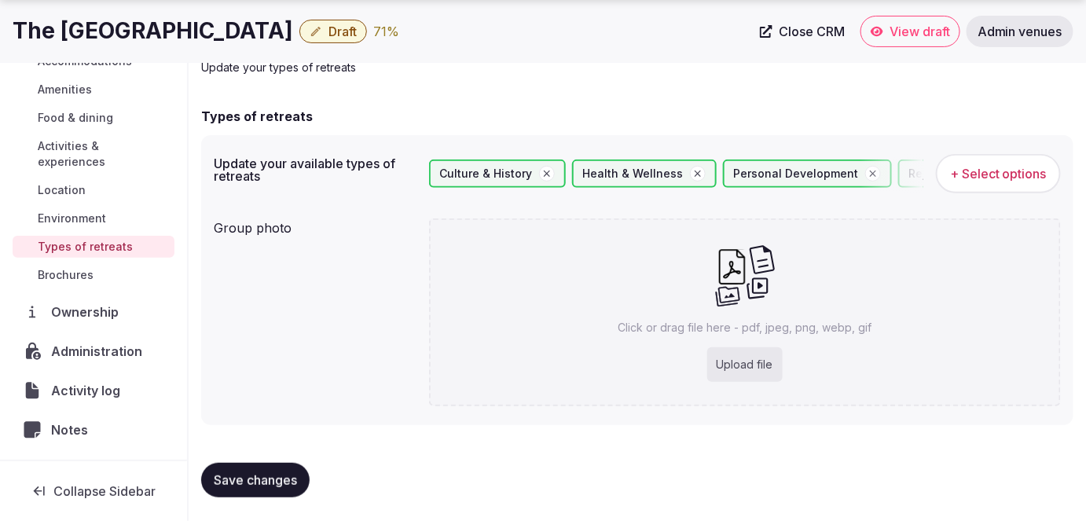
click at [720, 328] on p "Click or drag file here - pdf, jpeg, png, webp, gif" at bounding box center [744, 328] width 254 height 16
type input "**********"
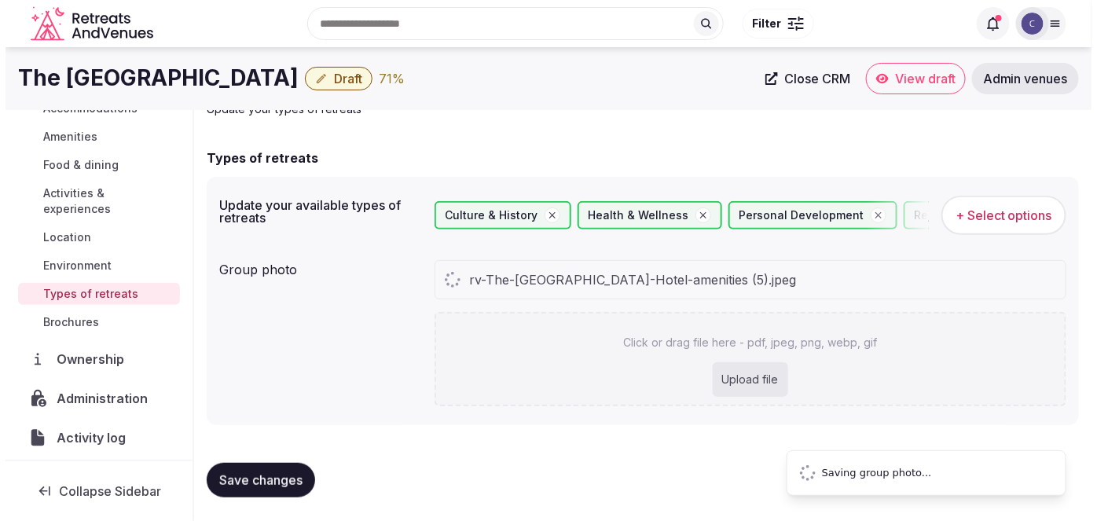
scroll to position [0, 0]
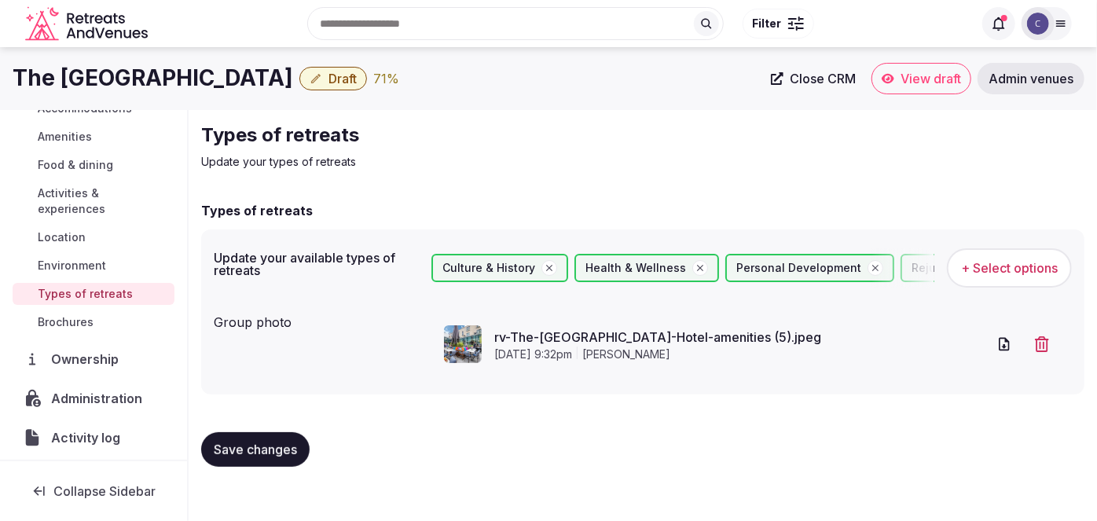
click at [262, 453] on span "Save changes" at bounding box center [255, 450] width 83 height 16
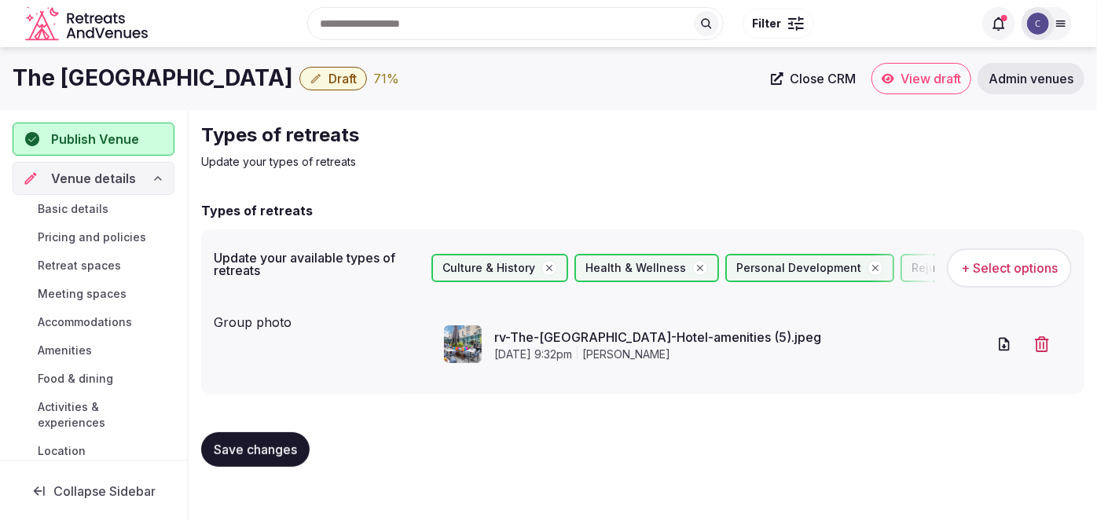
click at [82, 207] on span "Basic details" at bounding box center [73, 209] width 71 height 16
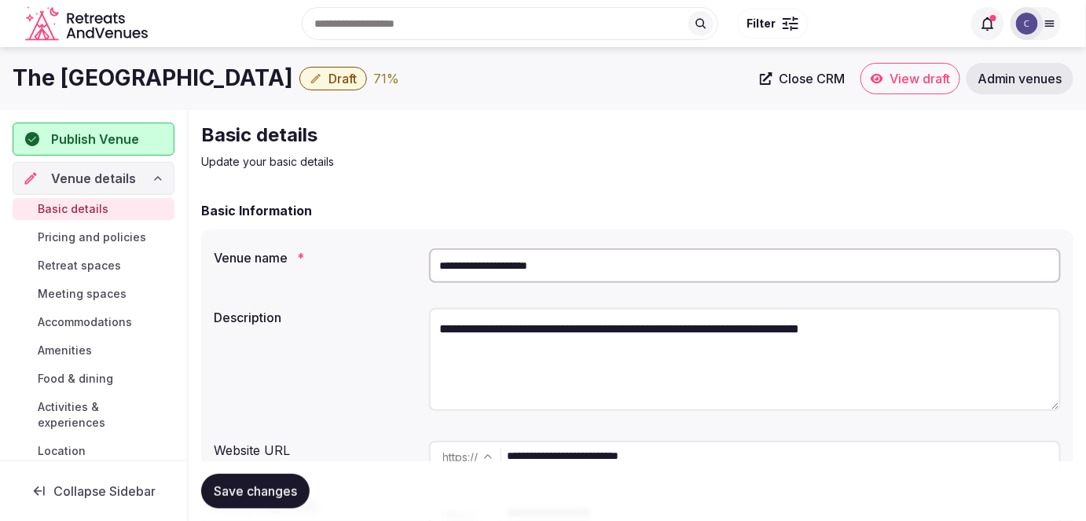
click at [590, 329] on textarea "**********" at bounding box center [745, 359] width 632 height 103
click at [590, 328] on textarea "**********" at bounding box center [745, 359] width 632 height 103
click at [587, 327] on textarea "**********" at bounding box center [745, 359] width 632 height 103
click at [588, 327] on textarea "**********" at bounding box center [745, 359] width 632 height 103
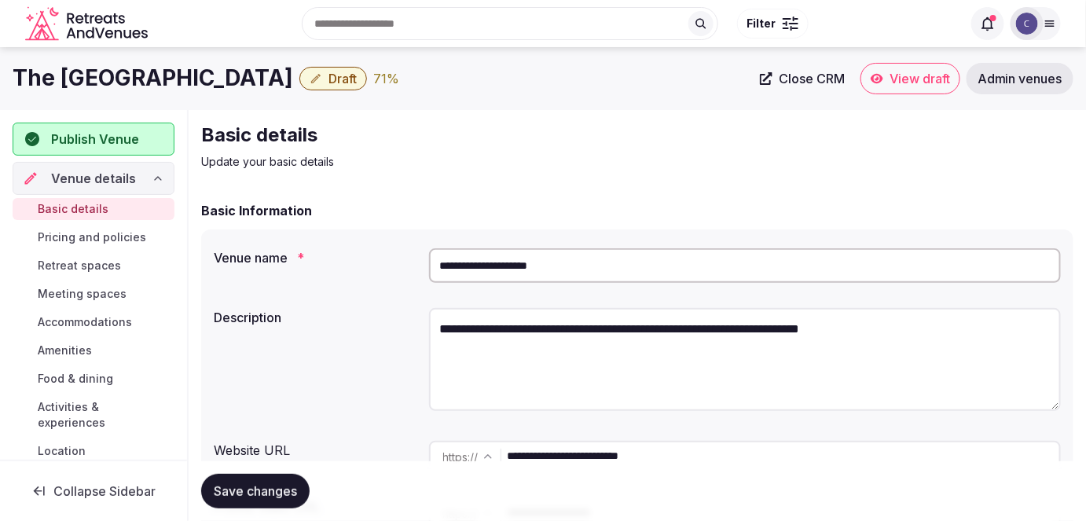
click at [588, 327] on textarea "**********" at bounding box center [745, 359] width 632 height 103
paste textarea "**********"
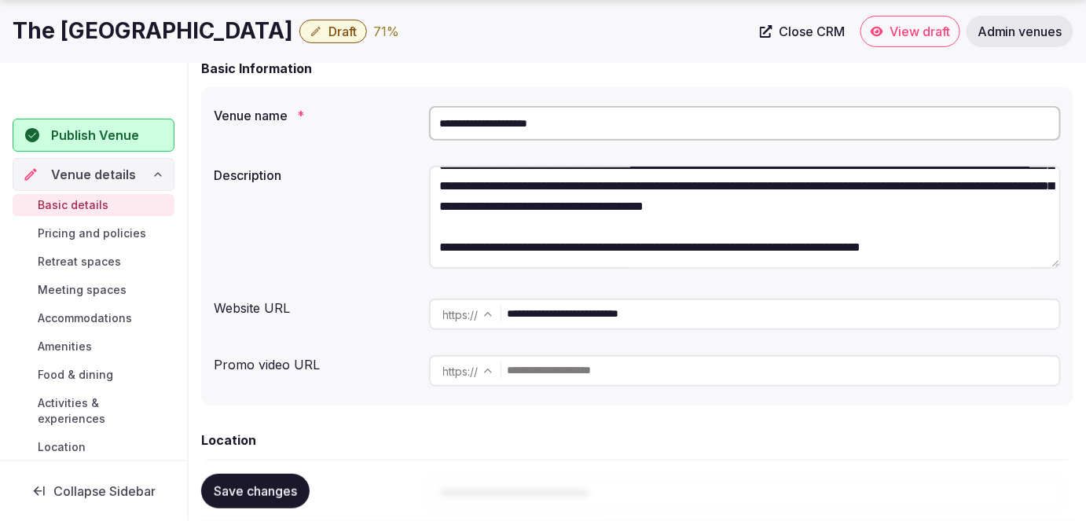
scroll to position [142, 0]
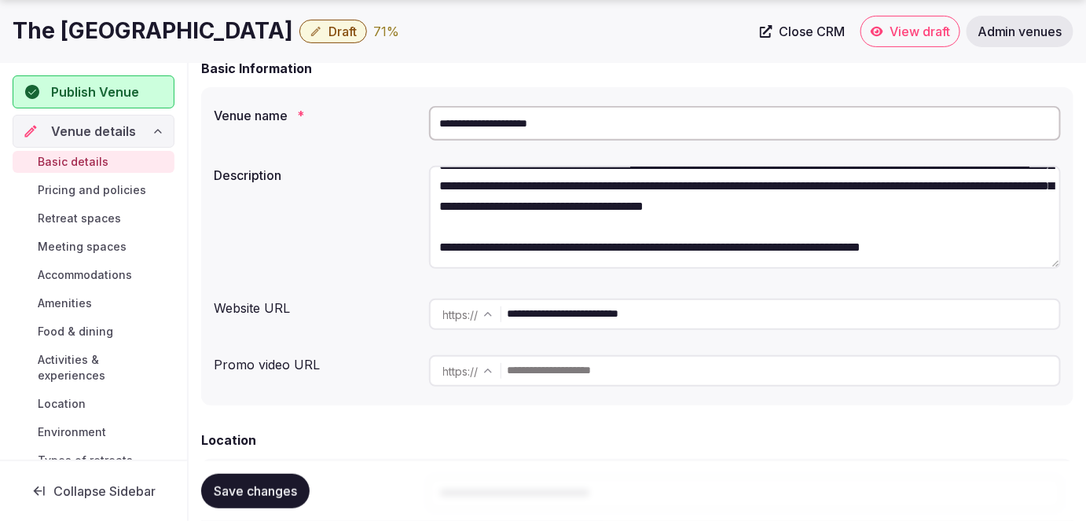
type textarea "**********"
click at [283, 493] on span "Save changes" at bounding box center [255, 491] width 83 height 16
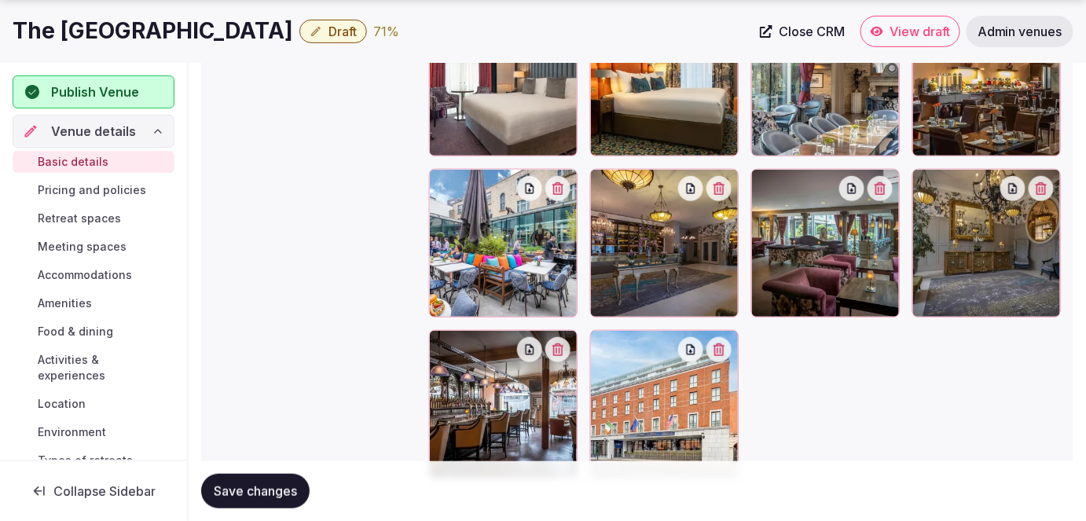
scroll to position [2263, 0]
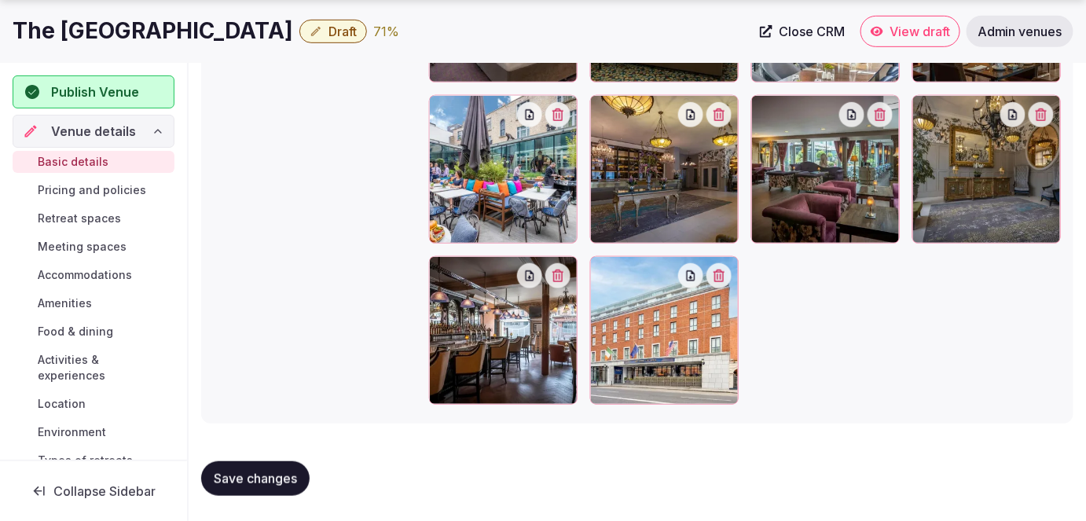
click at [119, 188] on span "Pricing and policies" at bounding box center [92, 190] width 108 height 16
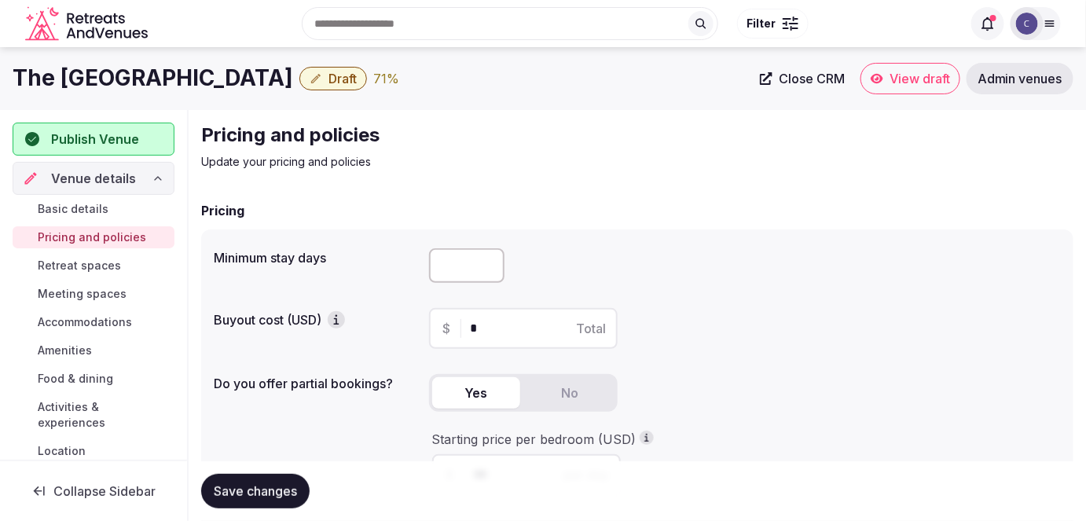
click at [328, 74] on span "Draft" at bounding box center [342, 79] width 28 height 16
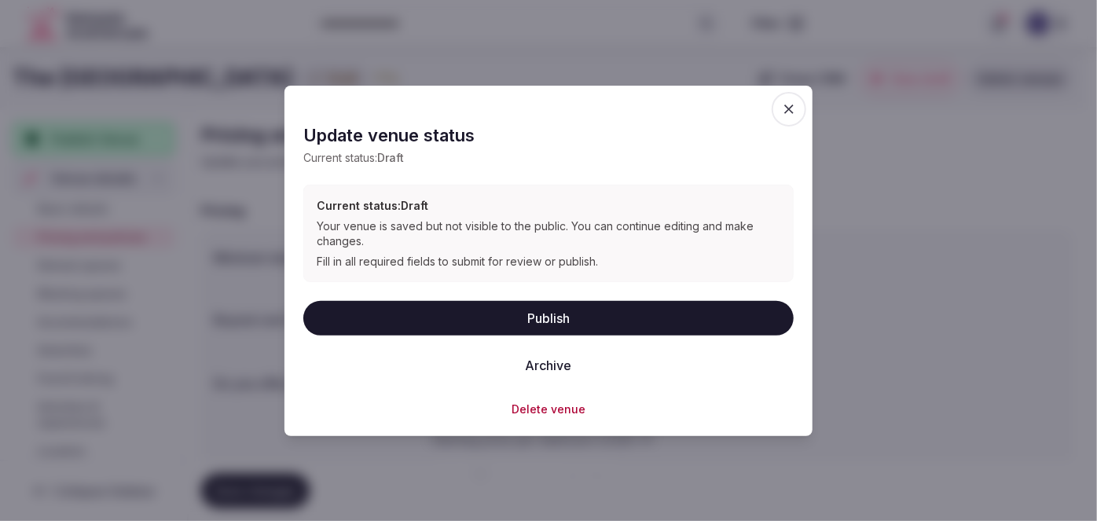
click at [525, 324] on button "Publish" at bounding box center [548, 318] width 490 height 35
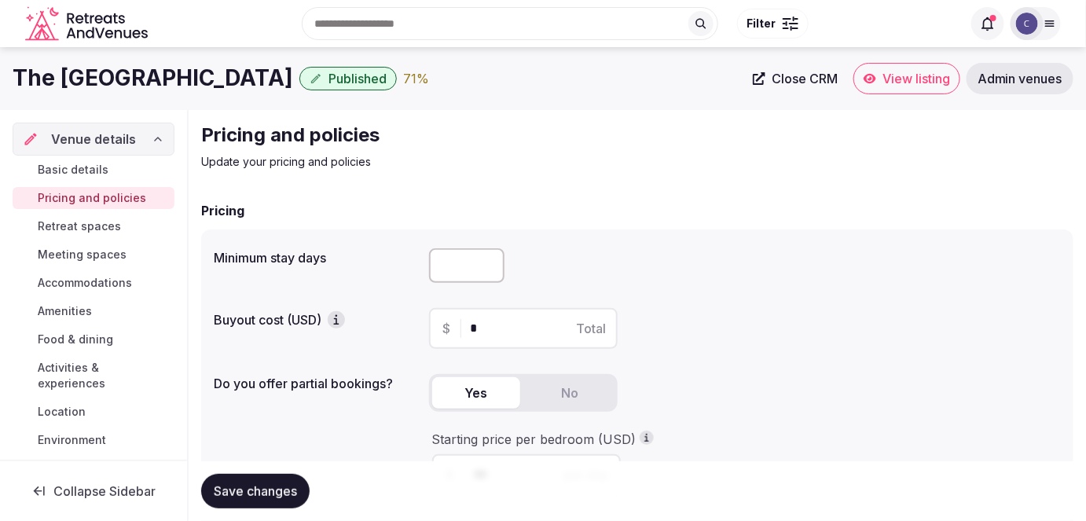
click at [71, 251] on span "Meeting spaces" at bounding box center [82, 255] width 89 height 16
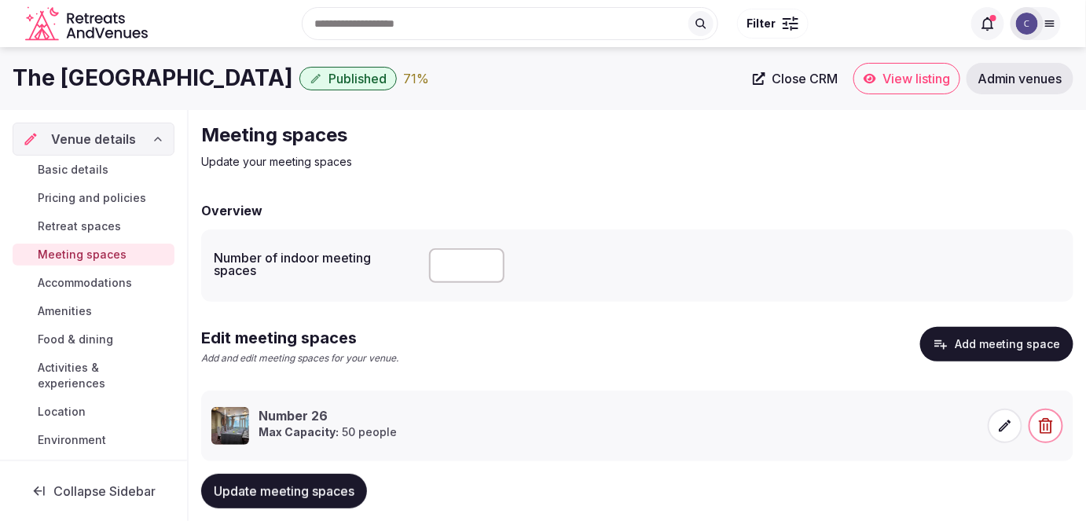
click at [88, 282] on span "Accommodations" at bounding box center [85, 283] width 94 height 16
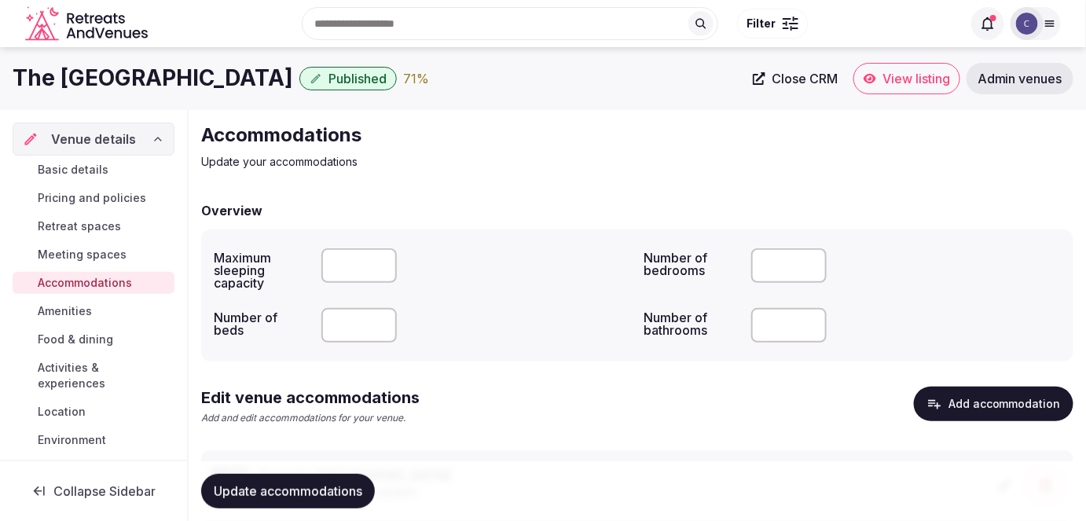
click at [75, 258] on span "Meeting spaces" at bounding box center [82, 255] width 89 height 16
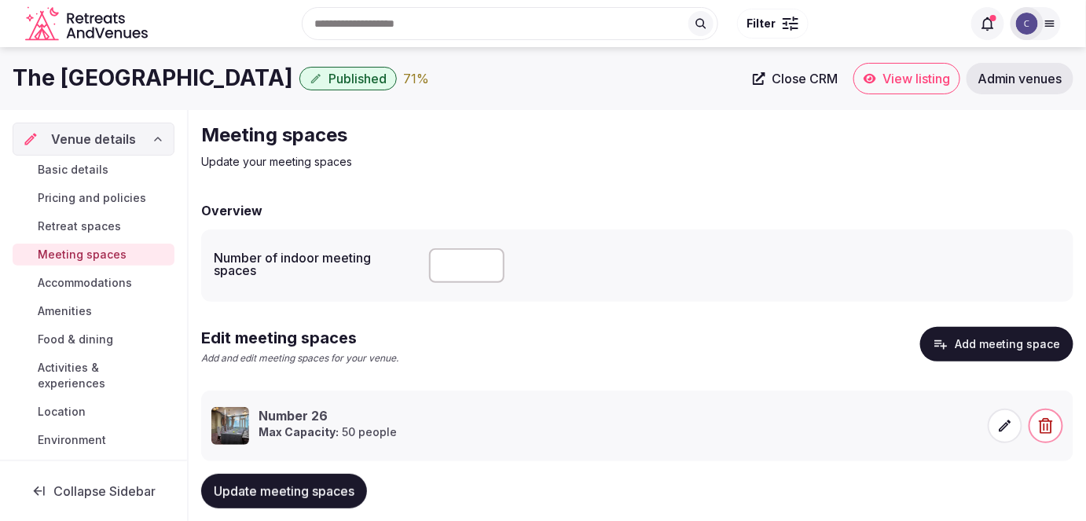
click at [989, 427] on span at bounding box center [1005, 426] width 35 height 35
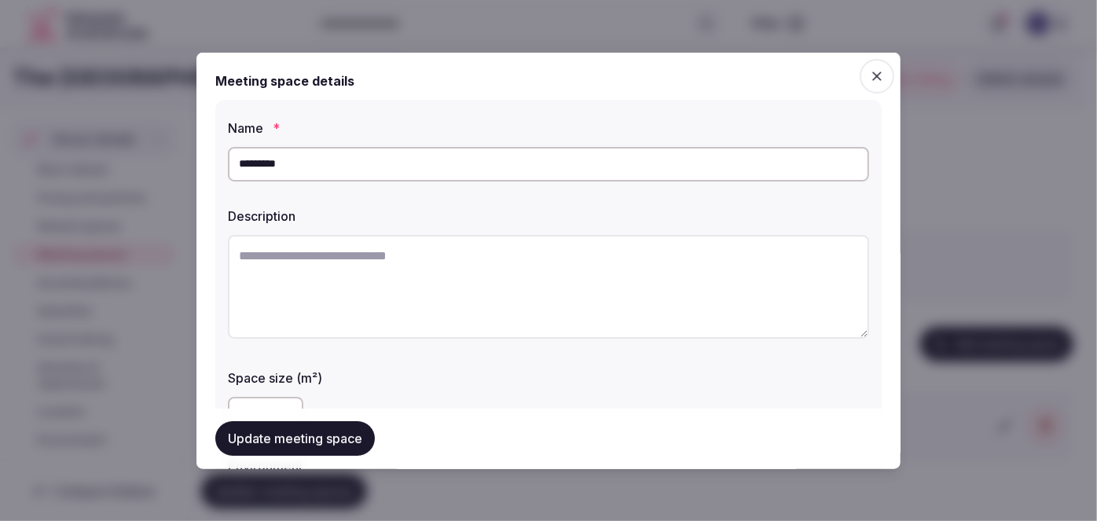
click at [242, 167] on input "*********" at bounding box center [548, 163] width 641 height 35
type input "**********"
click at [332, 438] on button "Update meeting space" at bounding box center [294, 439] width 159 height 35
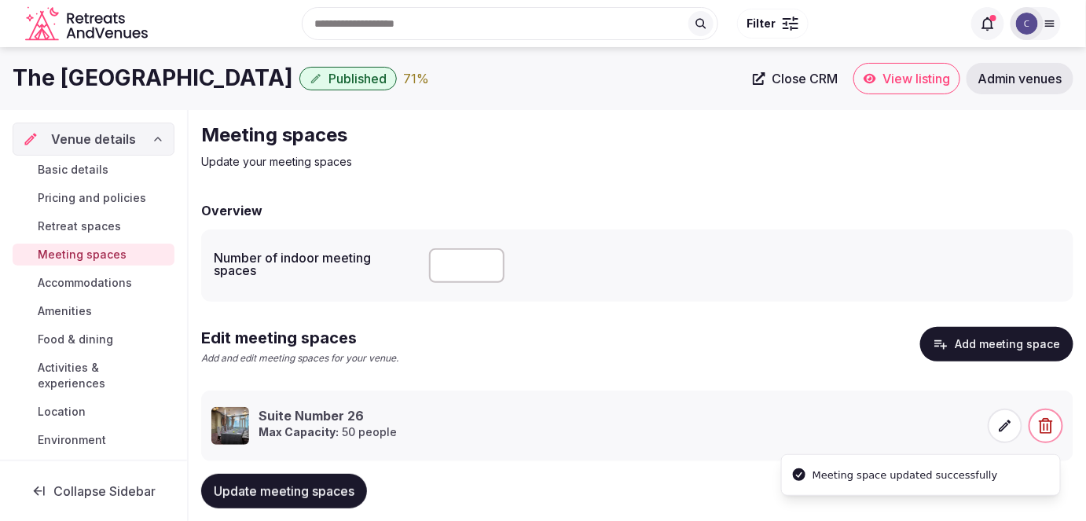
click at [335, 493] on span "Update meeting spaces" at bounding box center [284, 491] width 141 height 16
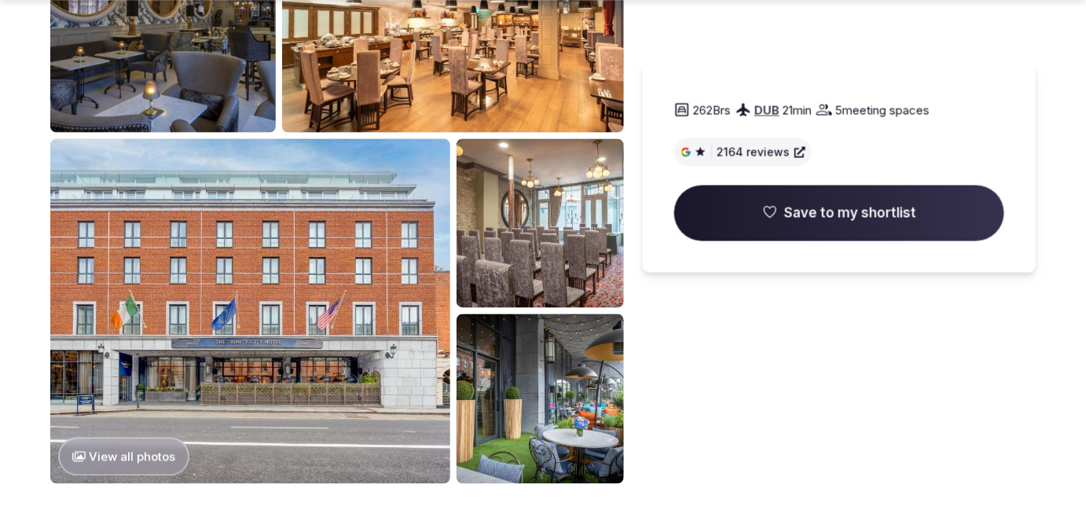
scroll to position [786, 0]
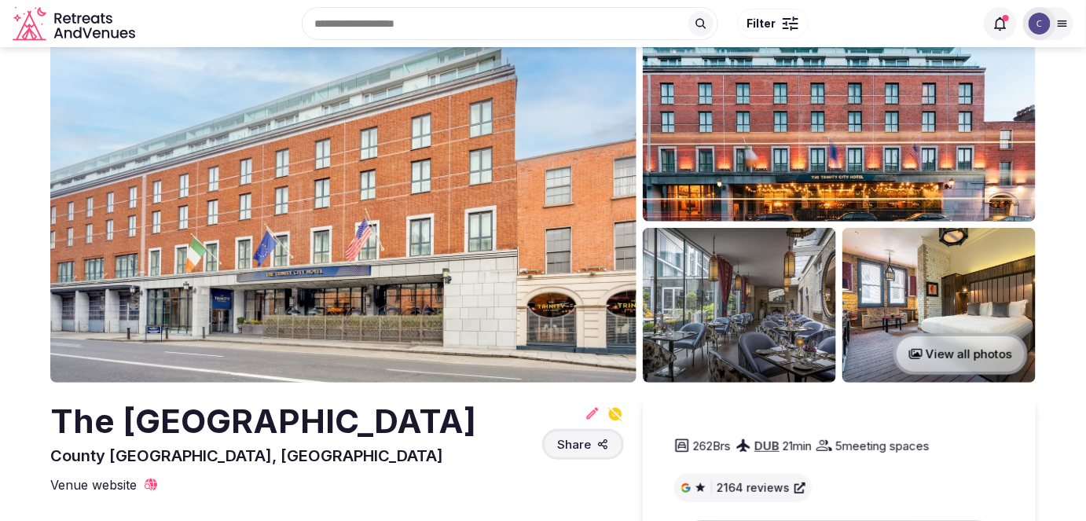
scroll to position [142, 0]
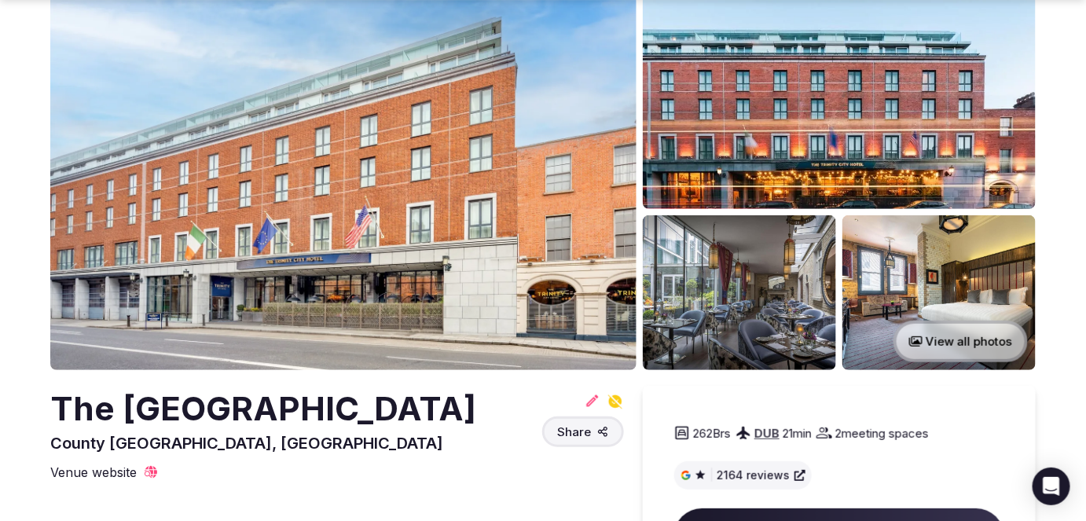
scroll to position [142, 0]
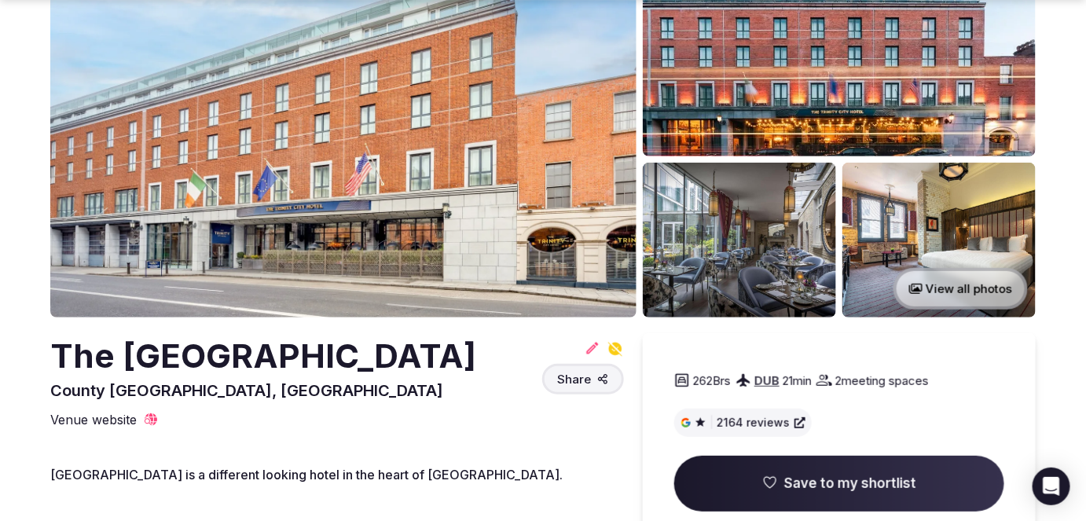
click at [325, 365] on h2 "The [GEOGRAPHIC_DATA]" at bounding box center [263, 356] width 426 height 46
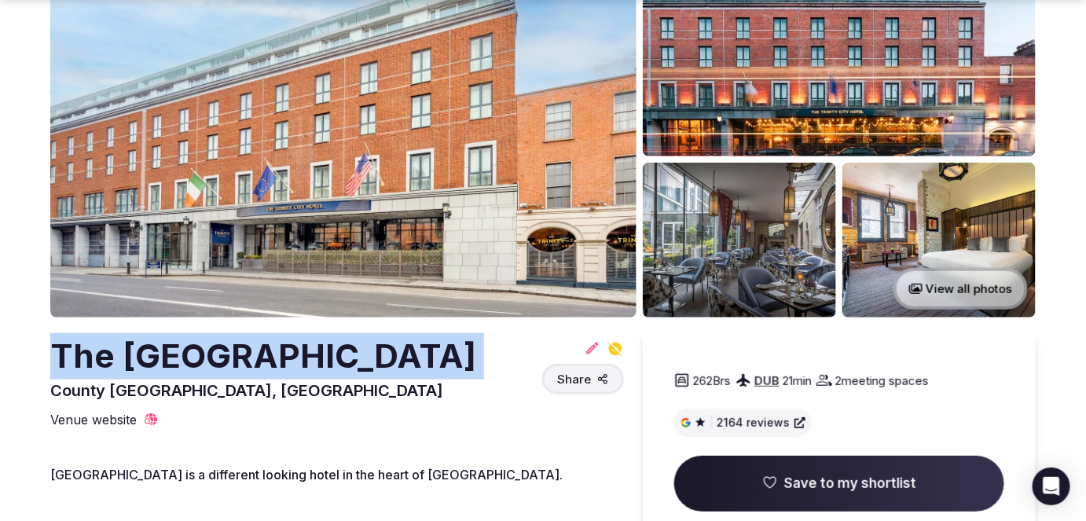
click at [325, 365] on h2 "The [GEOGRAPHIC_DATA]" at bounding box center [263, 356] width 426 height 46
copy h2 "The [GEOGRAPHIC_DATA]"
